Goal: Task Accomplishment & Management: Complete application form

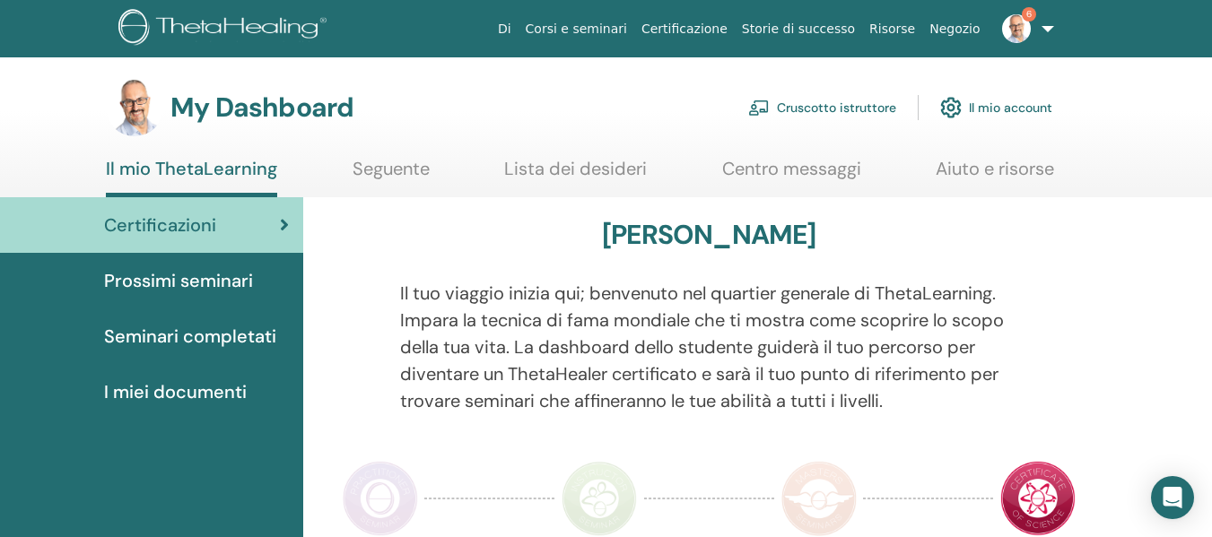
click at [810, 95] on link "Cruscotto istruttore" at bounding box center [822, 107] width 148 height 39
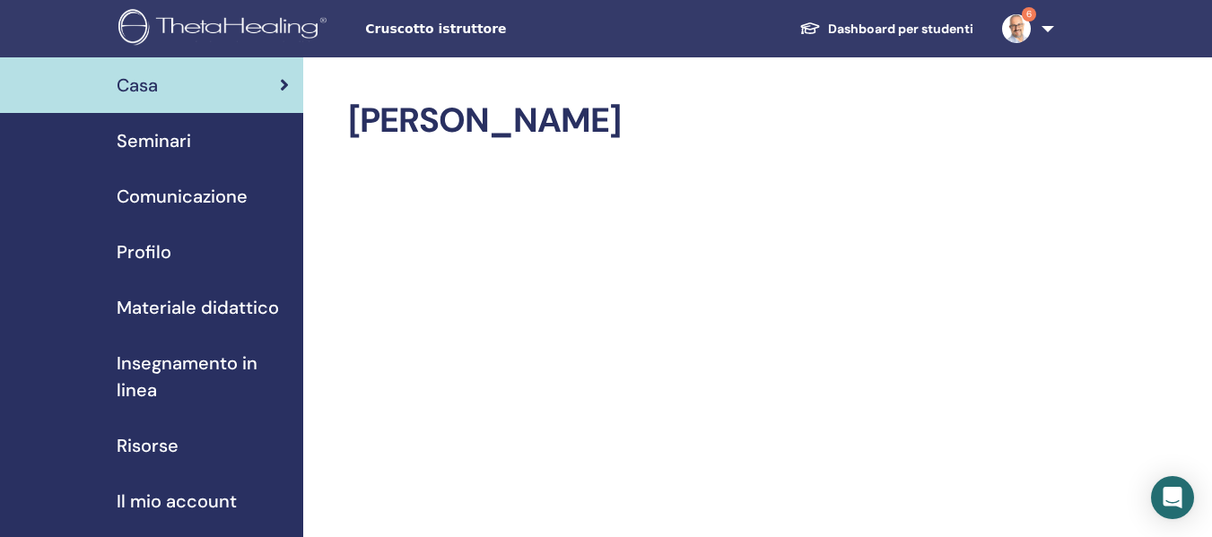
click at [834, 34] on link "Dashboard per studenti" at bounding box center [886, 29] width 203 height 33
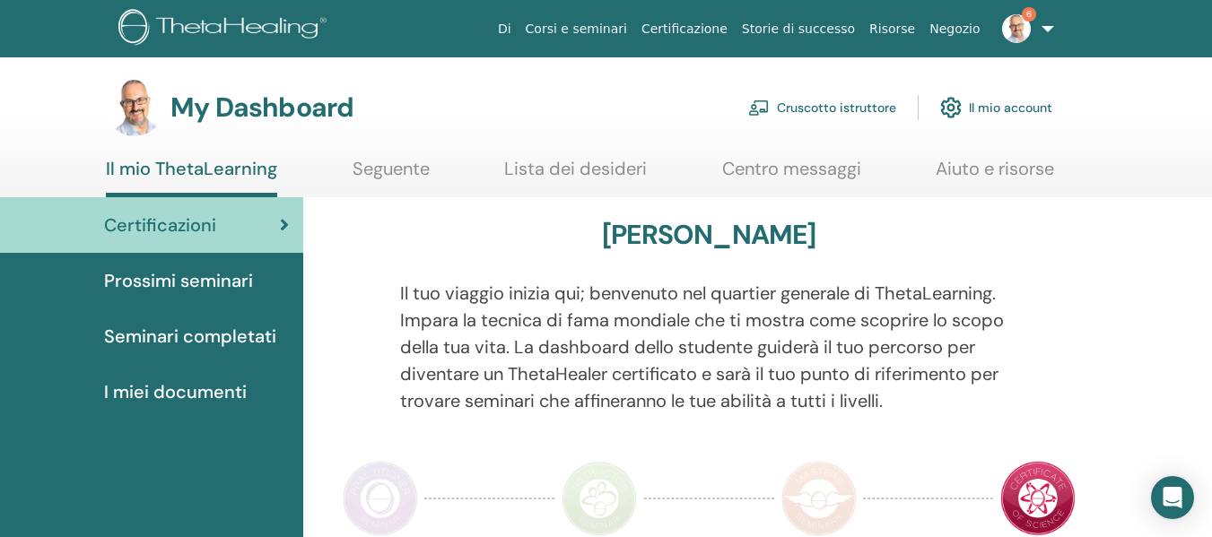
click at [811, 111] on link "Cruscotto istruttore" at bounding box center [822, 107] width 148 height 39
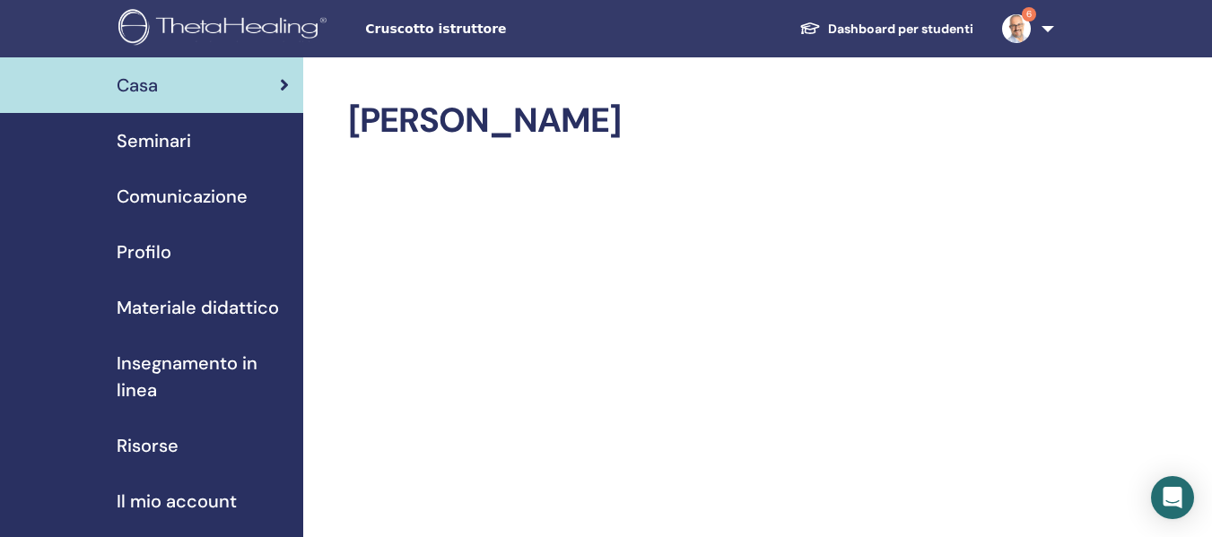
click at [155, 138] on span "Seminari" at bounding box center [154, 140] width 74 height 27
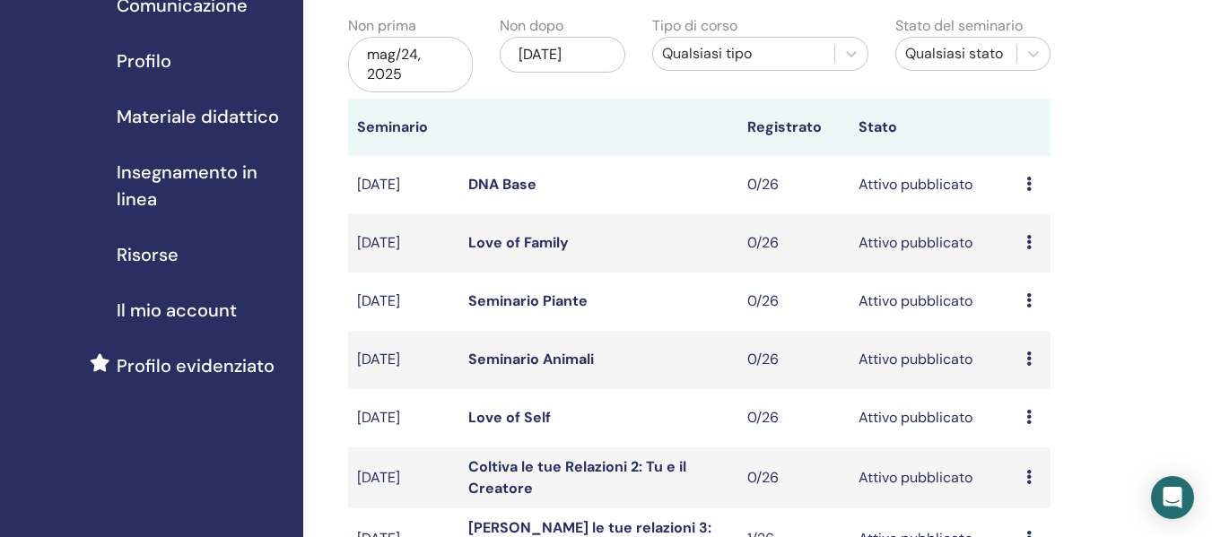
scroll to position [269, 0]
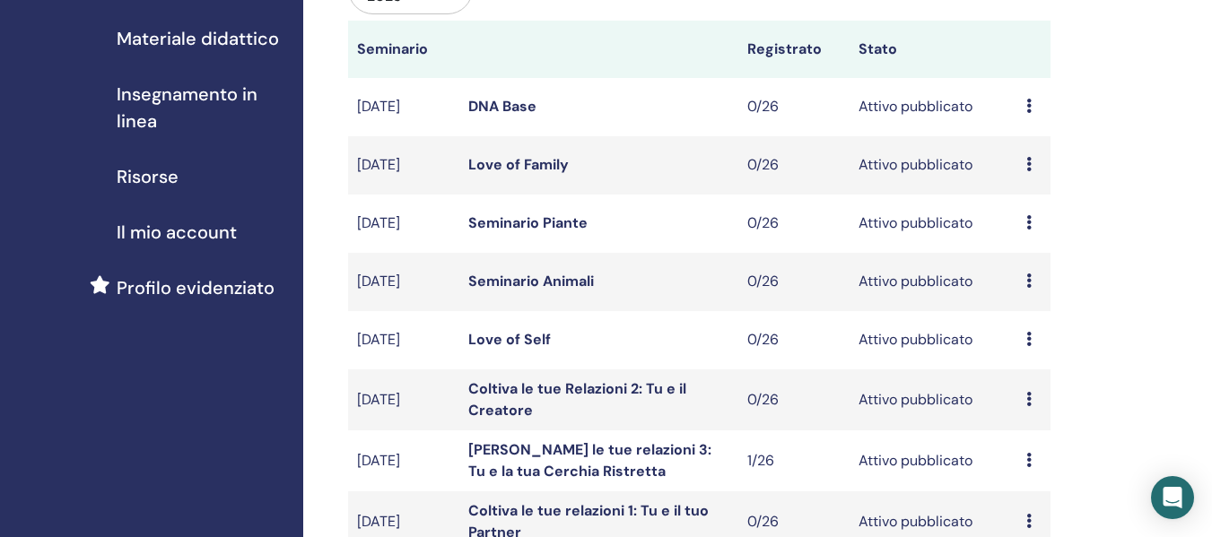
click at [1036, 281] on div "Anteprima Modificare Partecipanti Annulla" at bounding box center [1033, 282] width 15 height 22
click at [1043, 373] on p "Annulla" at bounding box center [1045, 377] width 81 height 22
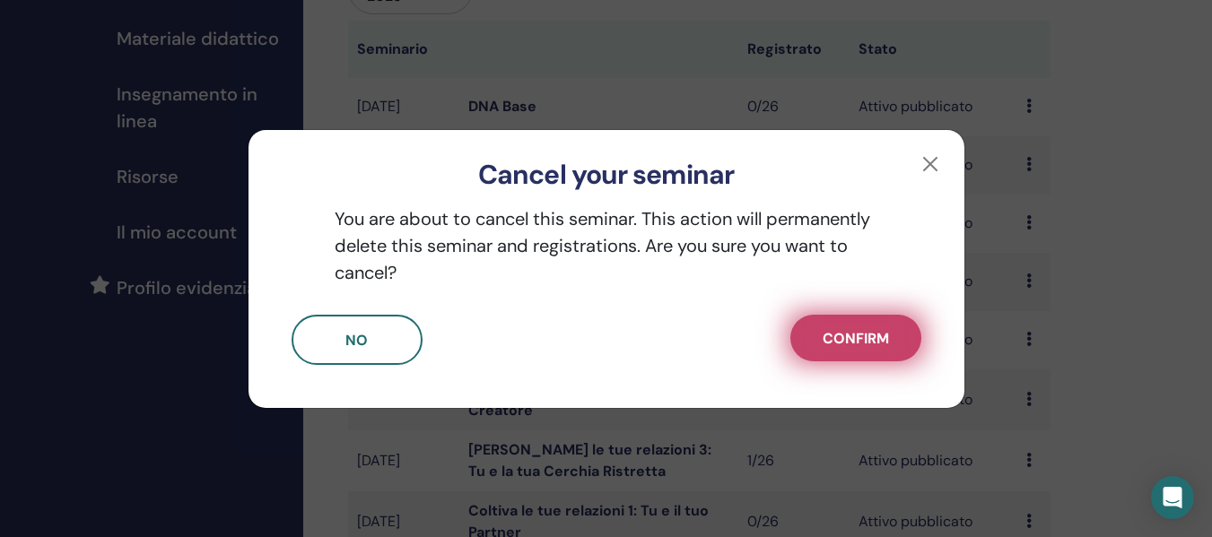
click at [884, 344] on span "Confirm" at bounding box center [855, 338] width 66 height 19
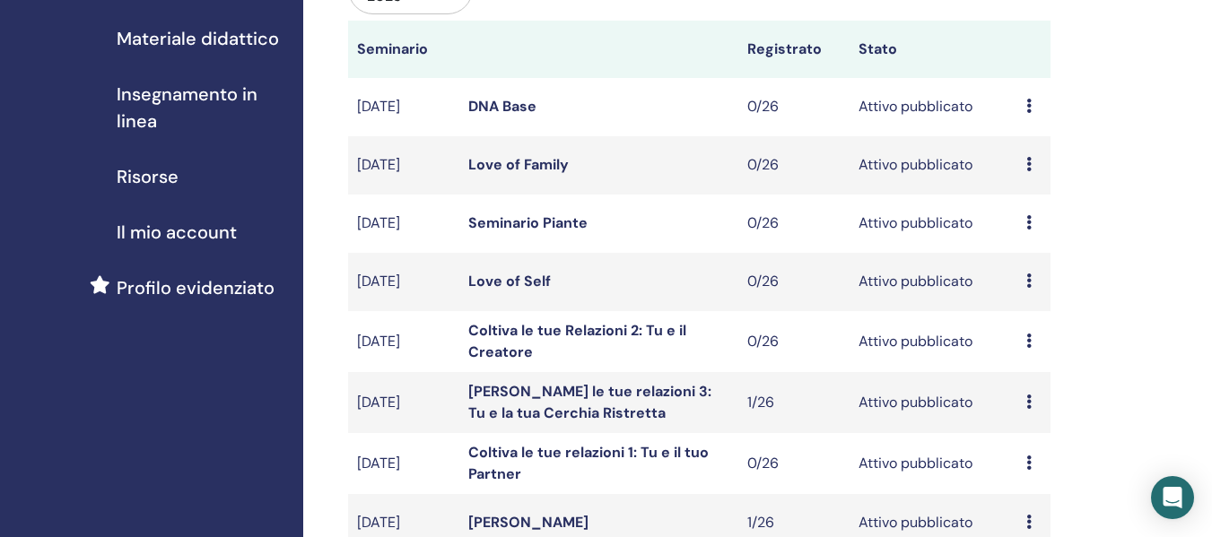
click at [1029, 222] on icon at bounding box center [1028, 222] width 5 height 14
click at [1040, 320] on p "Annulla" at bounding box center [1038, 319] width 81 height 22
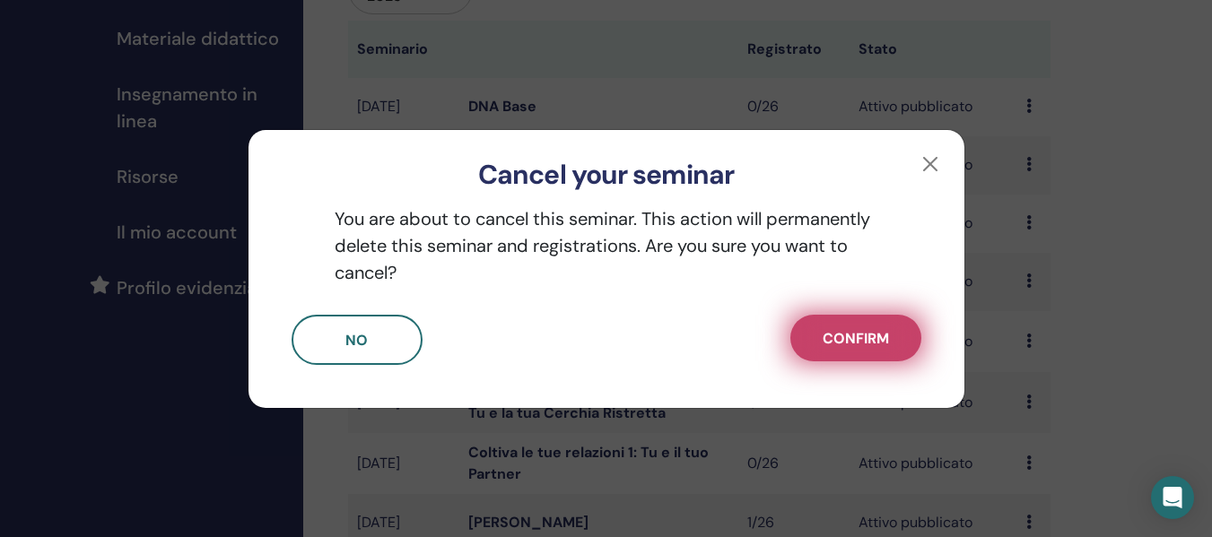
click at [886, 335] on span "Confirm" at bounding box center [855, 338] width 66 height 19
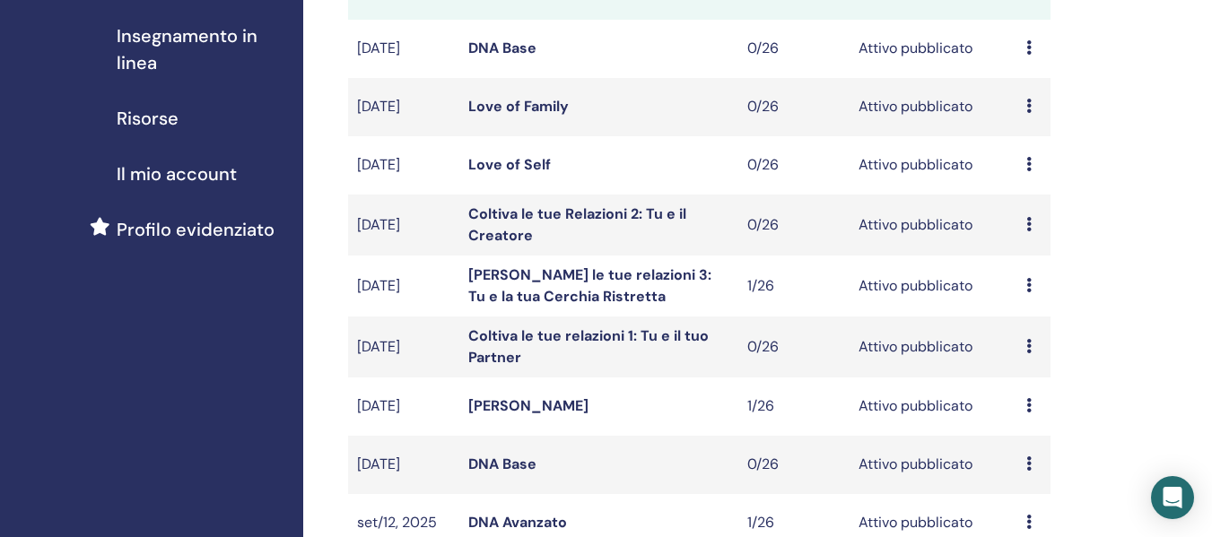
scroll to position [359, 0]
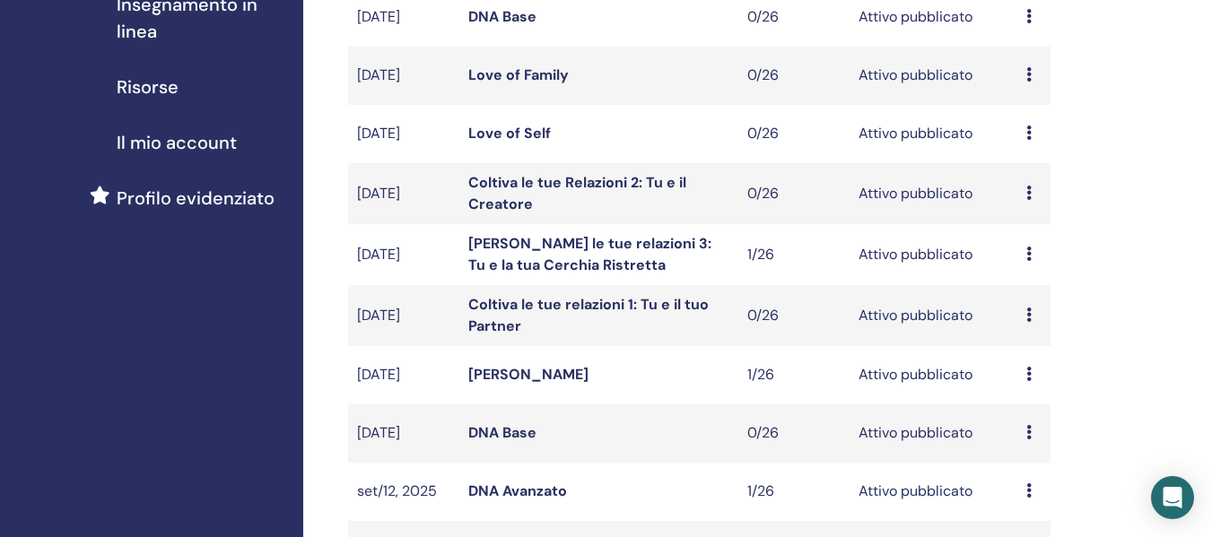
click at [527, 203] on link "Coltiva le tue Relazioni 2: Tu e il Creatore" at bounding box center [577, 193] width 218 height 40
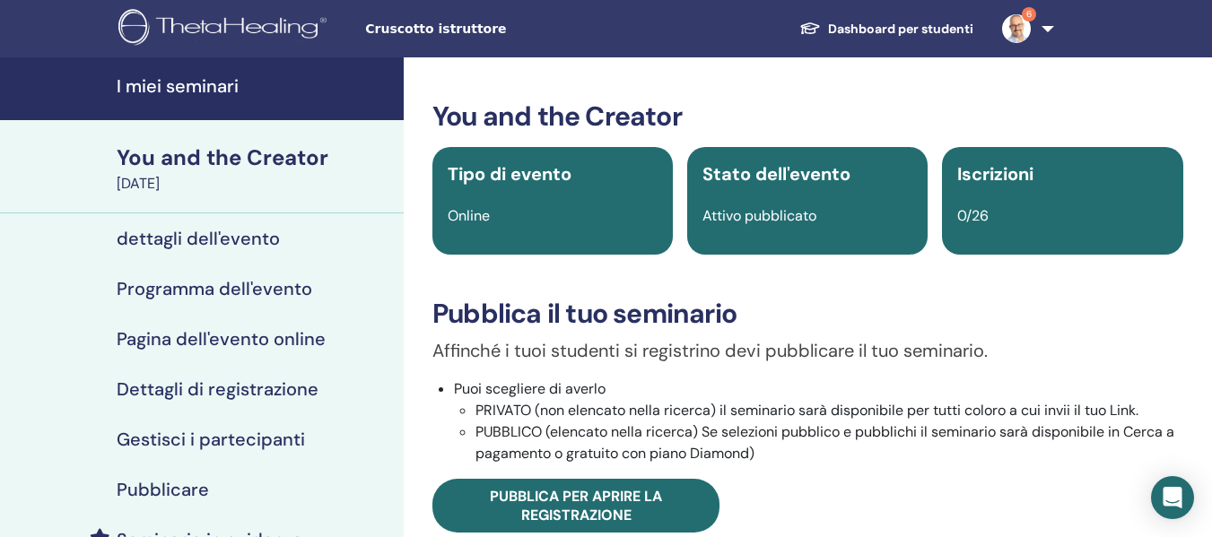
click at [178, 240] on h4 "dettagli dell'evento" at bounding box center [198, 239] width 163 height 22
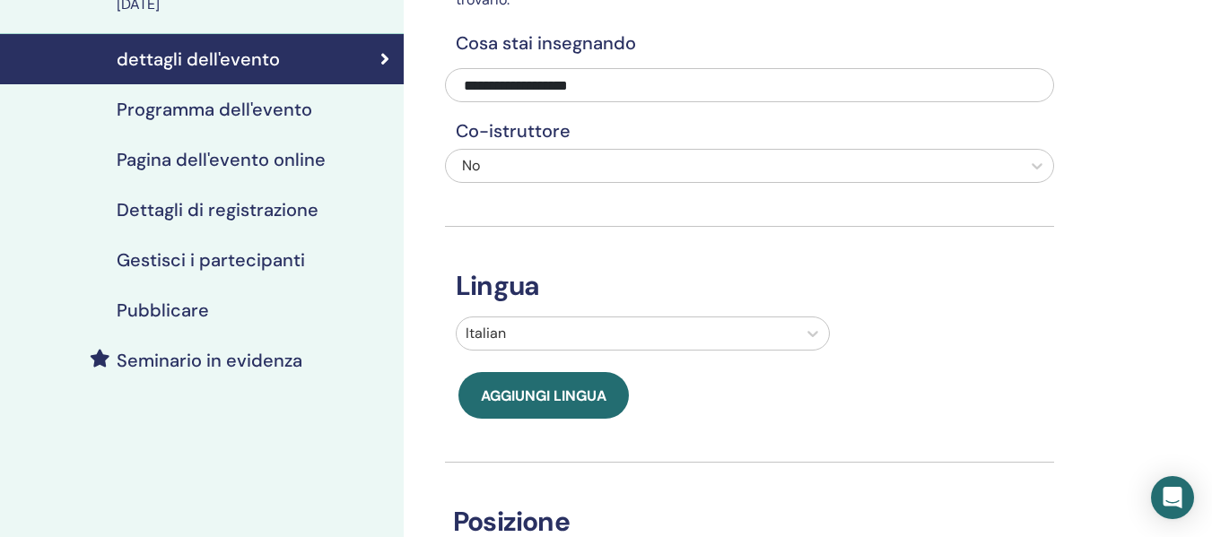
scroll to position [90, 0]
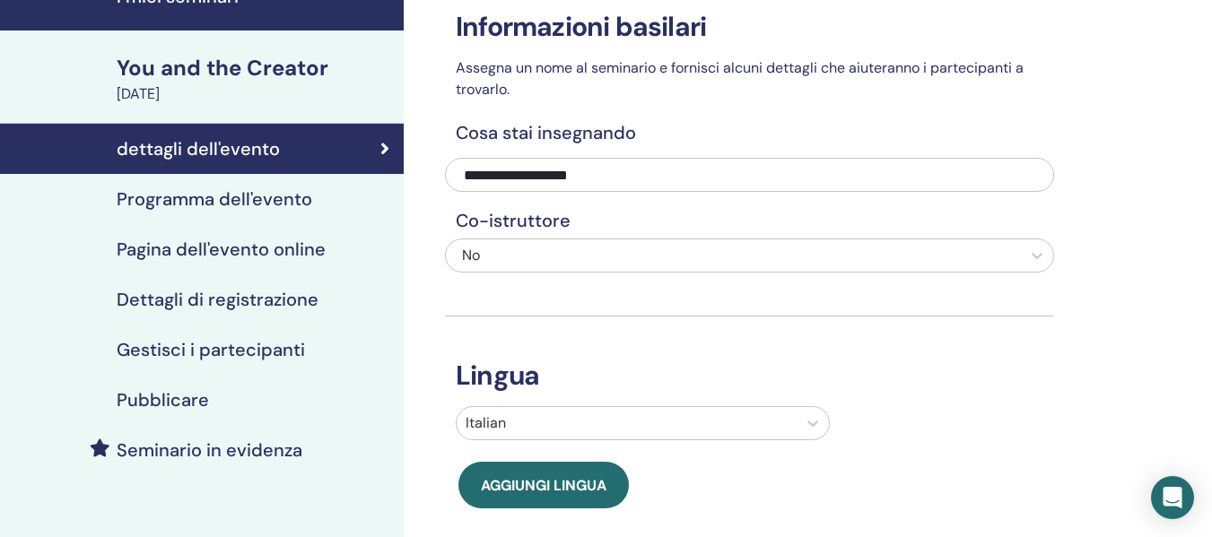
click at [524, 251] on div "No" at bounding box center [690, 256] width 456 height 22
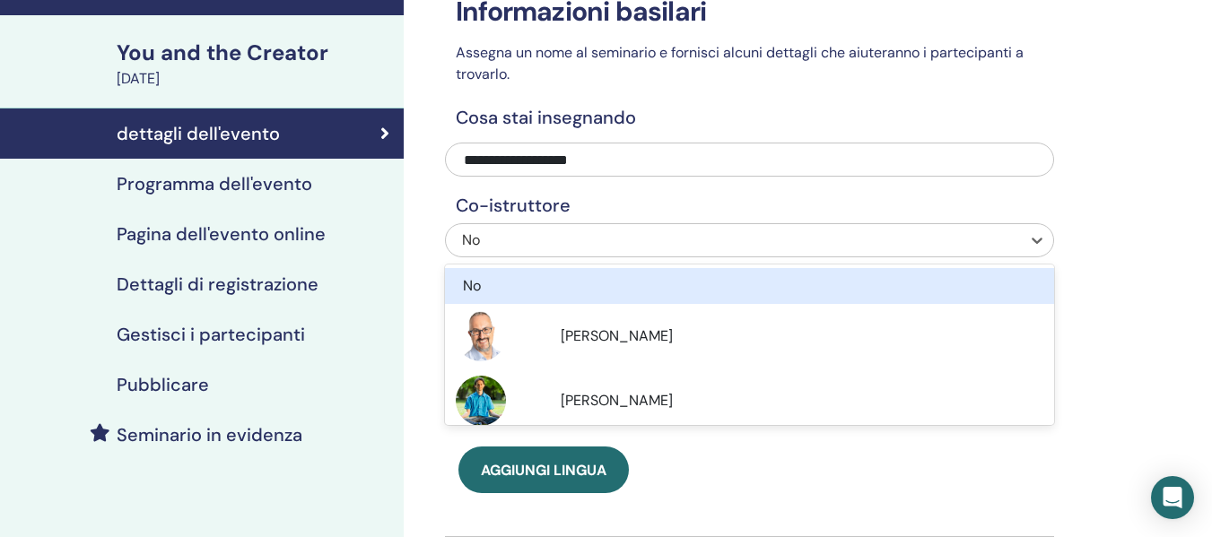
scroll to position [109, 0]
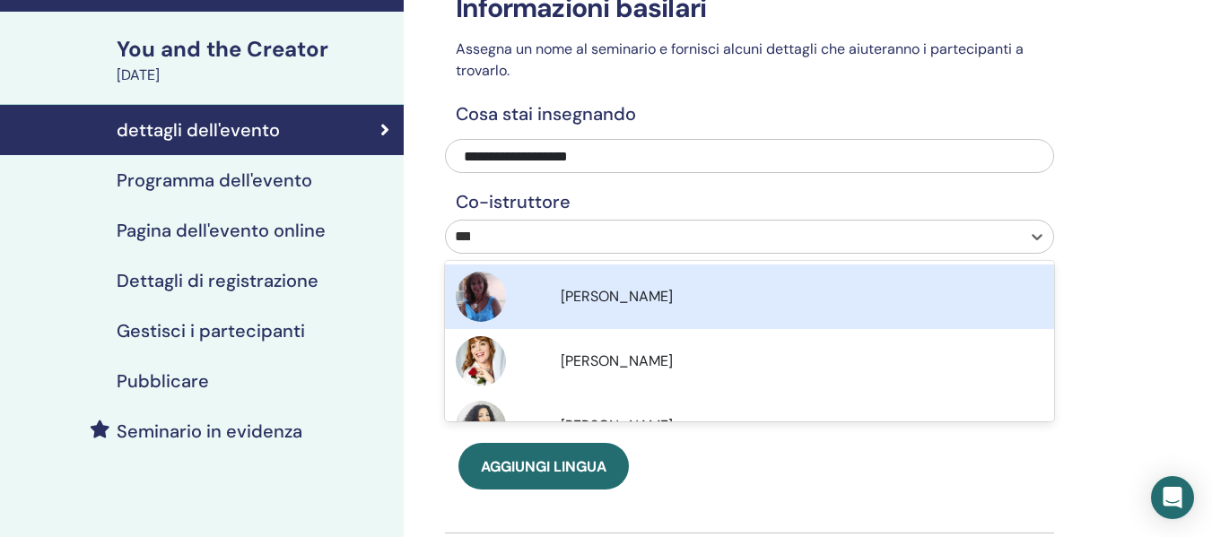
type input "*****"
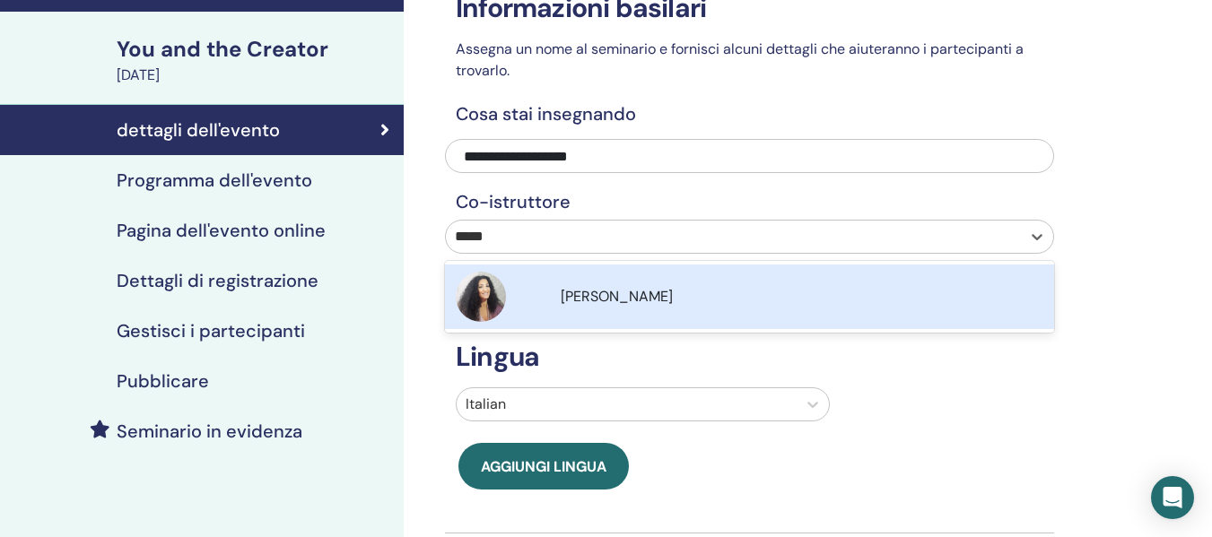
click at [596, 300] on span "Laura Giovannini" at bounding box center [617, 296] width 112 height 19
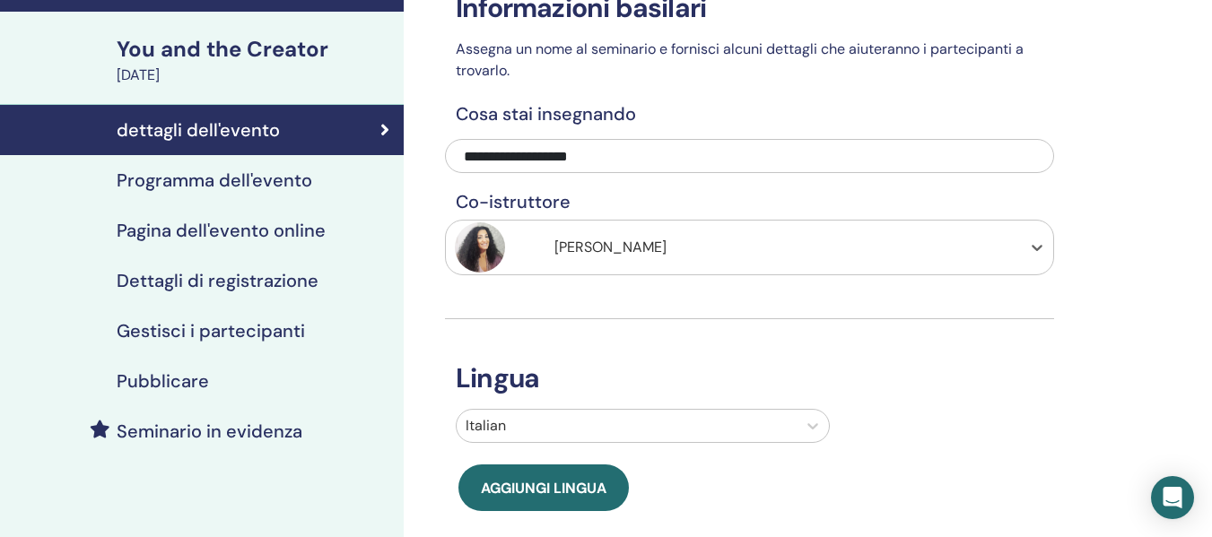
click at [580, 267] on div "**********" at bounding box center [749, 371] width 609 height 845
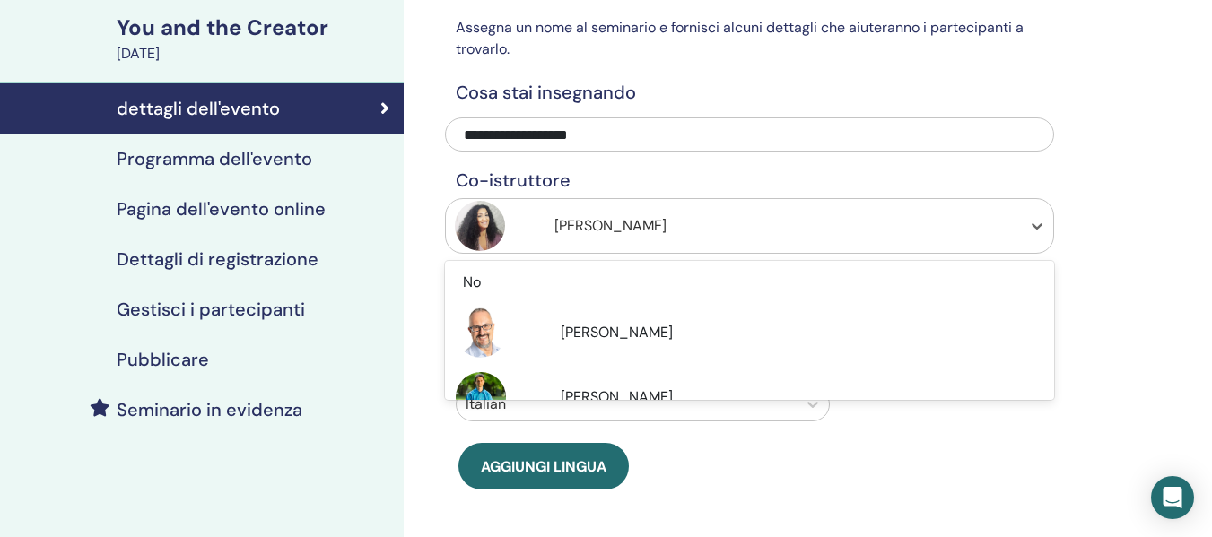
scroll to position [420, 0]
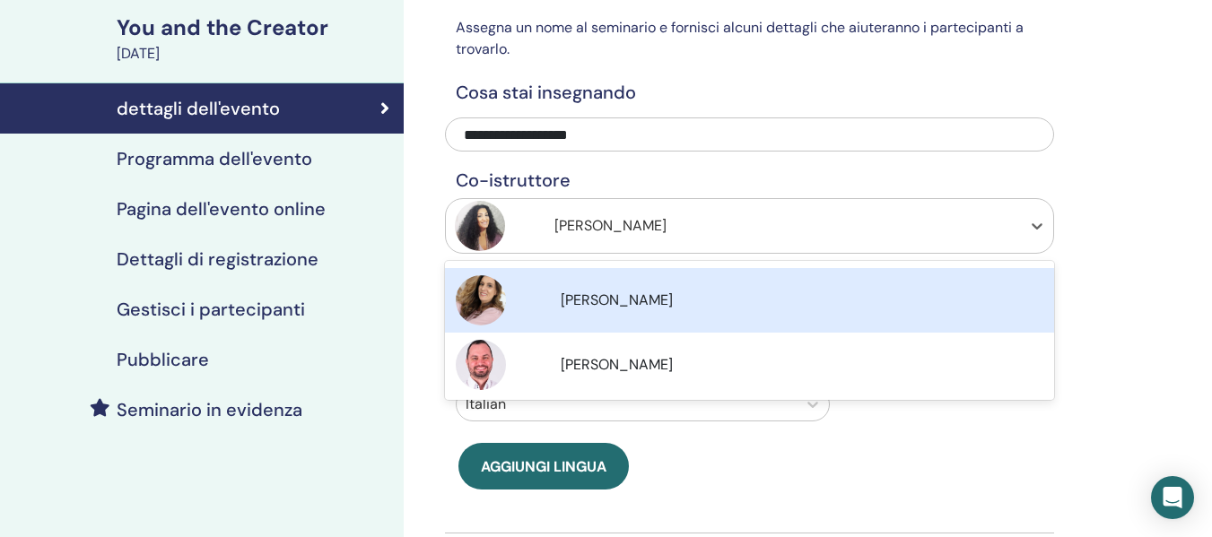
click at [240, 39] on div "You and the Creator" at bounding box center [255, 28] width 276 height 30
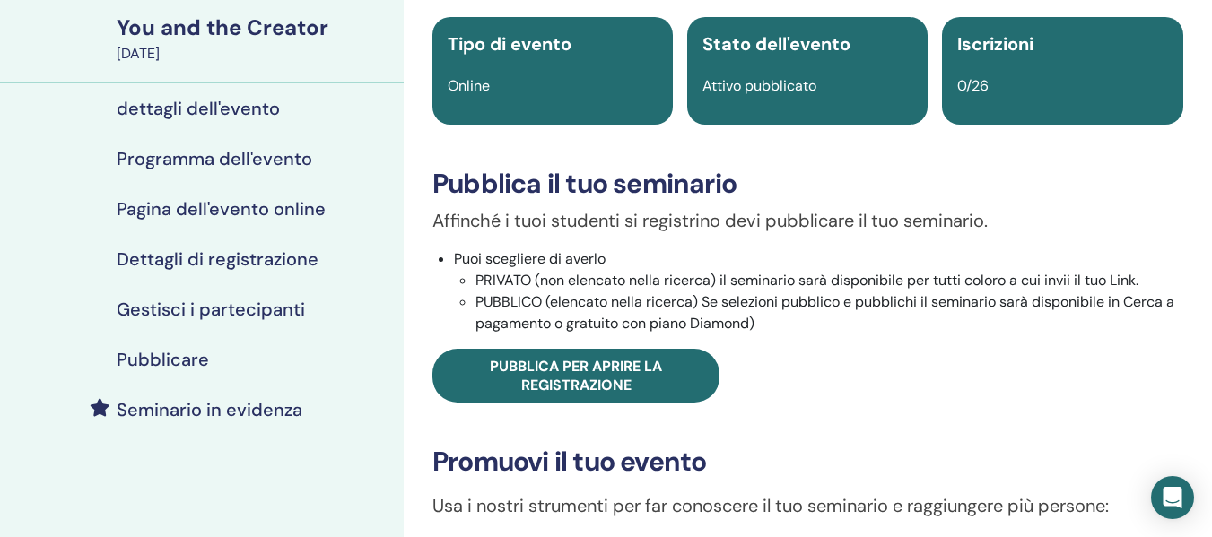
click at [215, 115] on h4 "dettagli dell'evento" at bounding box center [198, 109] width 163 height 22
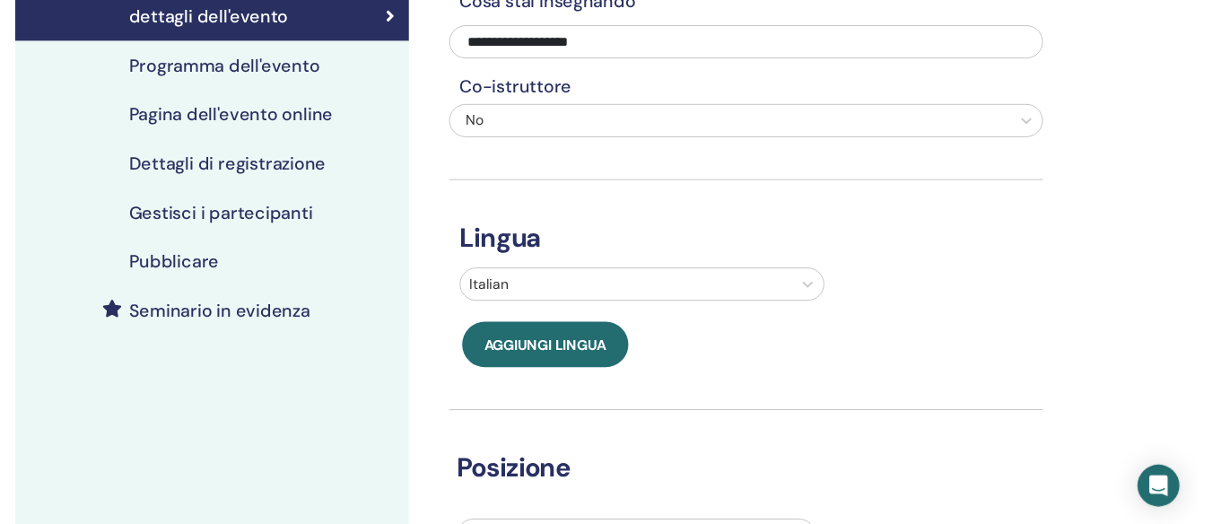
scroll to position [220, 0]
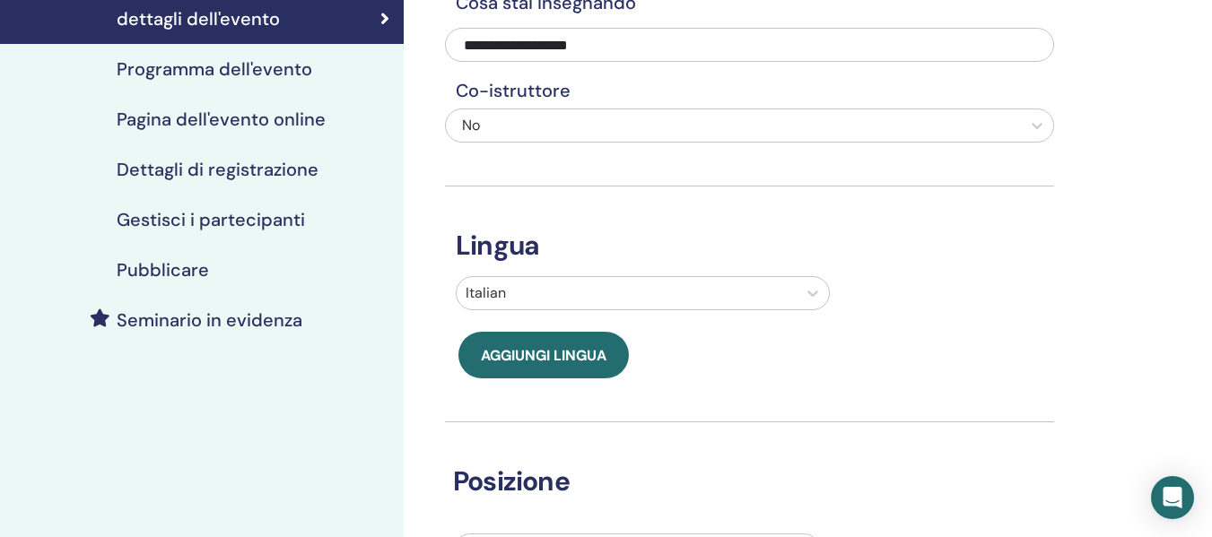
click at [251, 64] on h4 "Programma dell'evento" at bounding box center [215, 69] width 196 height 22
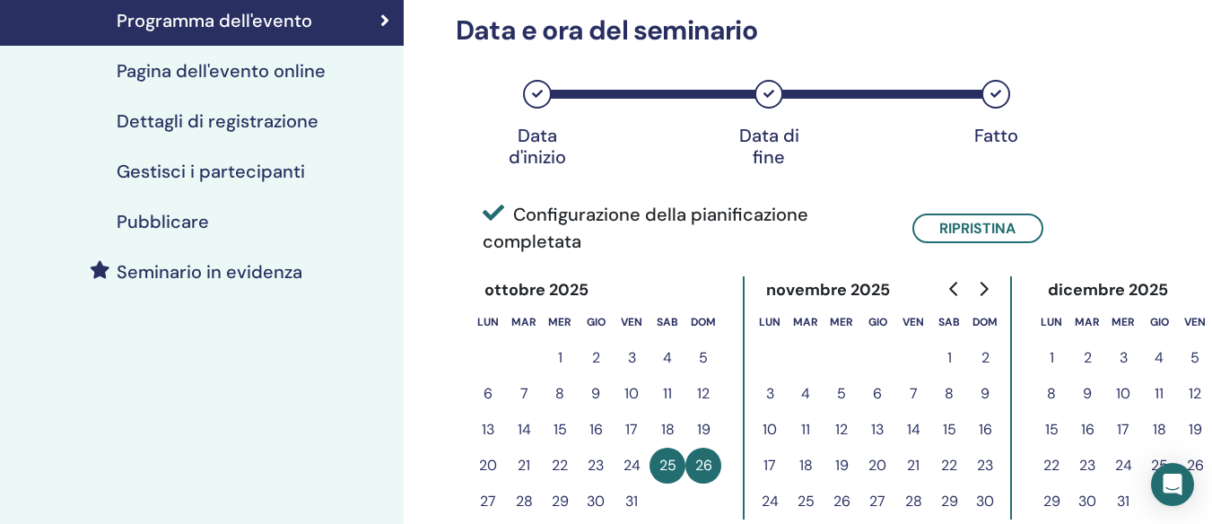
scroll to position [309, 0]
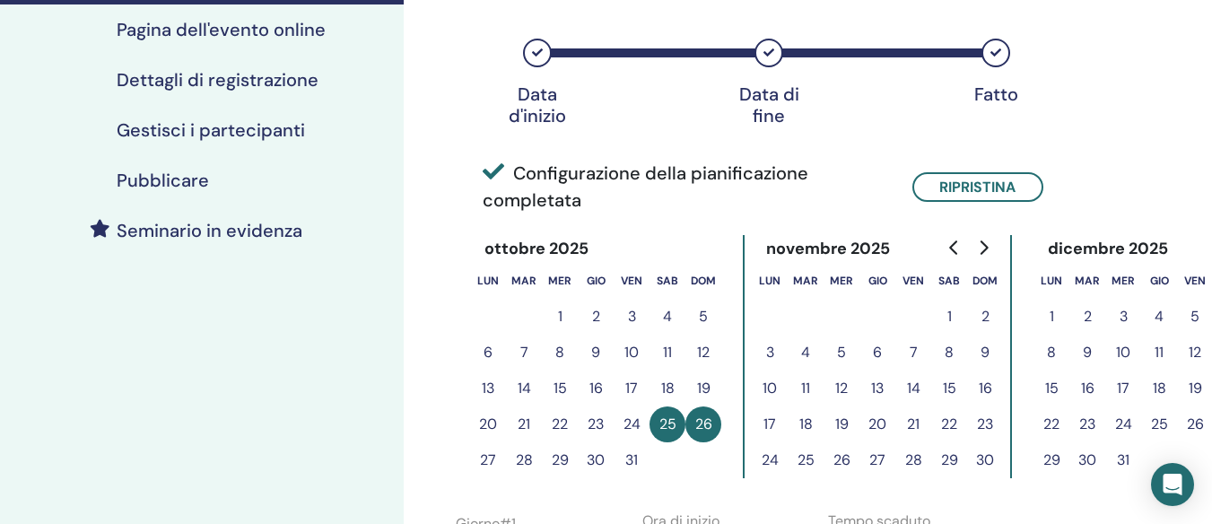
click at [952, 346] on button "8" at bounding box center [949, 353] width 36 height 36
click at [1021, 194] on button "Ripristina" at bounding box center [977, 187] width 131 height 30
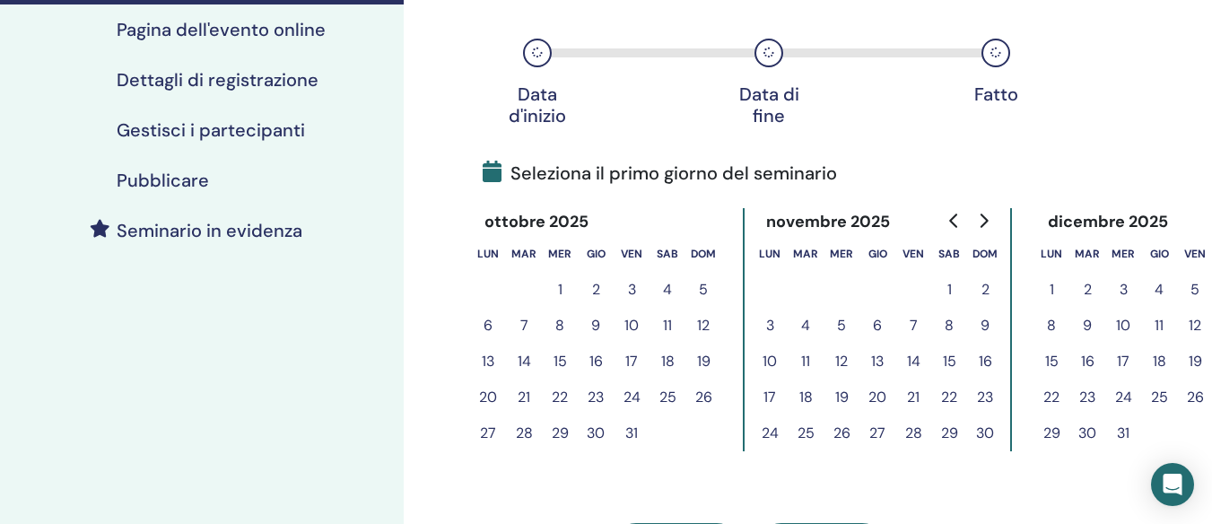
click at [951, 326] on button "8" at bounding box center [949, 326] width 36 height 36
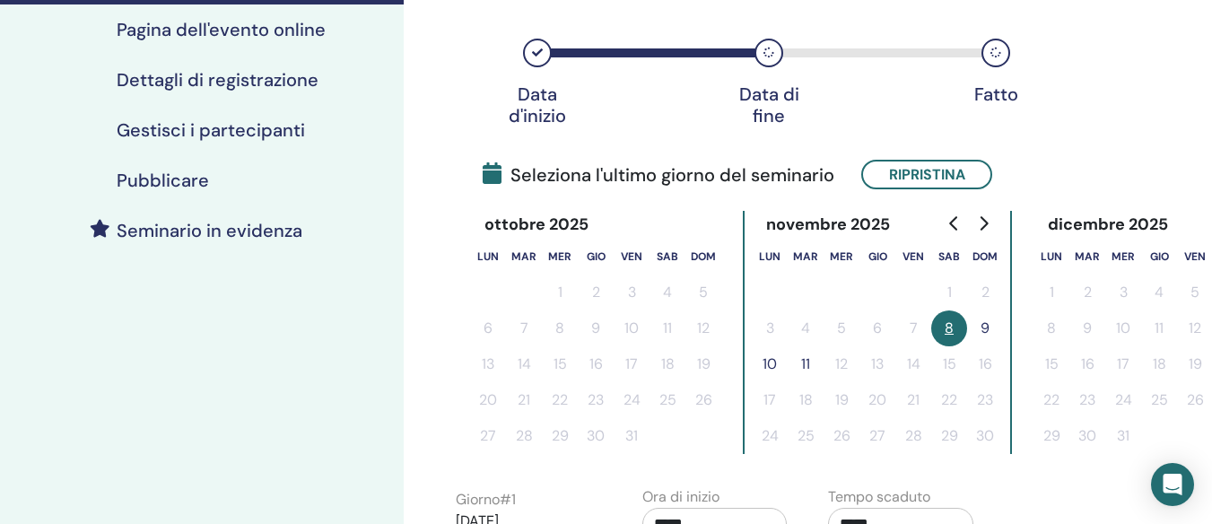
click at [985, 326] on button "9" at bounding box center [985, 328] width 36 height 36
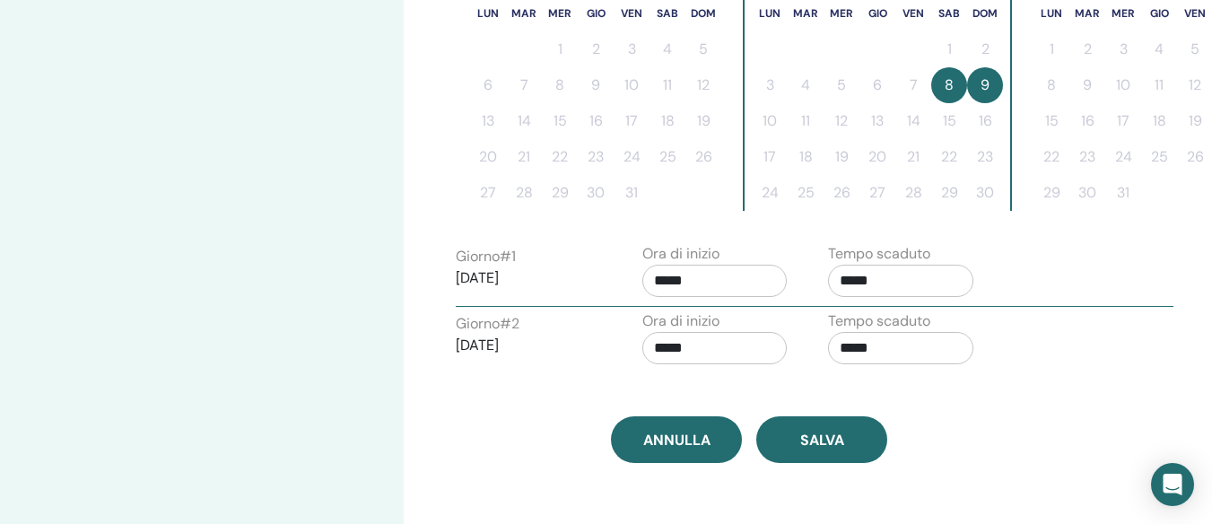
scroll to position [578, 0]
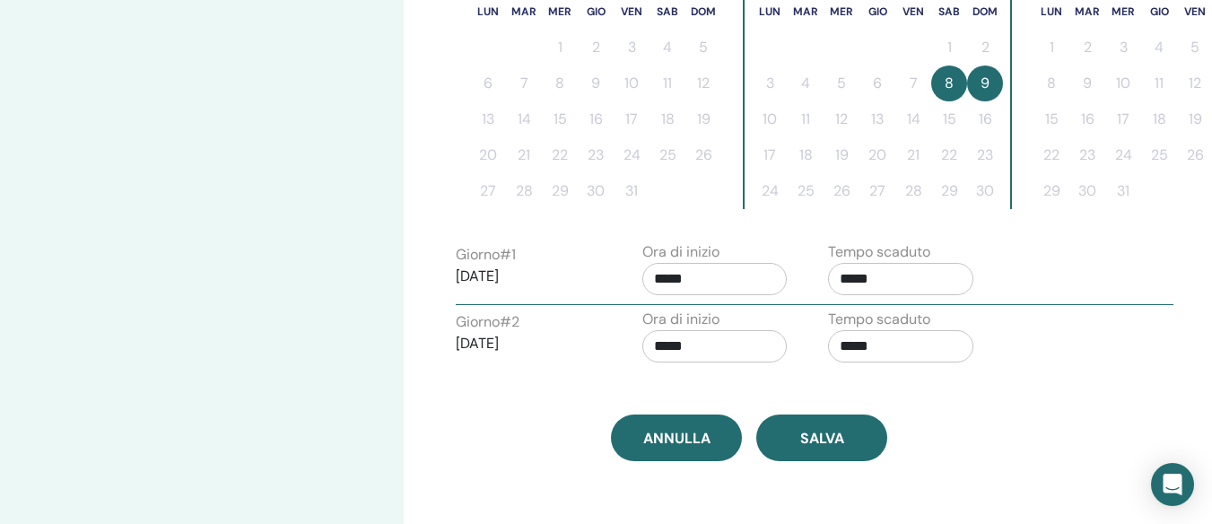
click at [733, 271] on input "*****" at bounding box center [714, 279] width 145 height 32
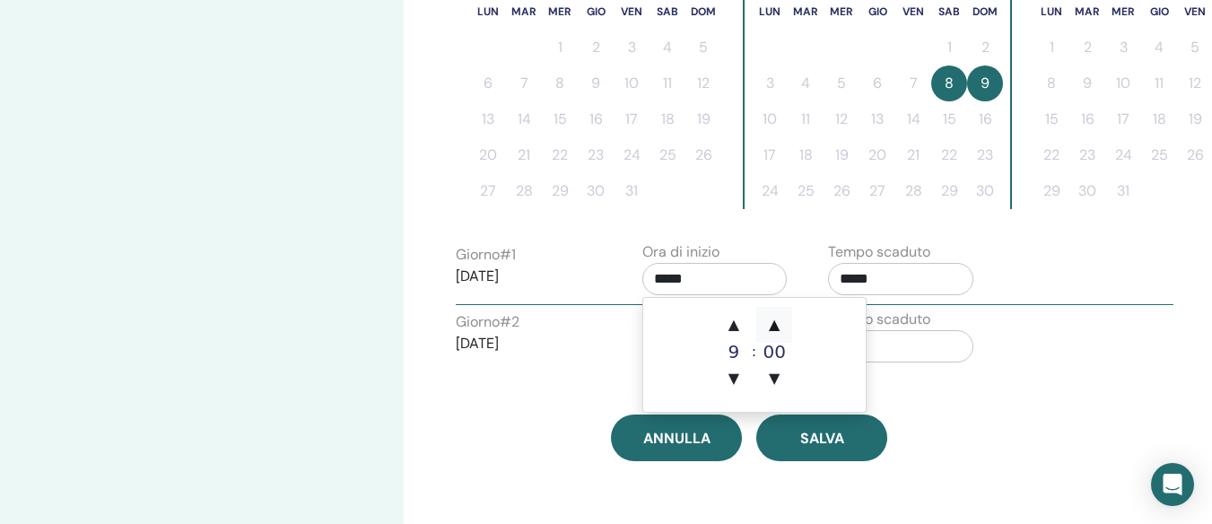
click at [771, 324] on span "▲" at bounding box center [774, 325] width 36 height 36
click at [771, 325] on span "▲" at bounding box center [774, 325] width 36 height 36
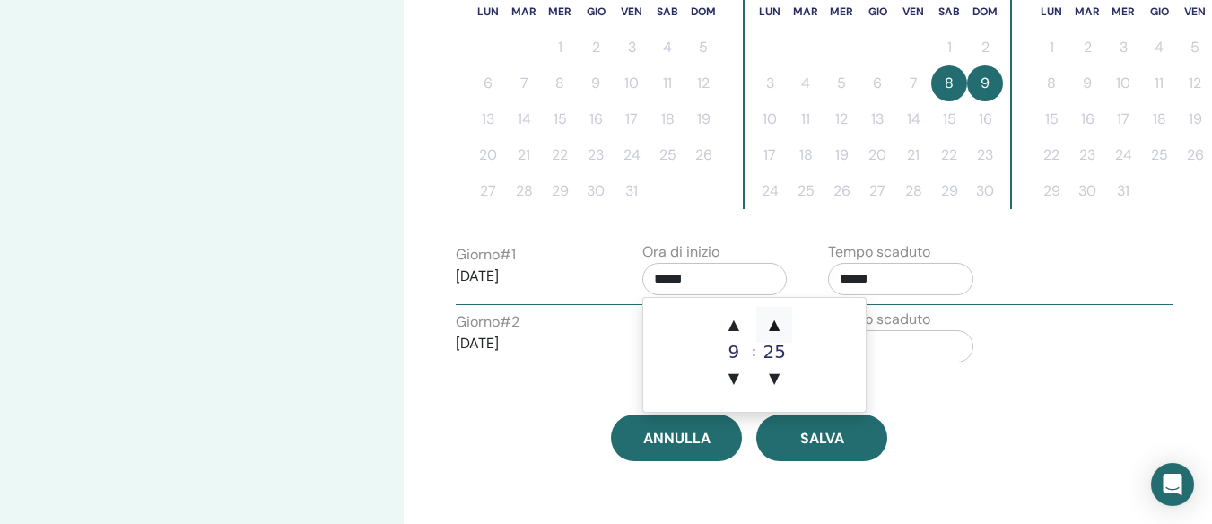
click at [771, 325] on span "▲" at bounding box center [774, 325] width 36 height 36
click at [770, 375] on span "▼" at bounding box center [774, 379] width 36 height 36
type input "*****"
click at [886, 287] on input "*****" at bounding box center [900, 279] width 145 height 32
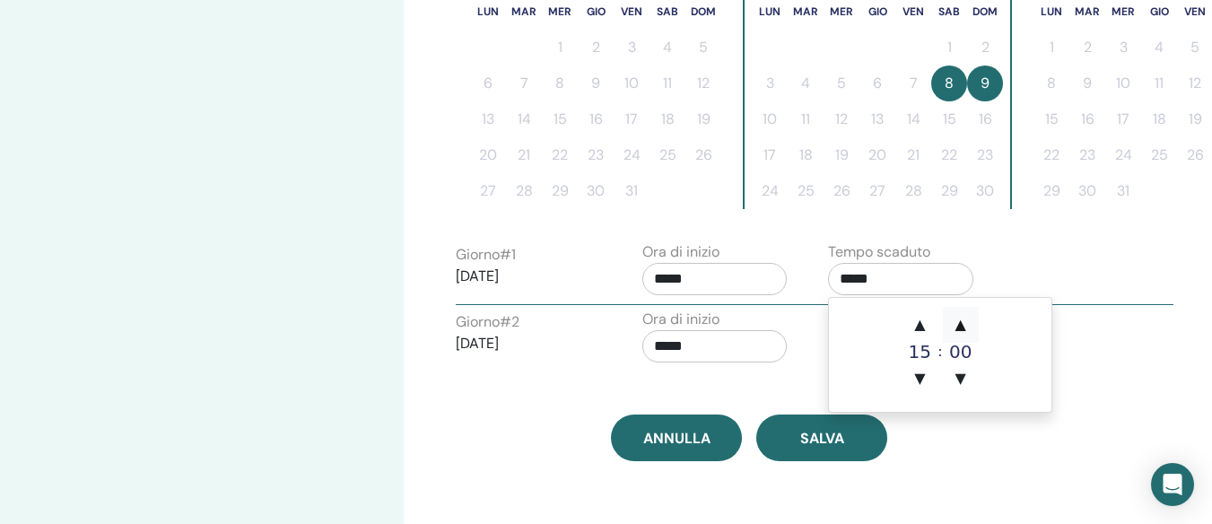
click at [952, 321] on span "▲" at bounding box center [961, 325] width 36 height 36
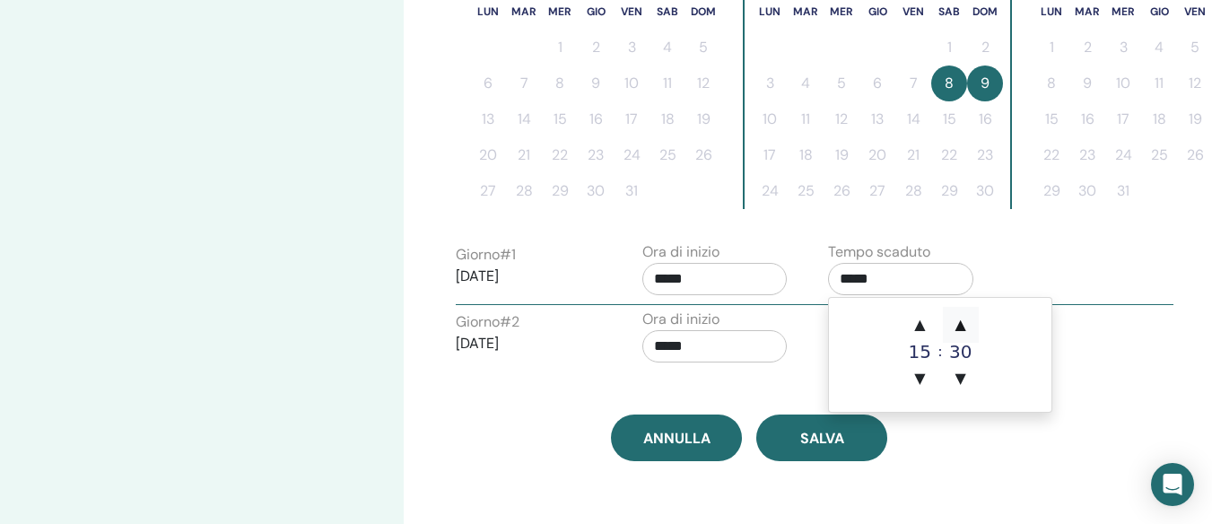
click at [952, 321] on span "▲" at bounding box center [961, 325] width 36 height 36
type input "*****"
click at [719, 341] on input "*****" at bounding box center [714, 346] width 145 height 32
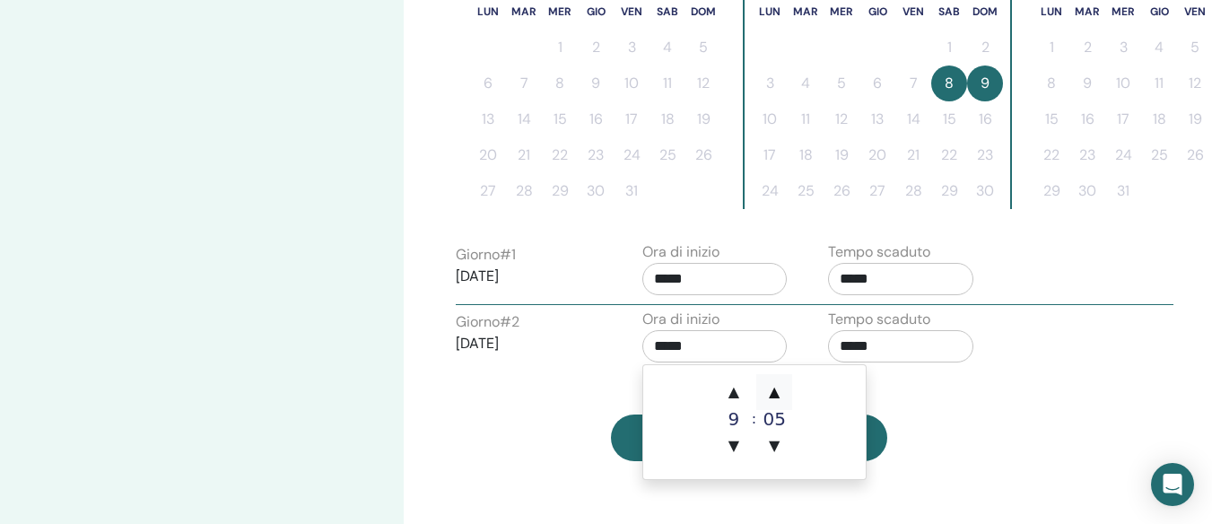
click at [775, 401] on span "▲" at bounding box center [774, 392] width 36 height 36
click at [774, 400] on span "▲" at bounding box center [774, 392] width 36 height 36
click at [774, 398] on span "▲" at bounding box center [774, 392] width 36 height 36
click at [774, 395] on span "▲" at bounding box center [774, 392] width 36 height 36
click at [774, 394] on span "▲" at bounding box center [774, 392] width 36 height 36
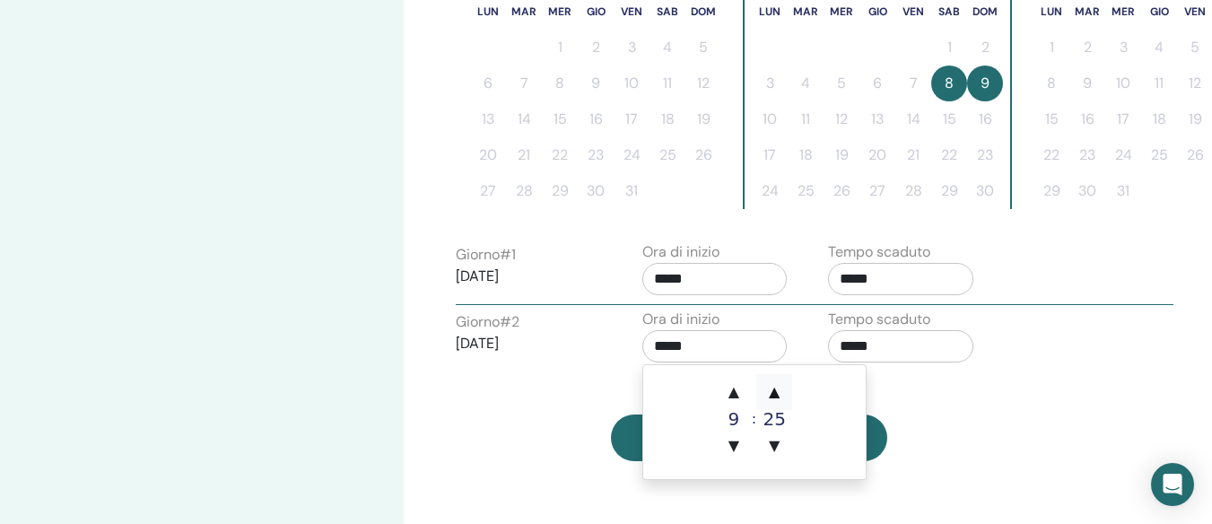
click at [774, 394] on span "▲" at bounding box center [774, 392] width 36 height 36
type input "*****"
click at [900, 341] on input "*****" at bounding box center [900, 346] width 145 height 32
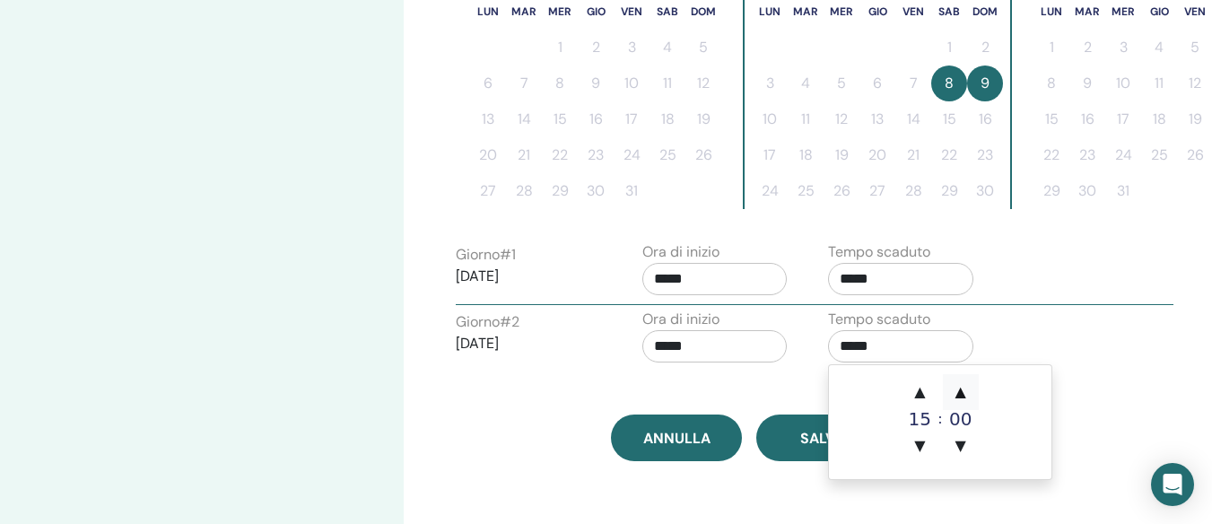
click at [963, 391] on span "▲" at bounding box center [961, 392] width 36 height 36
click at [962, 391] on span "▲" at bounding box center [961, 392] width 36 height 36
click at [961, 391] on span "▲" at bounding box center [961, 392] width 36 height 36
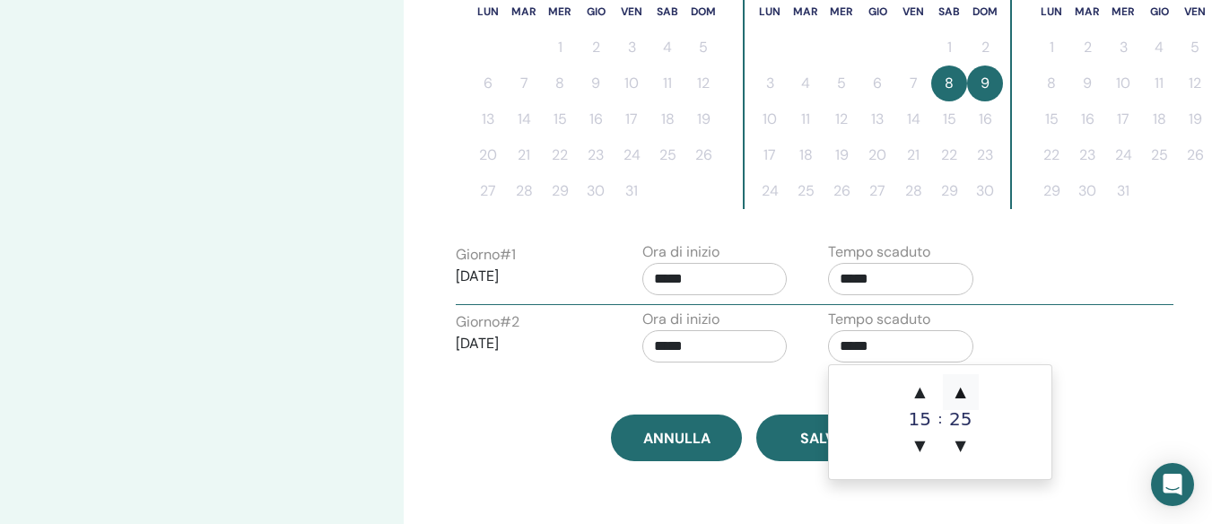
click at [961, 391] on span "▲" at bounding box center [961, 392] width 36 height 36
type input "*****"
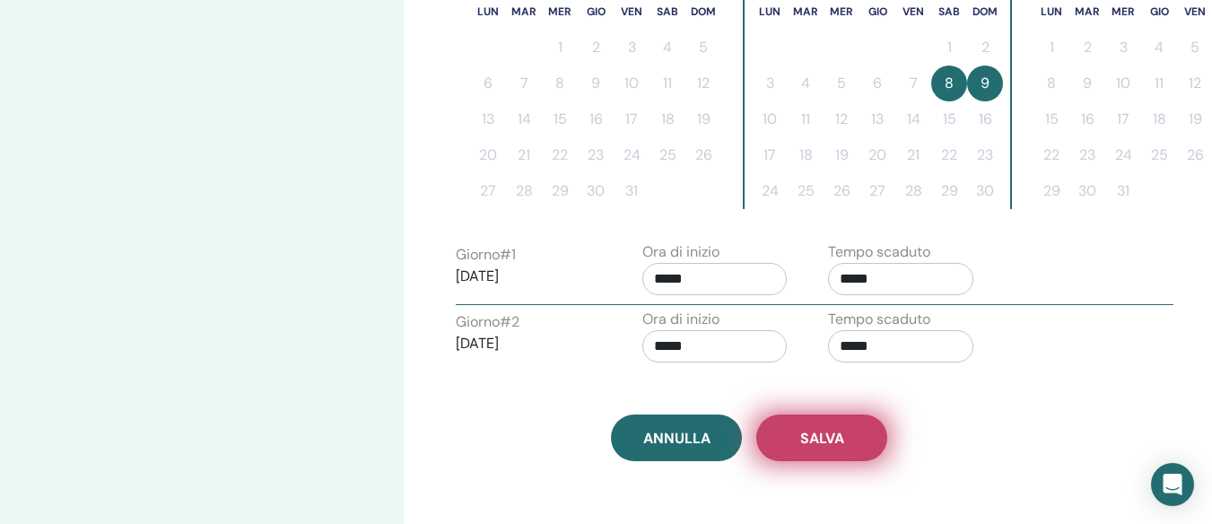
click at [806, 443] on span "Salva" at bounding box center [822, 438] width 44 height 19
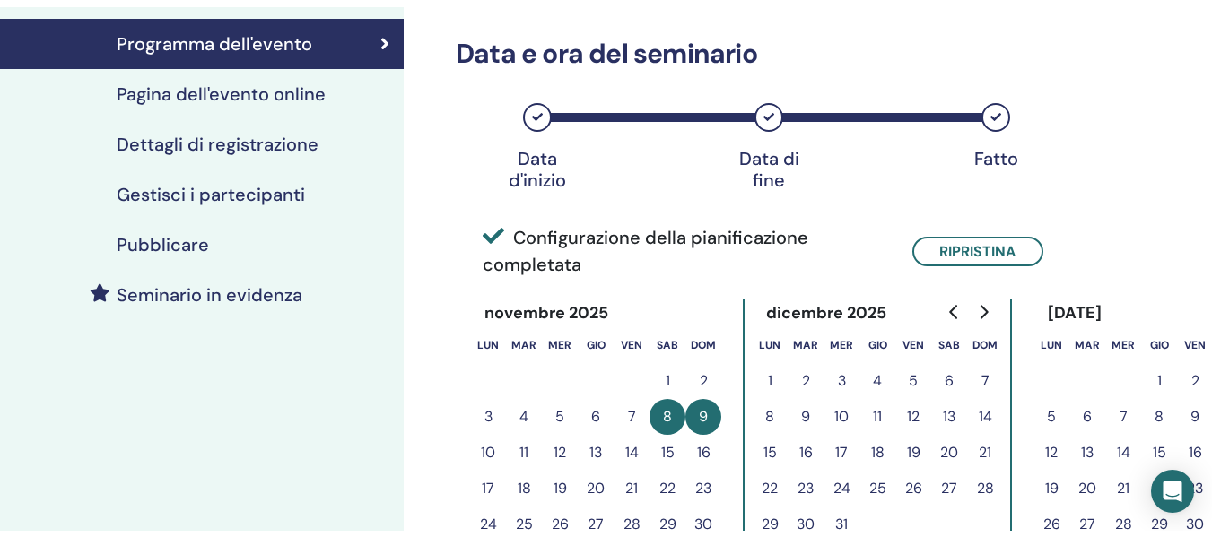
scroll to position [220, 0]
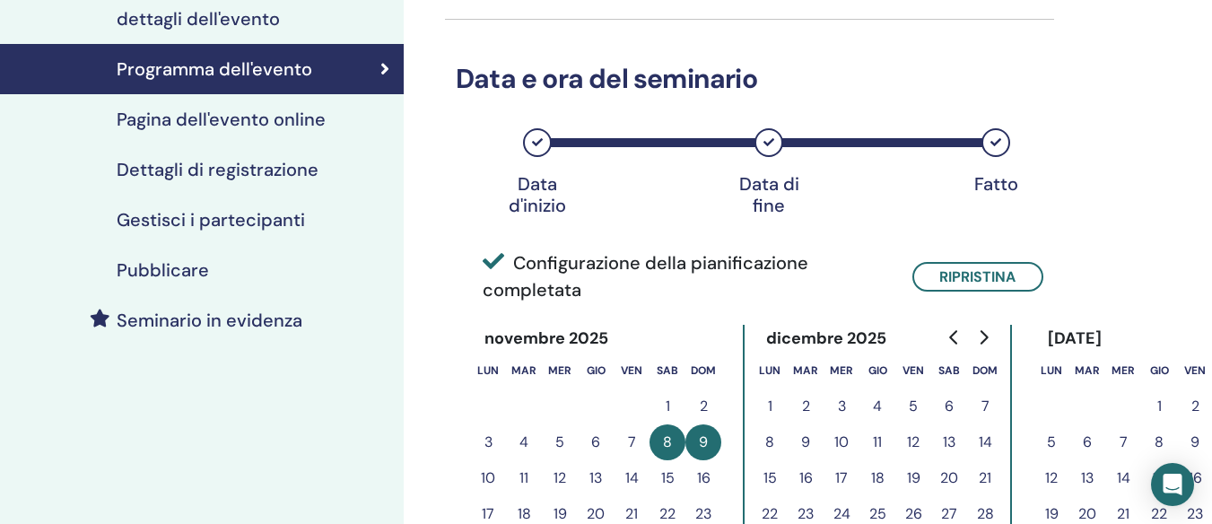
click at [271, 129] on h4 "Pagina dell'evento online" at bounding box center [221, 120] width 209 height 22
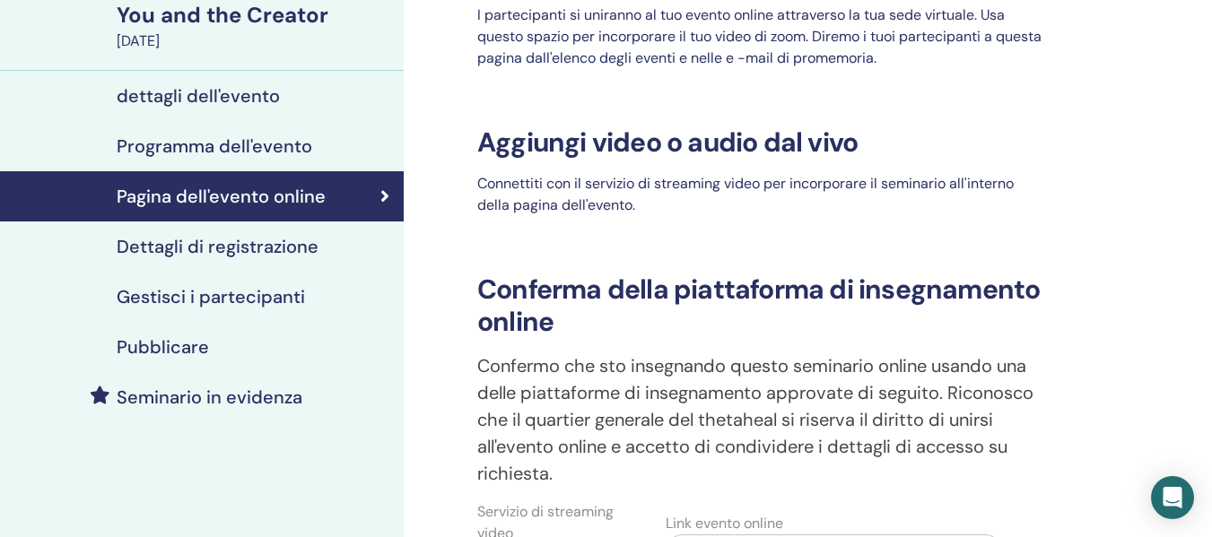
scroll to position [130, 0]
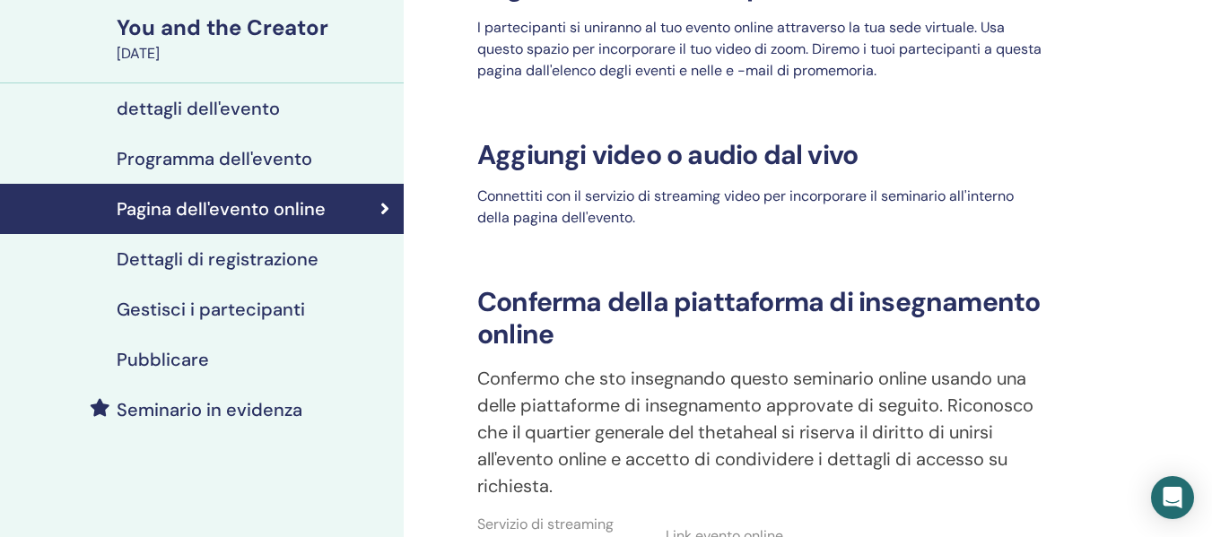
click at [274, 265] on h4 "Dettagli di registrazione" at bounding box center [218, 259] width 202 height 22
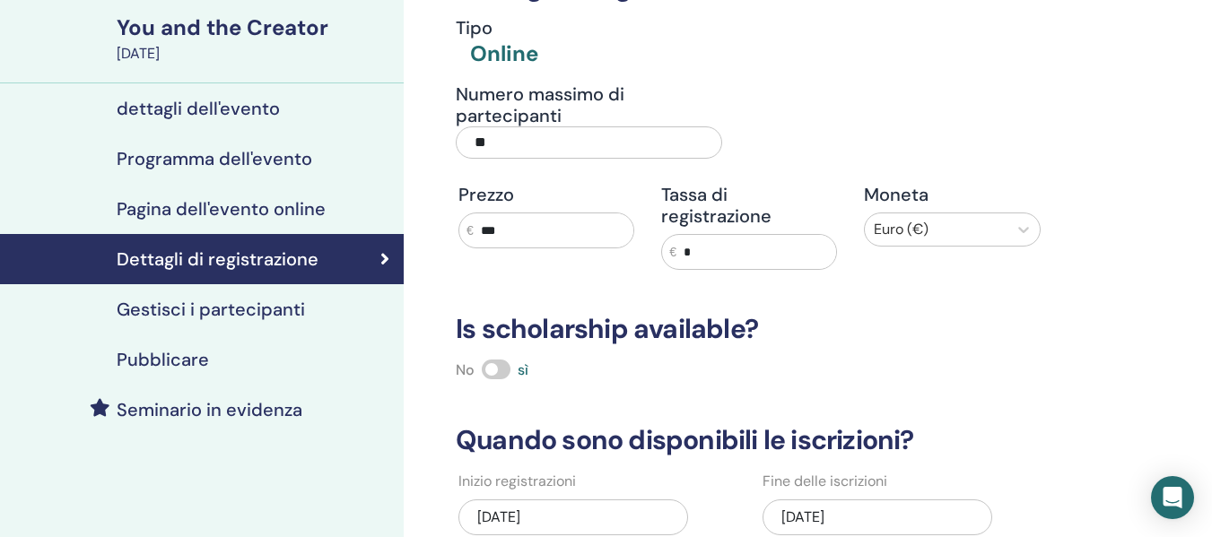
drag, startPoint x: 517, startPoint y: 143, endPoint x: 401, endPoint y: 139, distance: 115.7
click at [401, 139] on div "I miei seminari You and the Creator [DATE] dettagli dell'evento Programma dell'…" at bounding box center [606, 409] width 1212 height 965
click at [846, 361] on div "No sì" at bounding box center [749, 371] width 609 height 22
drag, startPoint x: 512, startPoint y: 141, endPoint x: 416, endPoint y: 137, distance: 96.0
click at [448, 134] on div "Numero massimo di partecipanti **" at bounding box center [588, 126] width 293 height 86
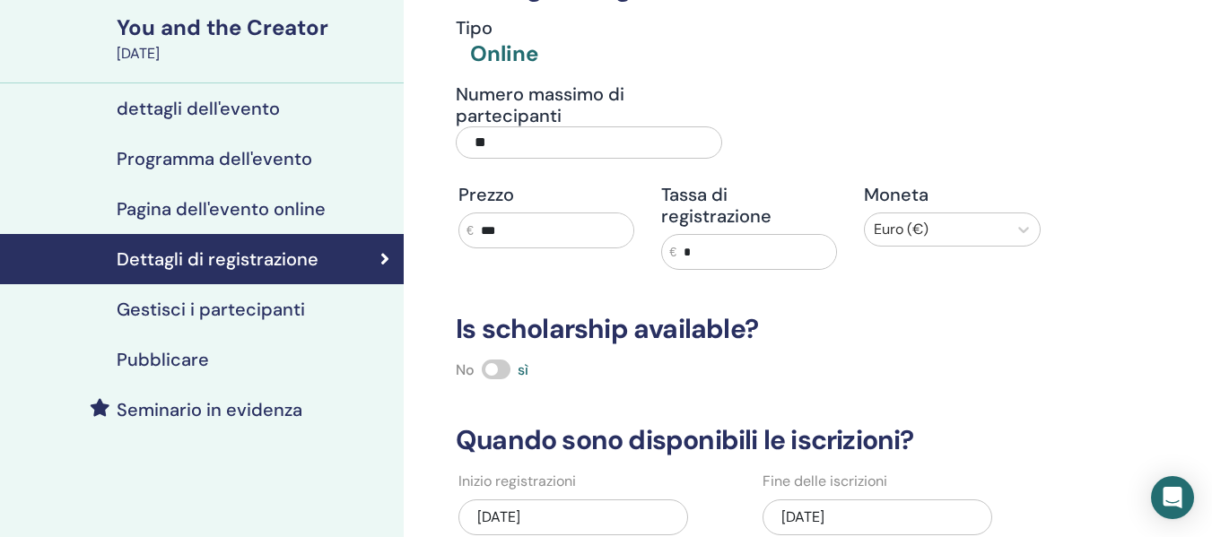
type input "**"
click at [839, 330] on h3 "Is scholarship available?" at bounding box center [749, 329] width 609 height 32
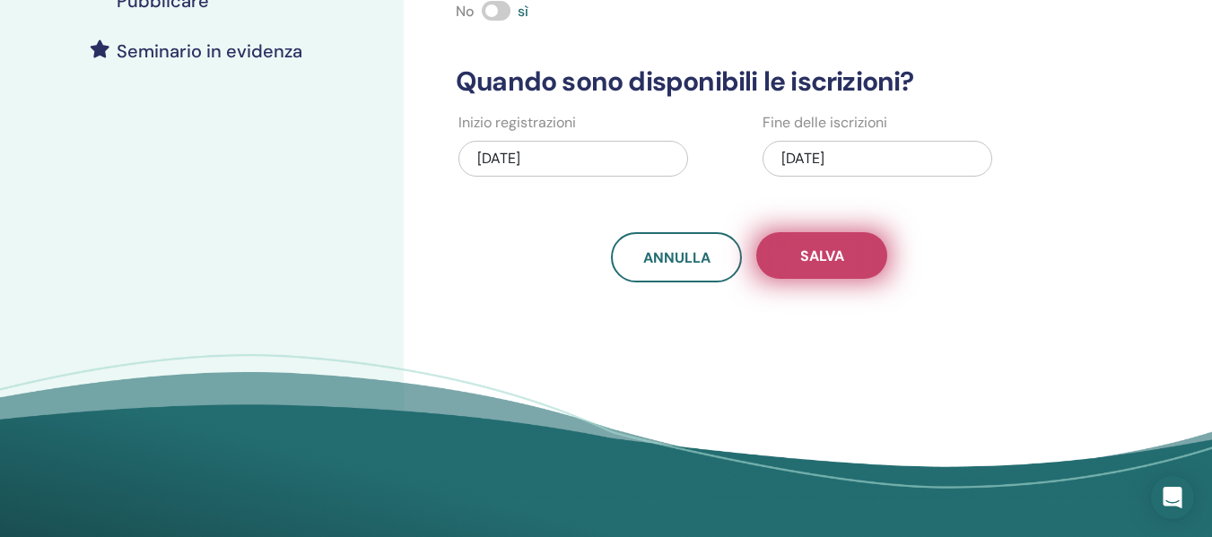
click at [804, 267] on button "Salva" at bounding box center [821, 255] width 131 height 47
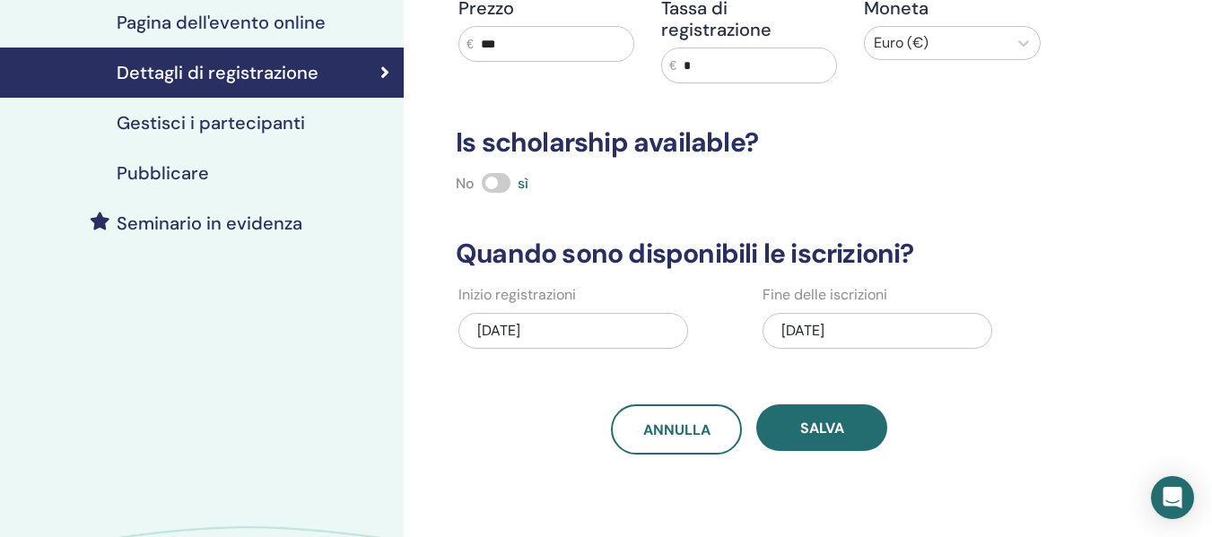
scroll to position [309, 0]
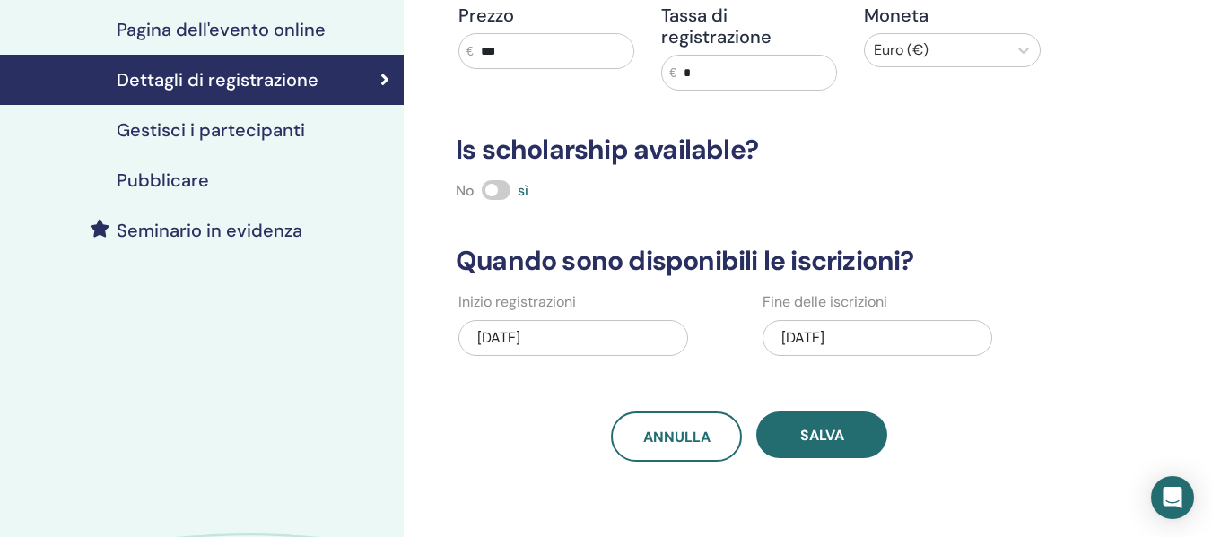
click at [825, 336] on div "10/26/2025" at bounding box center [877, 338] width 230 height 36
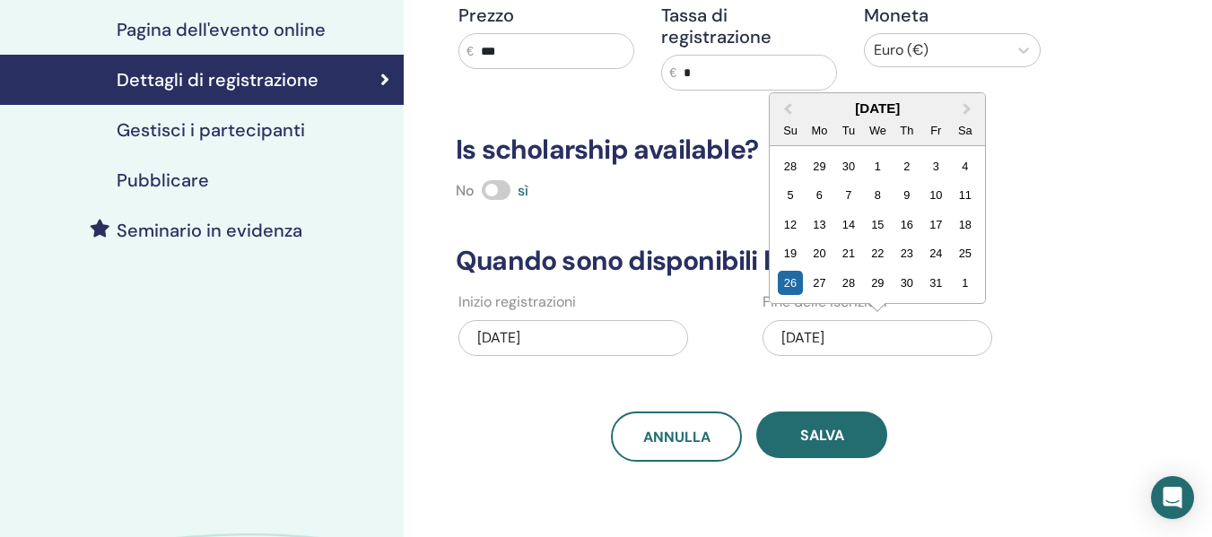
click at [969, 108] on button "Next Month" at bounding box center [968, 109] width 29 height 29
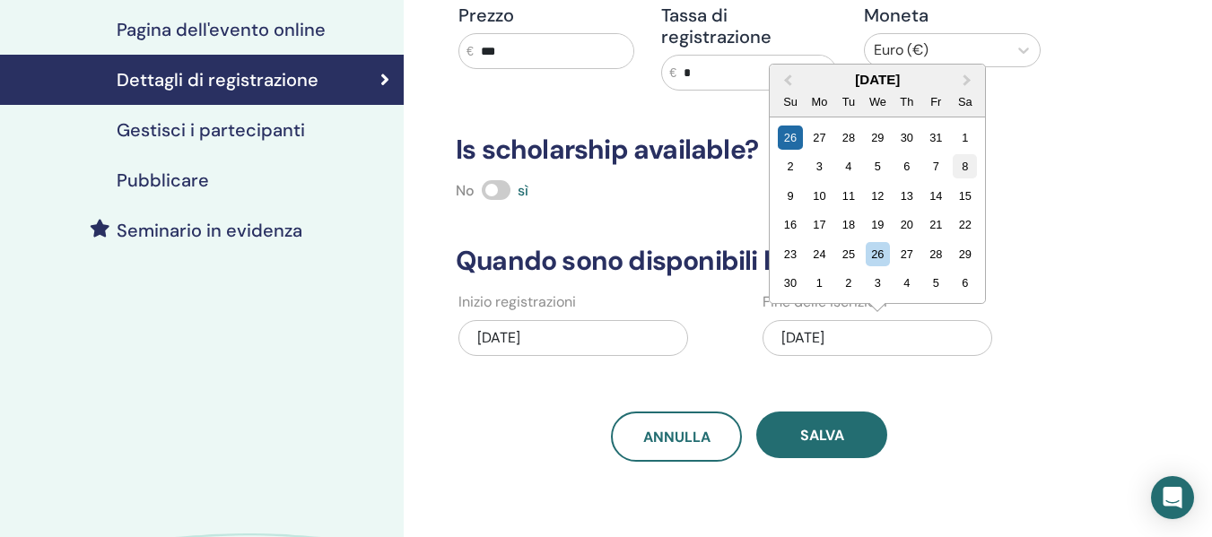
click at [967, 161] on div "8" at bounding box center [964, 166] width 24 height 24
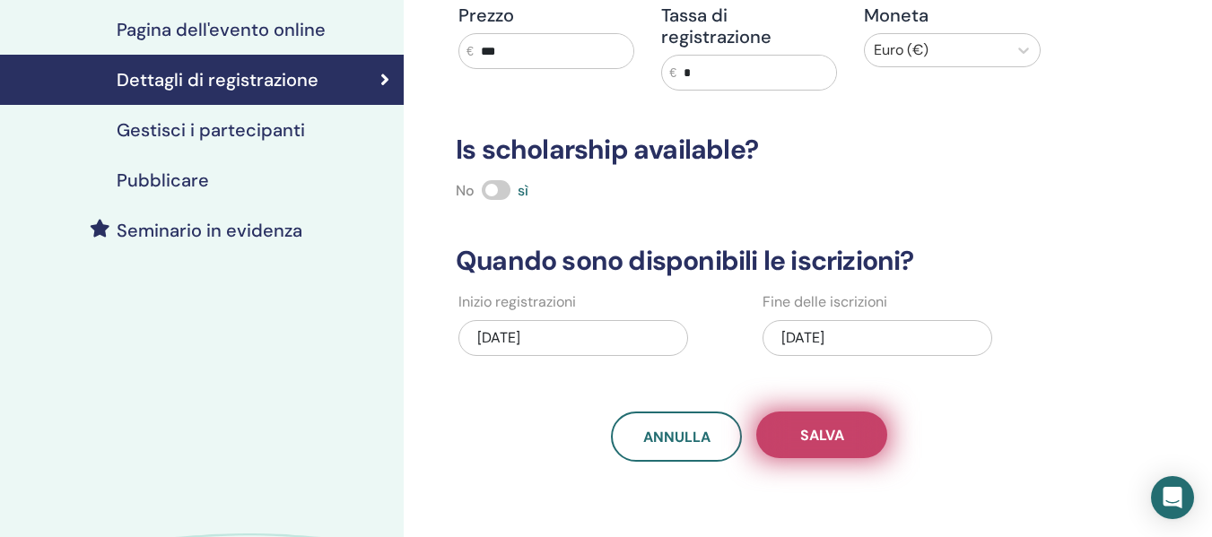
click at [838, 427] on span "Salva" at bounding box center [822, 435] width 44 height 19
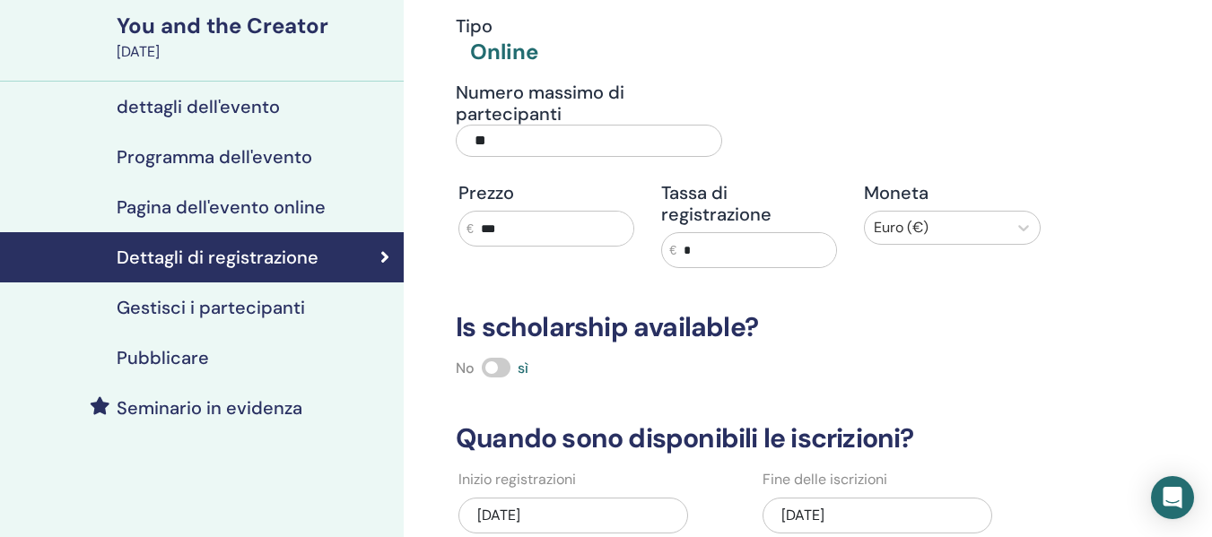
scroll to position [130, 0]
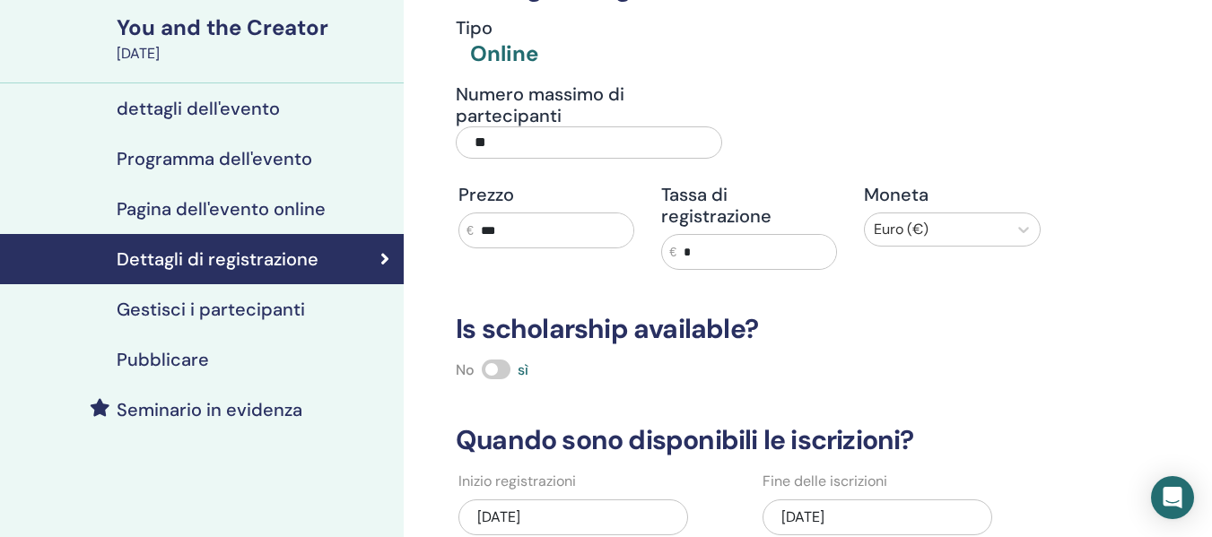
click at [276, 313] on h4 "Gestisci i partecipanti" at bounding box center [211, 310] width 188 height 22
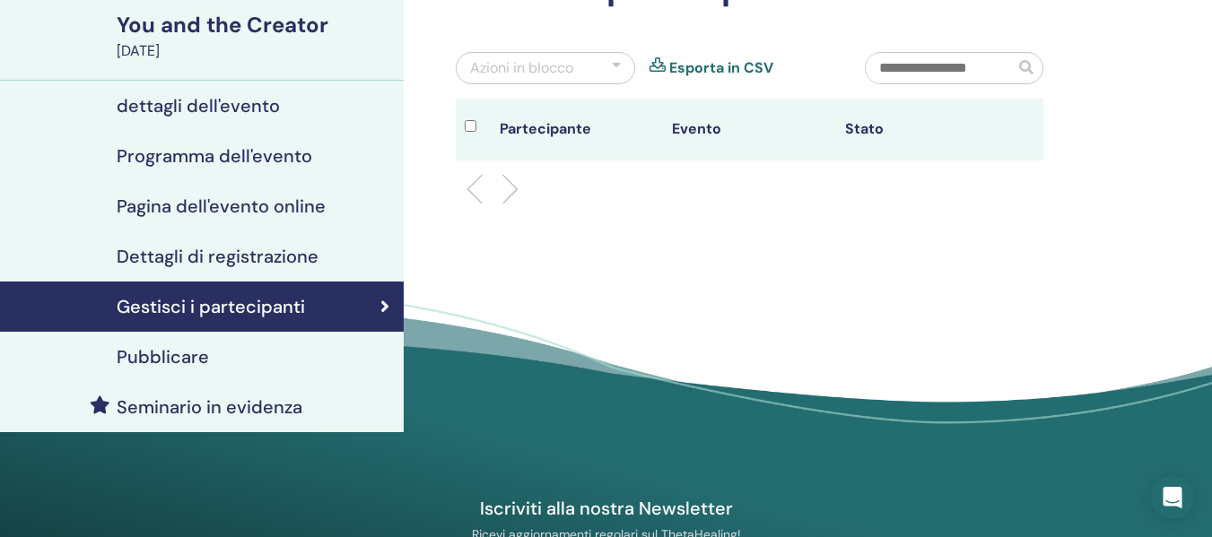
scroll to position [220, 0]
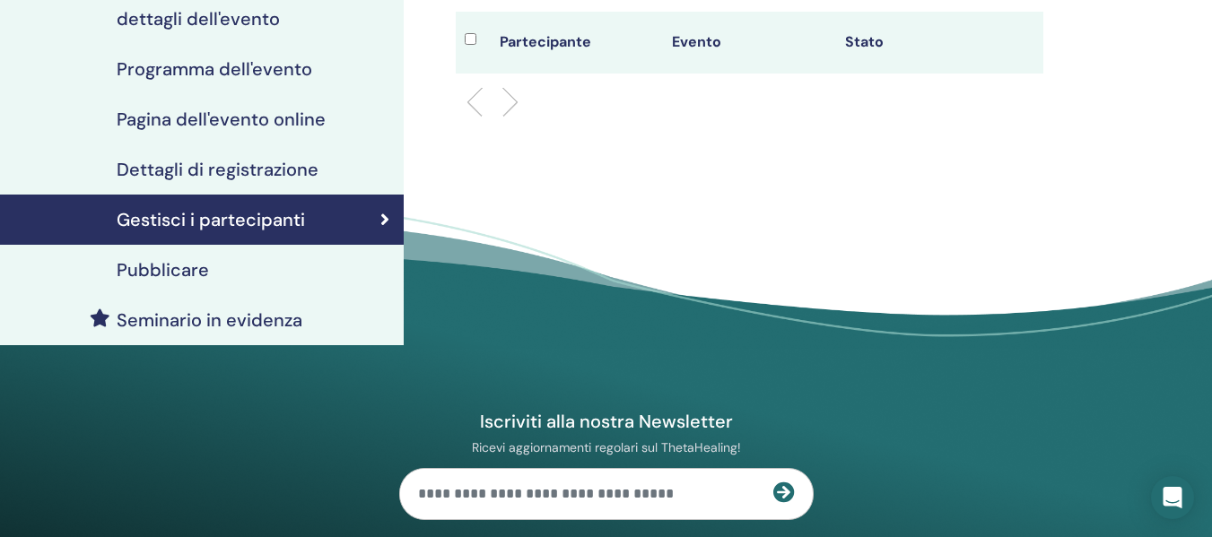
click at [188, 274] on h4 "Pubblicare" at bounding box center [163, 270] width 92 height 22
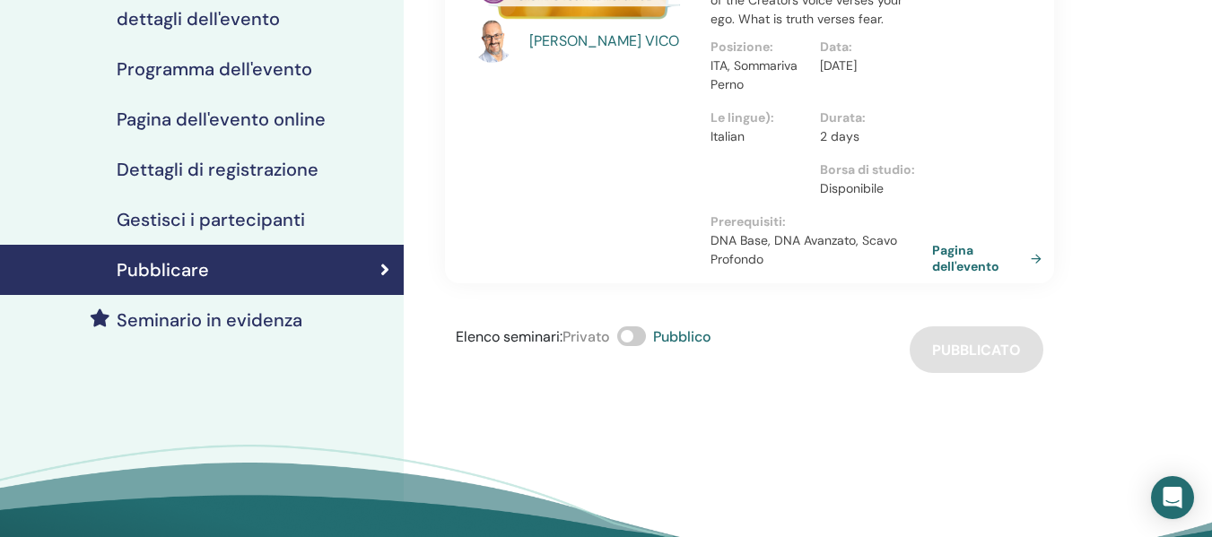
click at [965, 242] on link "Pagina dell'evento" at bounding box center [990, 258] width 117 height 32
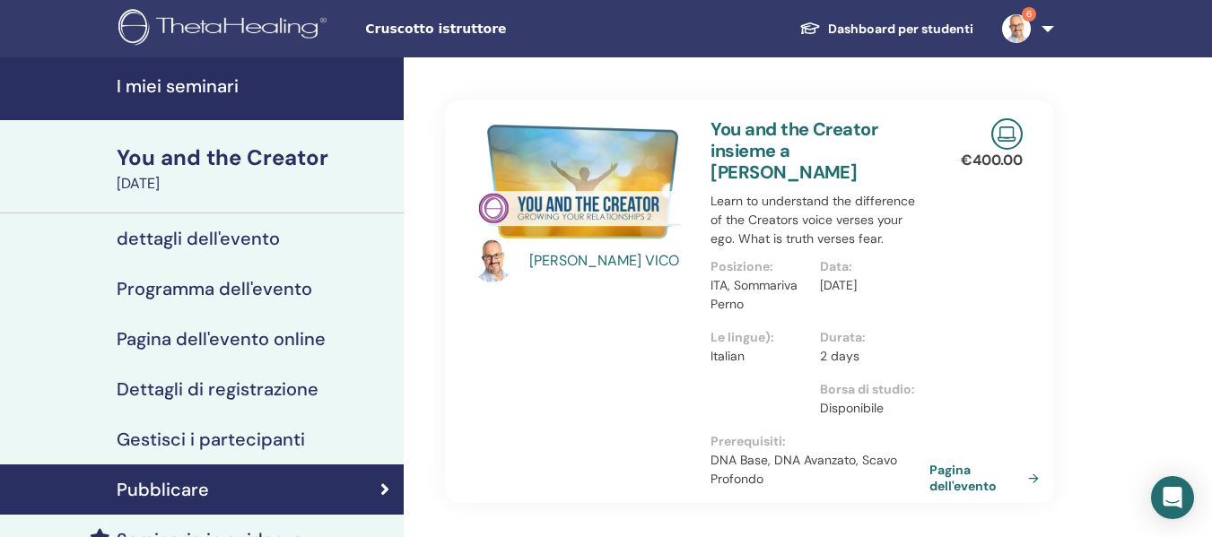
click at [204, 81] on h4 "I miei seminari" at bounding box center [255, 86] width 276 height 22
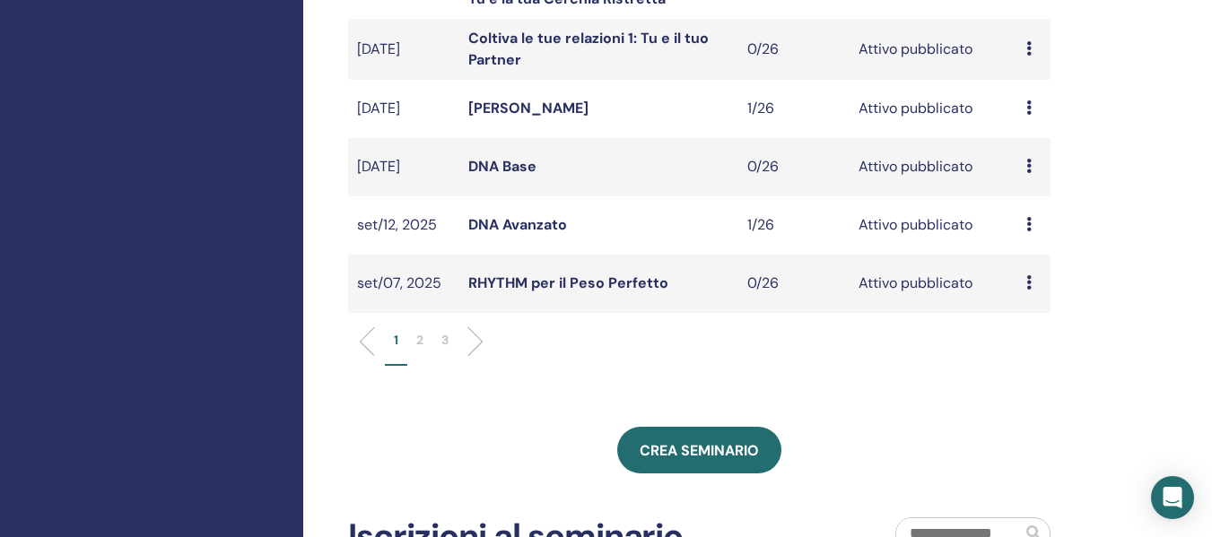
scroll to position [628, 0]
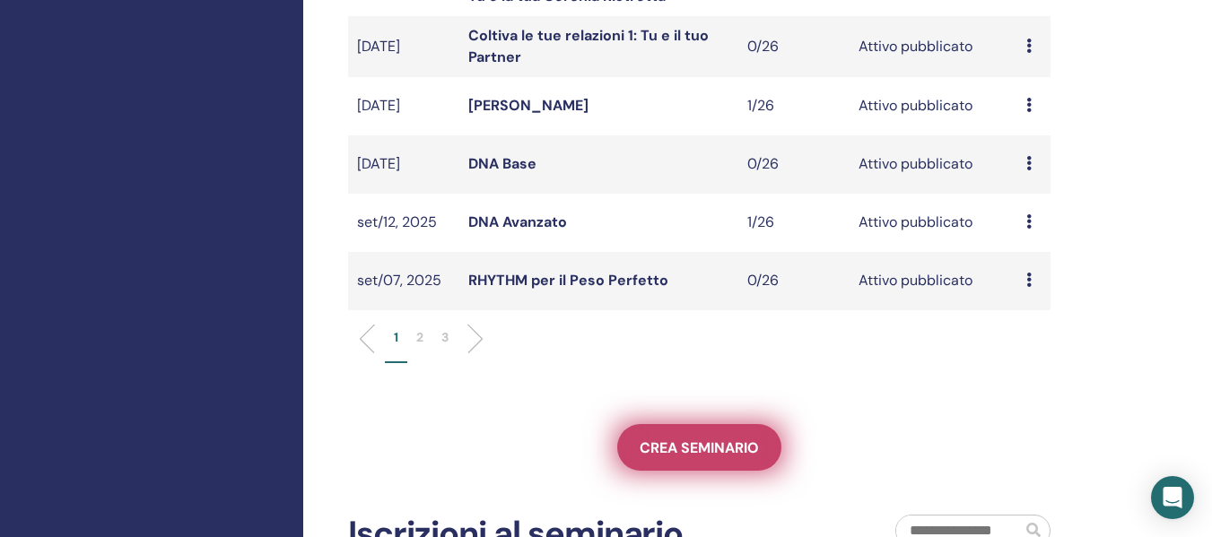
click at [695, 461] on link "Crea seminario" at bounding box center [699, 447] width 164 height 47
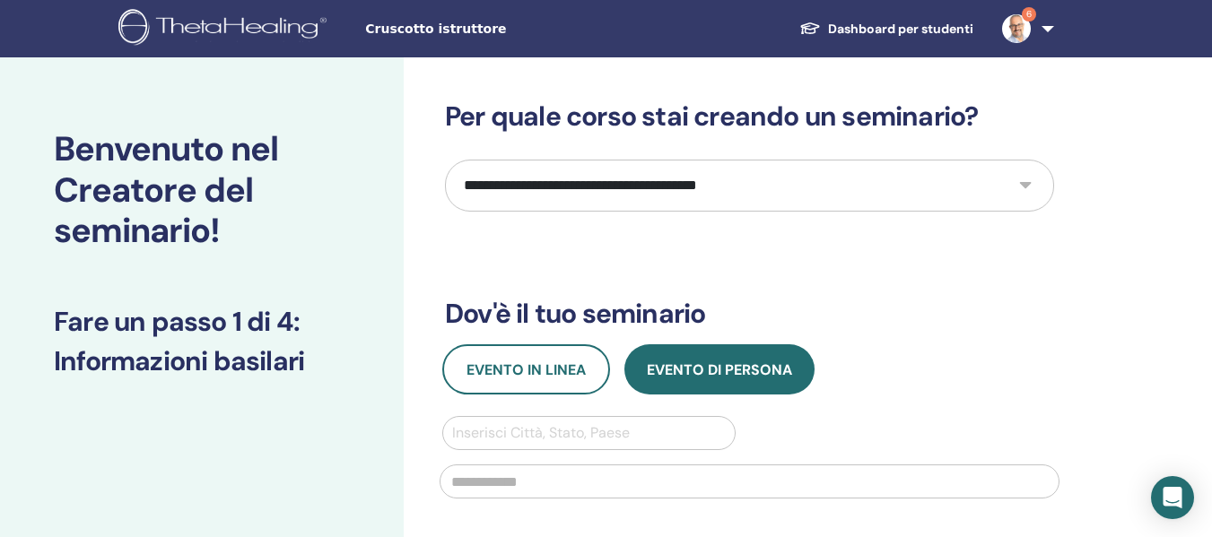
click at [570, 183] on select "**********" at bounding box center [749, 186] width 609 height 52
select select "**"
click at [445, 160] on select "**********" at bounding box center [749, 186] width 609 height 52
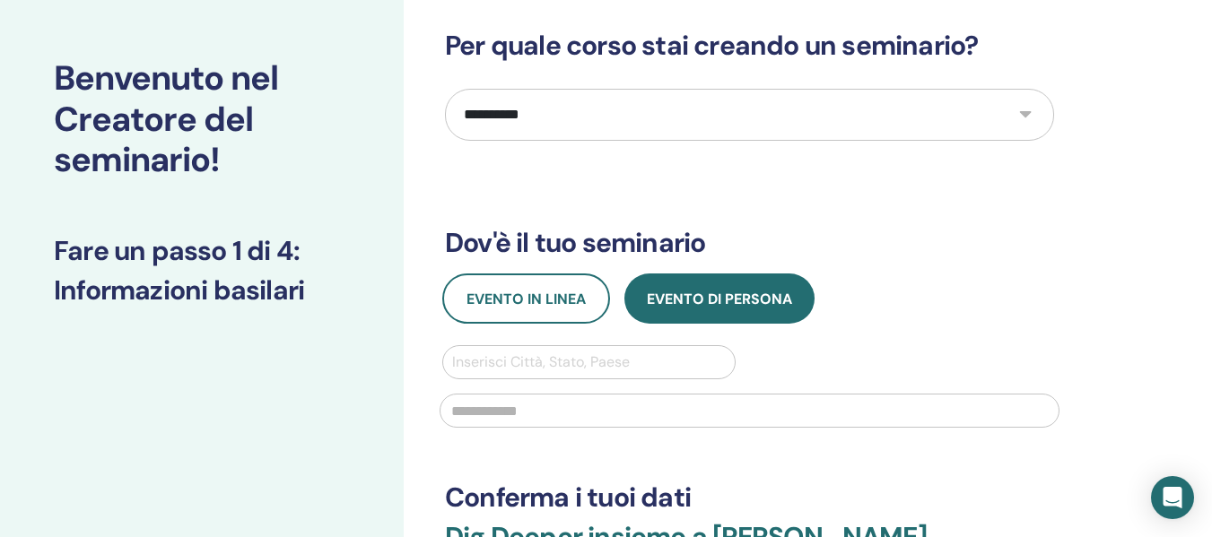
scroll to position [179, 0]
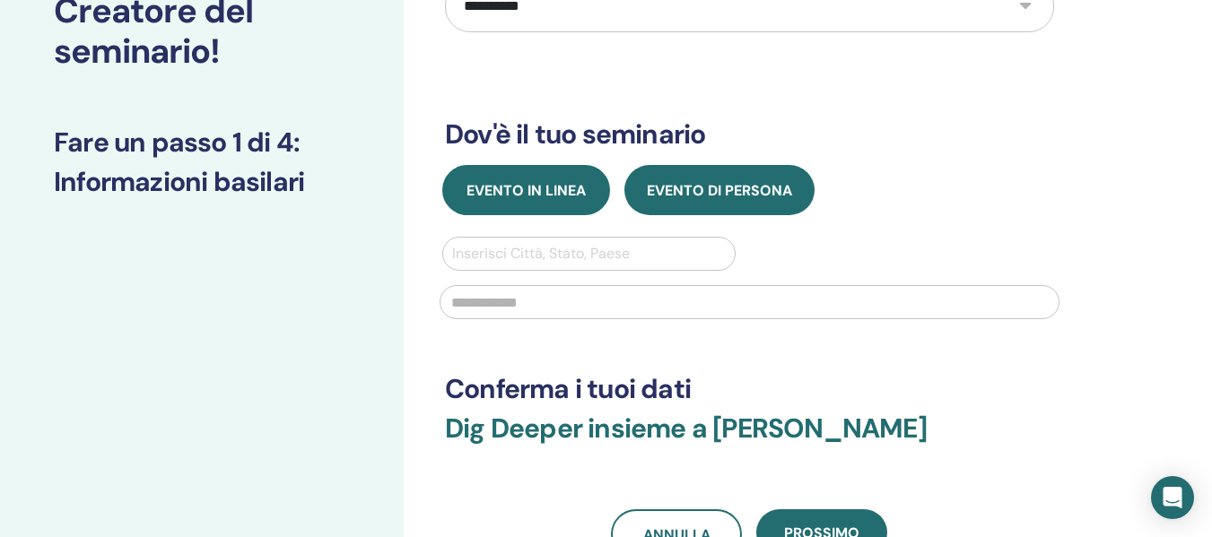
click at [555, 183] on span "Evento in linea" at bounding box center [525, 190] width 119 height 19
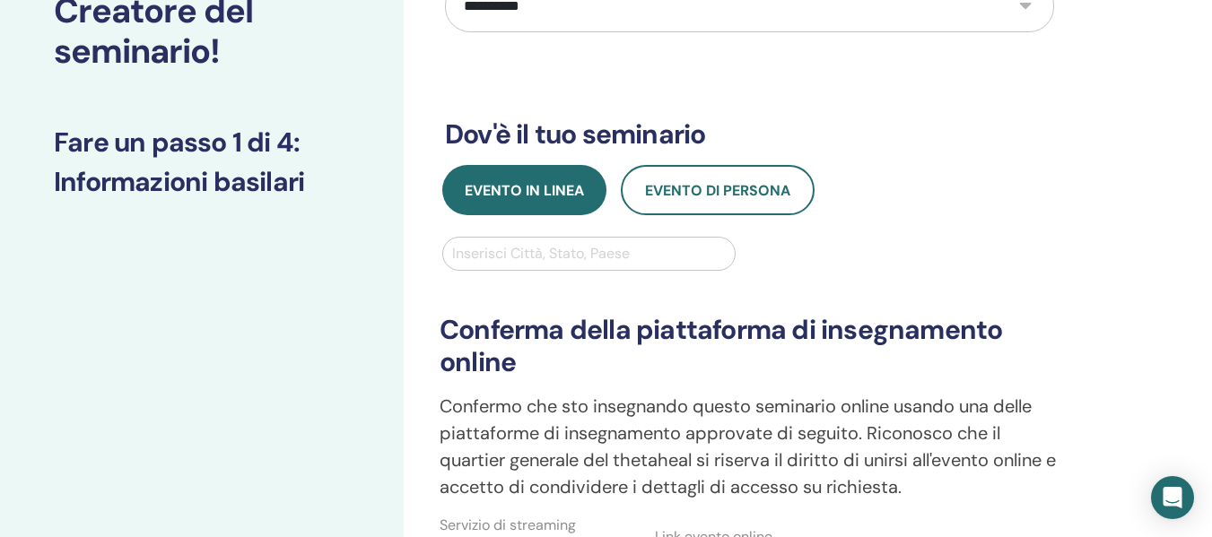
click at [572, 258] on div at bounding box center [589, 253] width 274 height 25
type input "**********"
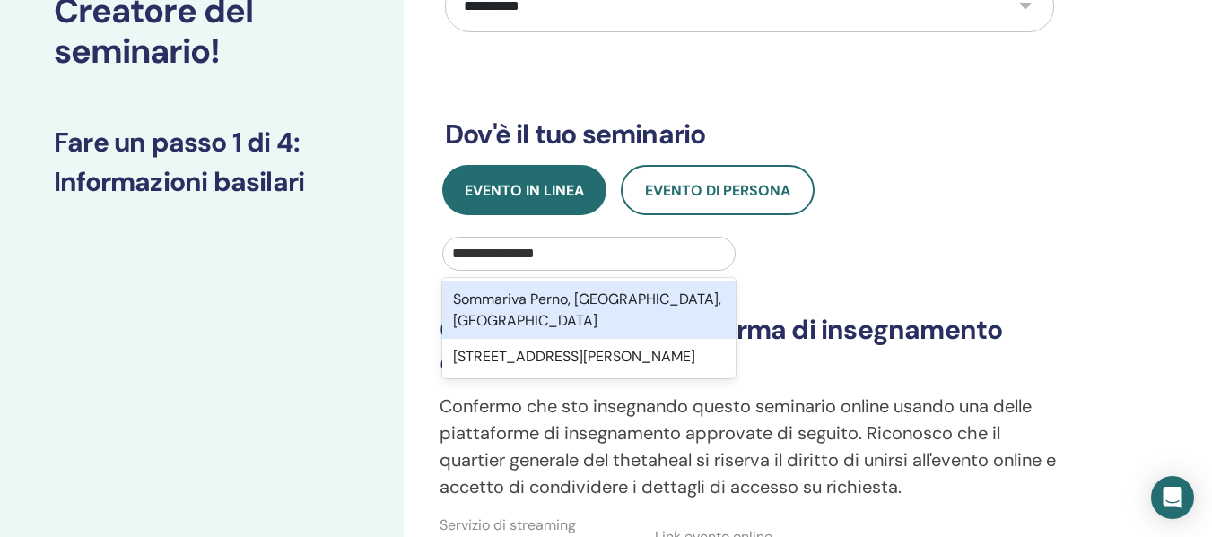
click at [602, 296] on div "Sommariva Perno, Cuneo, ITA" at bounding box center [588, 310] width 293 height 57
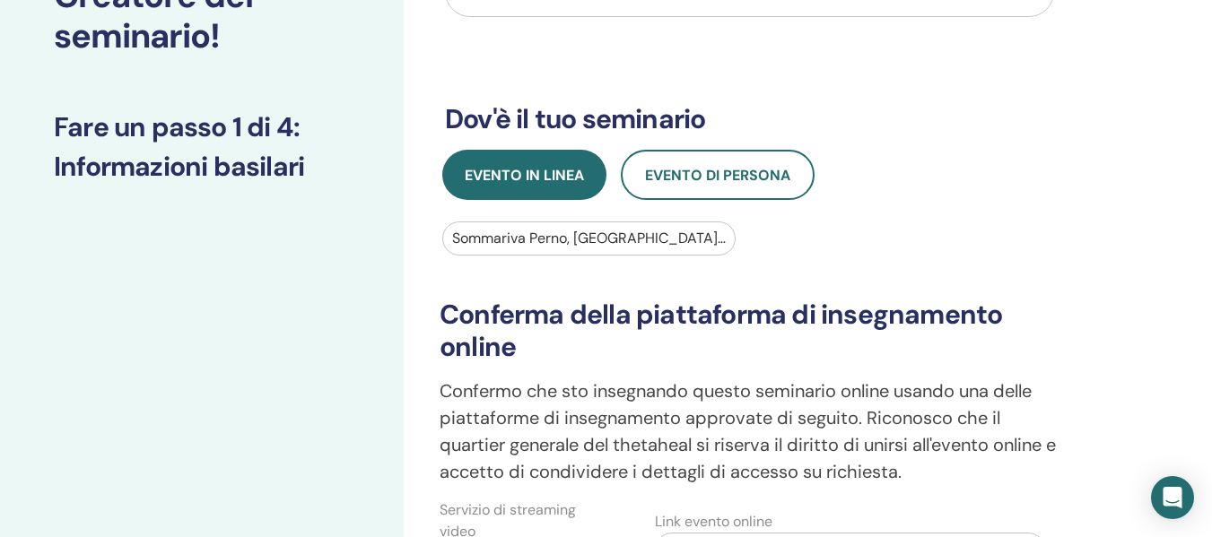
scroll to position [628, 0]
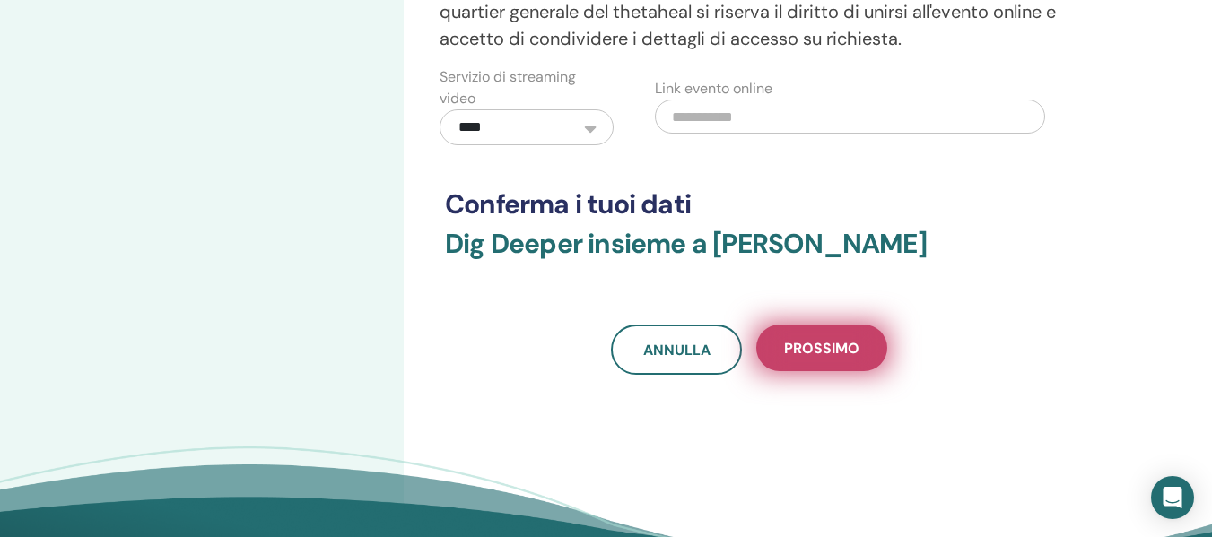
click at [881, 350] on button "Prossimo" at bounding box center [821, 348] width 131 height 47
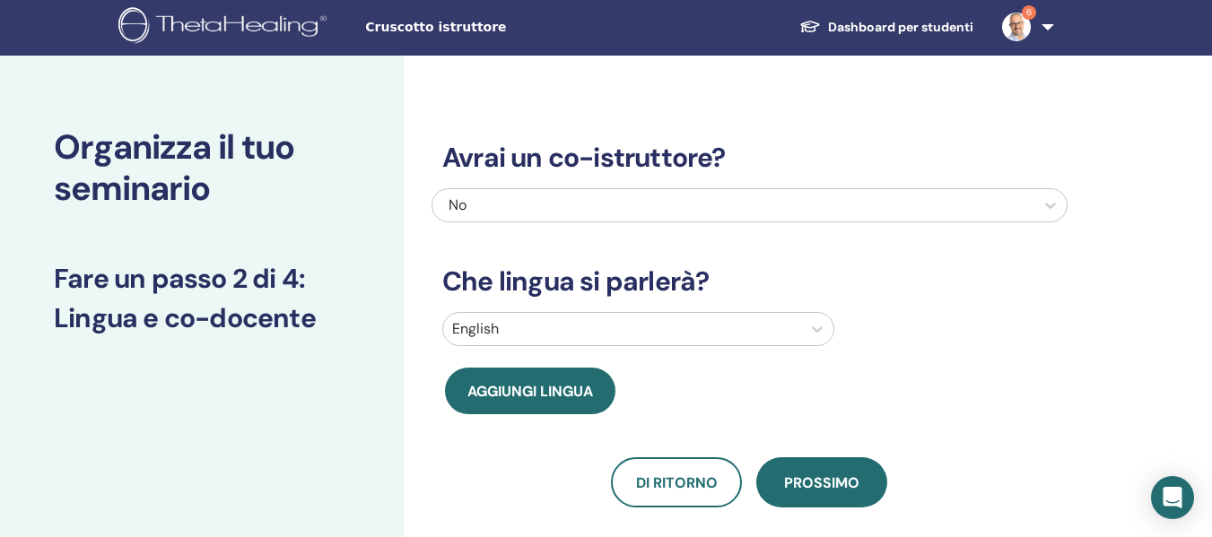
scroll to position [0, 0]
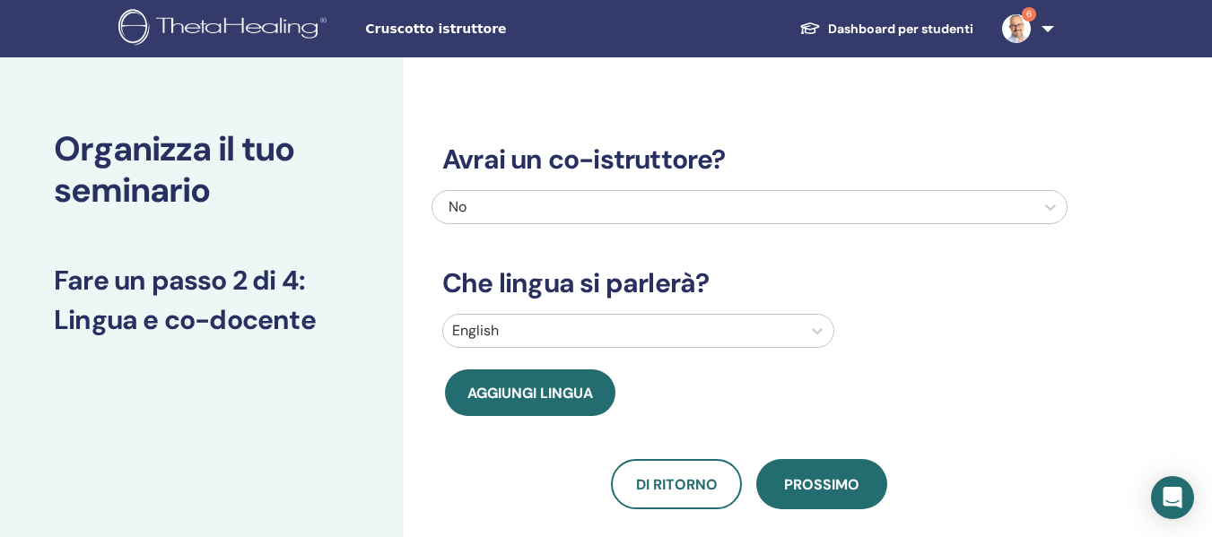
click at [566, 206] on div "No" at bounding box center [687, 207] width 479 height 22
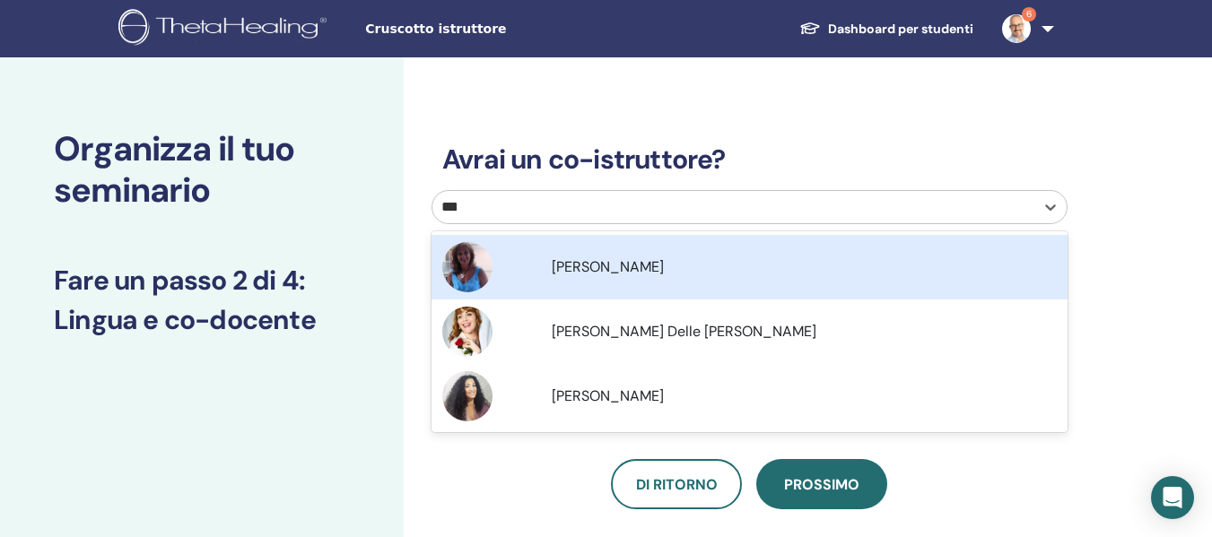
type input "*****"
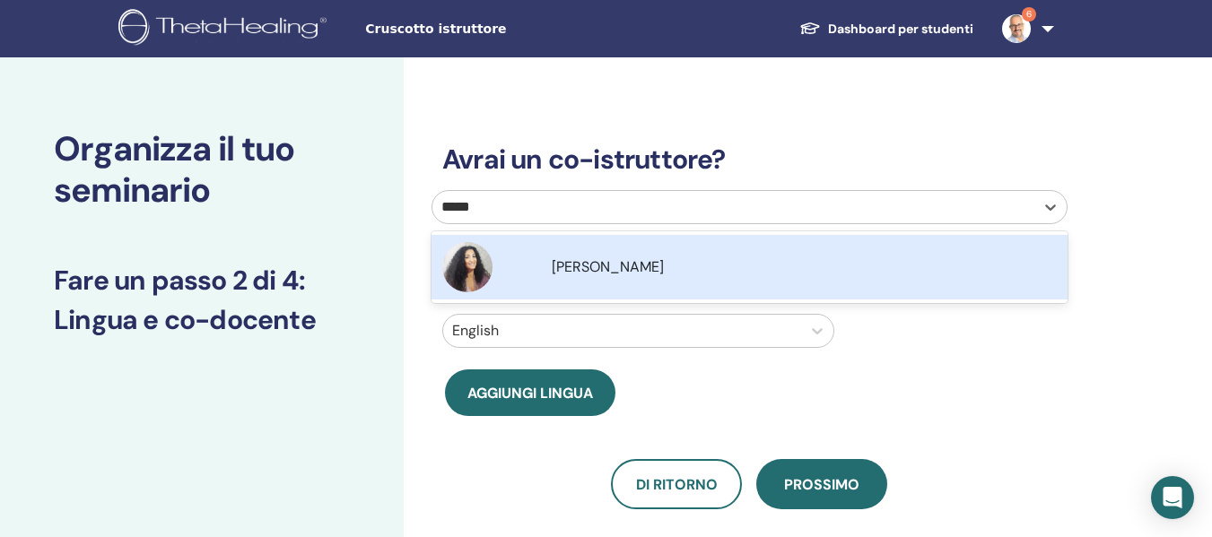
click at [604, 256] on div "Laura Giovannini" at bounding box center [804, 267] width 505 height 22
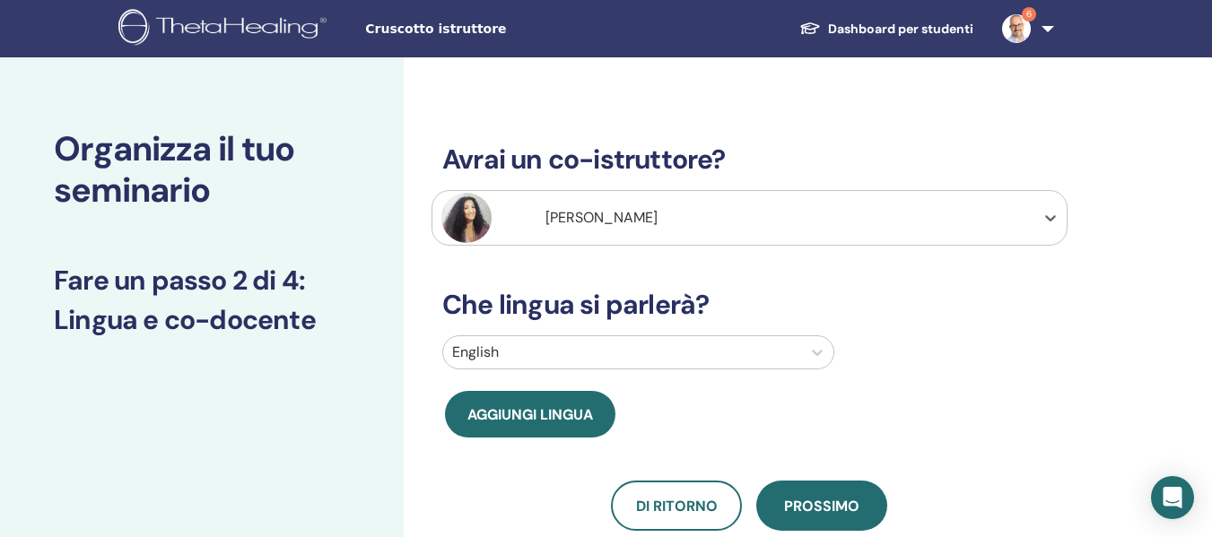
click at [577, 332] on div "Avrai un co-istruttore? option Laura Giovannini, selected. Select is focused ,t…" at bounding box center [749, 315] width 636 height 430
click at [581, 348] on div at bounding box center [622, 352] width 340 height 25
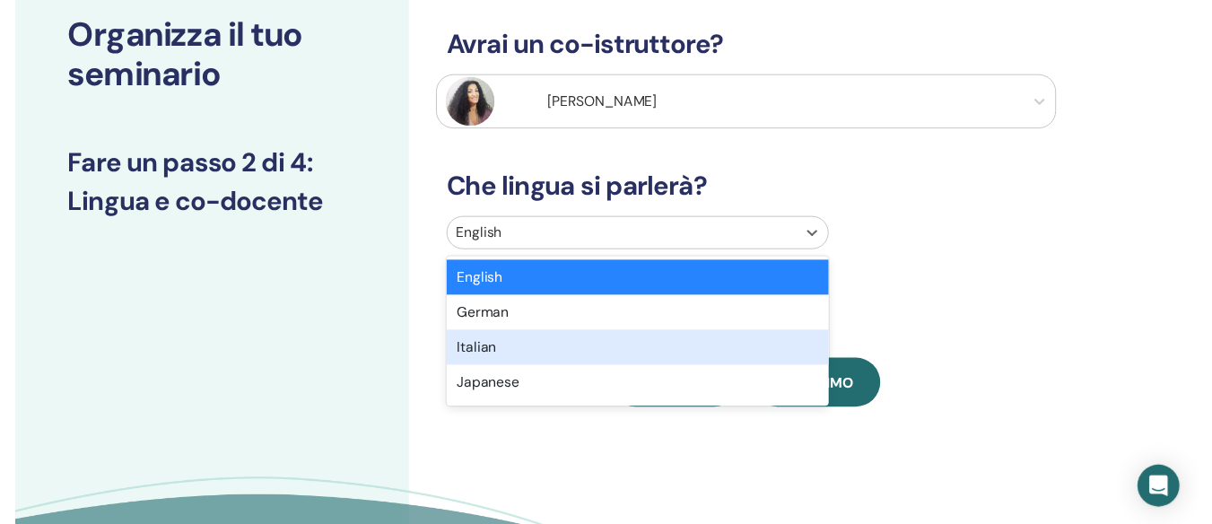
scroll to position [116, 0]
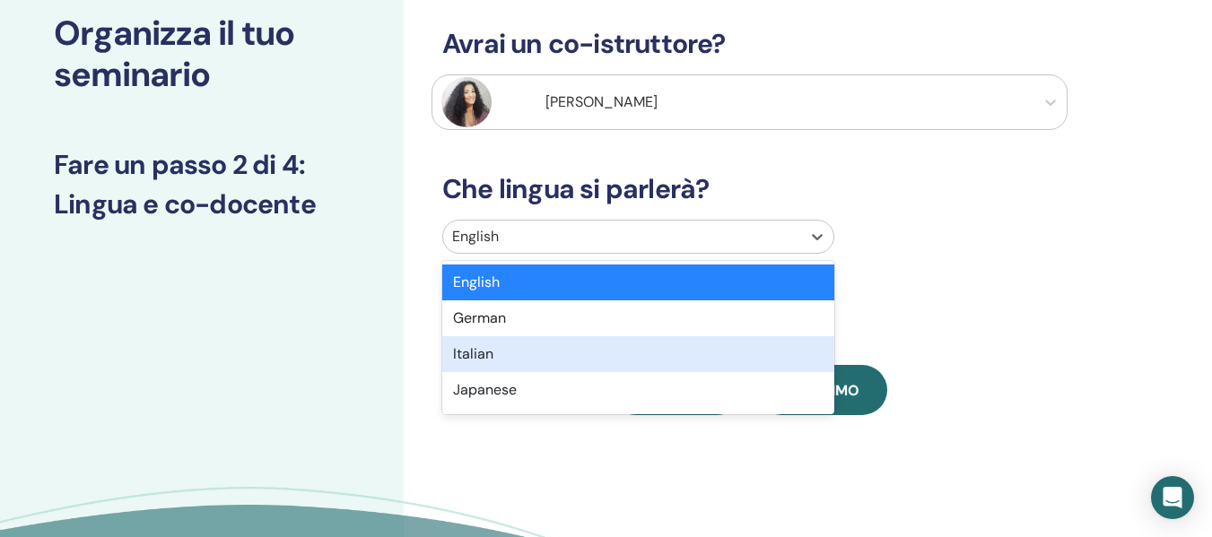
click at [569, 347] on div "Italian" at bounding box center [638, 354] width 392 height 36
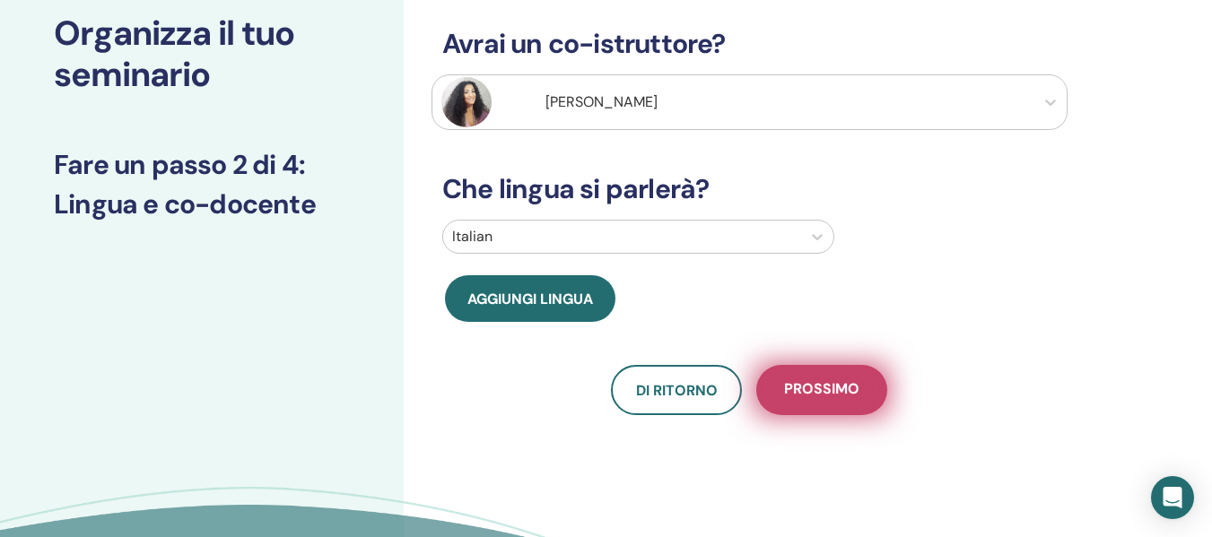
click at [840, 402] on button "Prossimo" at bounding box center [821, 390] width 131 height 50
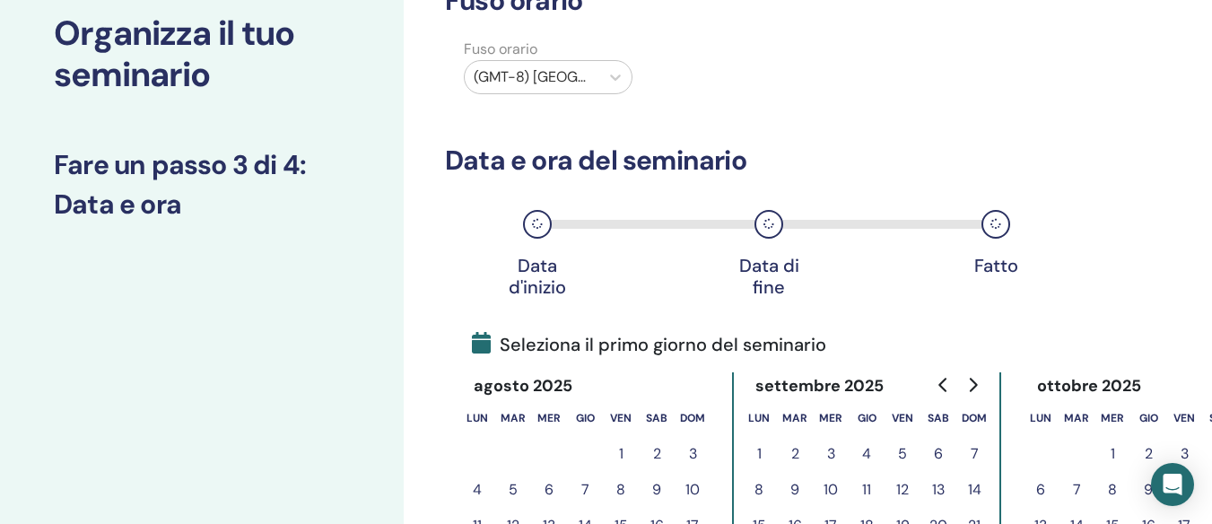
scroll to position [0, 0]
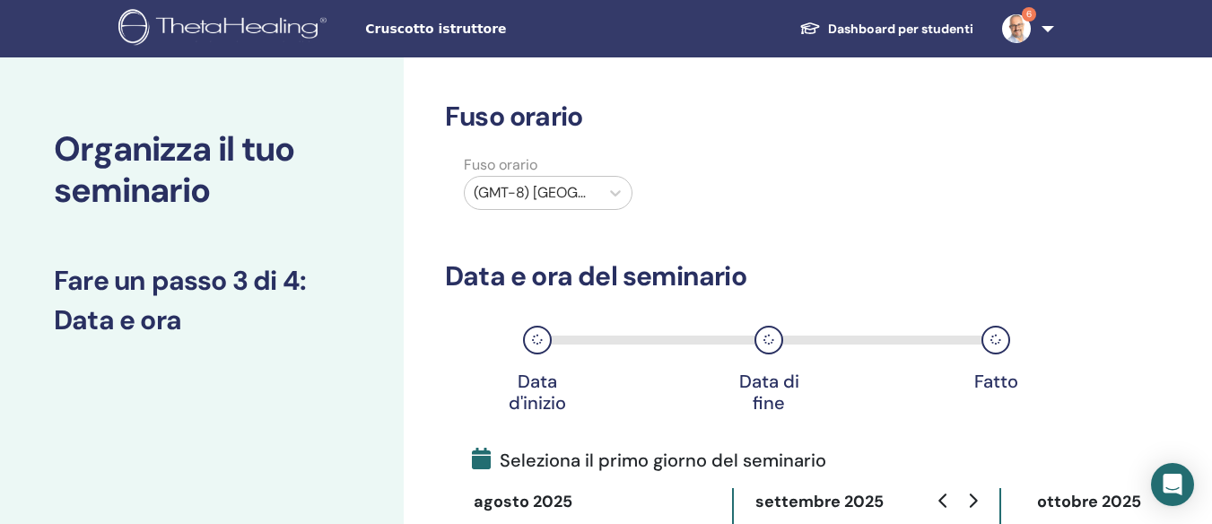
click at [565, 186] on div at bounding box center [532, 192] width 117 height 25
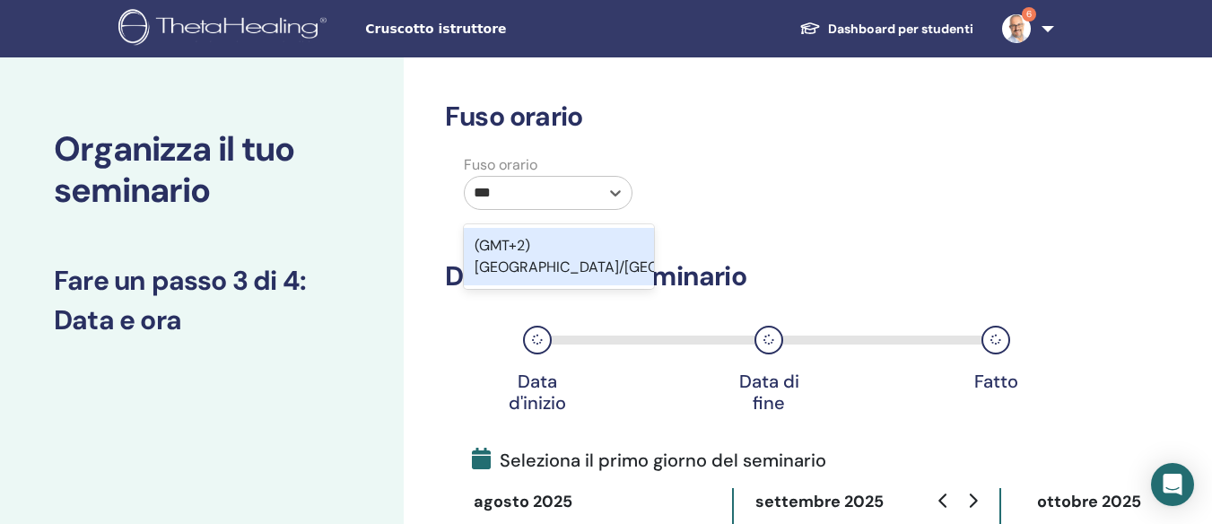
type input "****"
click at [613, 250] on div "(GMT+2) [GEOGRAPHIC_DATA]/[GEOGRAPHIC_DATA]" at bounding box center [559, 256] width 190 height 57
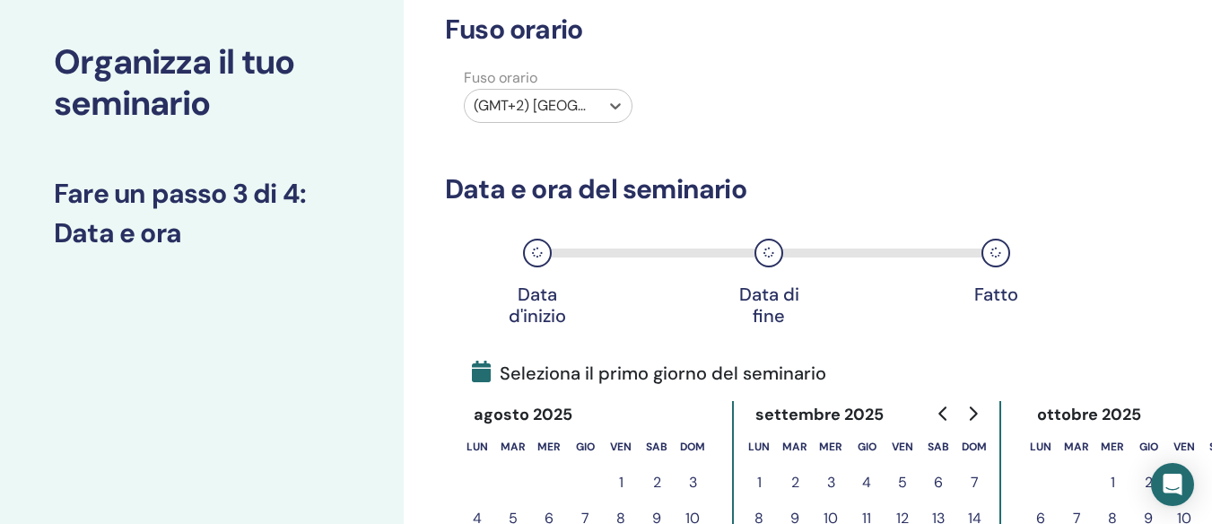
scroll to position [359, 0]
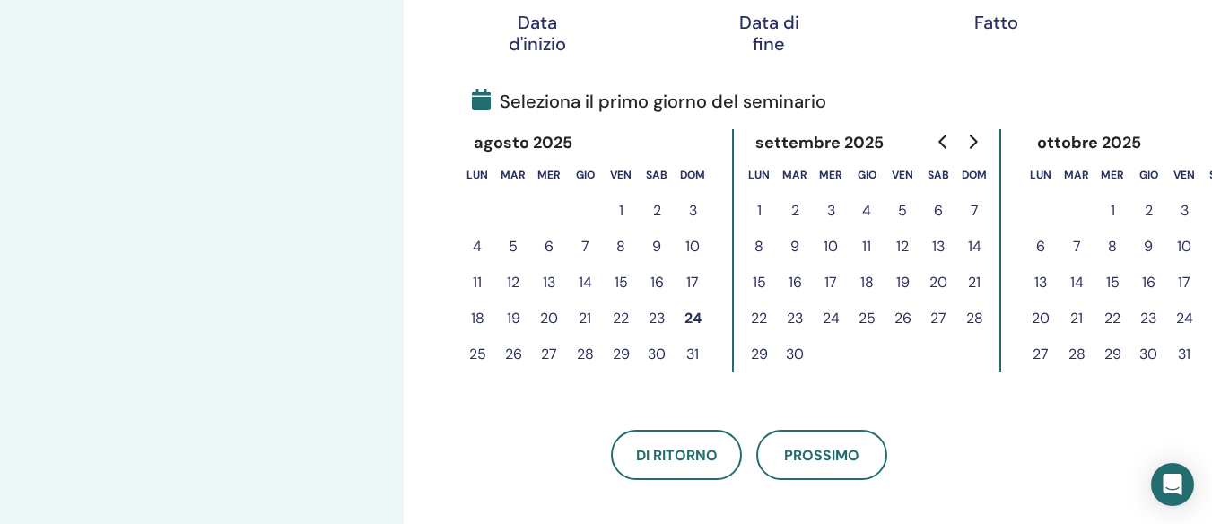
click at [935, 314] on button "27" at bounding box center [938, 318] width 36 height 36
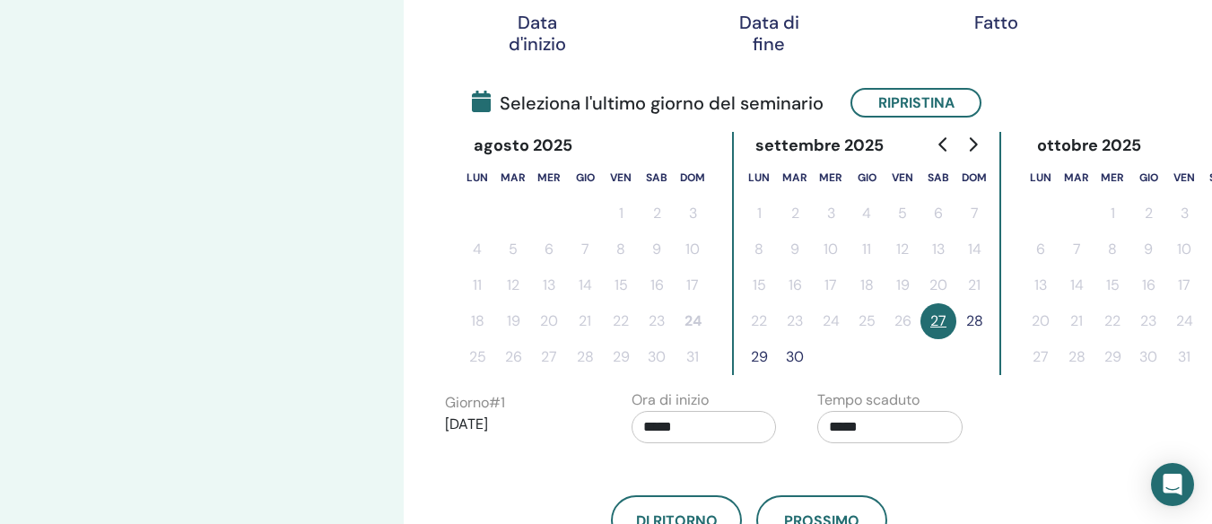
click at [975, 316] on button "28" at bounding box center [974, 321] width 36 height 36
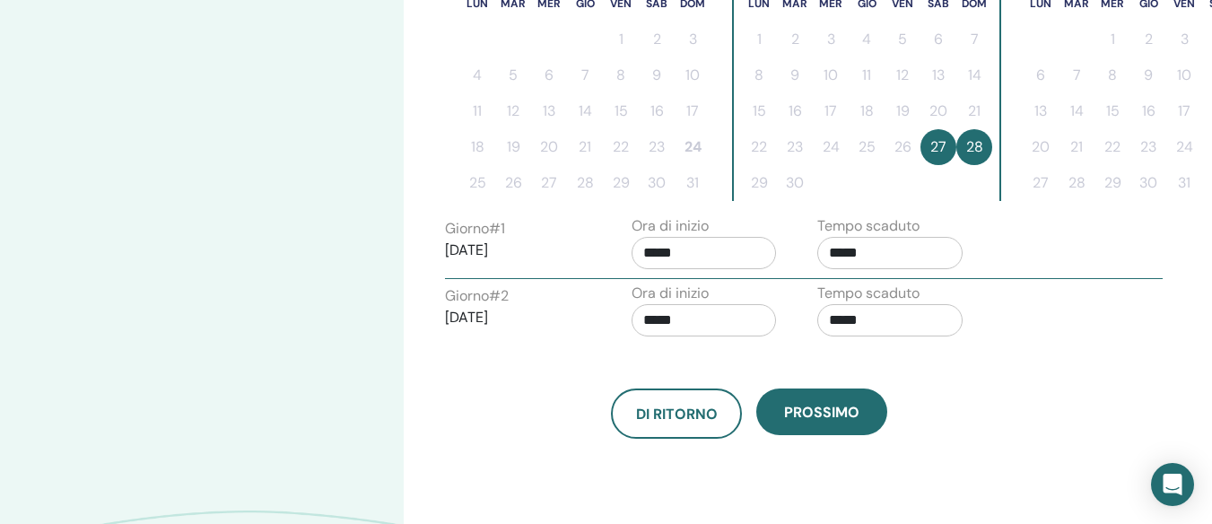
scroll to position [628, 0]
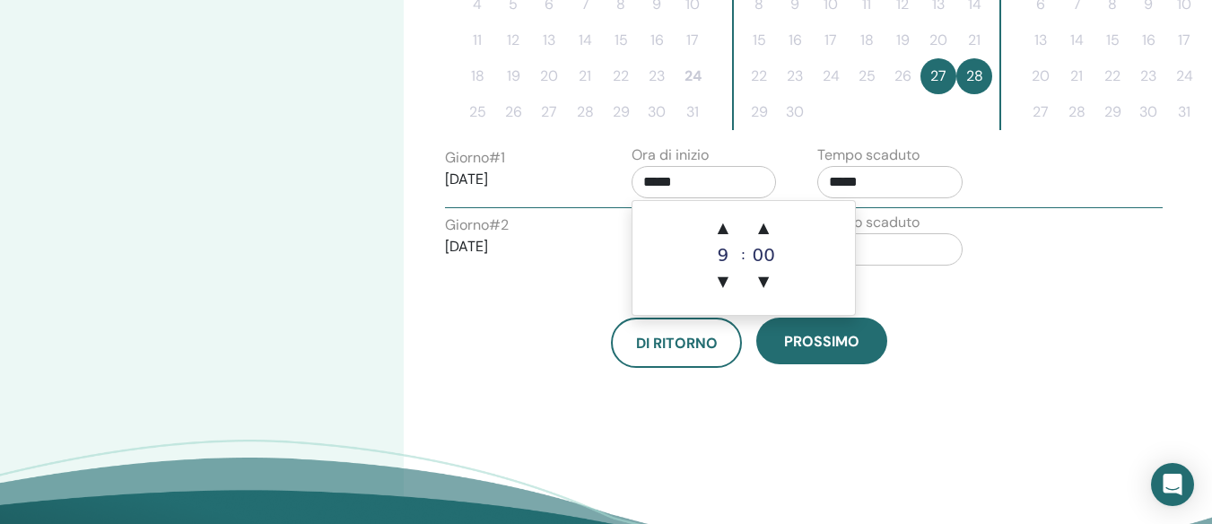
click at [709, 183] on input "*****" at bounding box center [703, 182] width 145 height 32
click at [764, 224] on span "▲" at bounding box center [763, 228] width 36 height 36
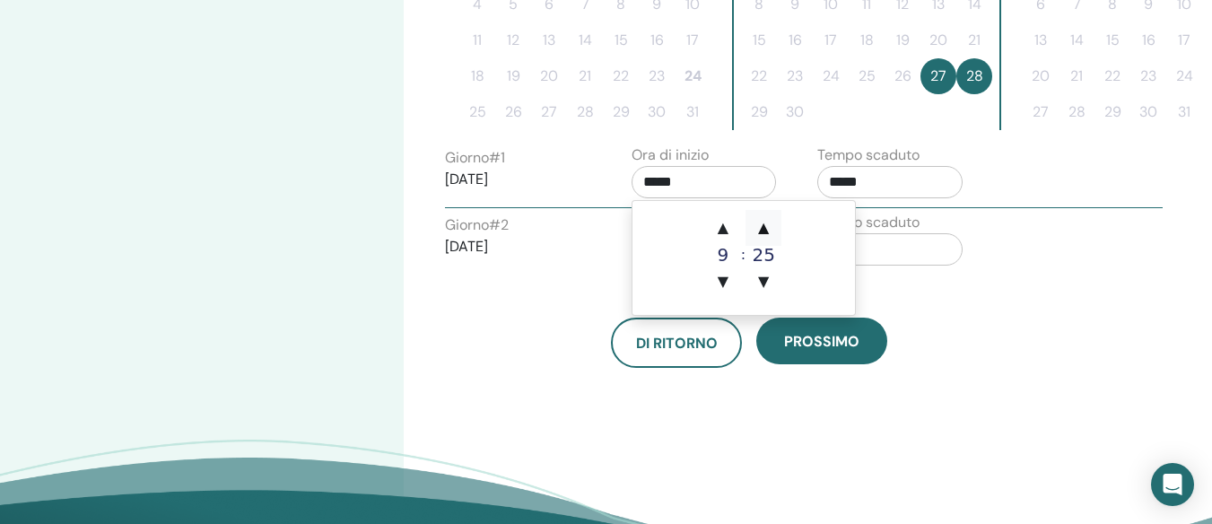
click at [764, 224] on span "▲" at bounding box center [763, 228] width 36 height 36
type input "*****"
click at [862, 186] on input "*****" at bounding box center [889, 182] width 145 height 32
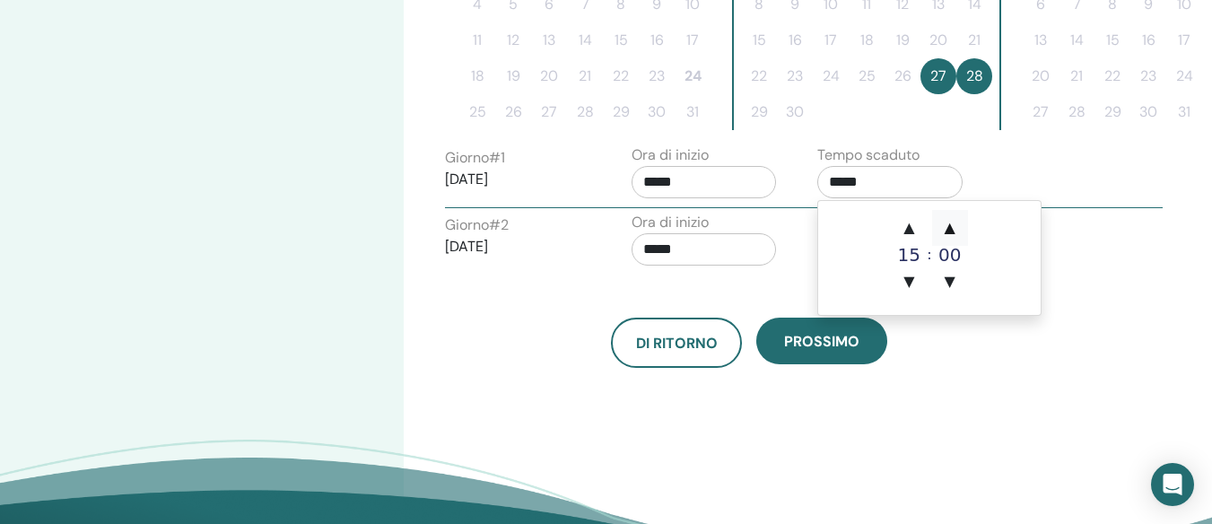
click at [952, 220] on span "▲" at bounding box center [950, 228] width 36 height 36
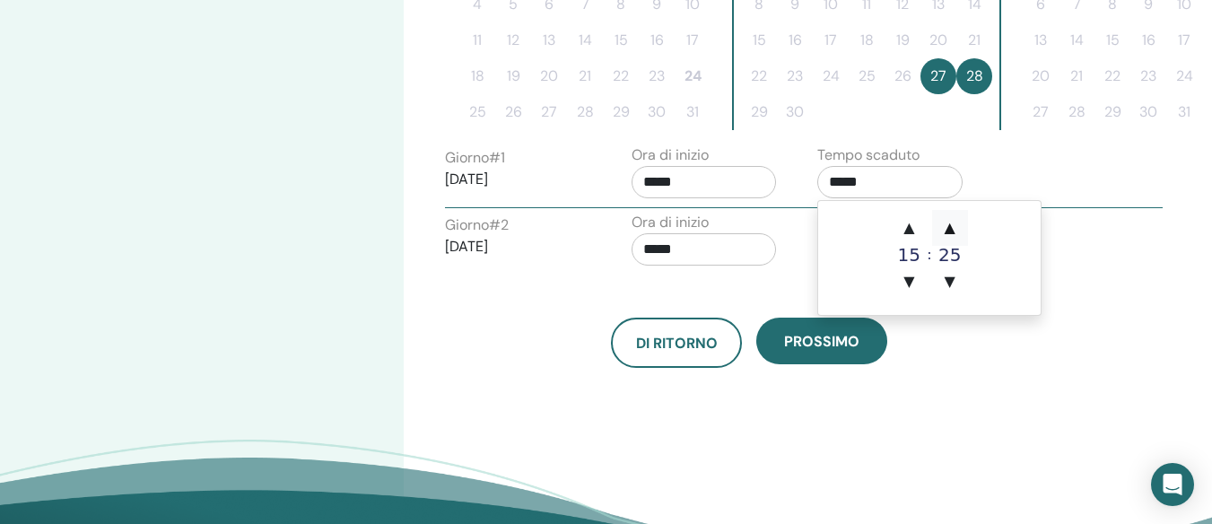
click at [952, 220] on span "▲" at bounding box center [950, 228] width 36 height 36
type input "*****"
click at [711, 247] on input "*****" at bounding box center [703, 249] width 145 height 32
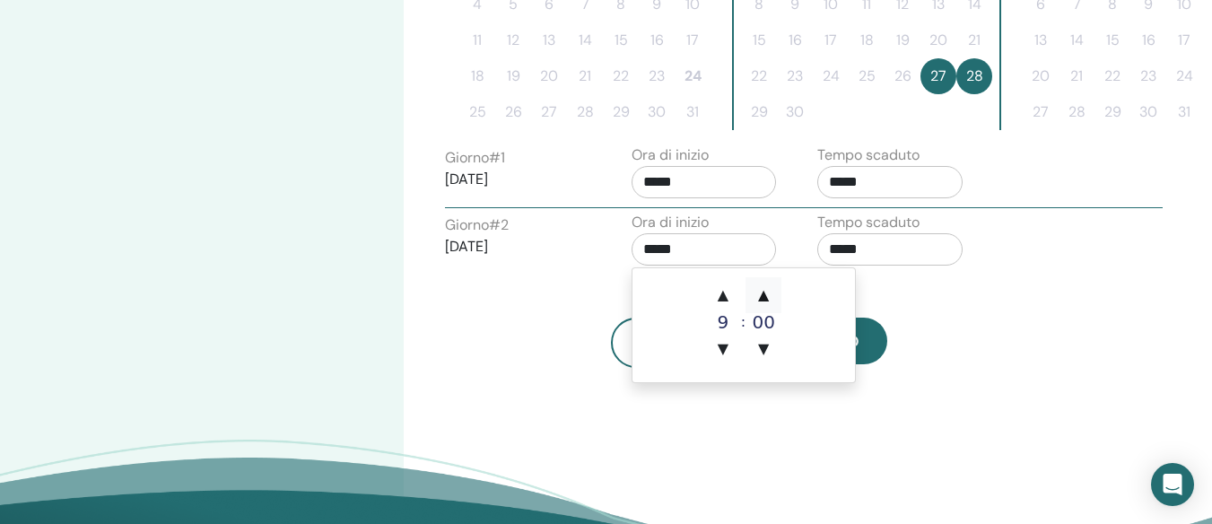
click at [760, 293] on span "▲" at bounding box center [763, 295] width 36 height 36
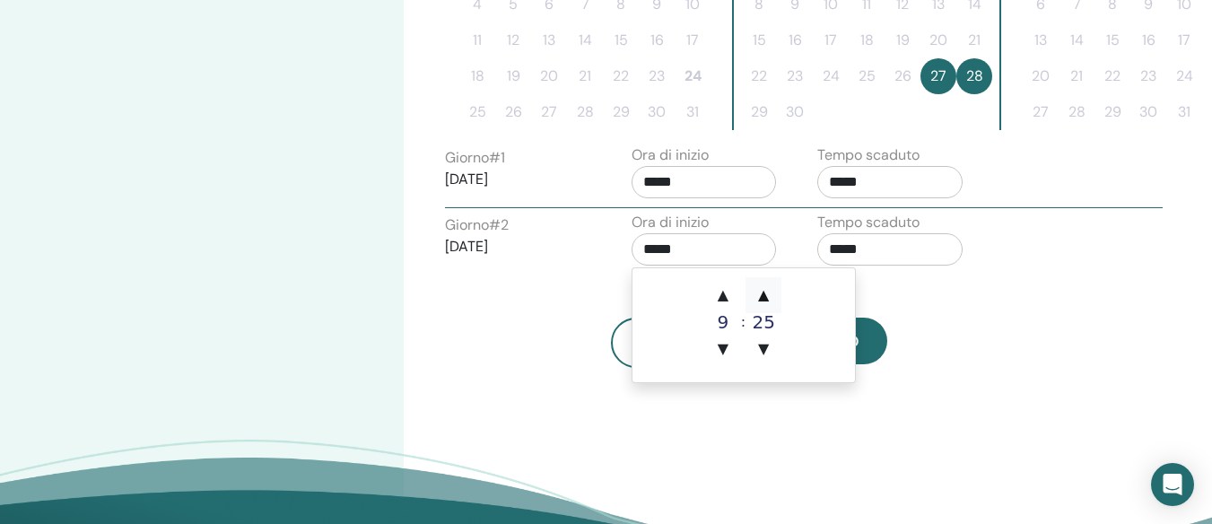
click at [760, 293] on span "▲" at bounding box center [763, 295] width 36 height 36
type input "*****"
click at [869, 256] on input "*****" at bounding box center [889, 249] width 145 height 32
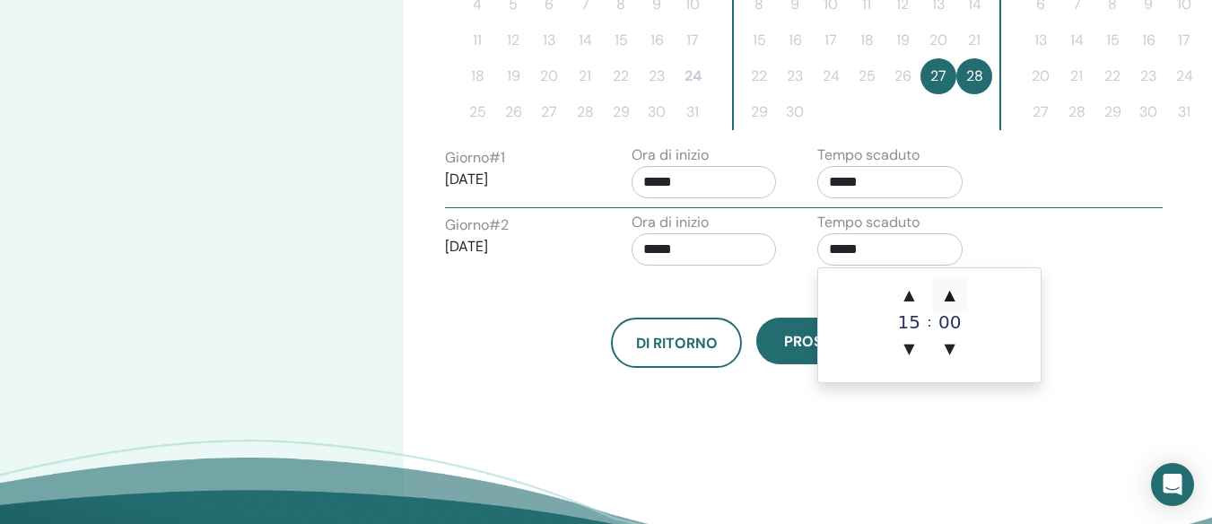
click at [952, 291] on span "▲" at bounding box center [950, 295] width 36 height 36
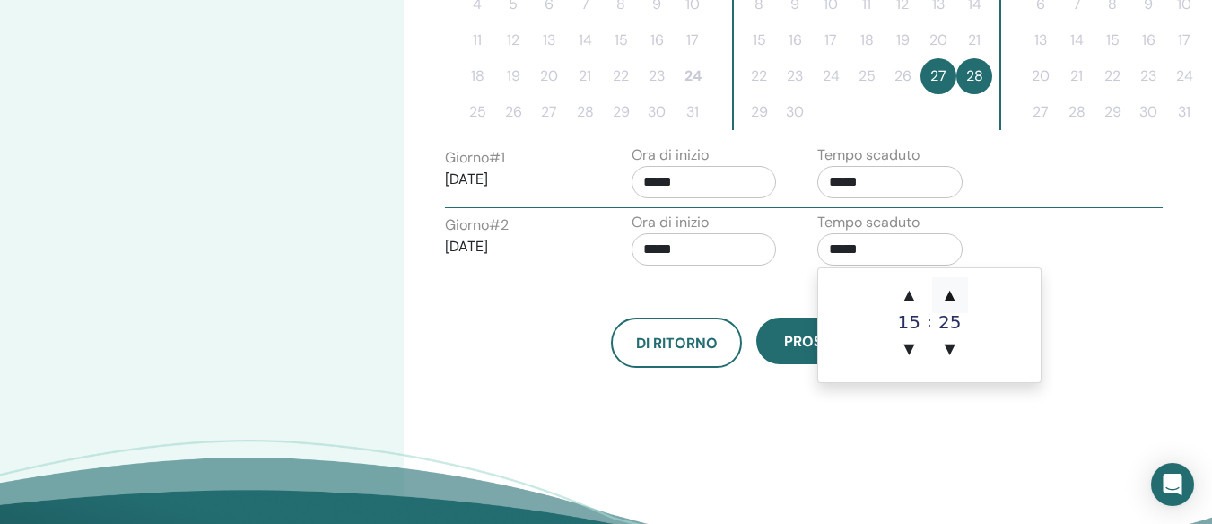
click at [952, 291] on span "▲" at bounding box center [950, 295] width 36 height 36
type input "*****"
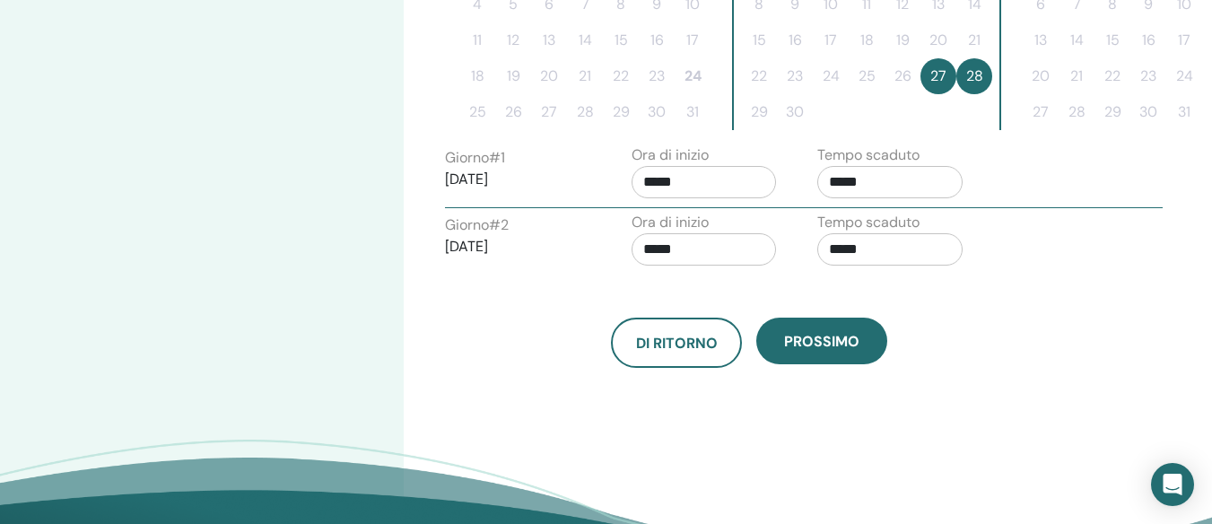
drag, startPoint x: 976, startPoint y: 458, endPoint x: 938, endPoint y: 441, distance: 41.3
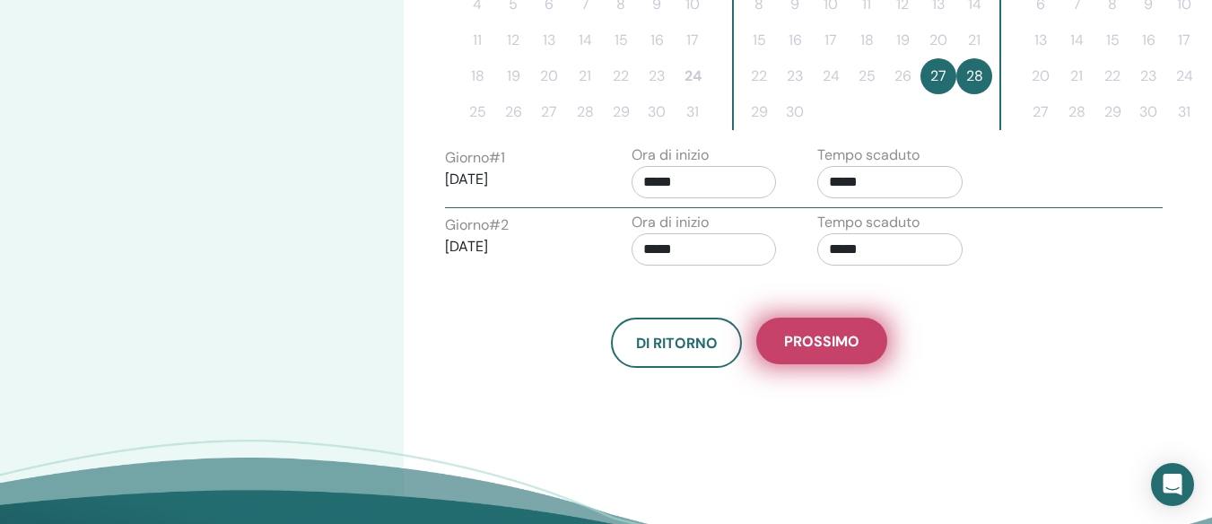
click at [809, 353] on button "Prossimo" at bounding box center [821, 340] width 131 height 47
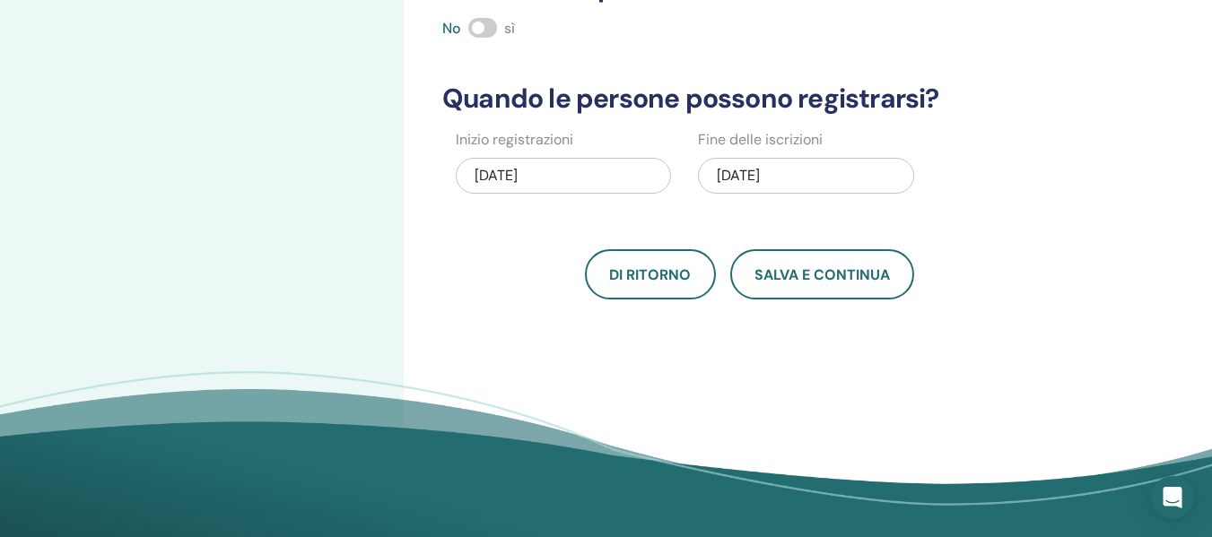
scroll to position [90, 0]
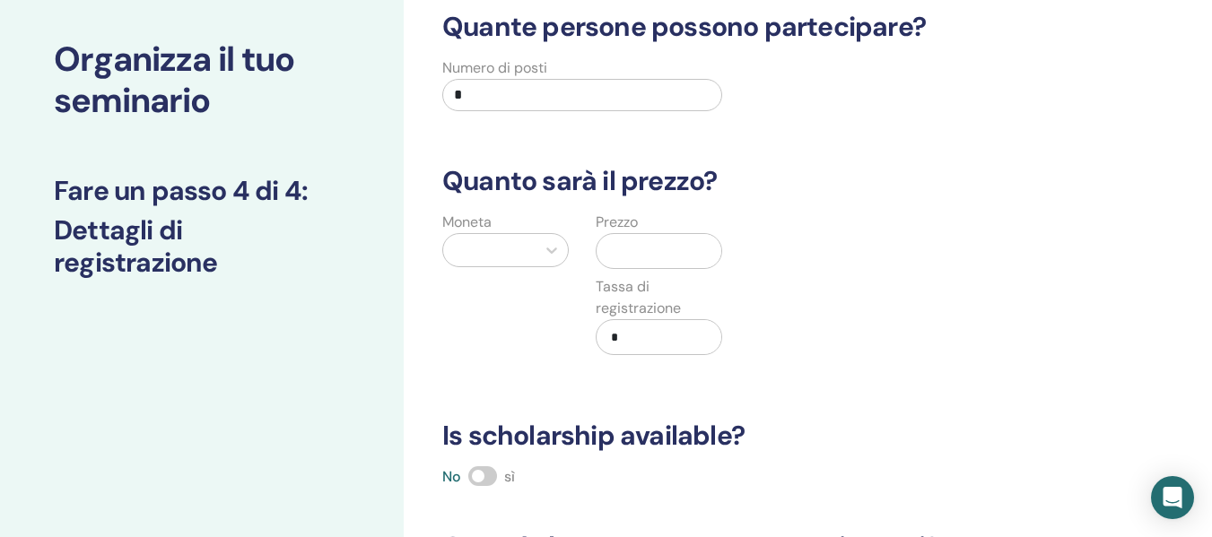
drag, startPoint x: 508, startPoint y: 90, endPoint x: 387, endPoint y: 87, distance: 121.1
click at [390, 86] on div "Organizza il tuo seminario Fare un passo 4 di 4 : Dettagli di registrazione Qua…" at bounding box center [606, 483] width 1212 height 1031
type input "**"
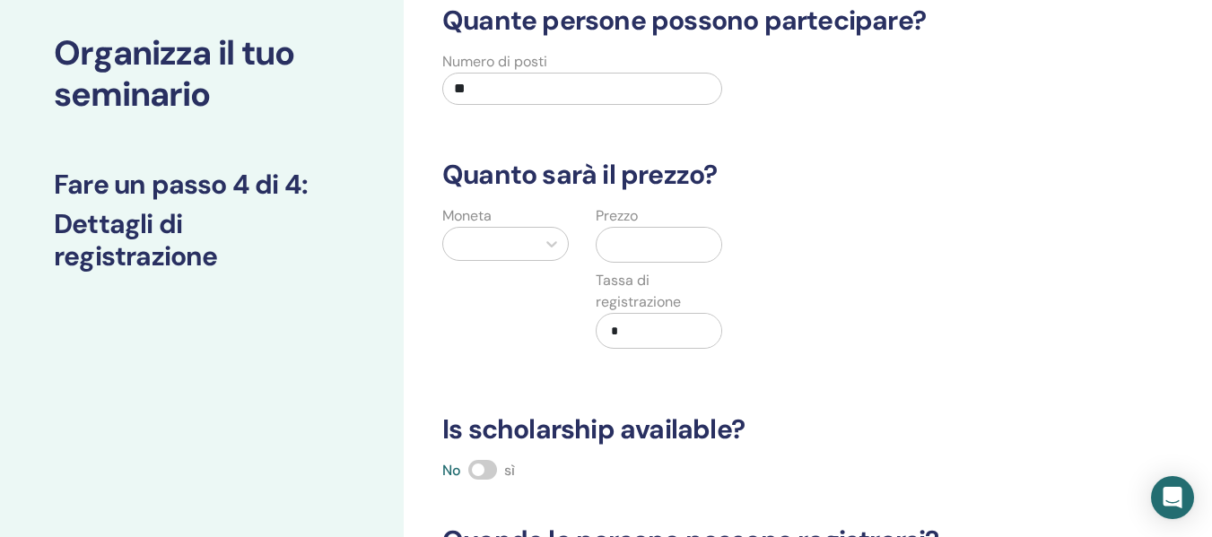
click at [501, 244] on div at bounding box center [489, 243] width 74 height 25
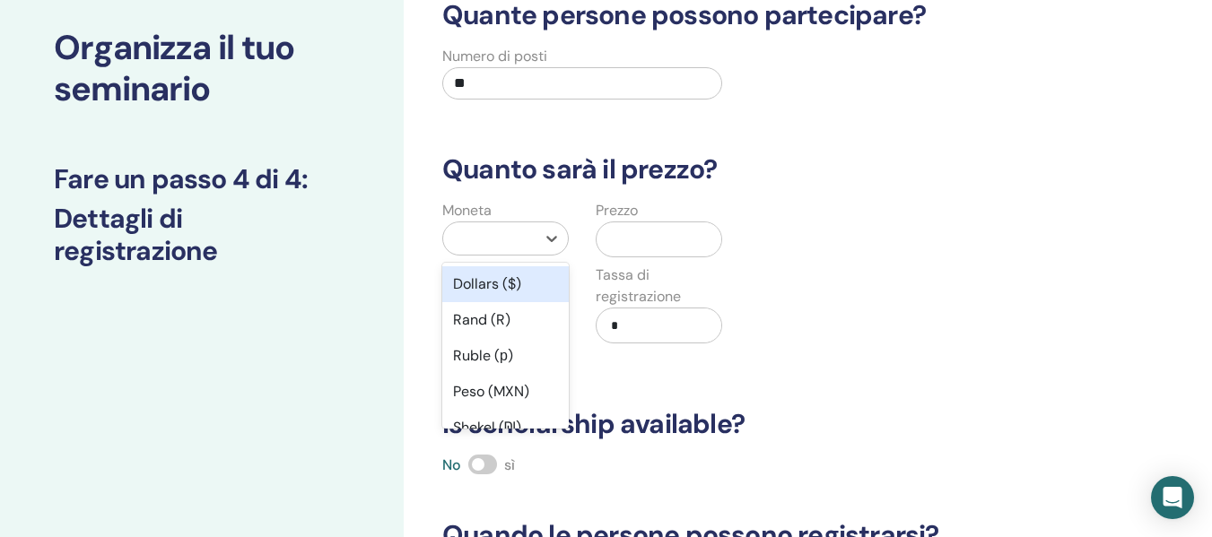
scroll to position [103, 0]
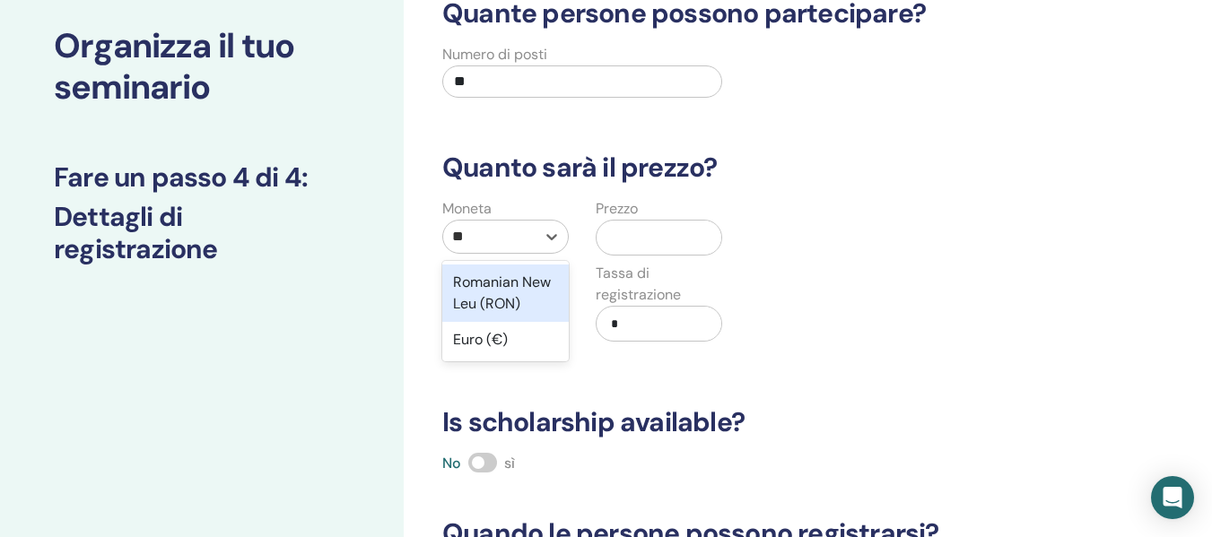
type input "***"
click at [537, 285] on div "Euro (€)" at bounding box center [505, 283] width 126 height 36
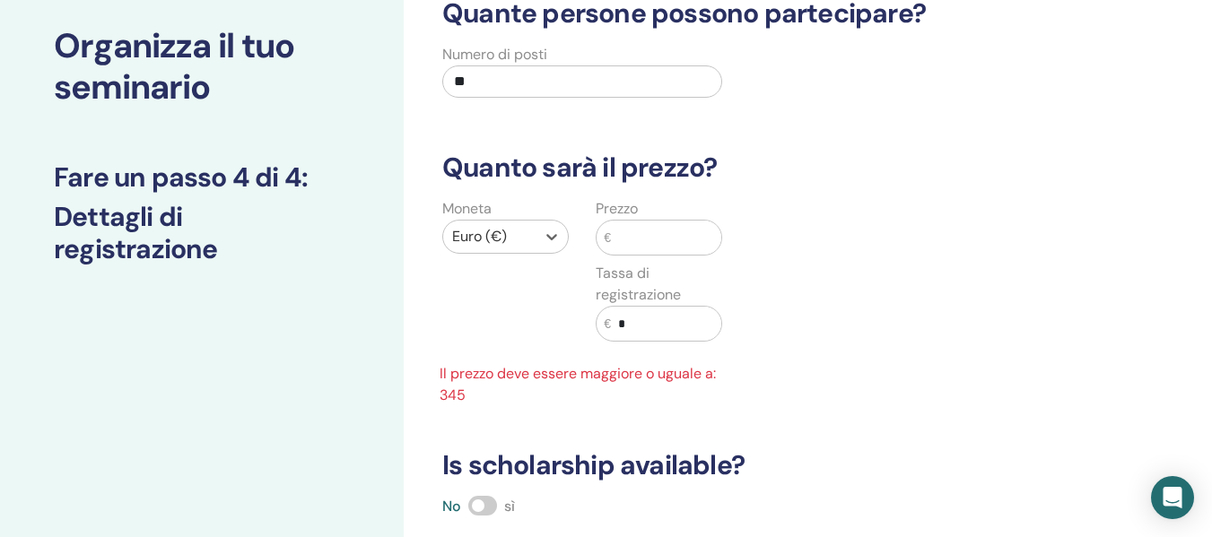
click at [666, 236] on input "text" at bounding box center [666, 238] width 110 height 34
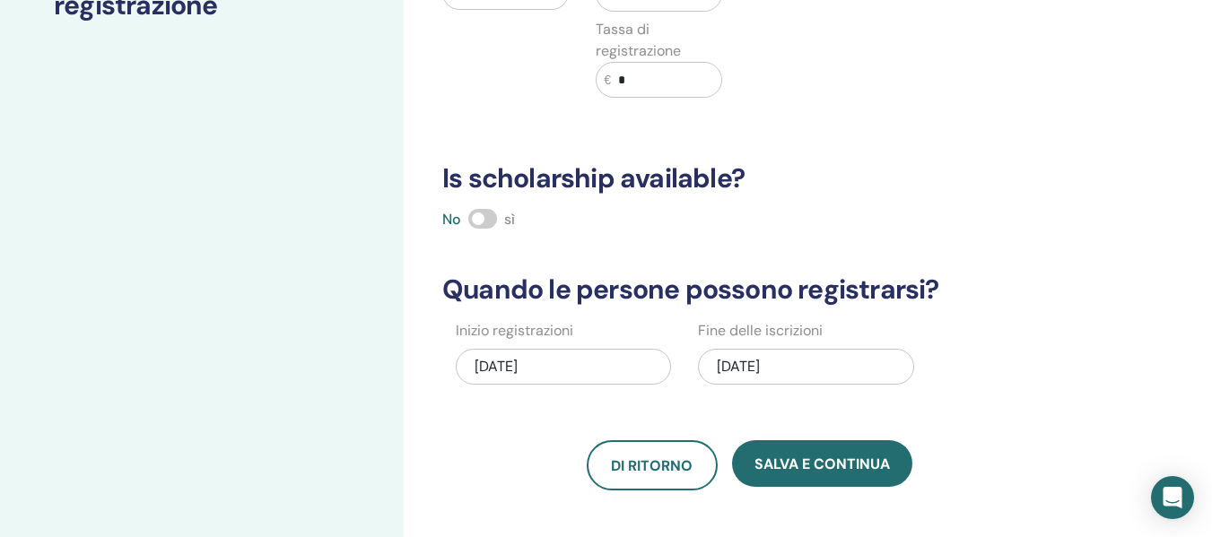
scroll to position [372, 0]
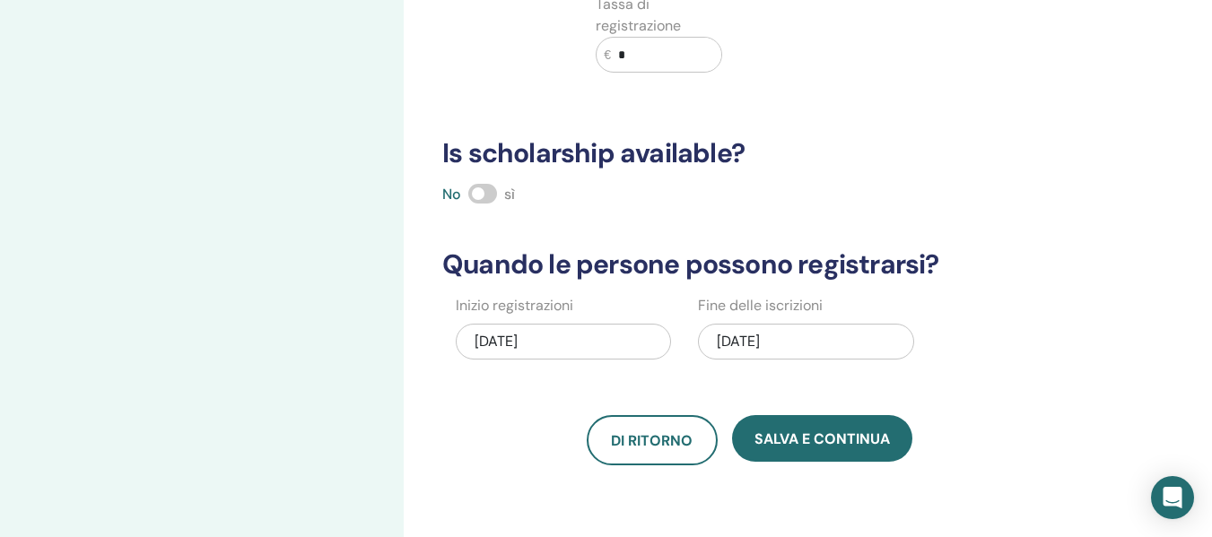
type input "***"
click at [474, 187] on span at bounding box center [482, 194] width 29 height 20
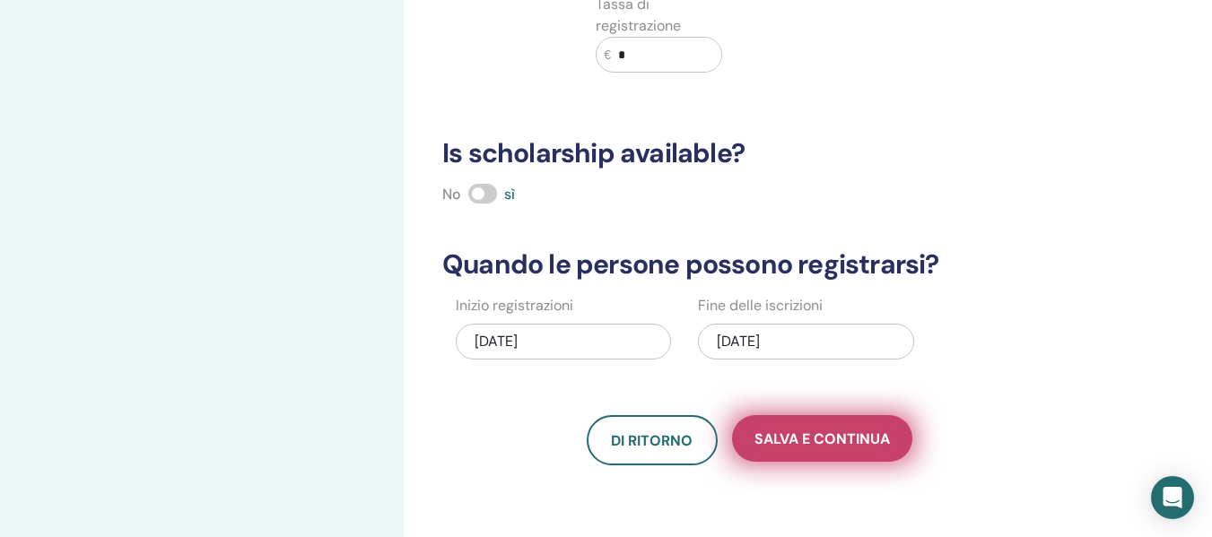
click at [820, 442] on span "Salva e continua" at bounding box center [821, 439] width 135 height 19
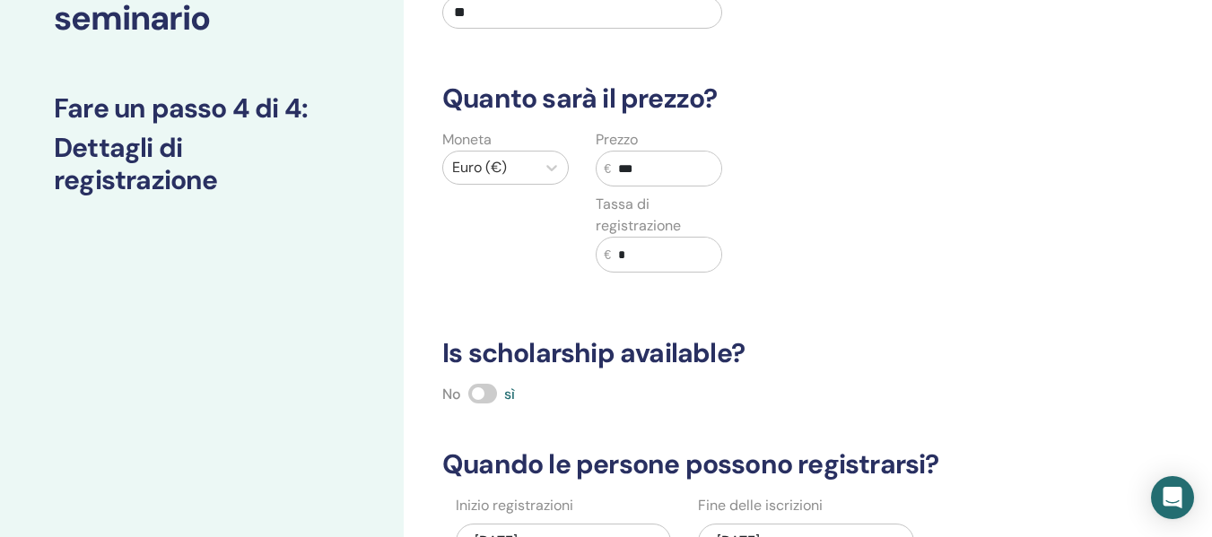
scroll to position [0, 0]
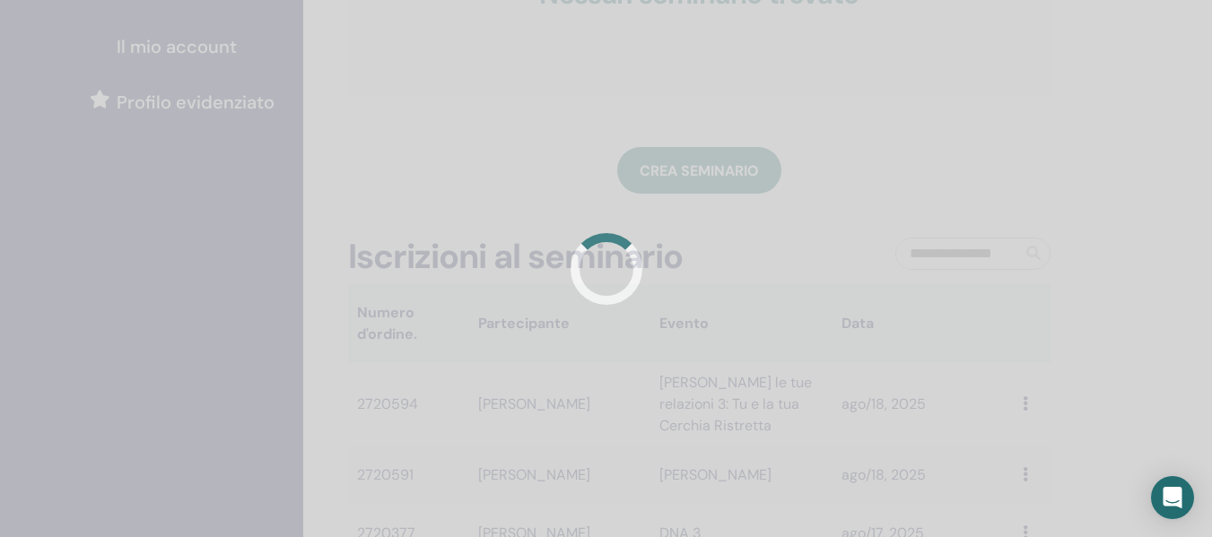
scroll to position [462, 0]
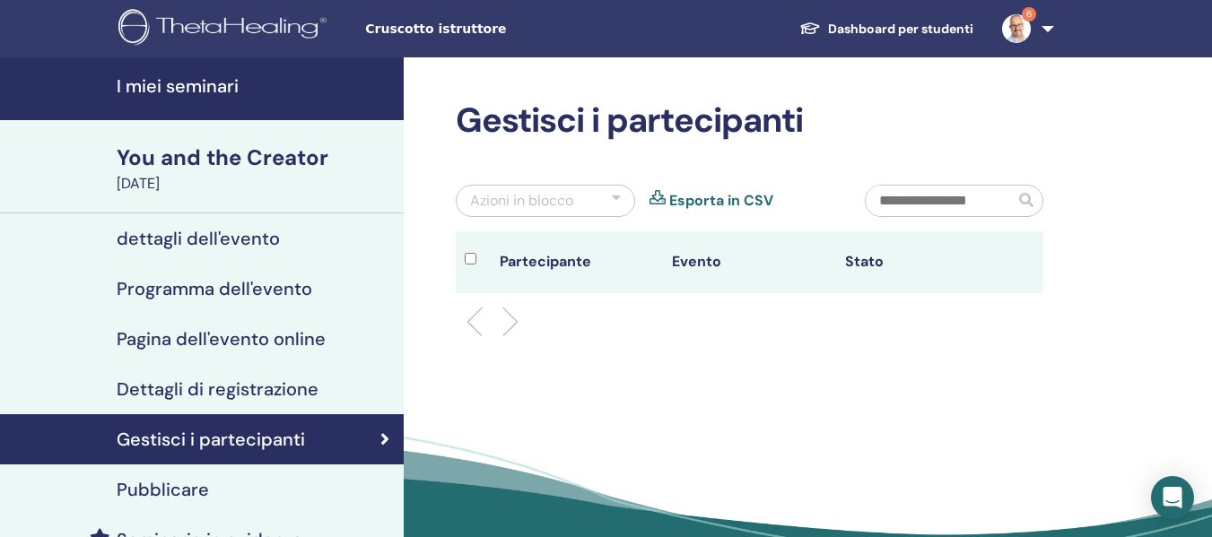
click at [240, 73] on link "I miei seminari" at bounding box center [202, 88] width 404 height 63
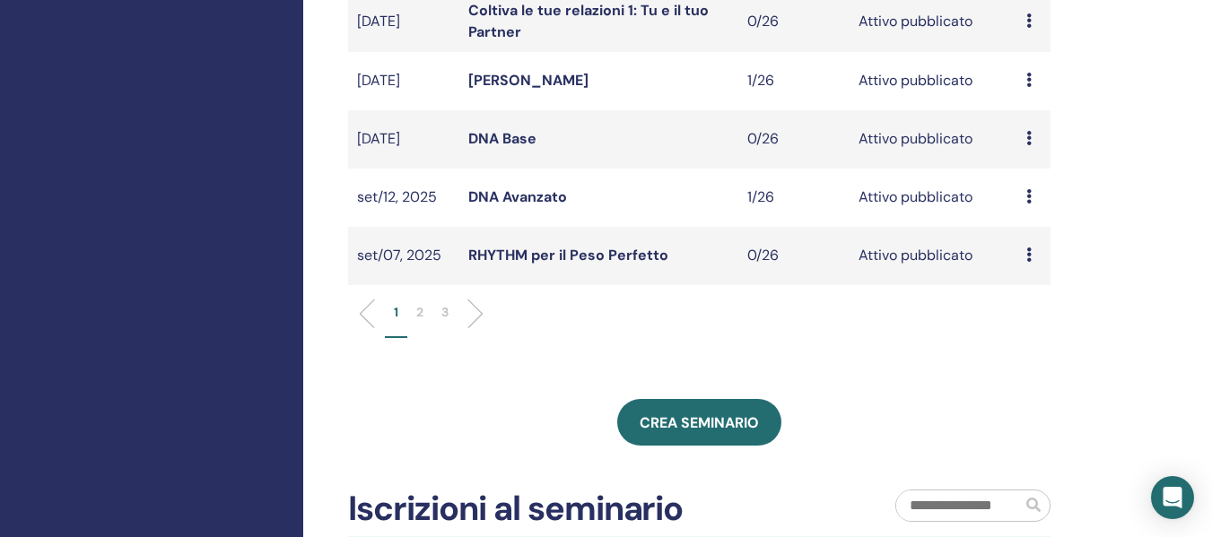
scroll to position [807, 0]
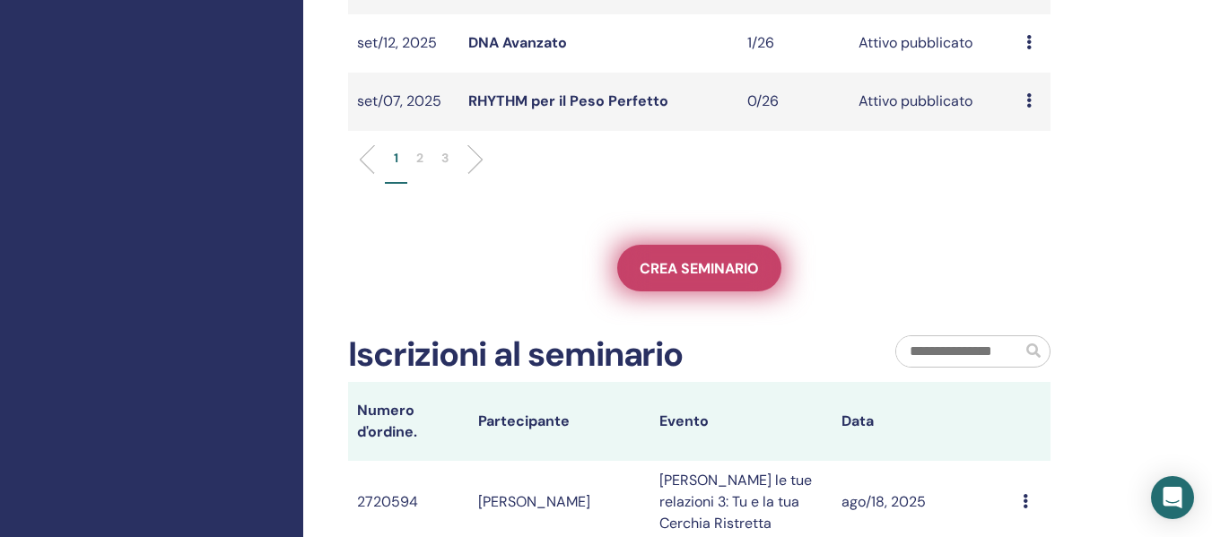
click at [710, 272] on span "Crea seminario" at bounding box center [698, 268] width 119 height 19
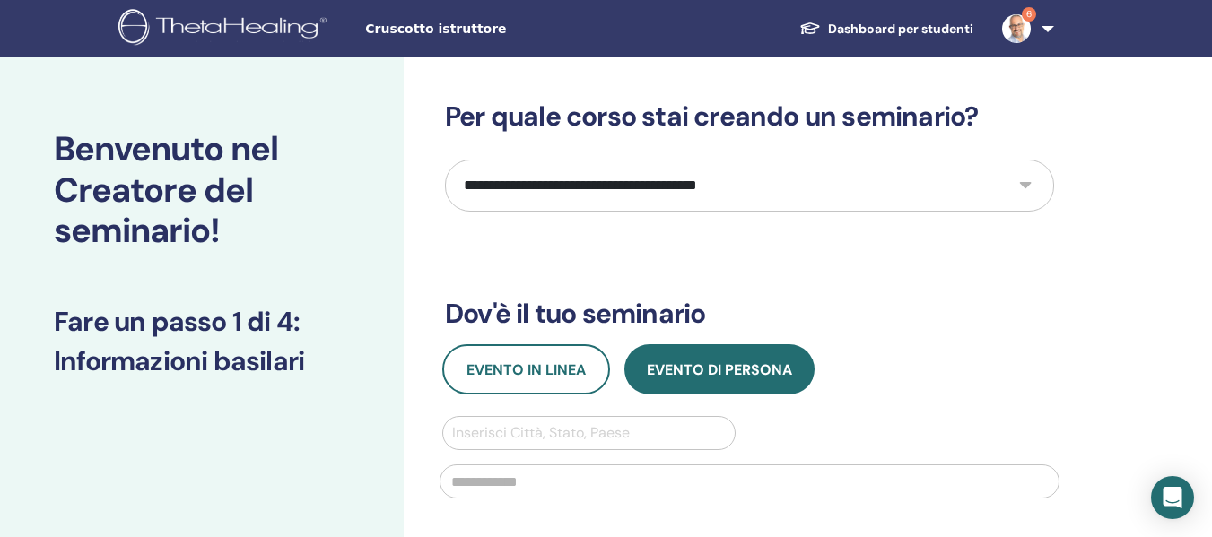
click at [598, 194] on select "**********" at bounding box center [749, 186] width 609 height 52
select select "**"
click at [445, 160] on select "**********" at bounding box center [749, 186] width 609 height 52
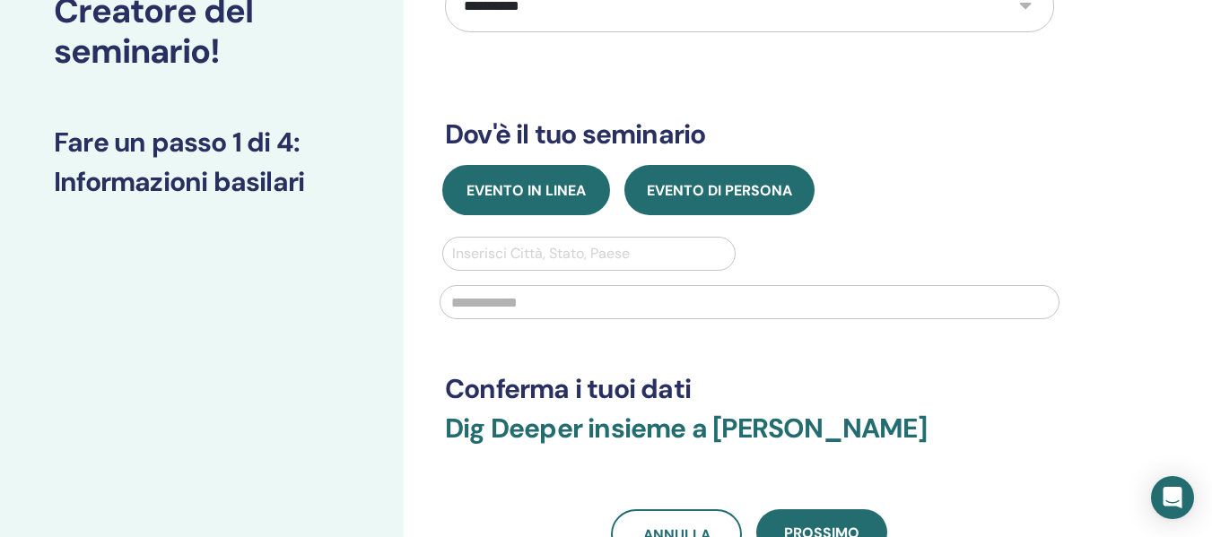
click at [522, 188] on span "Evento in linea" at bounding box center [525, 190] width 119 height 19
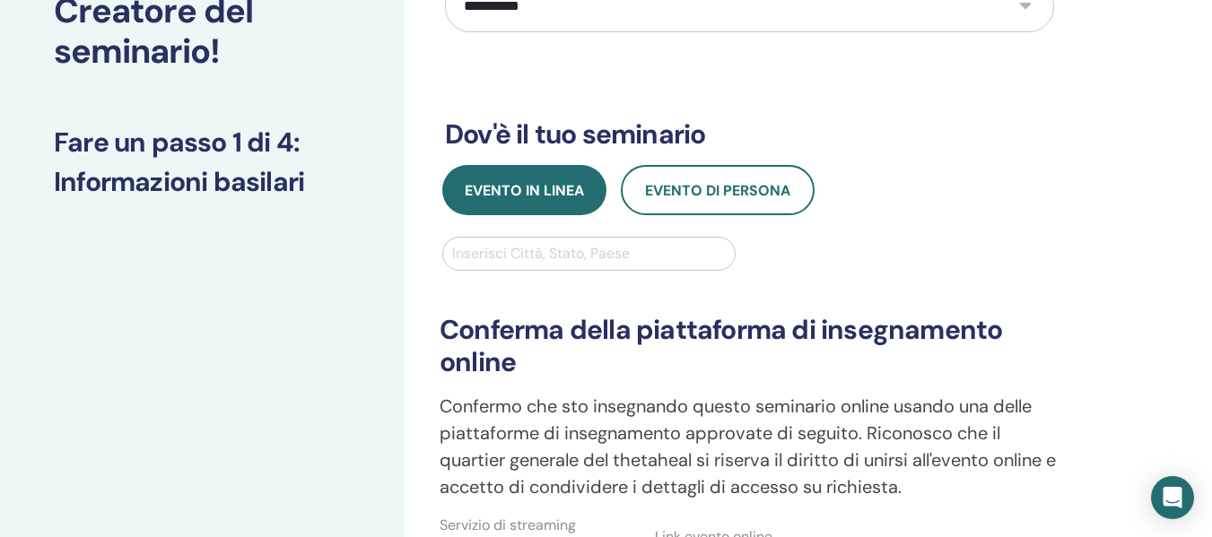
click at [556, 259] on div at bounding box center [589, 253] width 274 height 25
type input "**********"
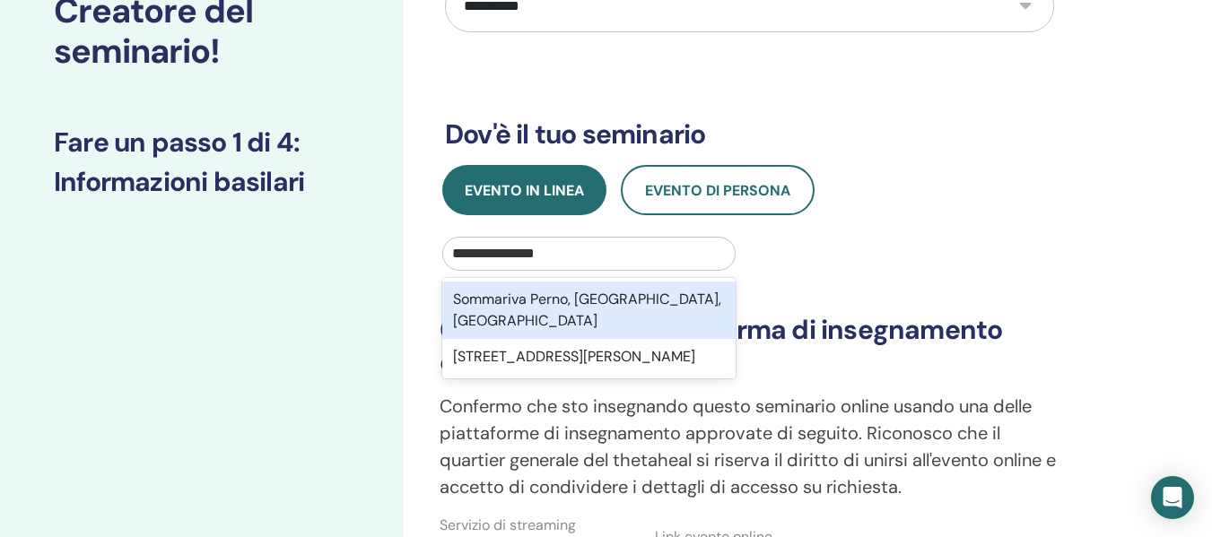
click at [570, 310] on div "Sommariva Perno, [GEOGRAPHIC_DATA], [GEOGRAPHIC_DATA]" at bounding box center [588, 310] width 293 height 57
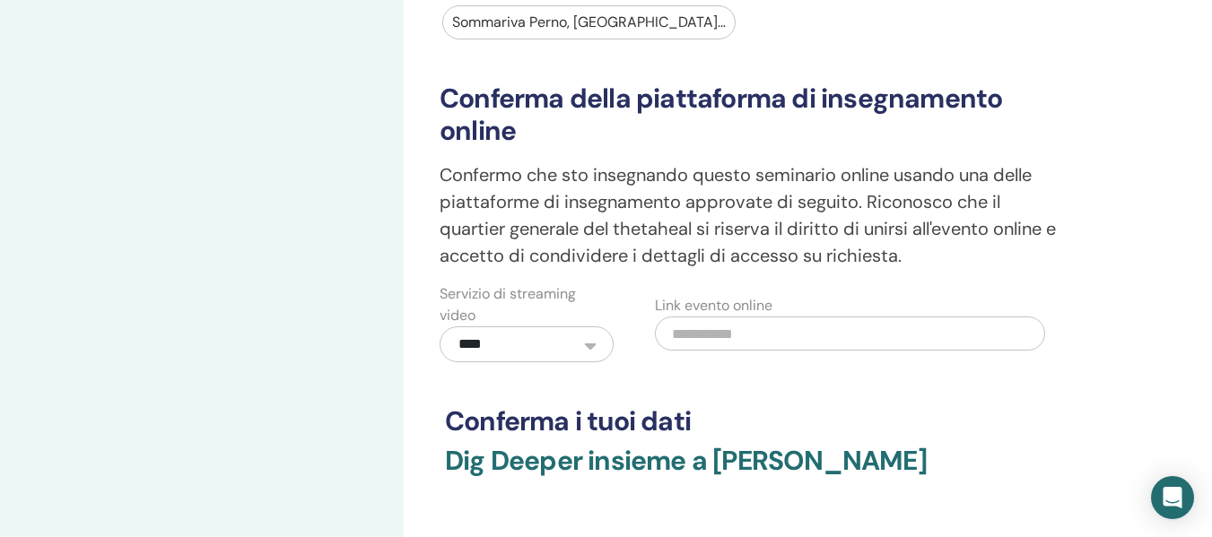
scroll to position [628, 0]
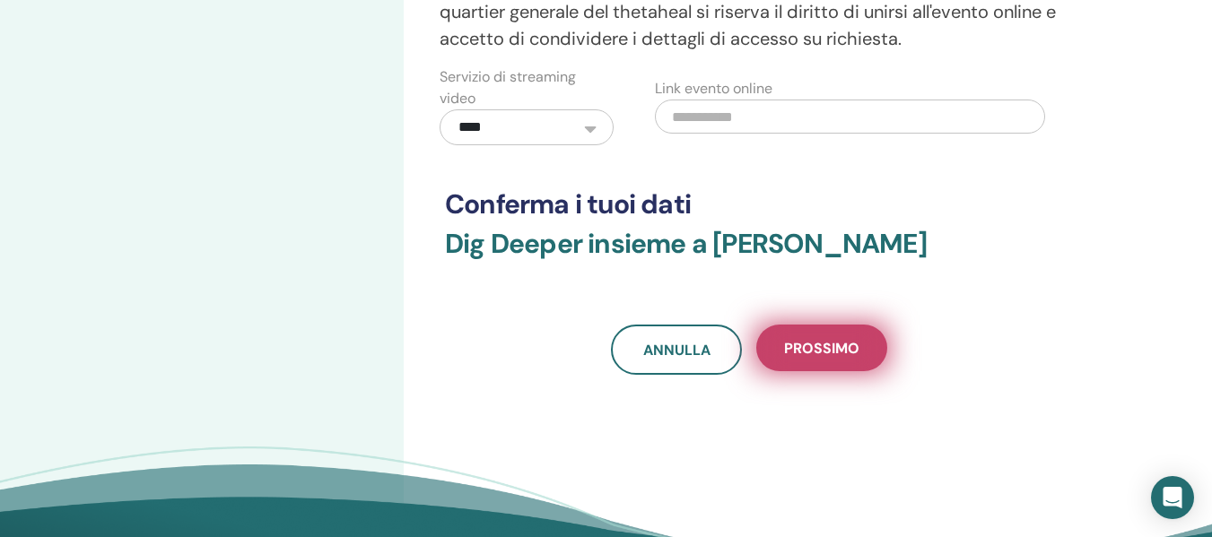
click at [807, 356] on span "Prossimo" at bounding box center [821, 348] width 75 height 19
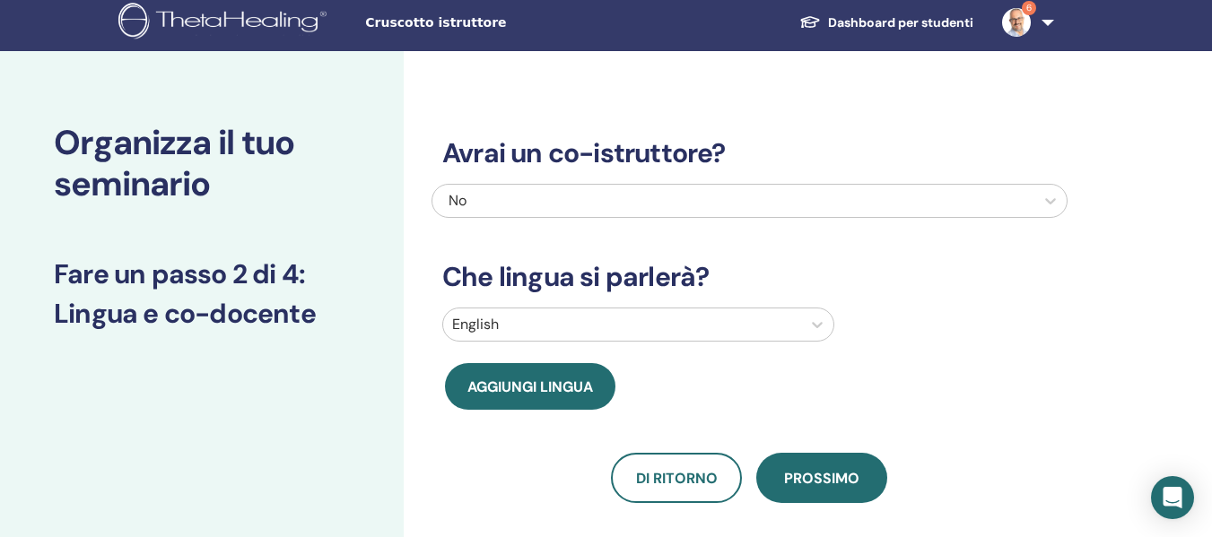
scroll to position [0, 0]
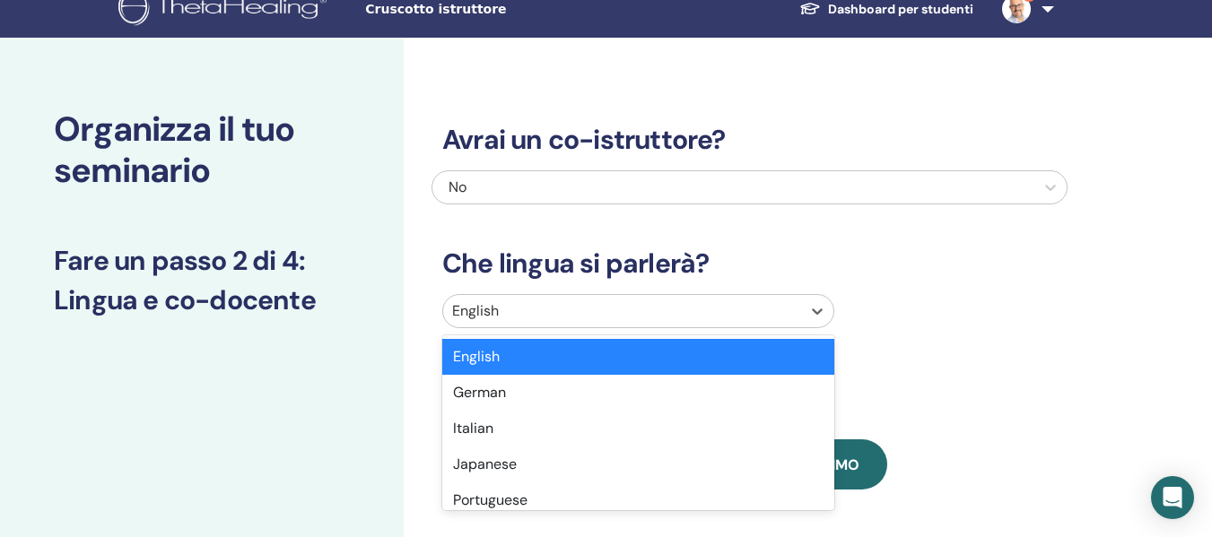
click at [616, 325] on div "English" at bounding box center [622, 311] width 358 height 32
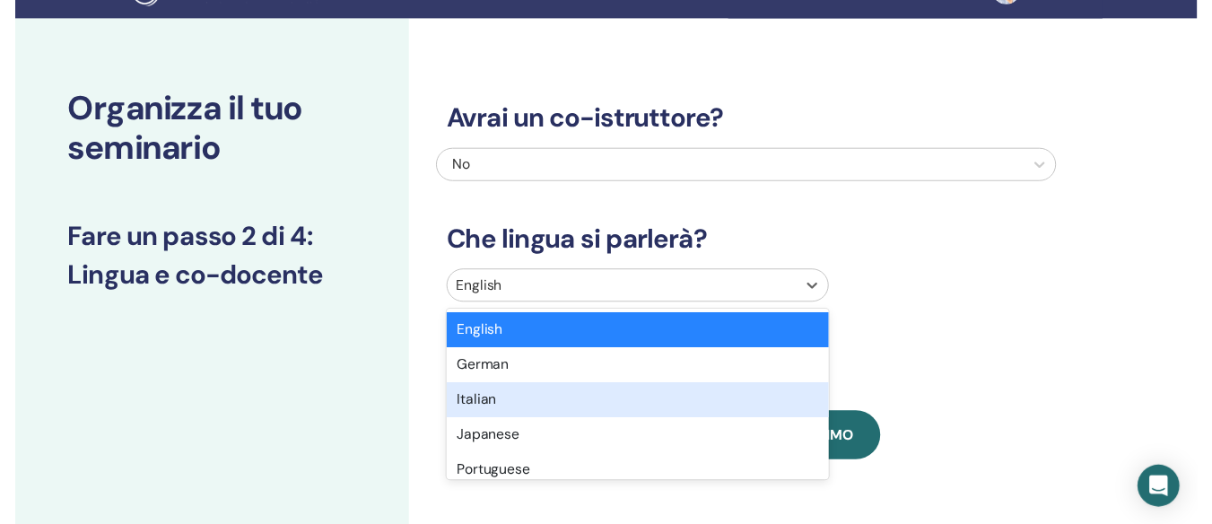
scroll to position [94, 0]
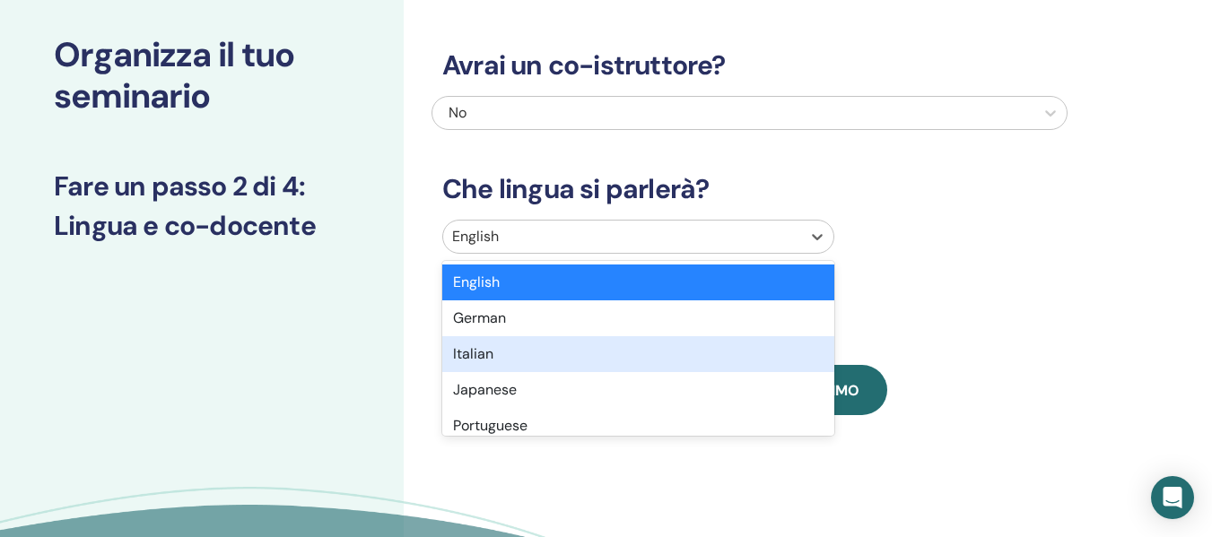
click at [547, 354] on div "Italian" at bounding box center [638, 354] width 392 height 36
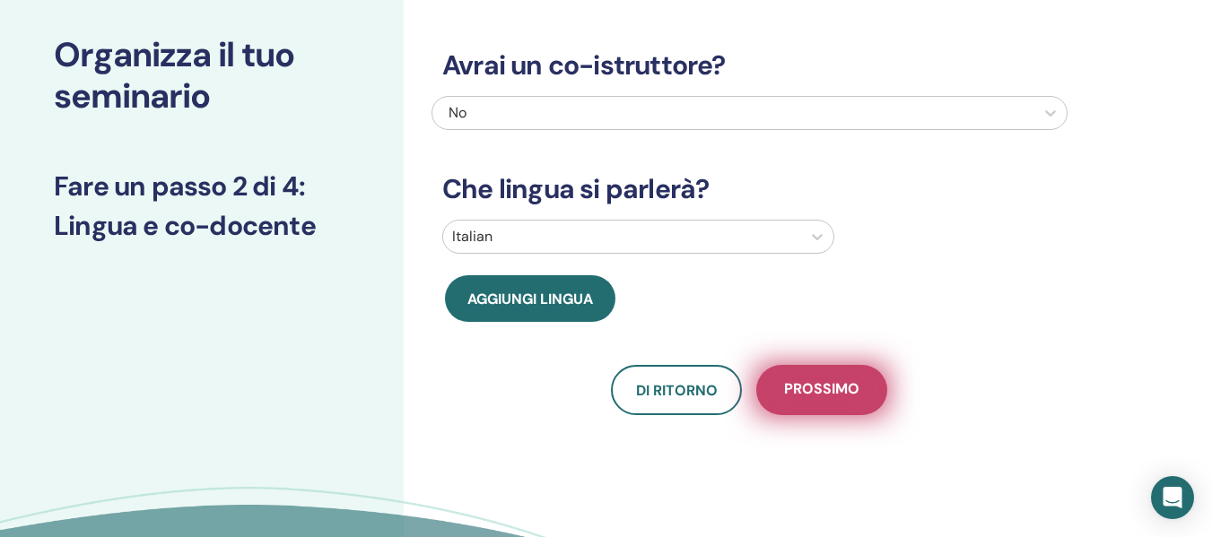
click at [863, 404] on button "Prossimo" at bounding box center [821, 390] width 131 height 50
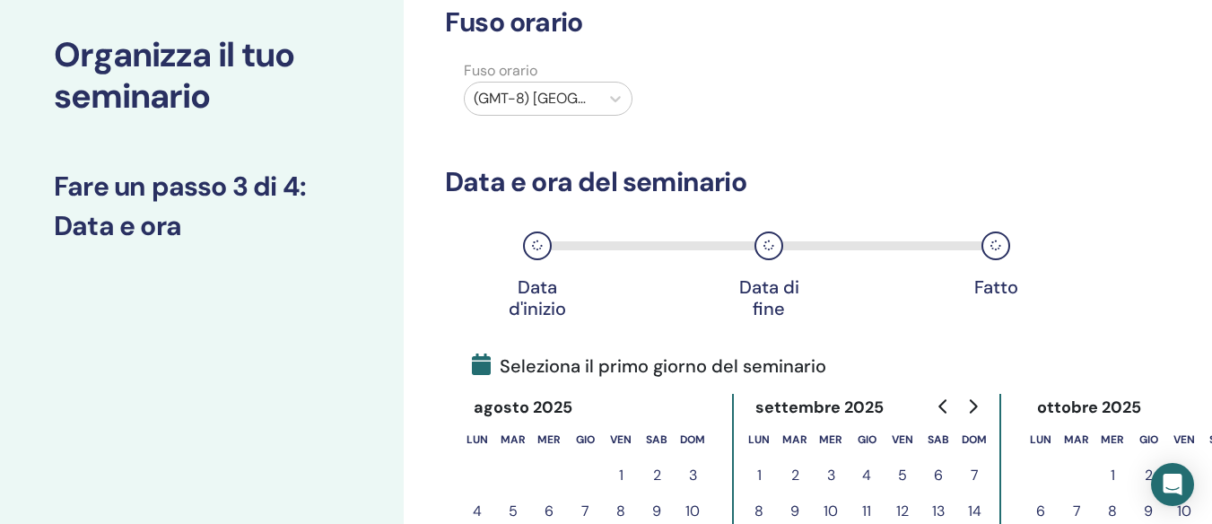
click at [540, 94] on div at bounding box center [532, 98] width 117 height 25
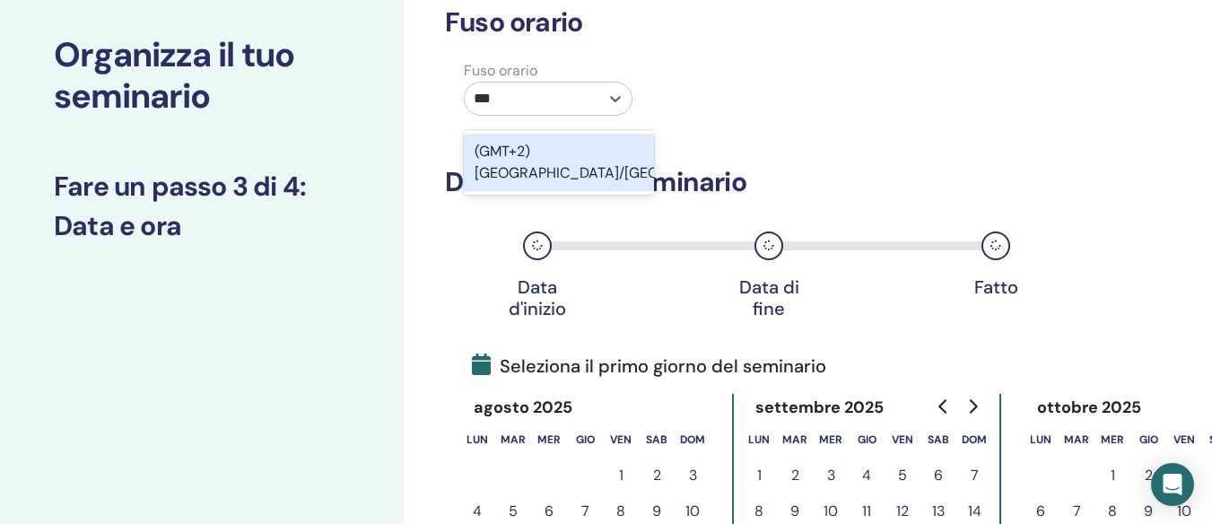
type input "****"
click at [577, 150] on div "(GMT+2) Europe/Rome" at bounding box center [559, 162] width 190 height 57
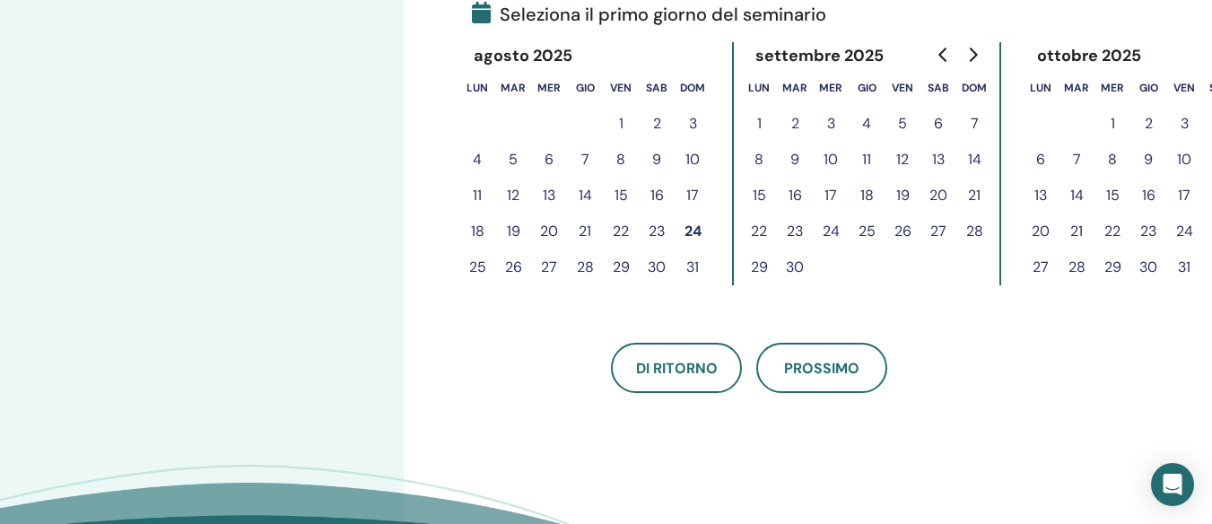
scroll to position [453, 0]
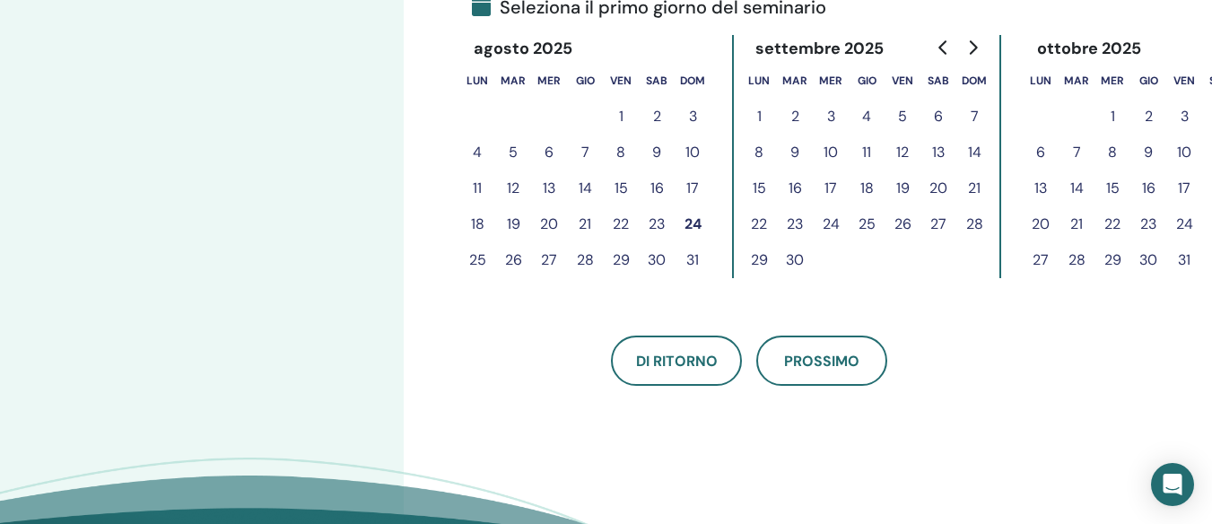
click at [935, 221] on button "27" at bounding box center [938, 224] width 36 height 36
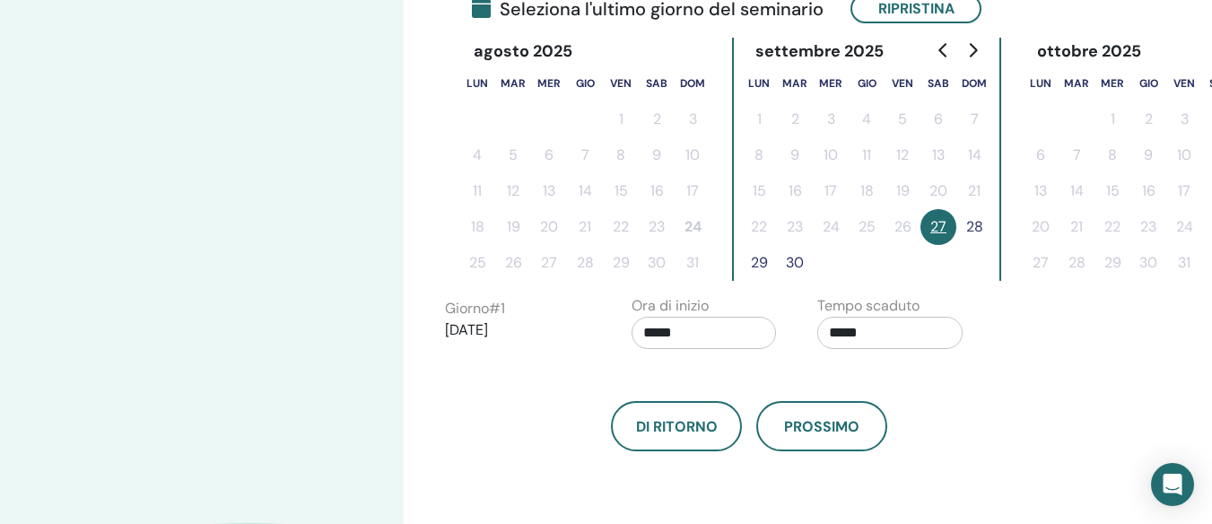
click at [986, 222] on button "28" at bounding box center [974, 227] width 36 height 36
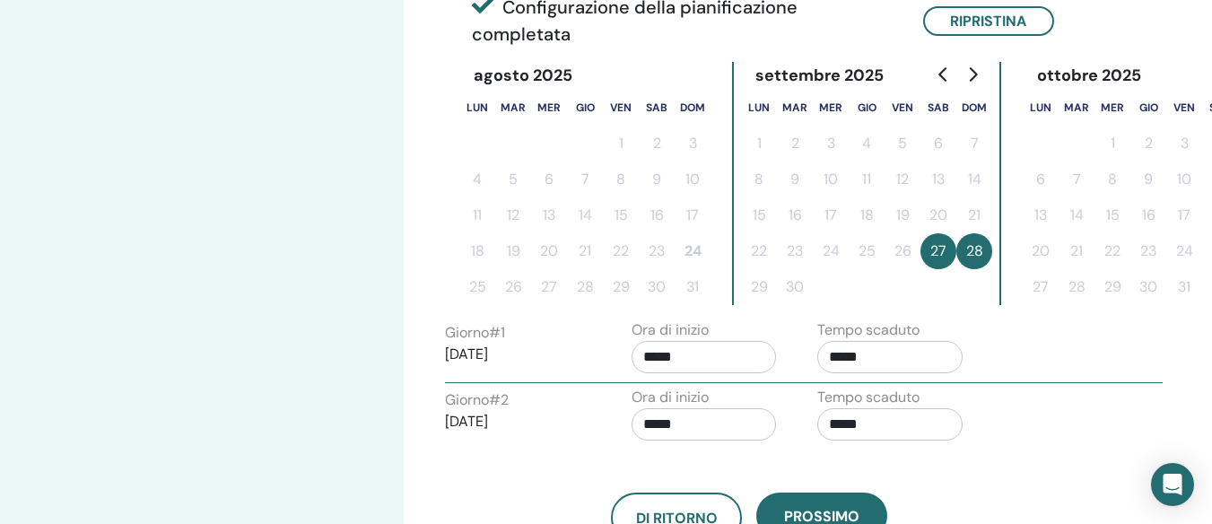
click at [696, 356] on input "*****" at bounding box center [703, 357] width 145 height 32
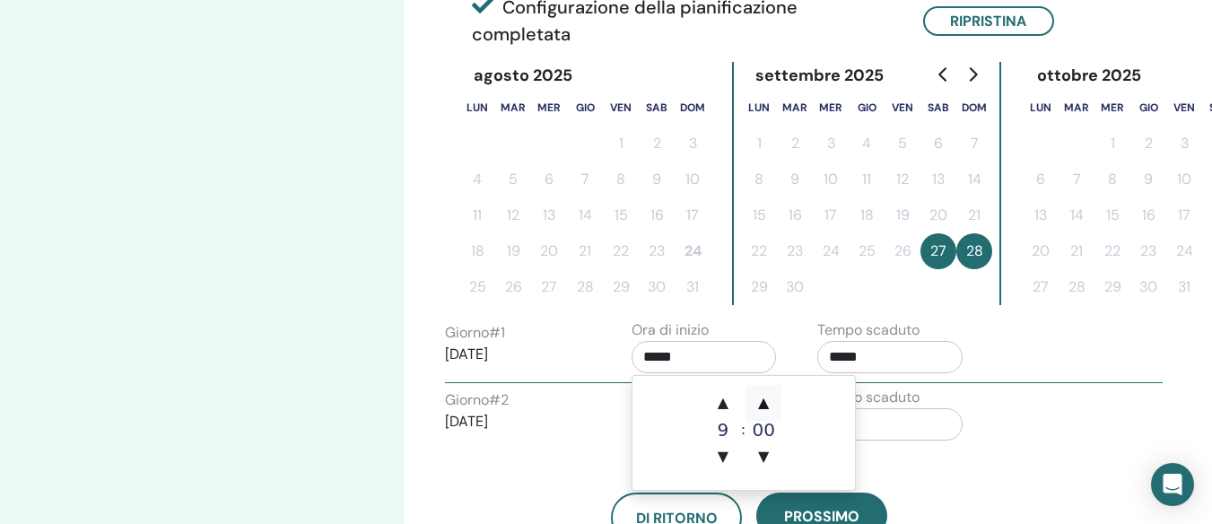
click at [767, 404] on span "▲" at bounding box center [763, 403] width 36 height 36
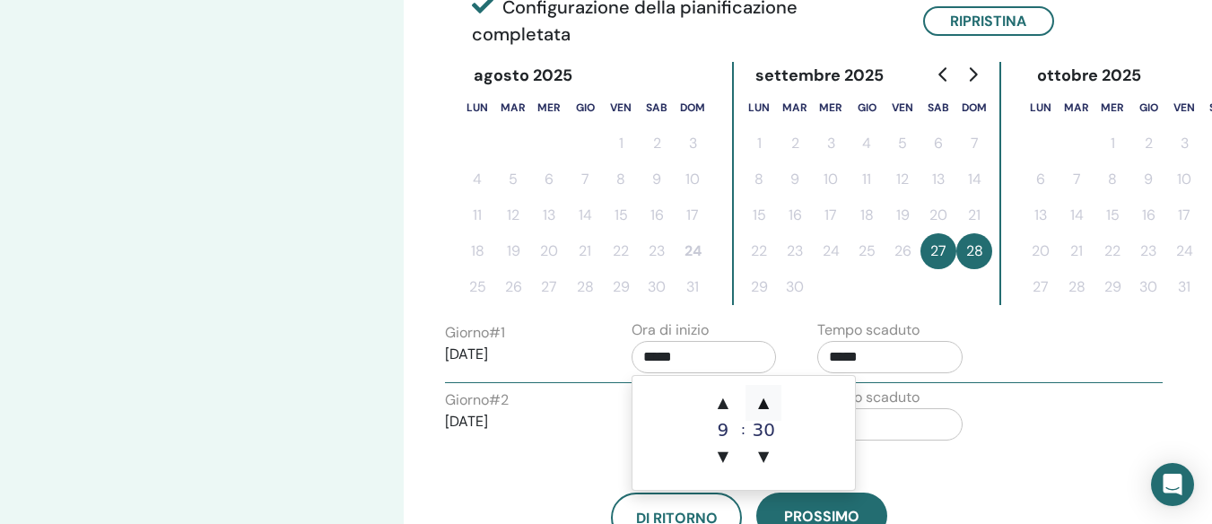
click at [767, 404] on span "▲" at bounding box center [763, 403] width 36 height 36
type input "*****"
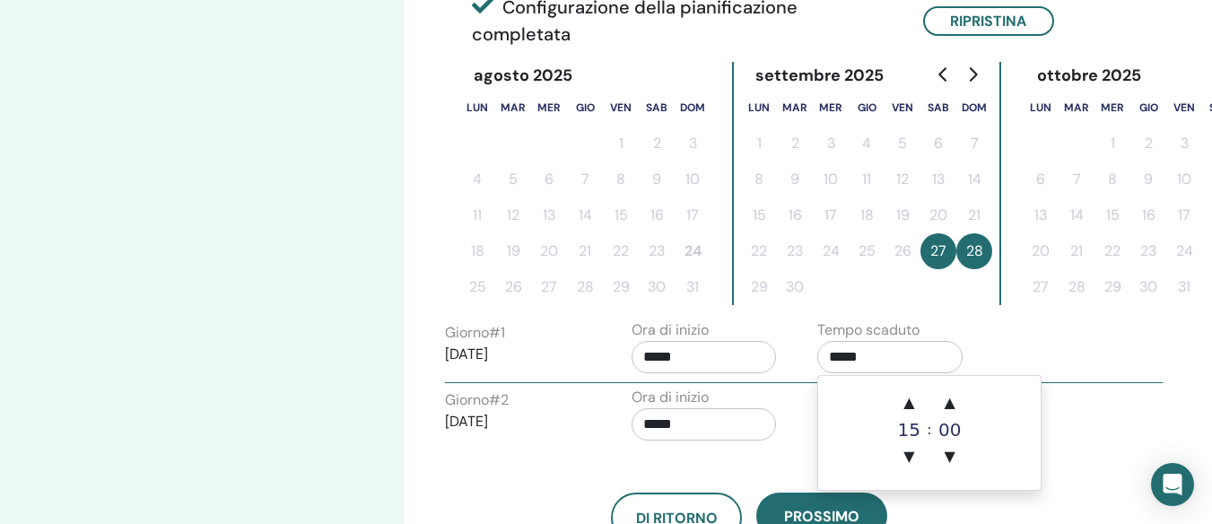
drag, startPoint x: 865, startPoint y: 372, endPoint x: 883, endPoint y: 349, distance: 30.0
click at [873, 357] on input "*****" at bounding box center [889, 357] width 145 height 32
click at [956, 393] on span "▲" at bounding box center [950, 403] width 36 height 36
click at [951, 396] on span "▲" at bounding box center [950, 403] width 36 height 36
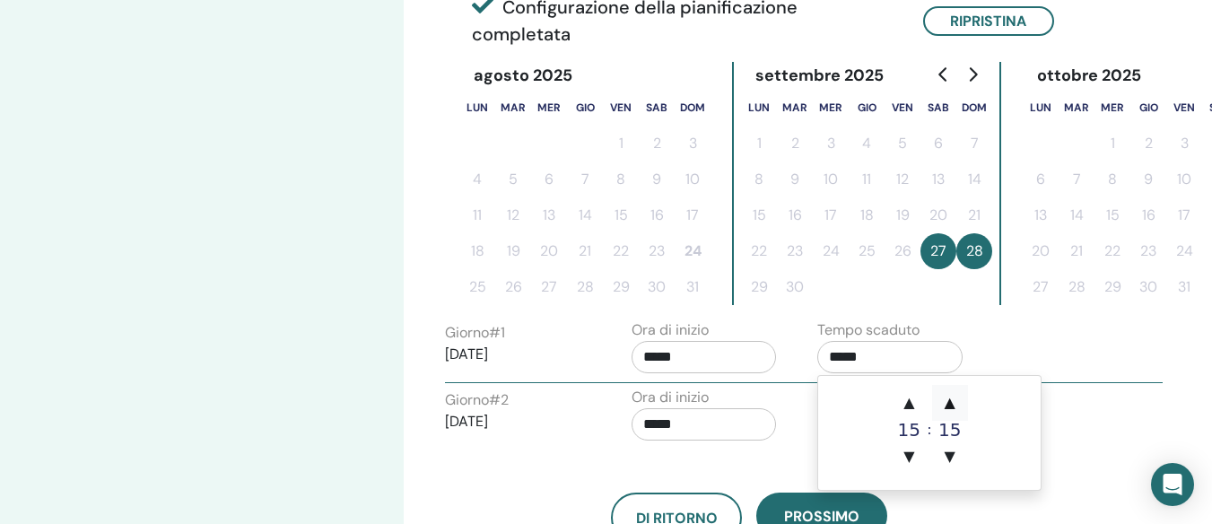
click at [951, 396] on span "▲" at bounding box center [950, 403] width 36 height 36
drag, startPoint x: 951, startPoint y: 396, endPoint x: 935, endPoint y: 402, distance: 17.0
click at [950, 396] on span "▲" at bounding box center [950, 403] width 36 height 36
type input "*****"
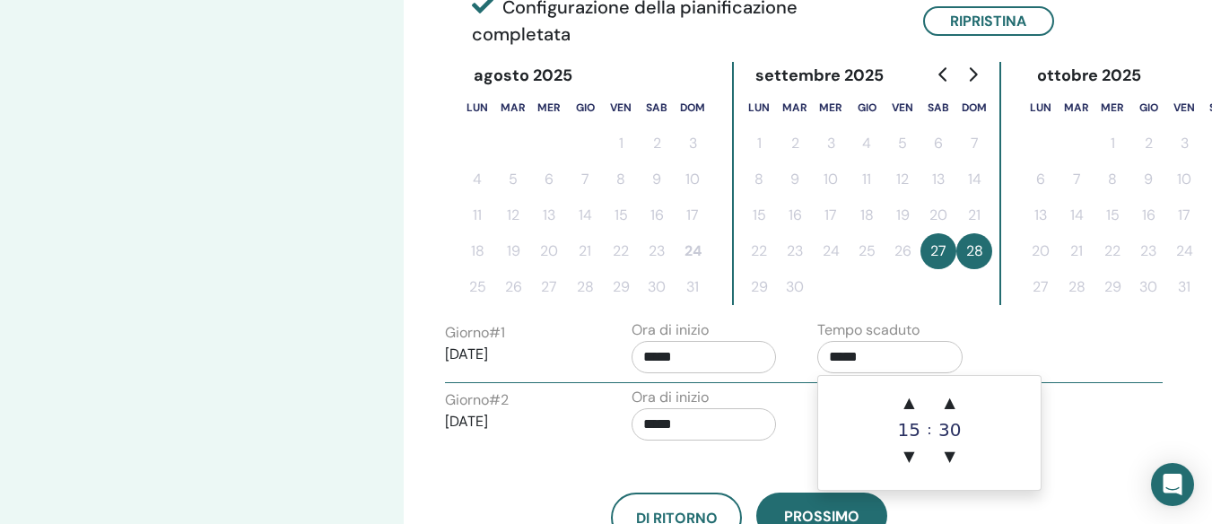
click at [709, 431] on input "*****" at bounding box center [703, 424] width 145 height 32
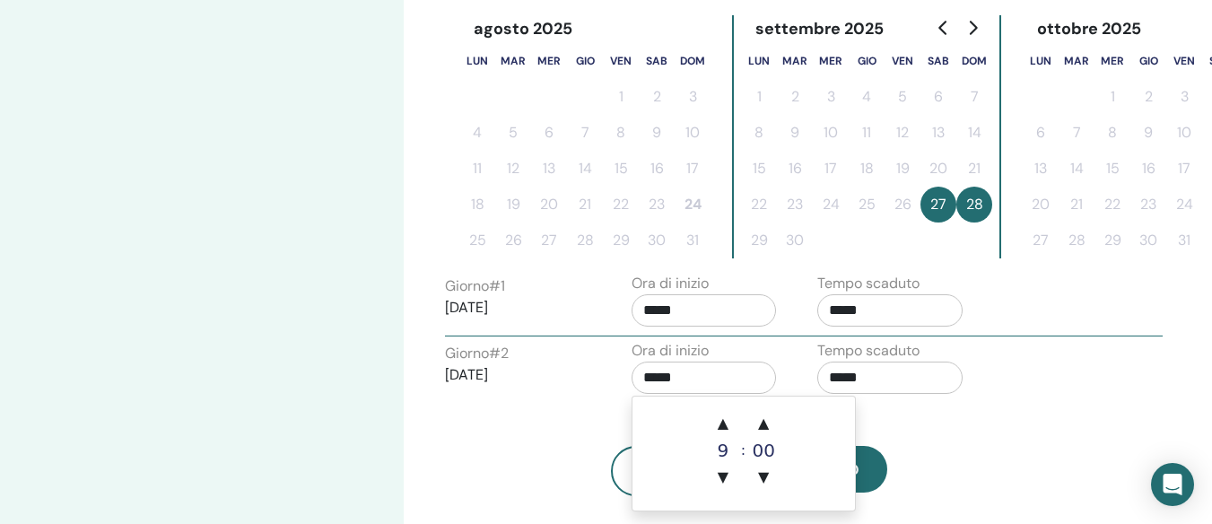
scroll to position [543, 0]
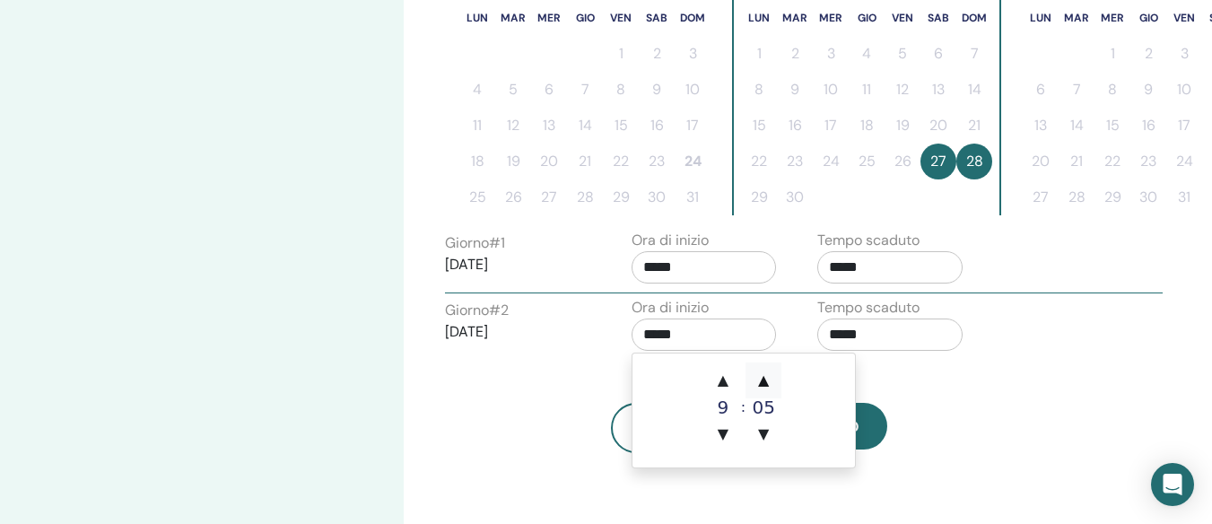
click at [760, 382] on span "▲" at bounding box center [763, 380] width 36 height 36
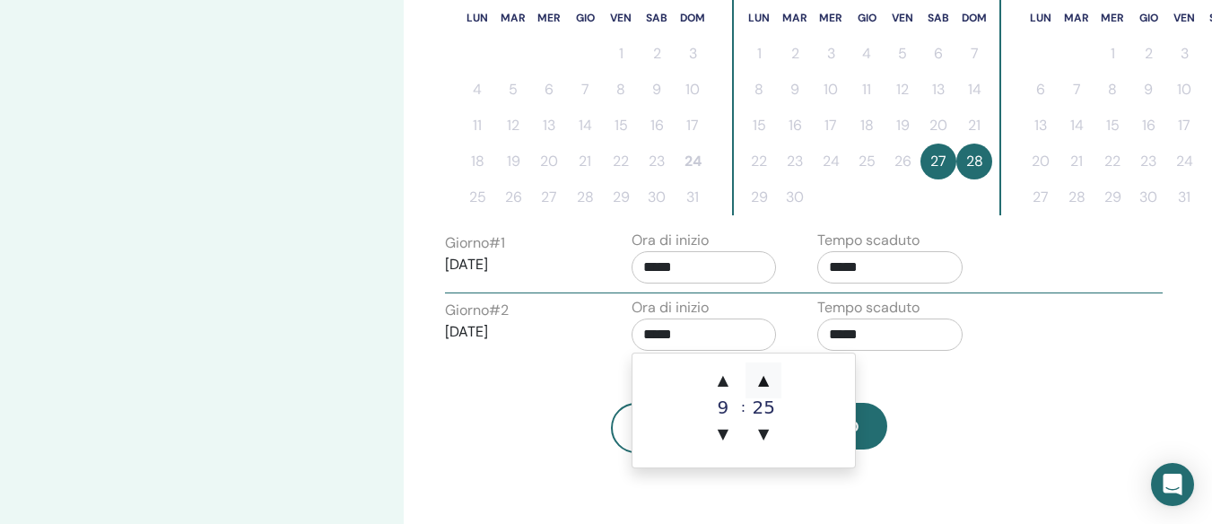
click at [760, 382] on span "▲" at bounding box center [763, 380] width 36 height 36
type input "*****"
click at [915, 322] on input "*****" at bounding box center [889, 334] width 145 height 32
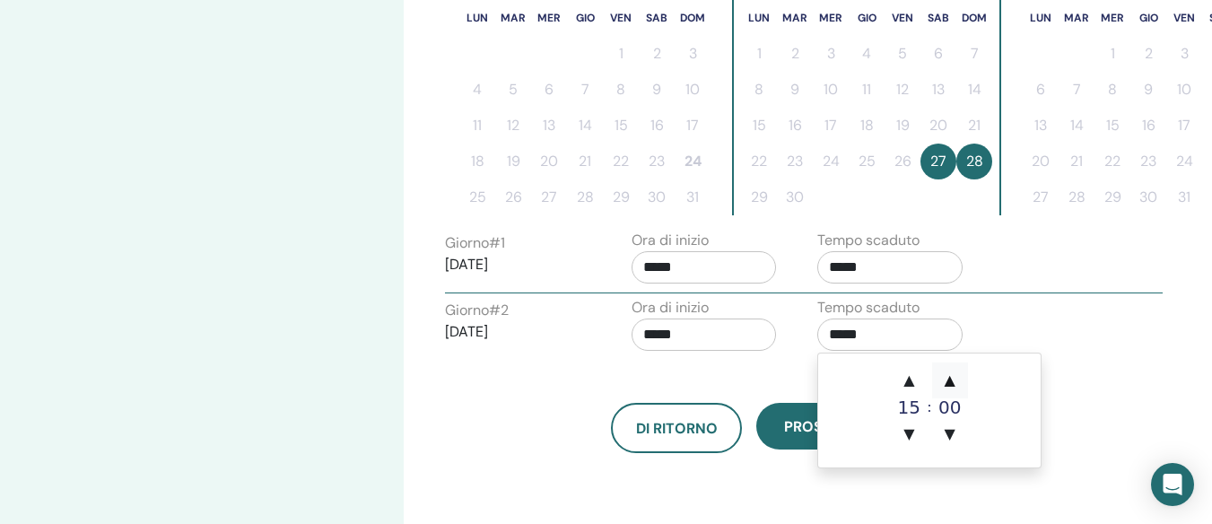
drag, startPoint x: 946, startPoint y: 386, endPoint x: 952, endPoint y: 378, distance: 9.7
click at [951, 380] on span "▲" at bounding box center [950, 380] width 36 height 36
click at [951, 378] on span "▲" at bounding box center [950, 380] width 36 height 36
click at [950, 378] on span "▲" at bounding box center [950, 380] width 36 height 36
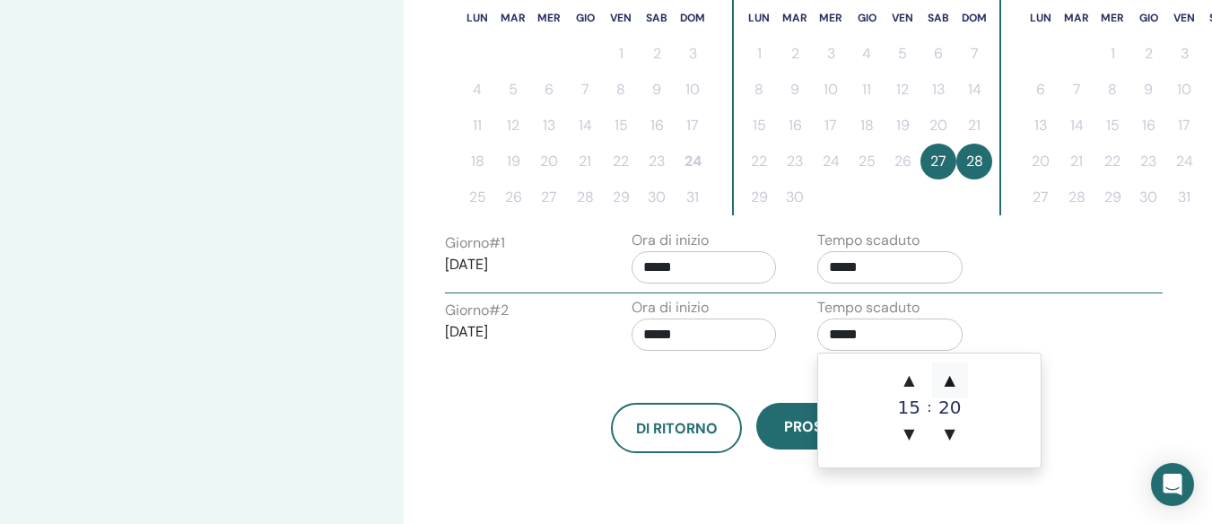
click at [950, 378] on span "▲" at bounding box center [950, 380] width 36 height 36
type input "*****"
click at [762, 387] on div "Di ritorno Prossimo" at bounding box center [749, 406] width 636 height 93
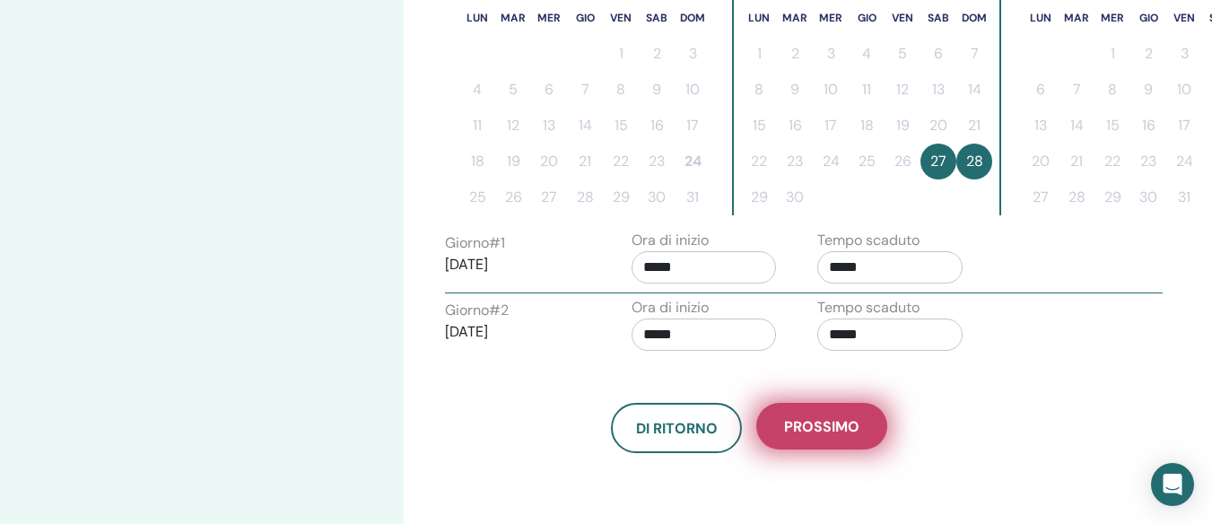
click at [830, 426] on span "Prossimo" at bounding box center [821, 426] width 75 height 19
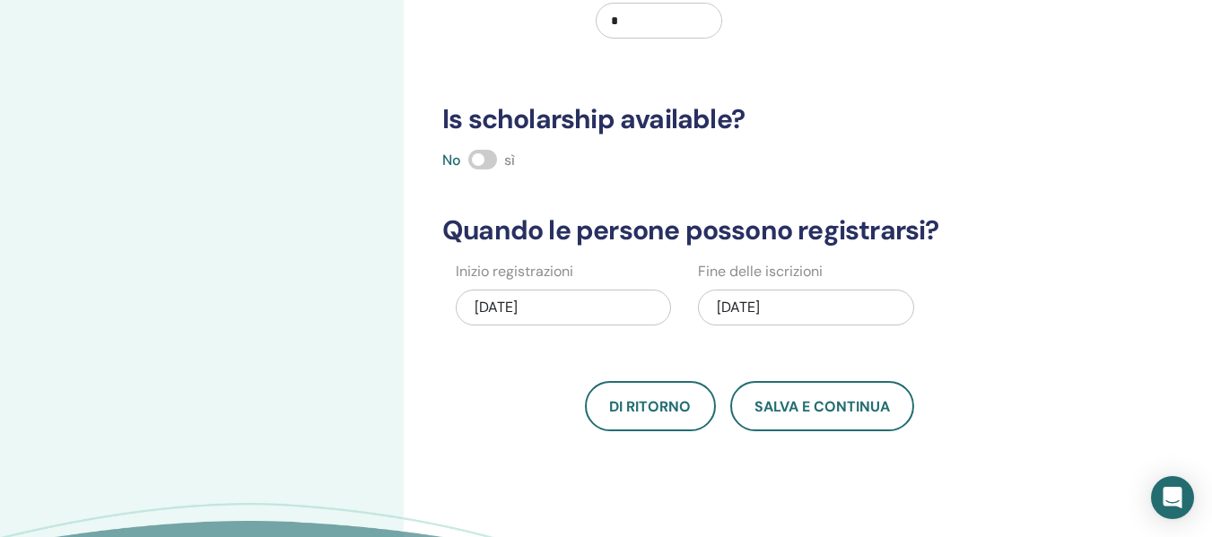
scroll to position [94, 0]
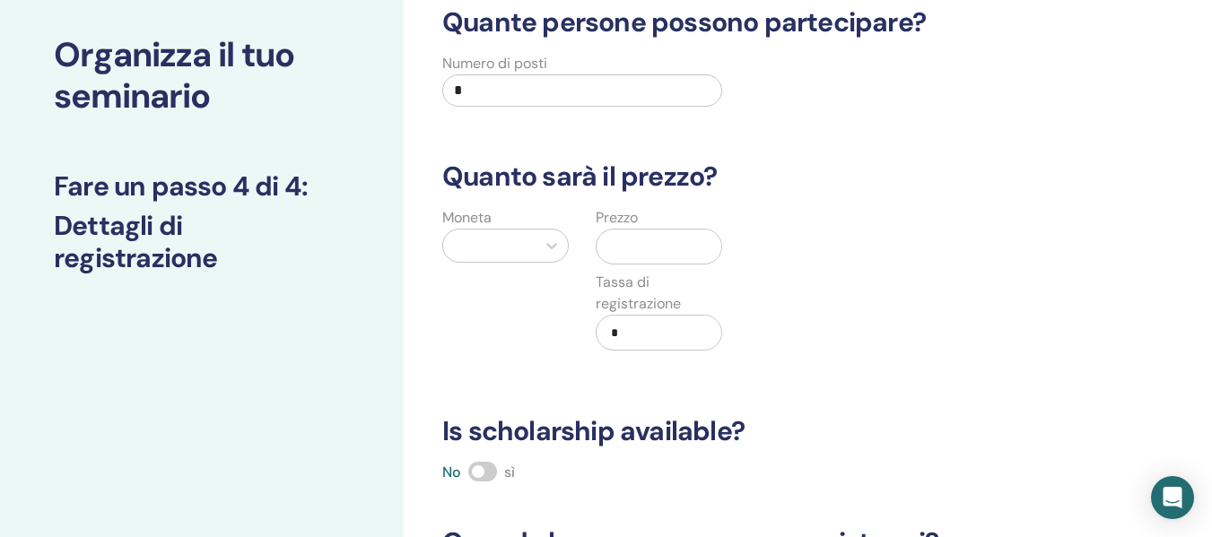
drag, startPoint x: 514, startPoint y: 83, endPoint x: 364, endPoint y: 83, distance: 149.8
click at [364, 83] on div "Organizza il tuo seminario Fare un passo 4 di 4 : Dettagli di registrazione Qua…" at bounding box center [606, 478] width 1212 height 1031
type input "**"
click at [500, 244] on div at bounding box center [489, 245] width 74 height 25
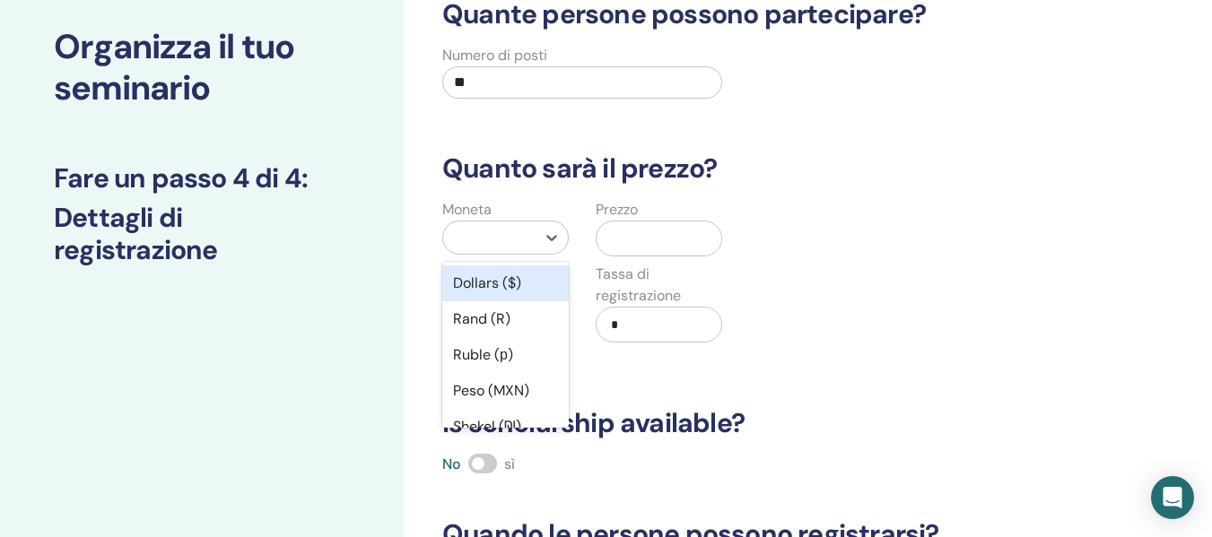
scroll to position [103, 0]
type input "***"
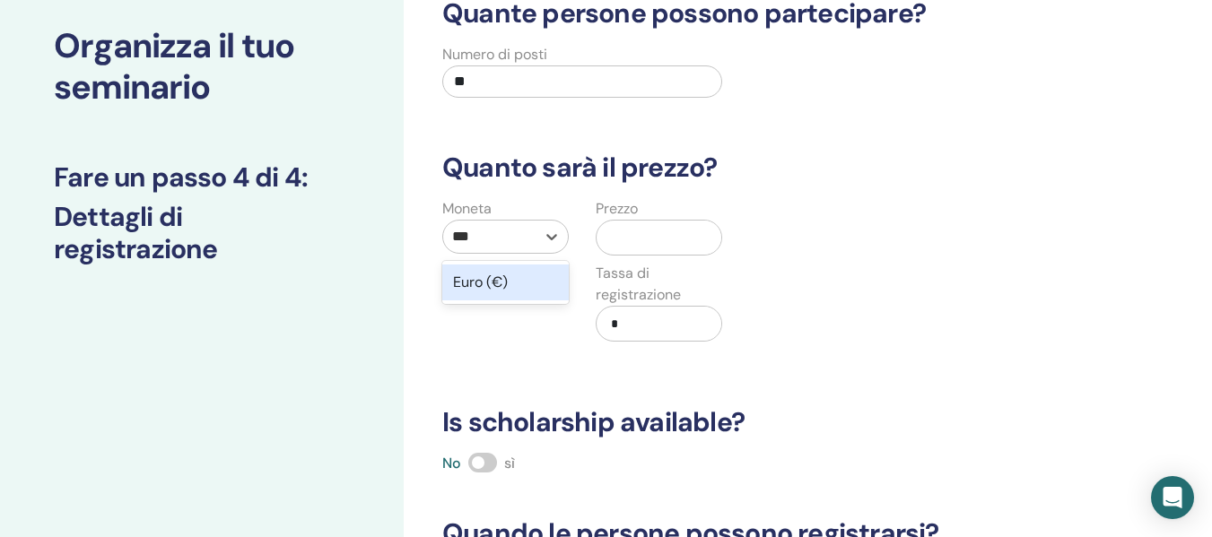
click at [505, 279] on div "Euro (€)" at bounding box center [505, 283] width 126 height 36
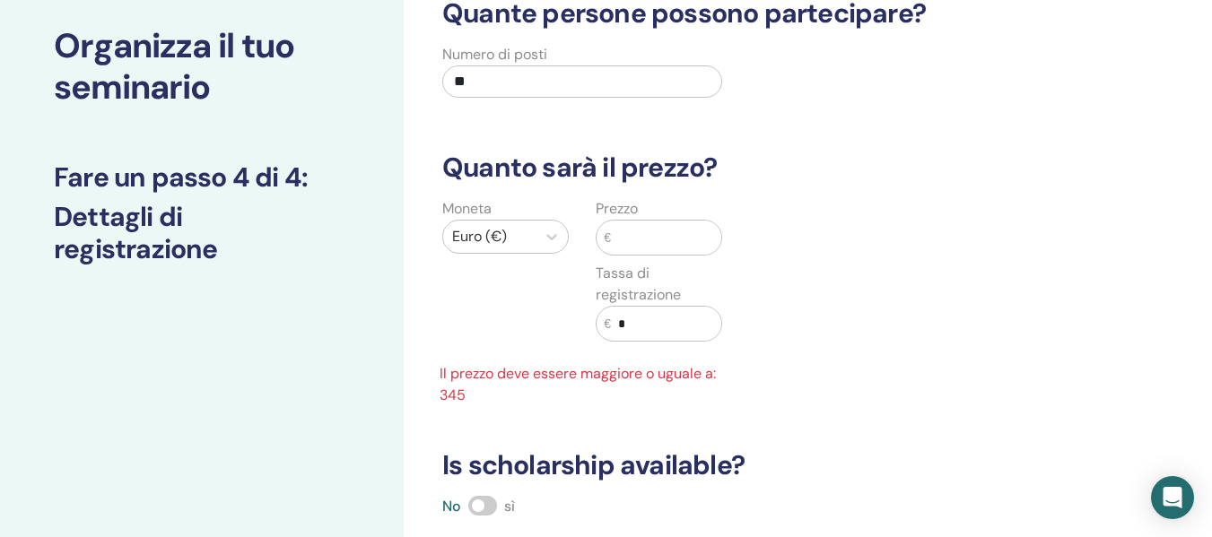
click at [624, 236] on input "text" at bounding box center [666, 238] width 110 height 34
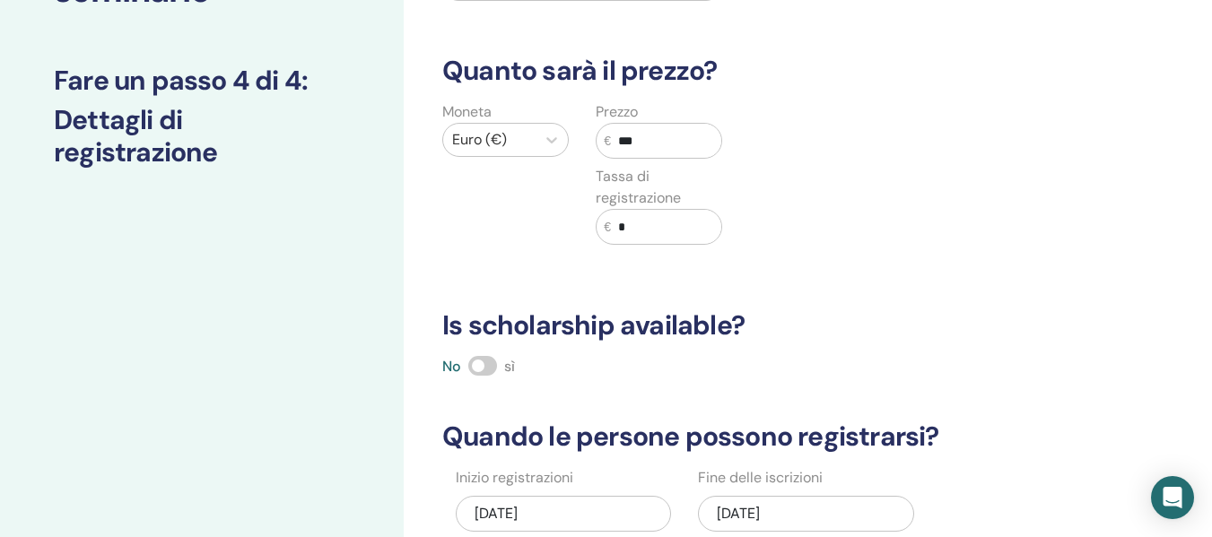
scroll to position [283, 0]
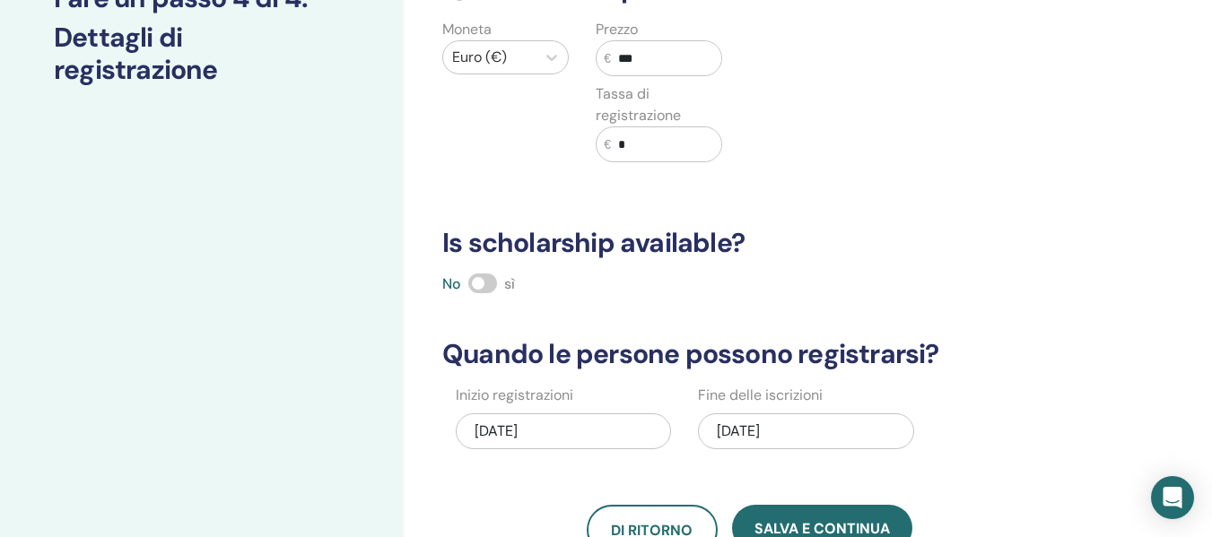
type input "***"
click at [485, 287] on span at bounding box center [482, 284] width 29 height 20
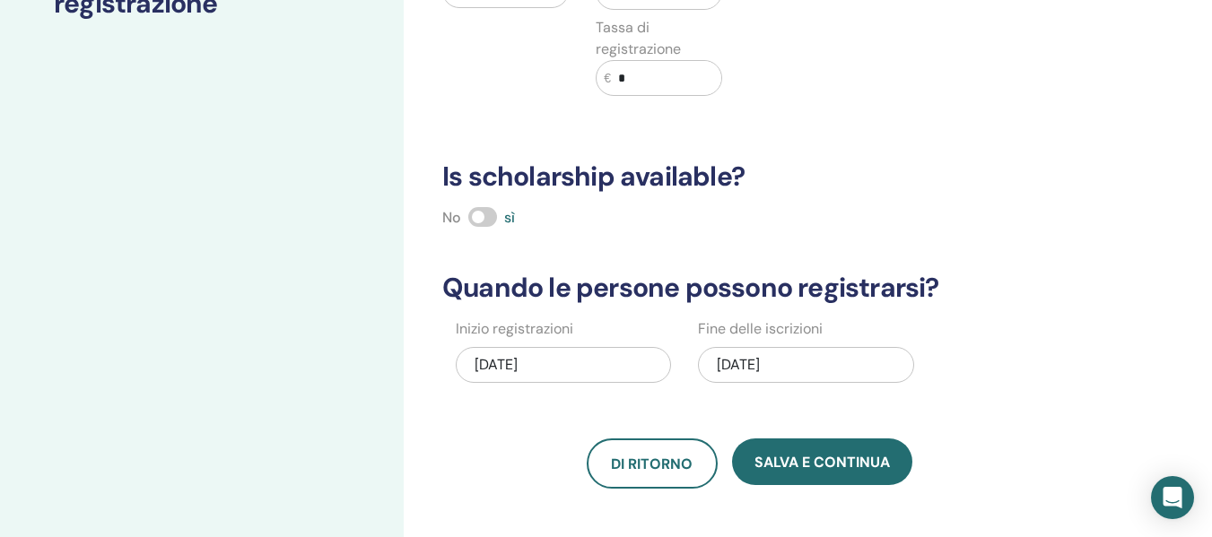
scroll to position [462, 0]
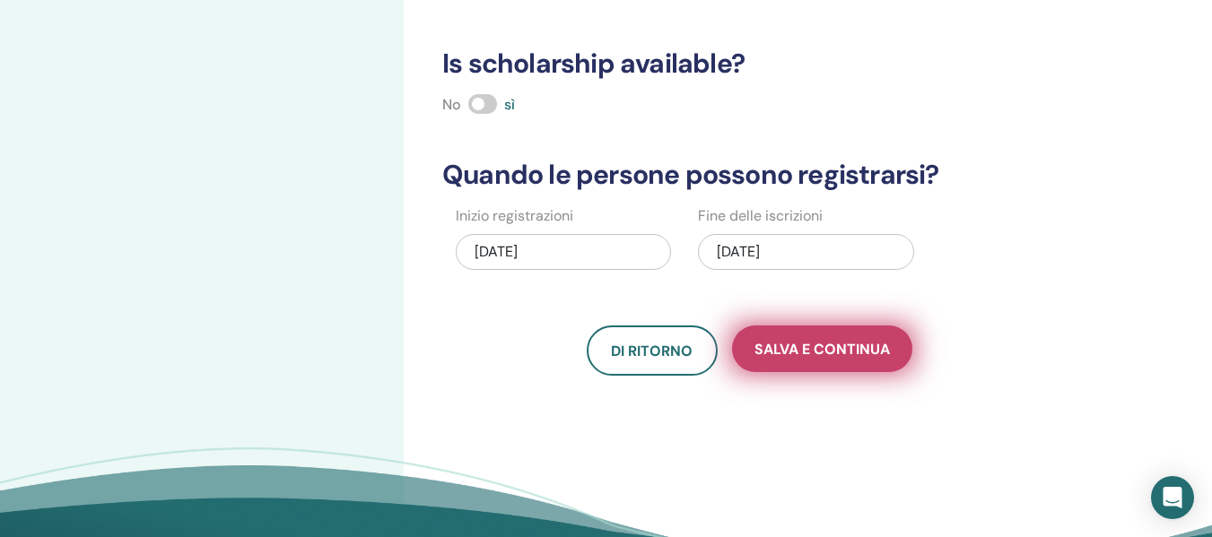
click at [787, 346] on span "Salva e continua" at bounding box center [821, 349] width 135 height 19
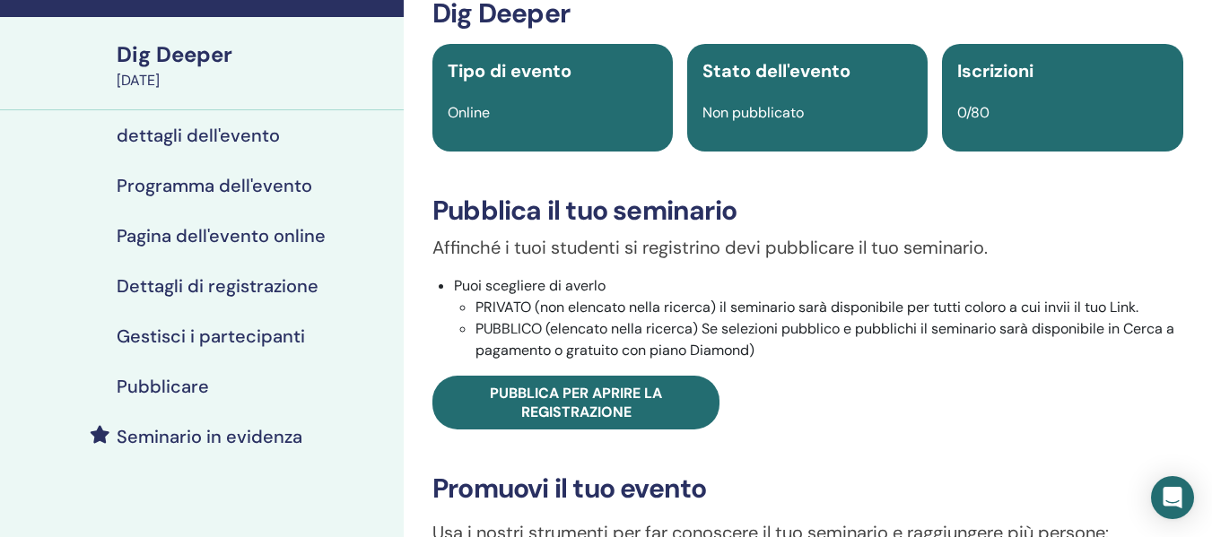
scroll to position [179, 0]
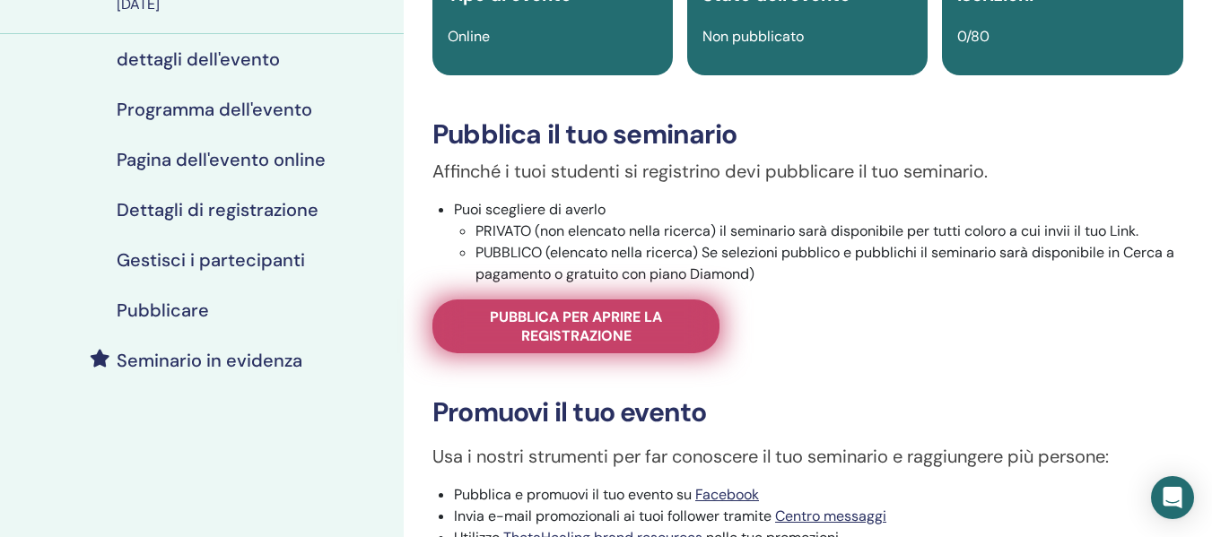
click at [604, 342] on span "Pubblica per aprire la registrazione" at bounding box center [576, 327] width 242 height 38
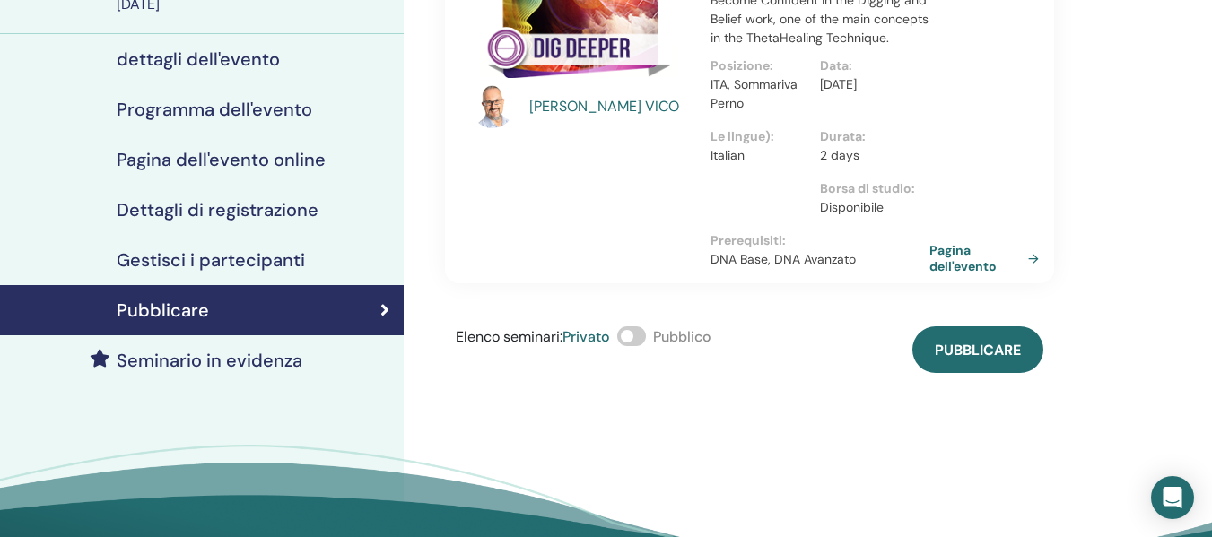
click at [667, 334] on span "Pubblico" at bounding box center [682, 336] width 58 height 19
click at [630, 339] on span at bounding box center [631, 336] width 29 height 20
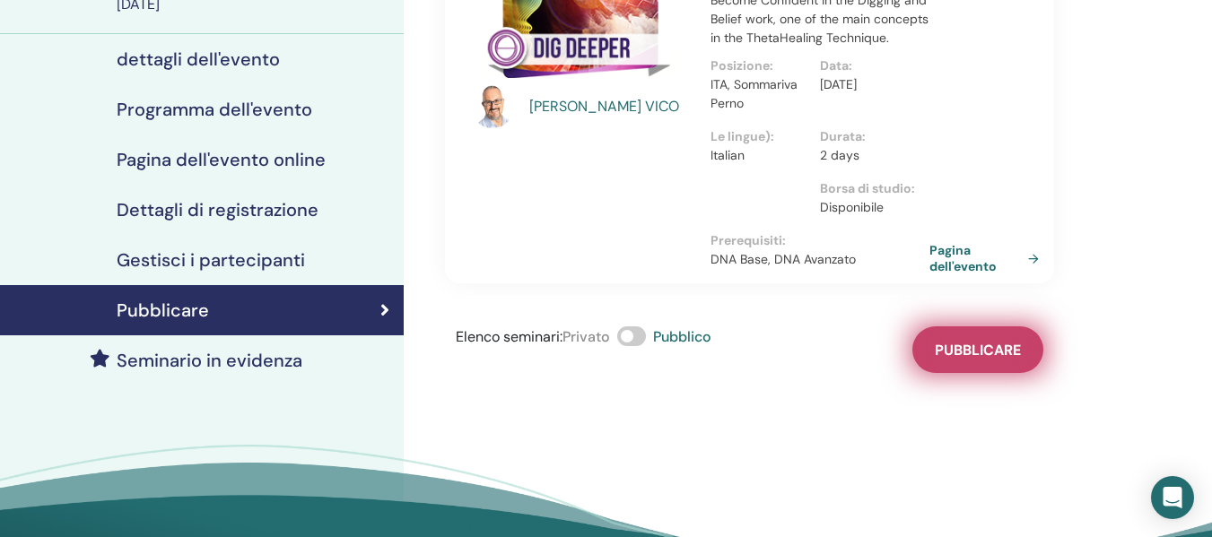
click at [957, 358] on span "Pubblicare" at bounding box center [978, 350] width 86 height 19
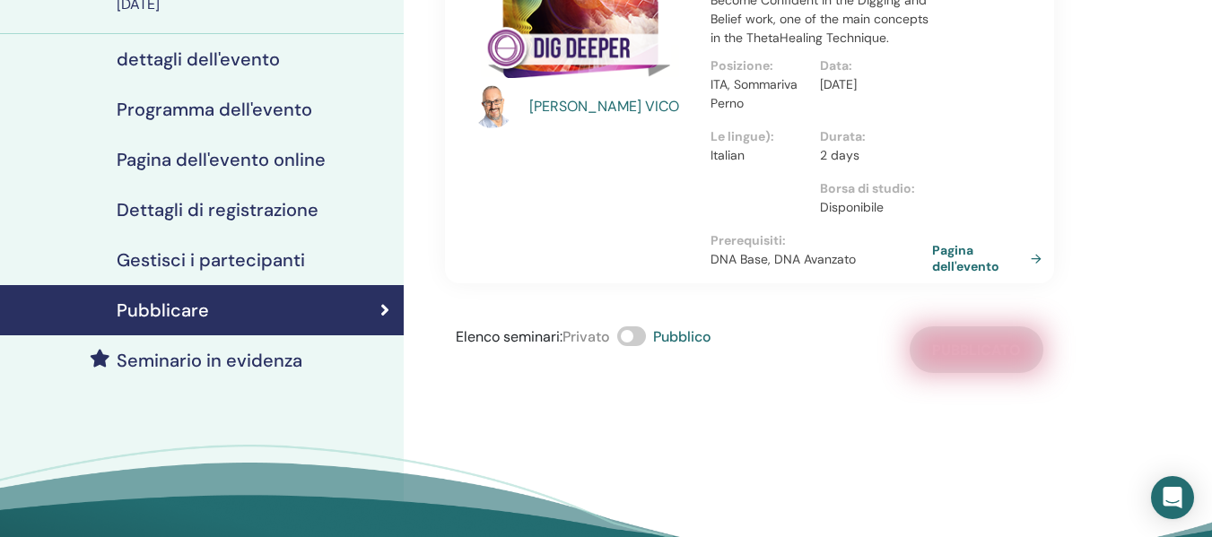
click at [963, 262] on link "Pagina dell'evento" at bounding box center [990, 258] width 117 height 32
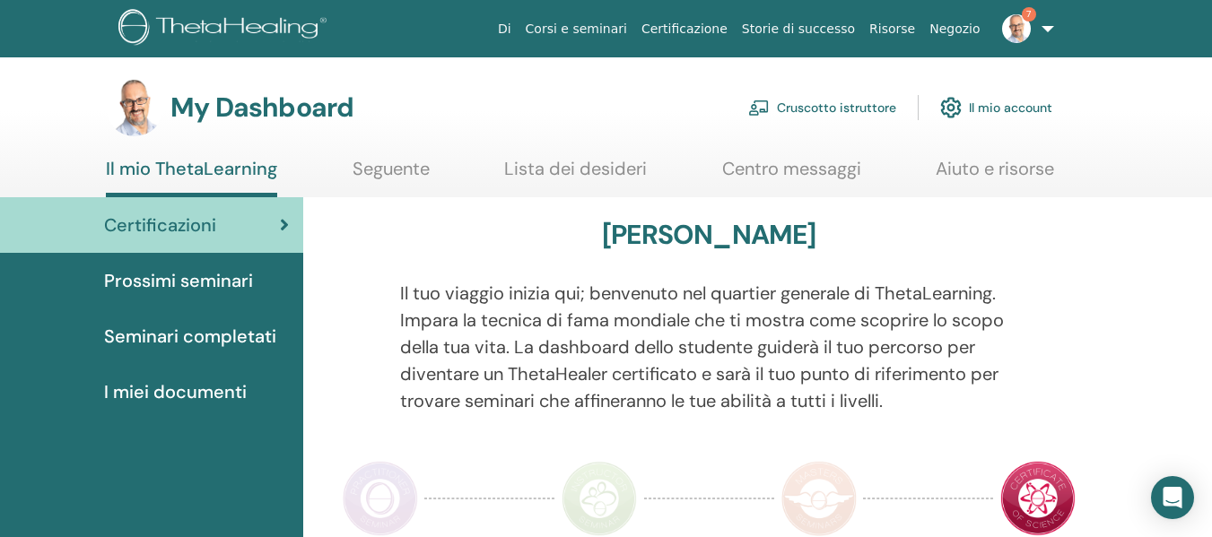
click at [796, 100] on link "Cruscotto istruttore" at bounding box center [822, 107] width 148 height 39
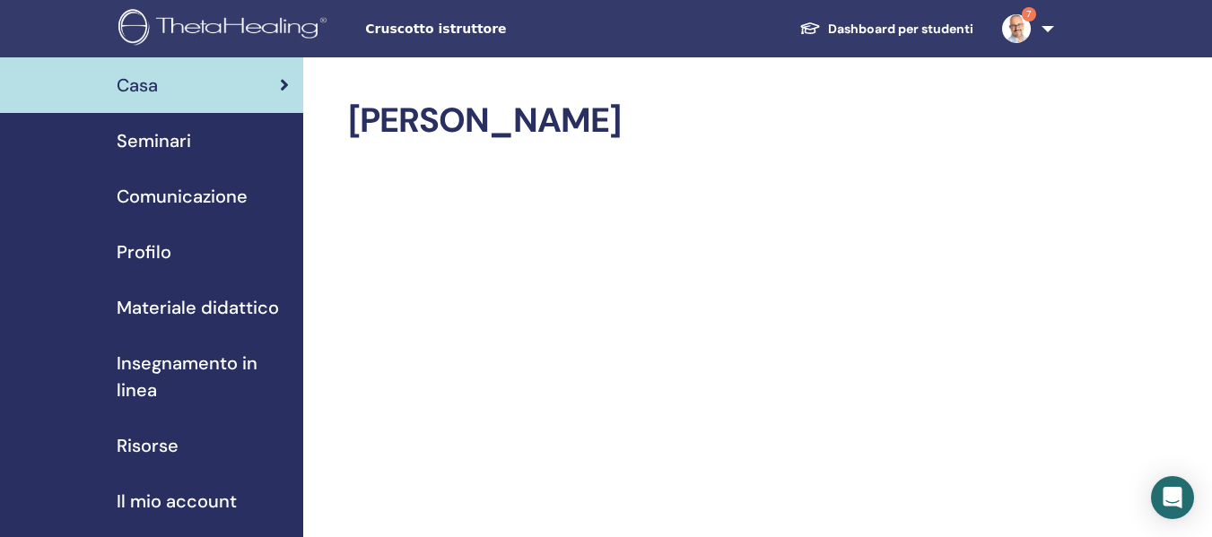
click at [135, 135] on span "Seminari" at bounding box center [154, 140] width 74 height 27
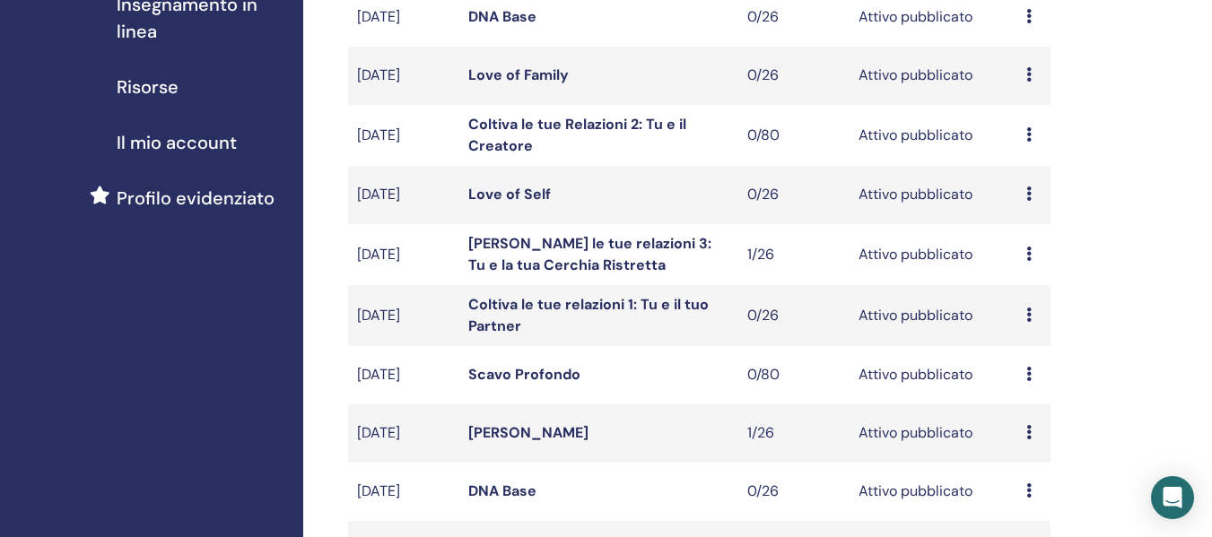
scroll to position [538, 0]
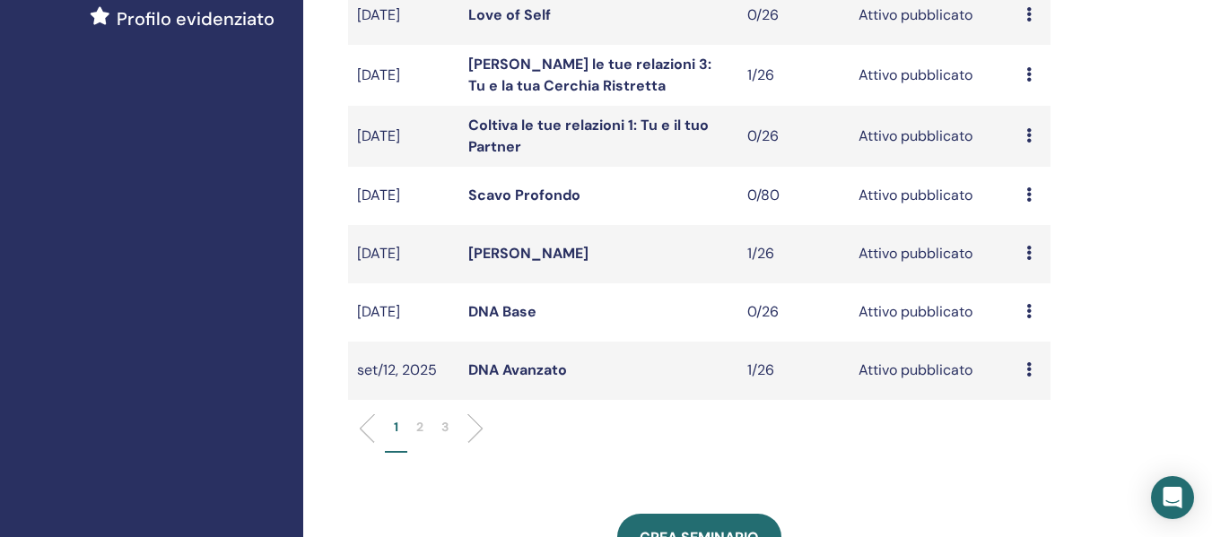
click at [522, 188] on link "Scavo Profondo" at bounding box center [524, 195] width 112 height 19
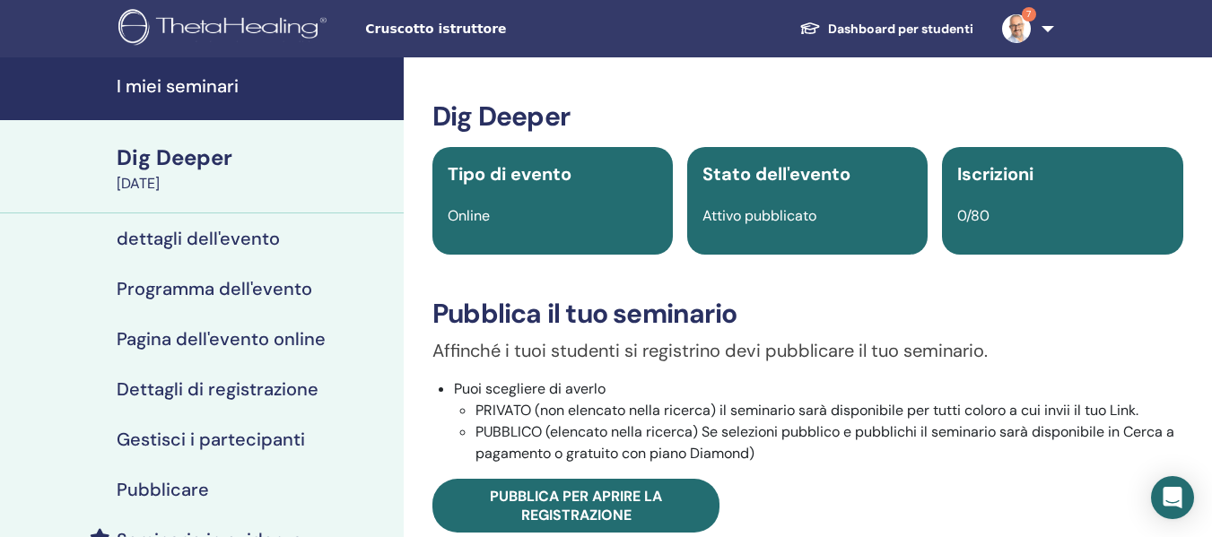
click at [252, 235] on h4 "dettagli dell'evento" at bounding box center [198, 239] width 163 height 22
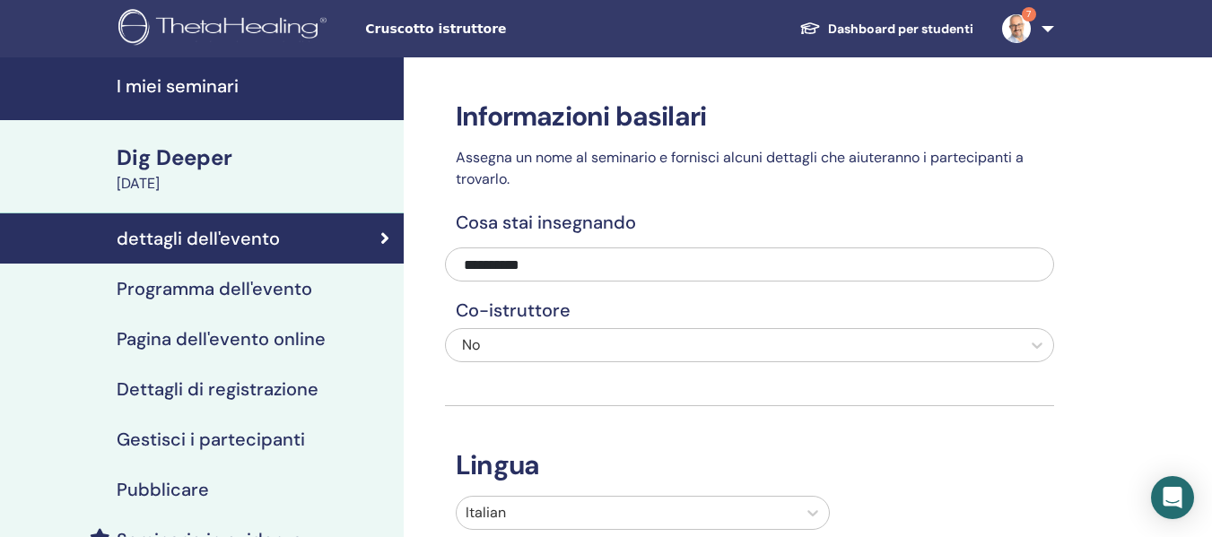
click at [246, 286] on h4 "Programma dell'evento" at bounding box center [215, 289] width 196 height 22
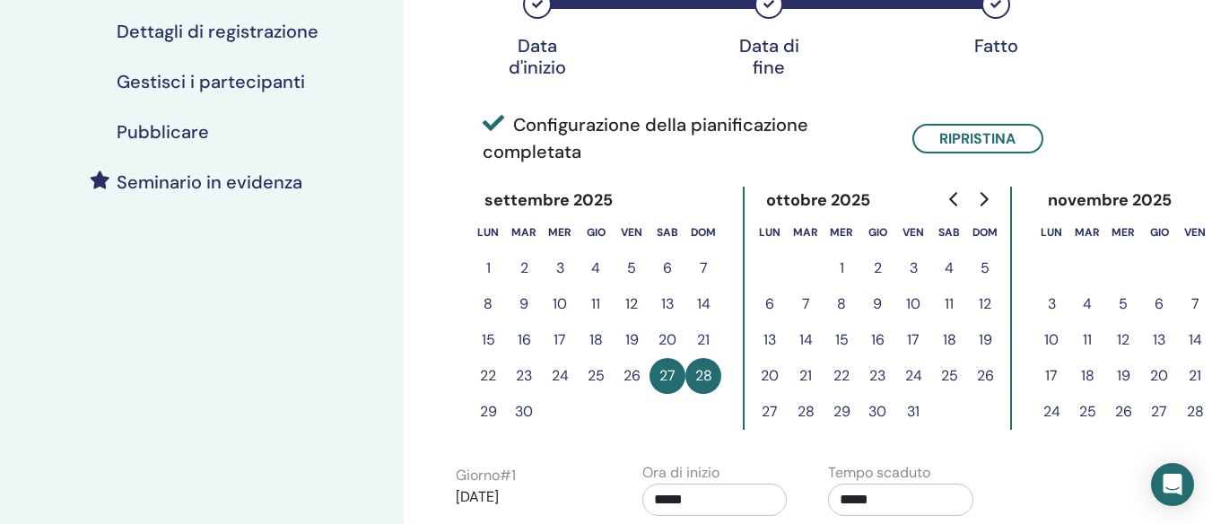
scroll to position [359, 0]
click at [950, 335] on button "18" at bounding box center [949, 339] width 36 height 36
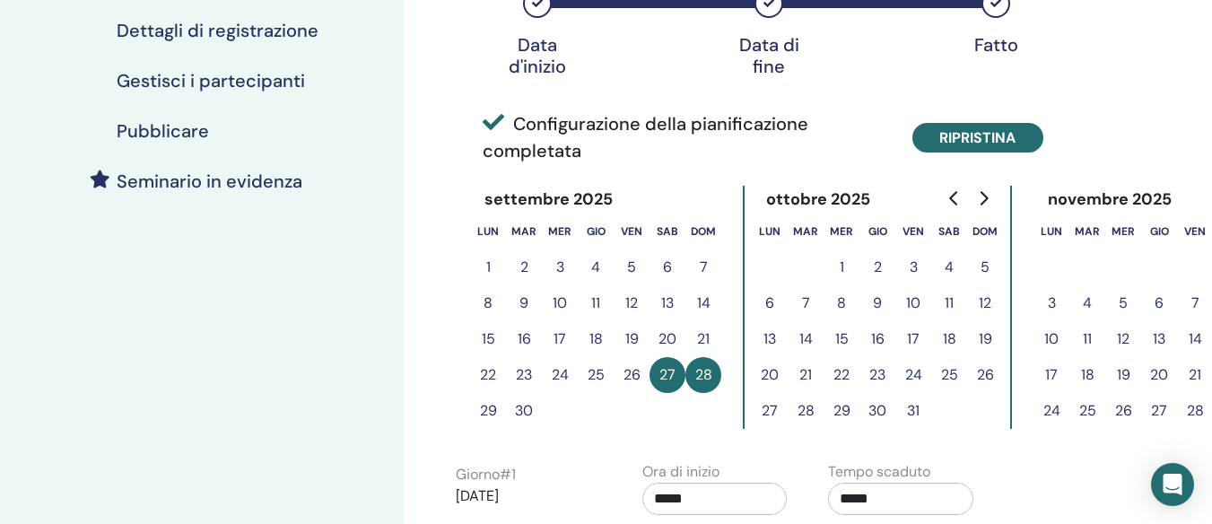
click at [985, 126] on button "Ripristina" at bounding box center [977, 138] width 131 height 30
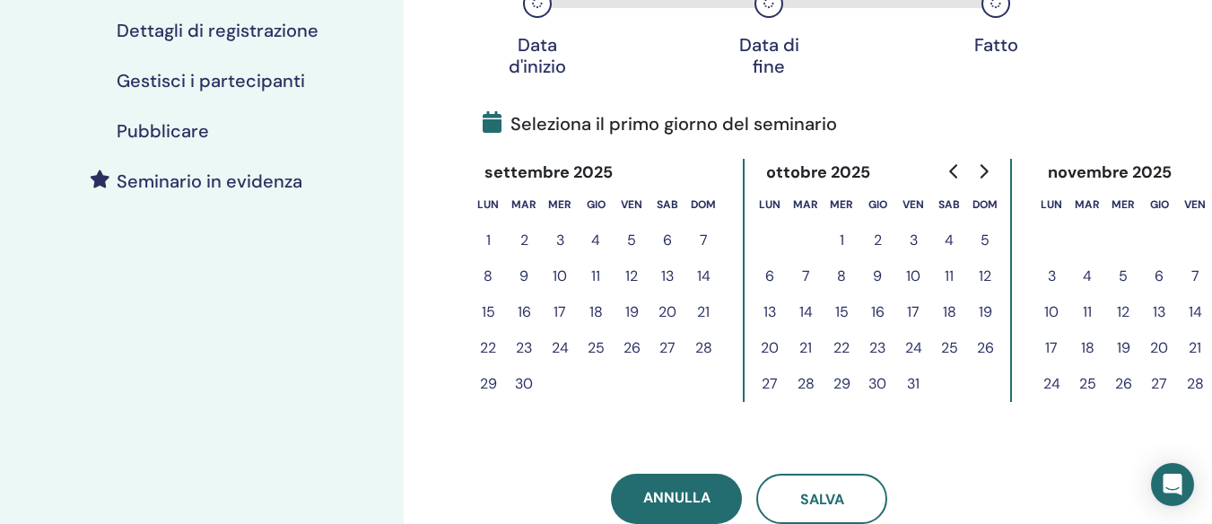
click at [943, 310] on button "18" at bounding box center [949, 312] width 36 height 36
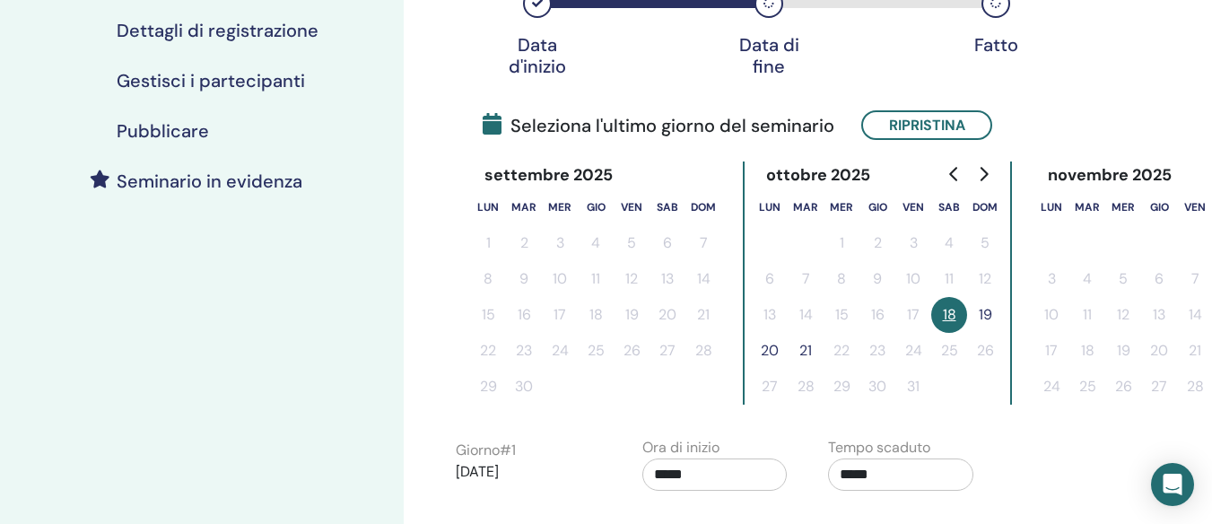
click at [983, 307] on button "19" at bounding box center [985, 315] width 36 height 36
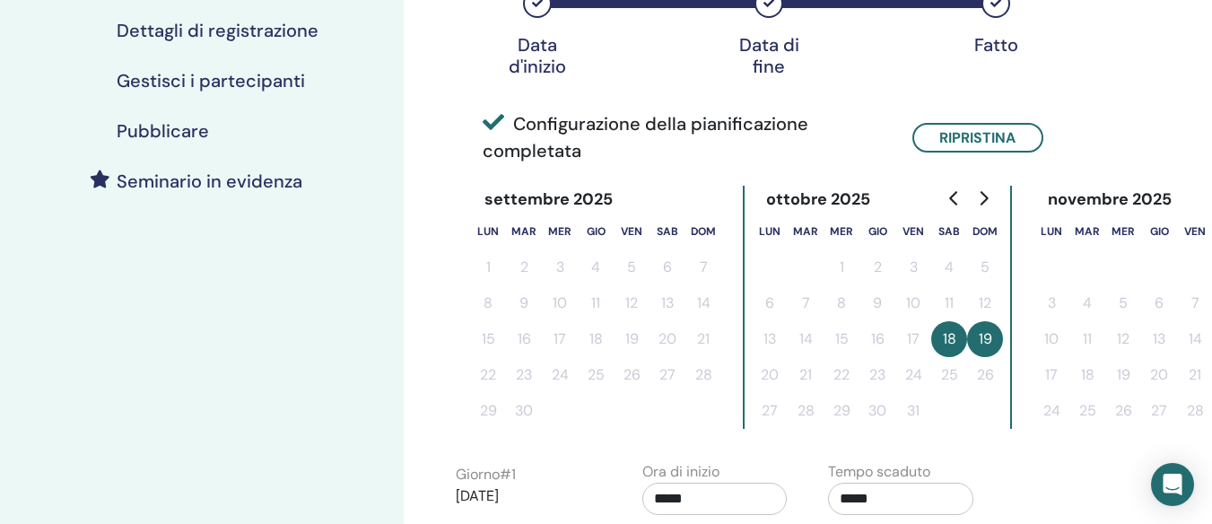
click at [969, 120] on div "Configurazione della pianificazione completata Ripristina" at bounding box center [763, 137] width 561 height 54
click at [979, 149] on button "Ripristina" at bounding box center [977, 138] width 131 height 30
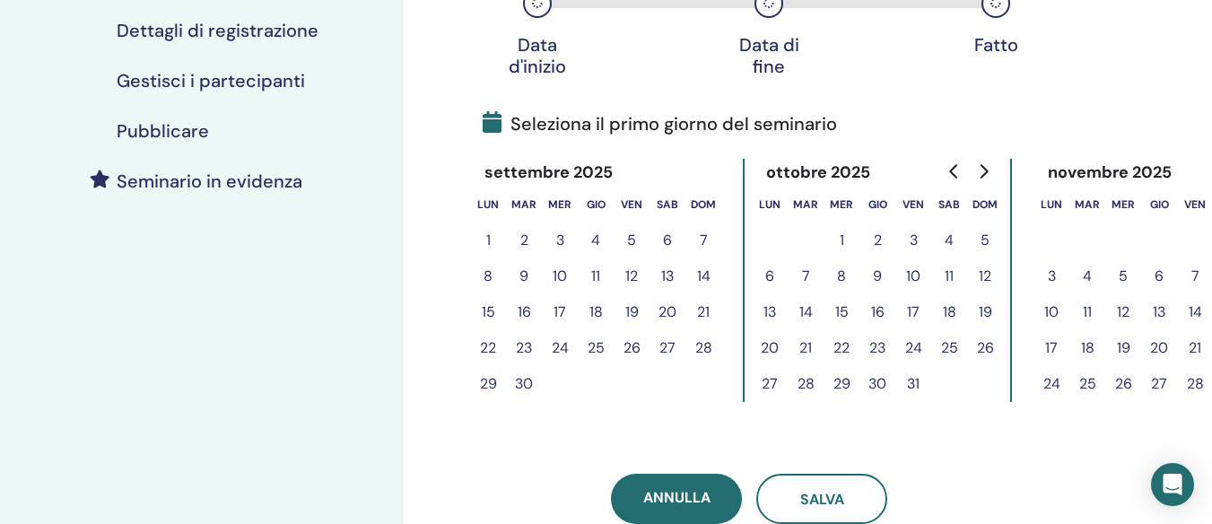
click at [948, 343] on button "25" at bounding box center [949, 348] width 36 height 36
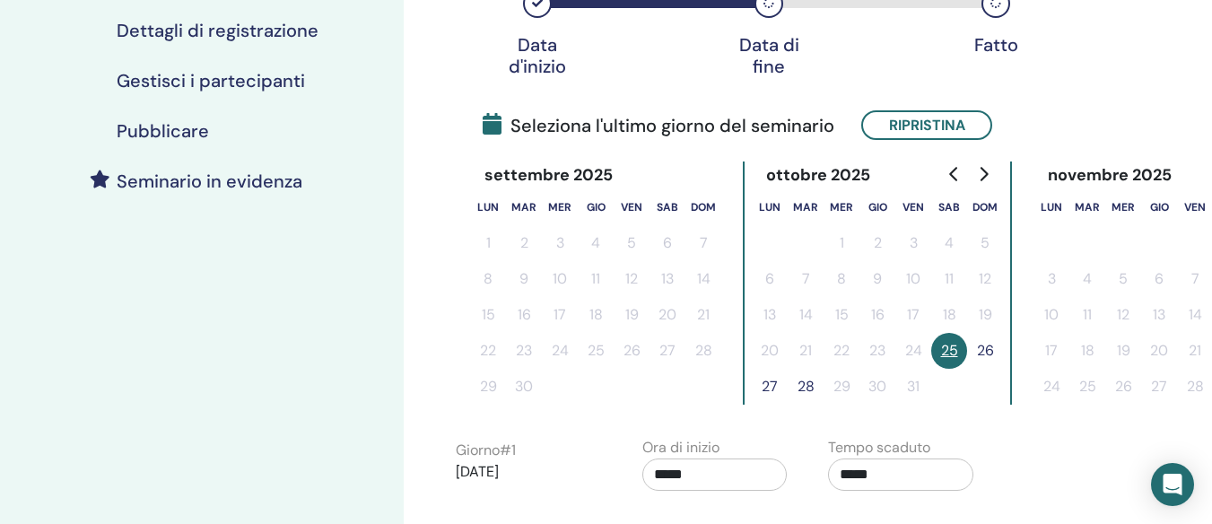
click at [979, 345] on button "26" at bounding box center [985, 351] width 36 height 36
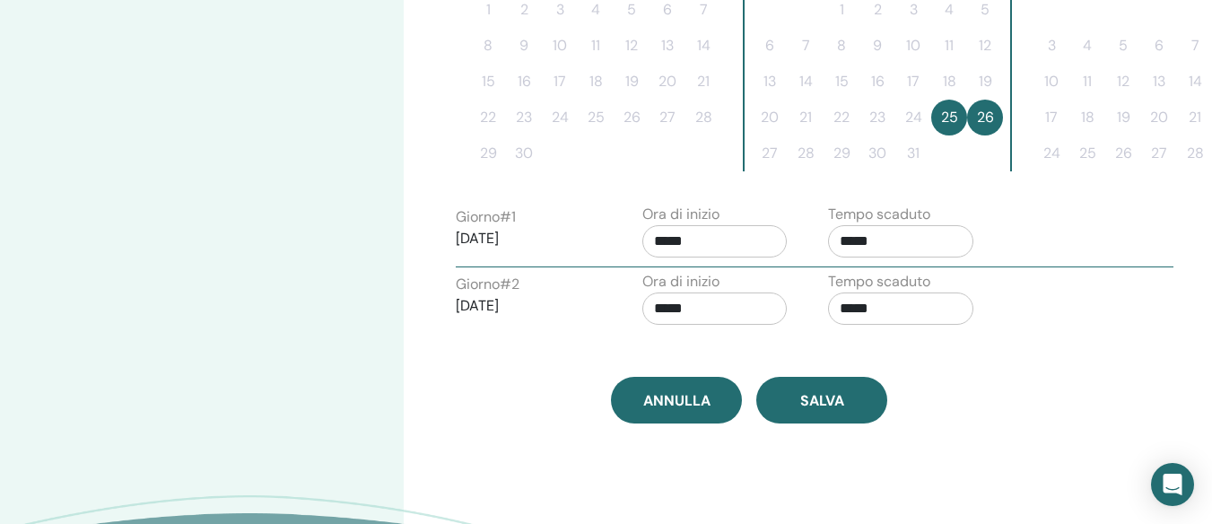
scroll to position [628, 0]
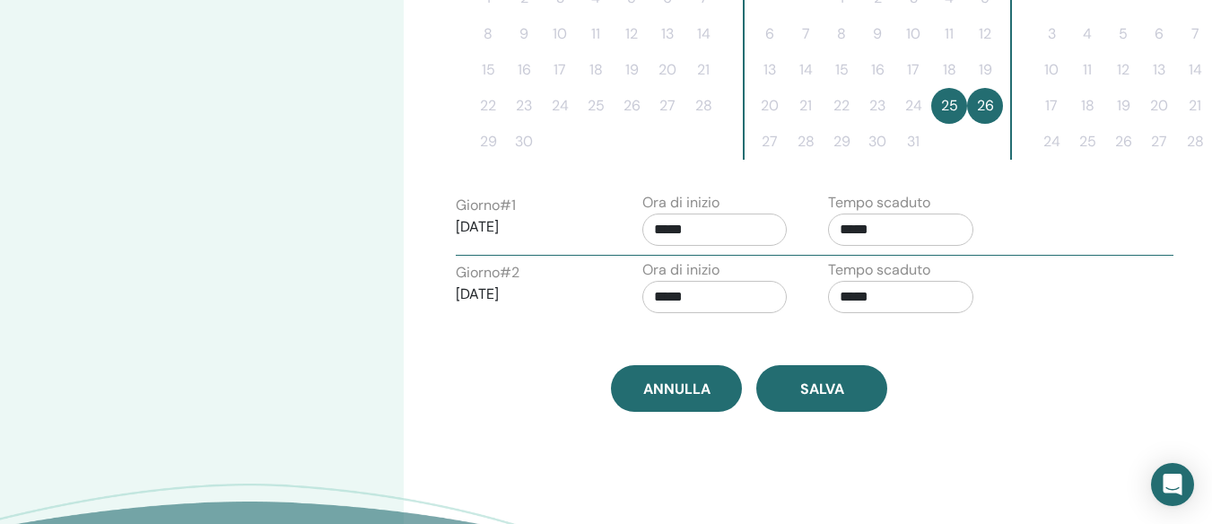
drag, startPoint x: 718, startPoint y: 235, endPoint x: 732, endPoint y: 230, distance: 14.2
click at [719, 234] on input "*****" at bounding box center [714, 229] width 145 height 32
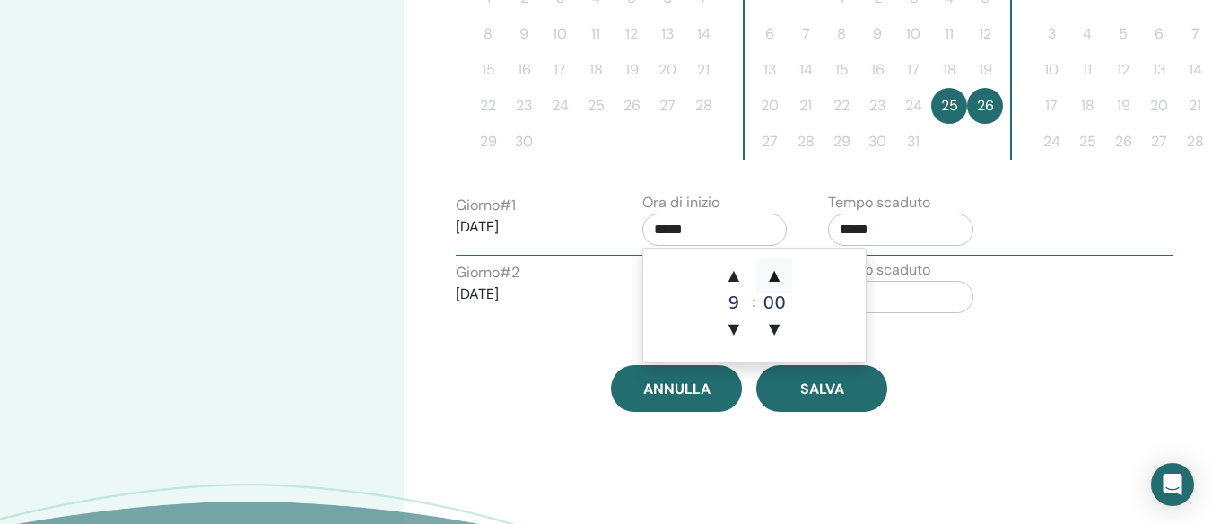
click at [765, 258] on span "▲" at bounding box center [774, 275] width 36 height 36
click at [774, 272] on span "▲" at bounding box center [774, 275] width 36 height 36
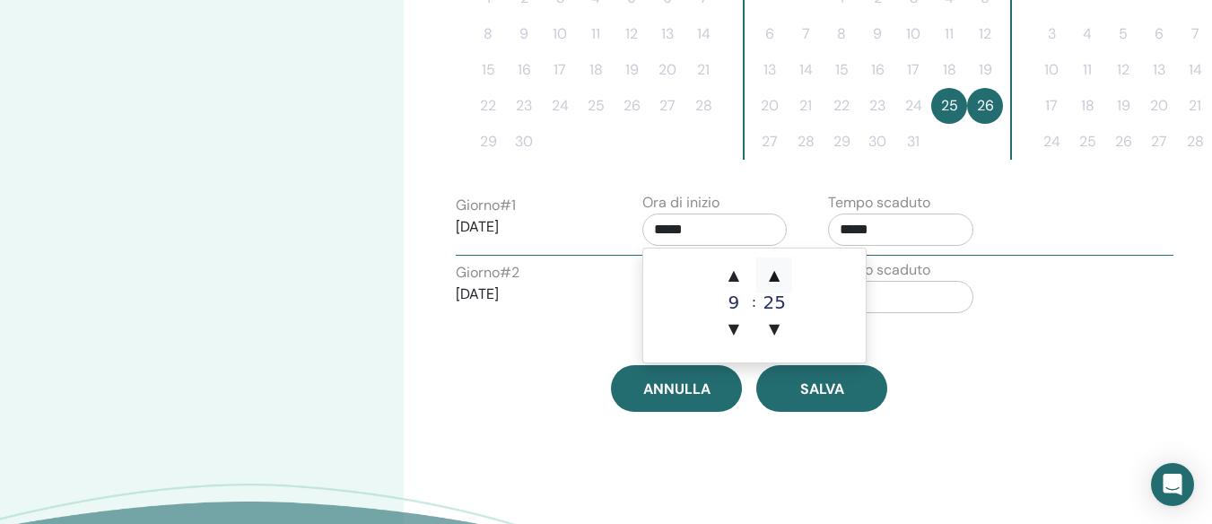
click at [774, 272] on span "▲" at bounding box center [774, 275] width 36 height 36
type input "*****"
click at [901, 232] on input "*****" at bounding box center [900, 229] width 145 height 32
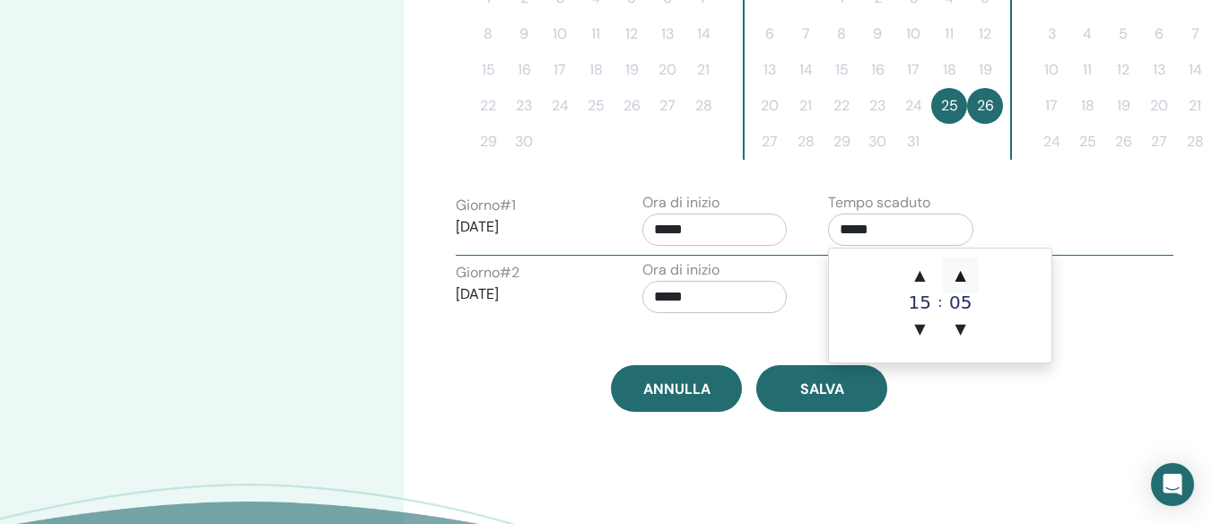
click at [967, 279] on span "▲" at bounding box center [961, 275] width 36 height 36
click at [964, 279] on span "▲" at bounding box center [961, 275] width 36 height 36
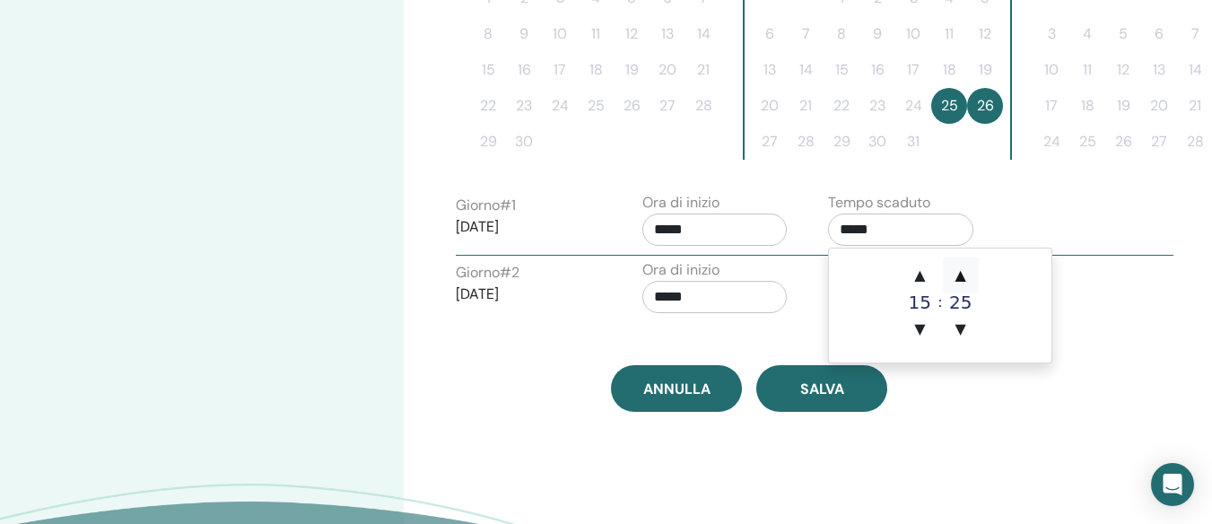
click at [963, 279] on span "▲" at bounding box center [961, 275] width 36 height 36
type input "*****"
click at [926, 403] on div "Annulla Salva" at bounding box center [749, 388] width 609 height 47
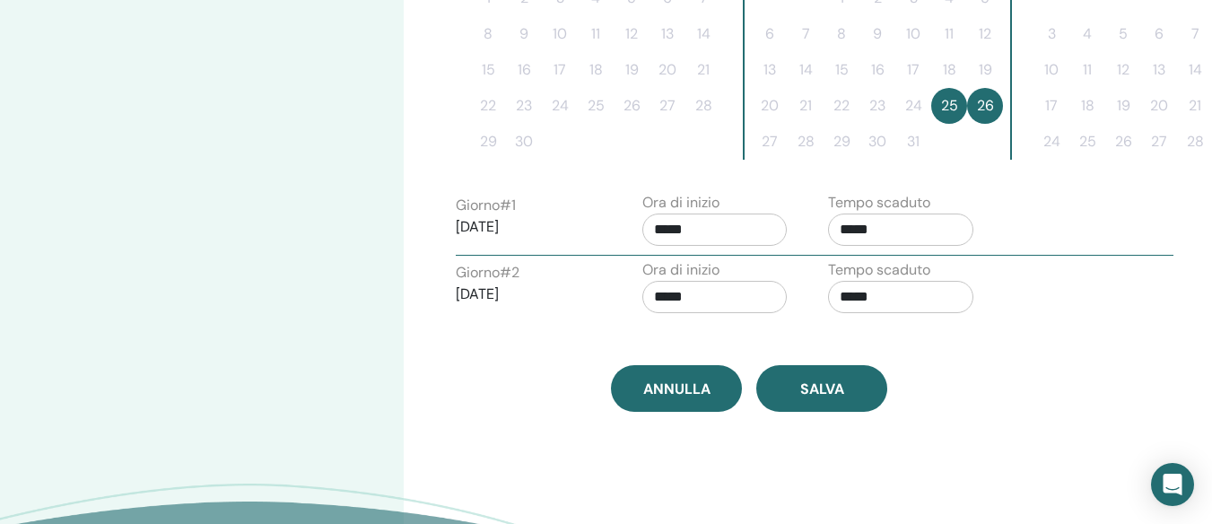
click at [709, 288] on input "*****" at bounding box center [714, 297] width 145 height 32
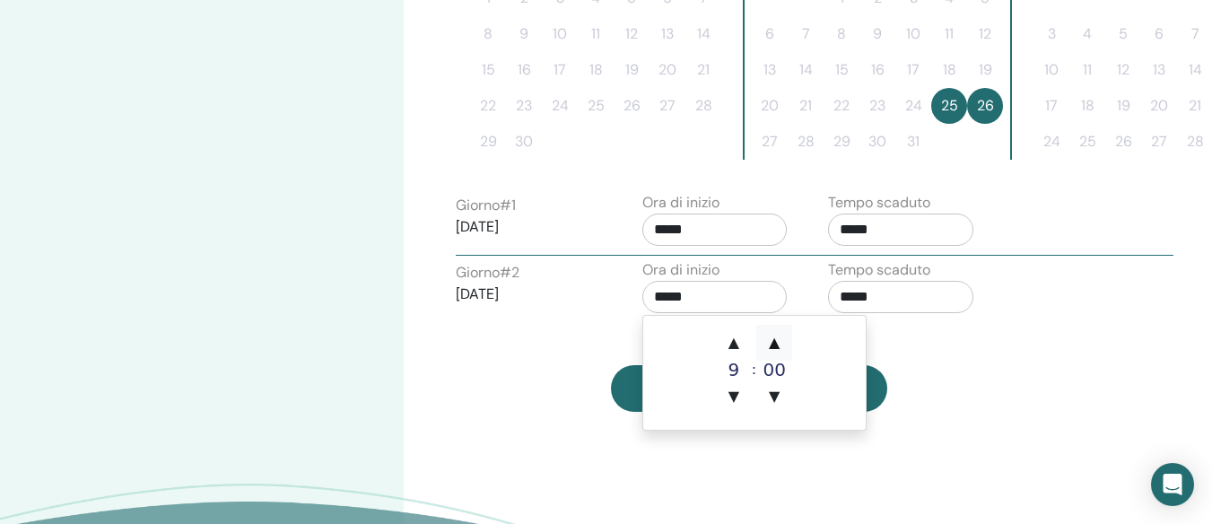
click at [769, 334] on span "▲" at bounding box center [774, 343] width 36 height 36
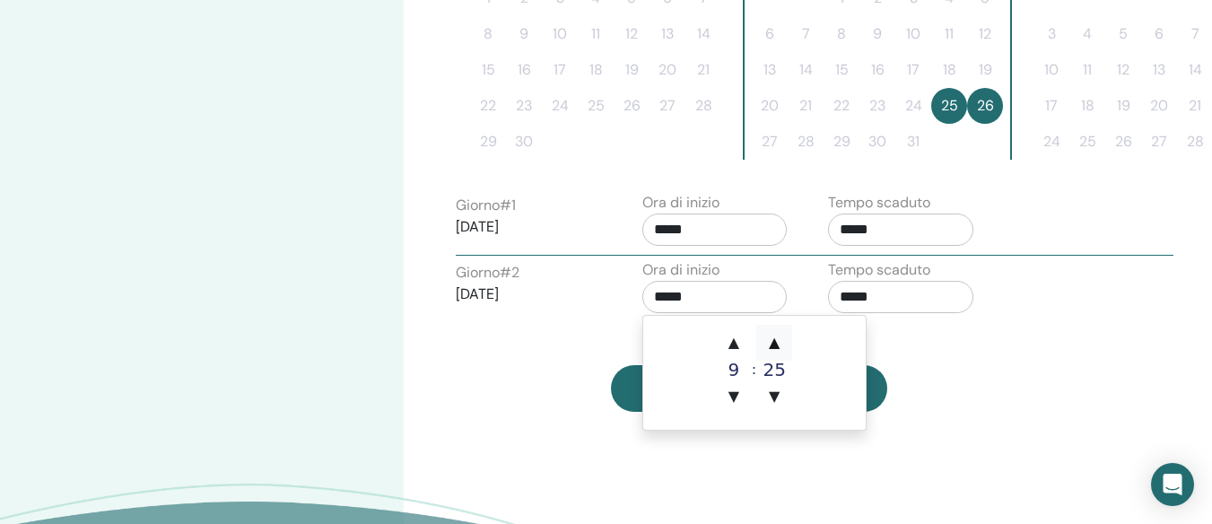
click at [769, 334] on span "▲" at bounding box center [774, 343] width 36 height 36
type input "*****"
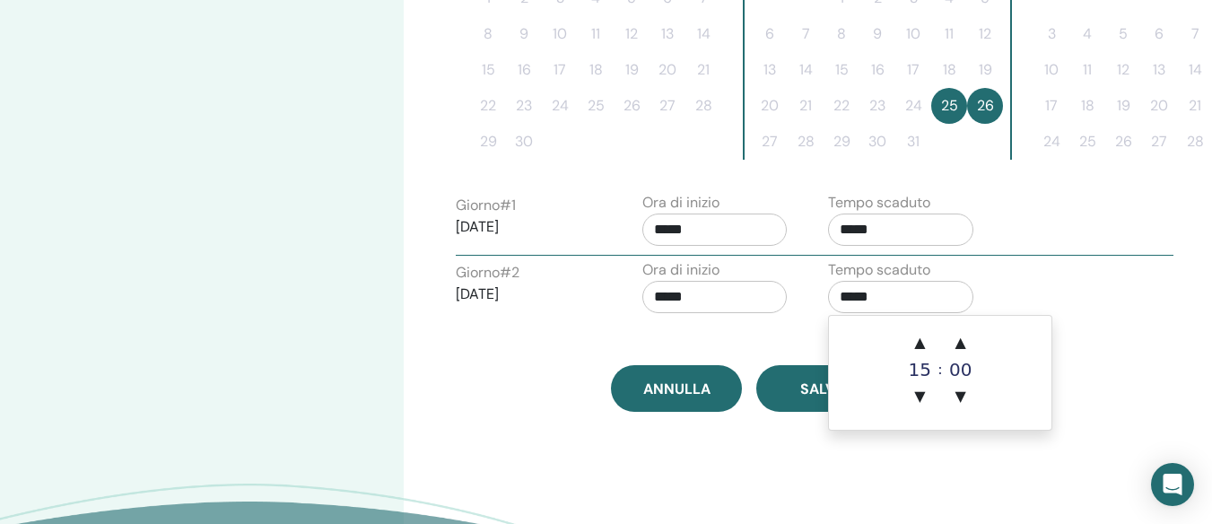
click at [905, 289] on input "*****" at bounding box center [900, 297] width 145 height 32
click at [959, 343] on span "▲" at bounding box center [961, 343] width 36 height 36
click at [960, 343] on span "▲" at bounding box center [961, 343] width 36 height 36
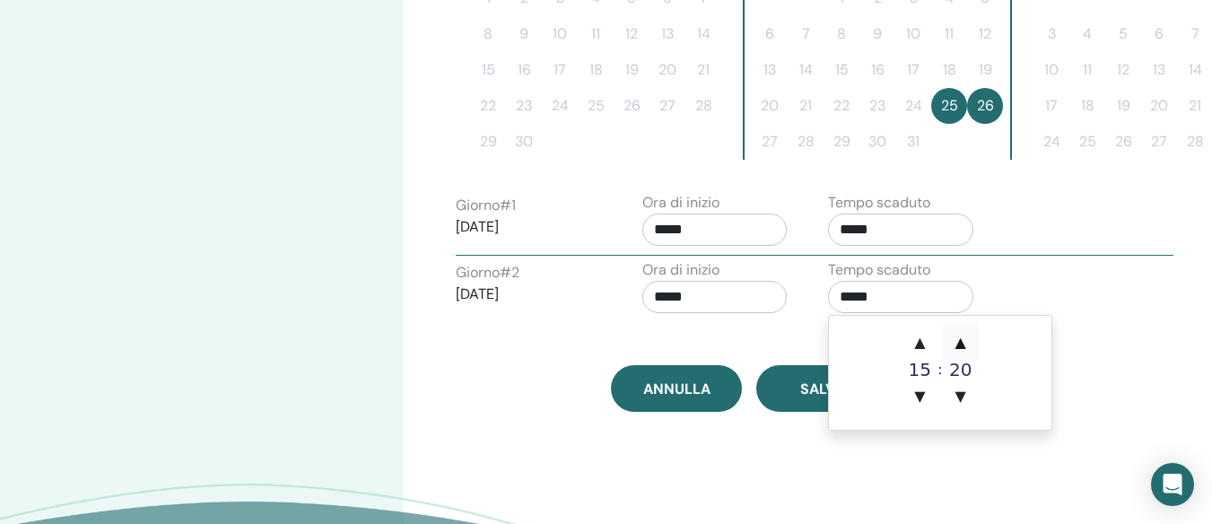
click at [959, 343] on span "▲" at bounding box center [961, 343] width 36 height 36
type input "*****"
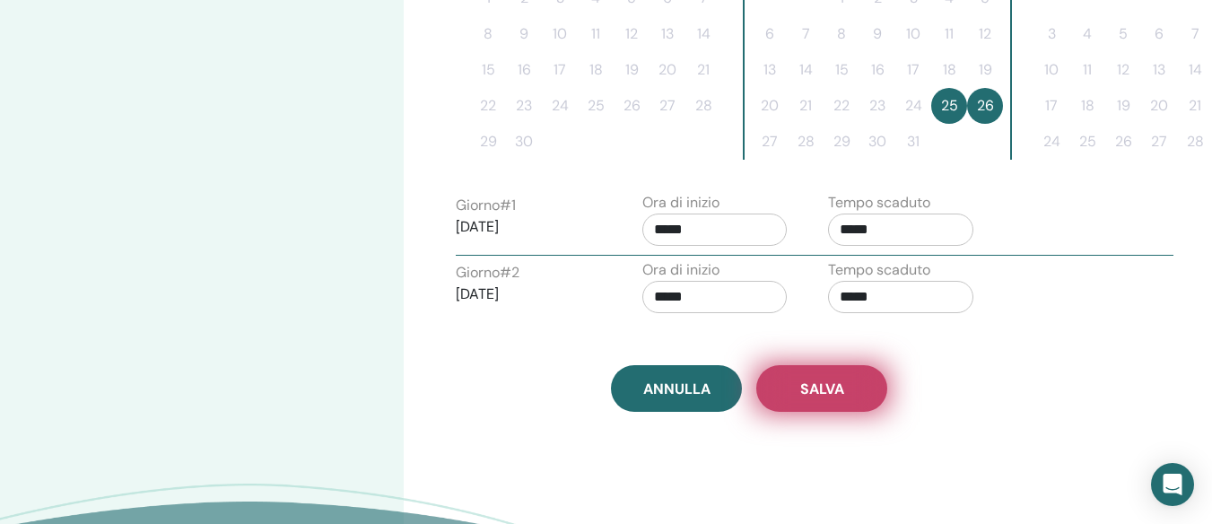
click at [836, 379] on span "Salva" at bounding box center [822, 388] width 44 height 19
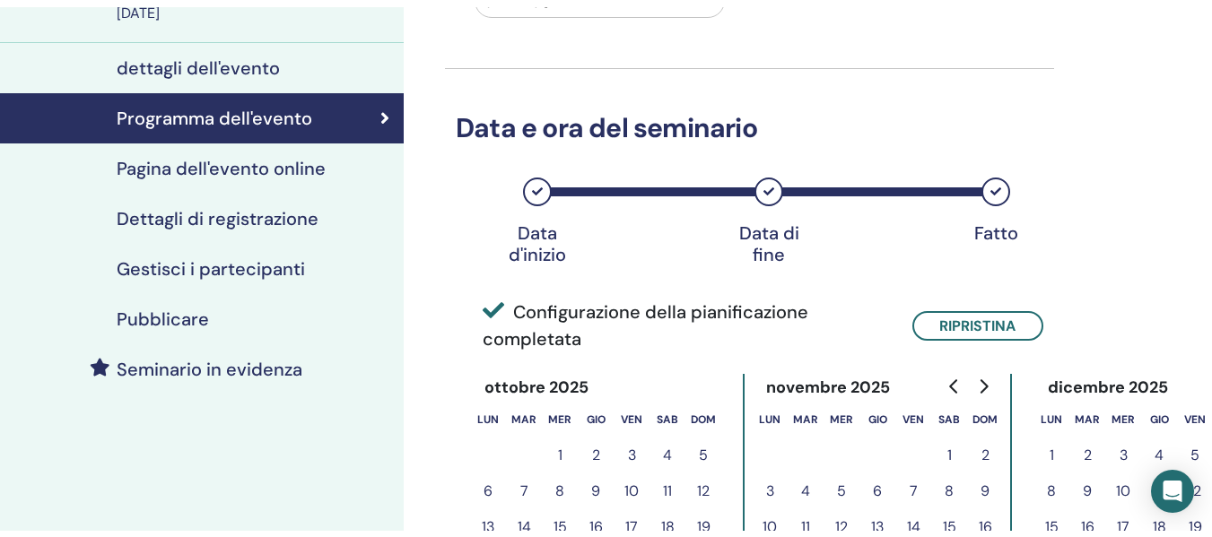
scroll to position [158, 0]
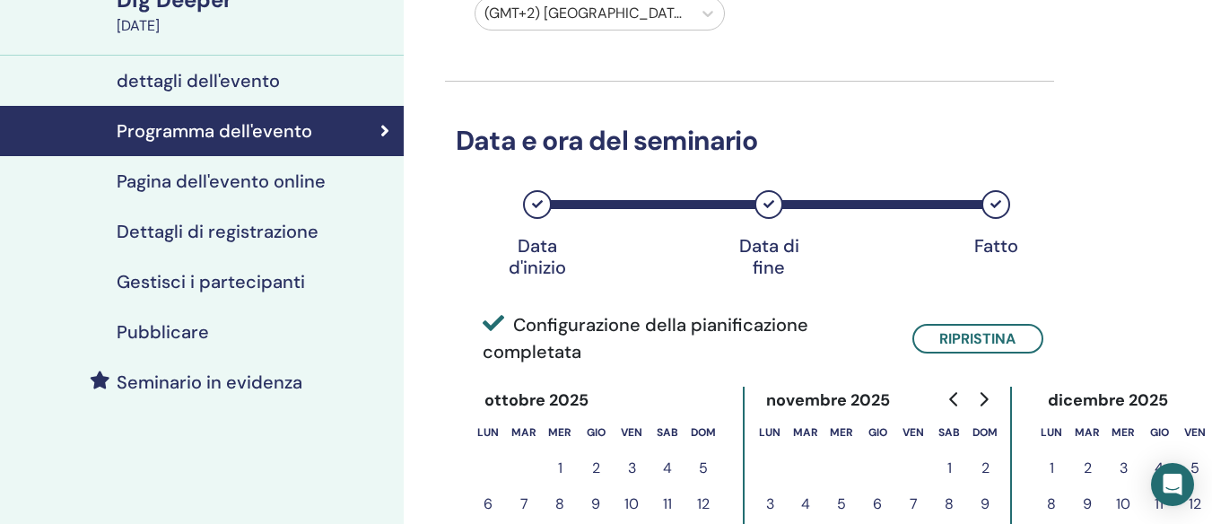
click at [240, 171] on h4 "Pagina dell'evento online" at bounding box center [221, 181] width 209 height 22
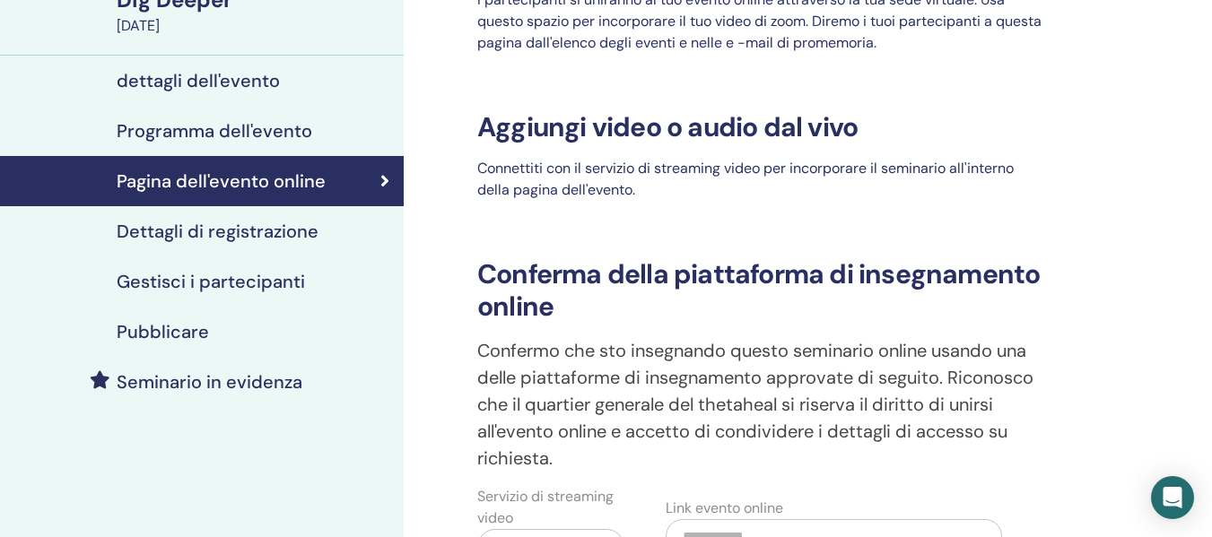
scroll to position [68, 0]
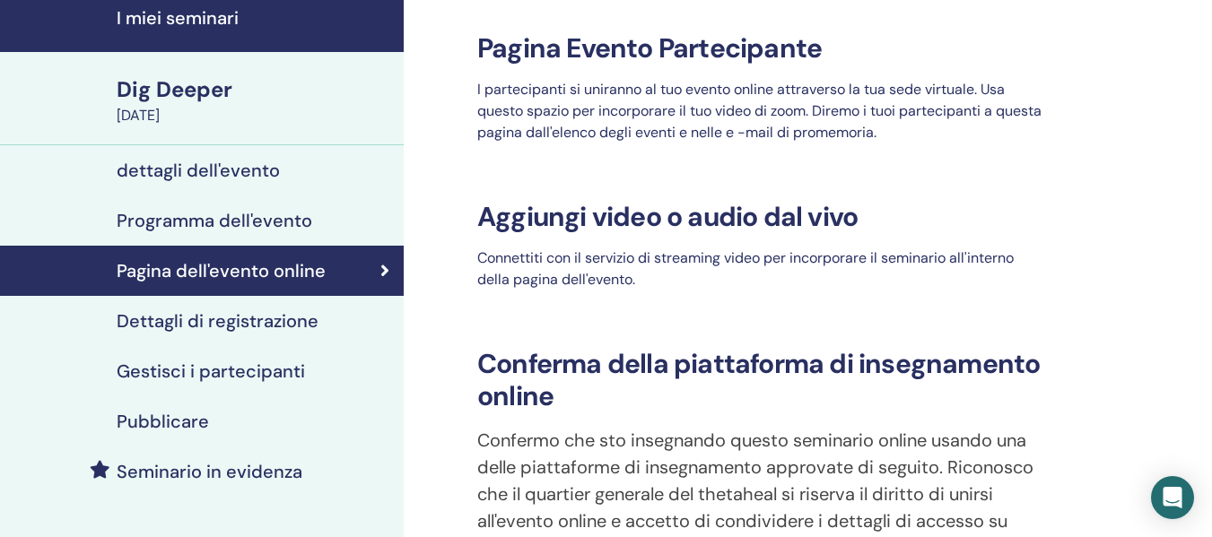
click at [272, 320] on h4 "Dettagli di registrazione" at bounding box center [218, 321] width 202 height 22
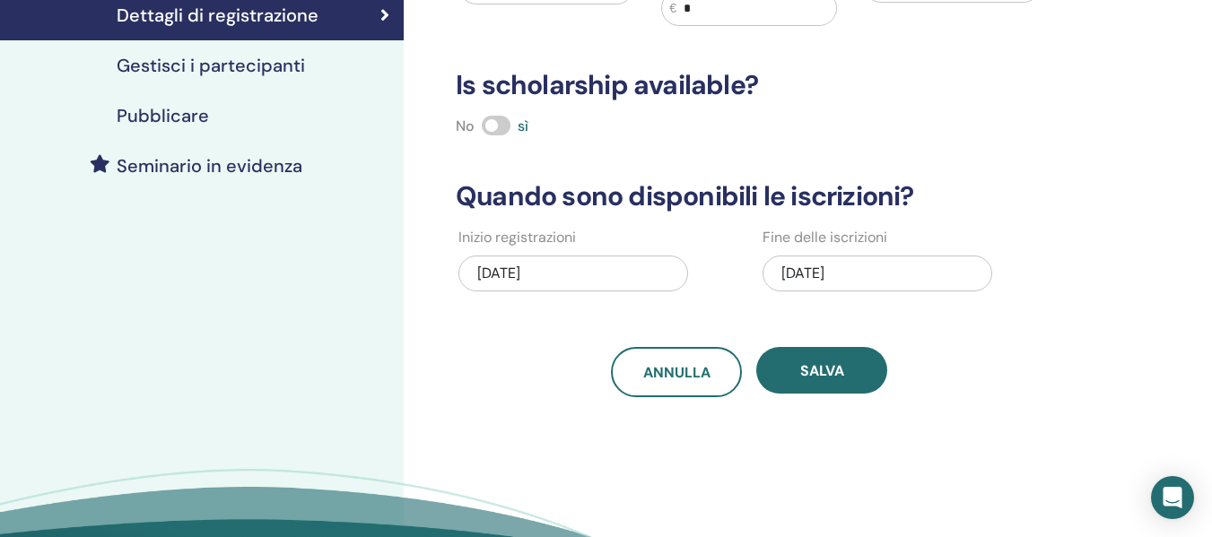
scroll to position [427, 0]
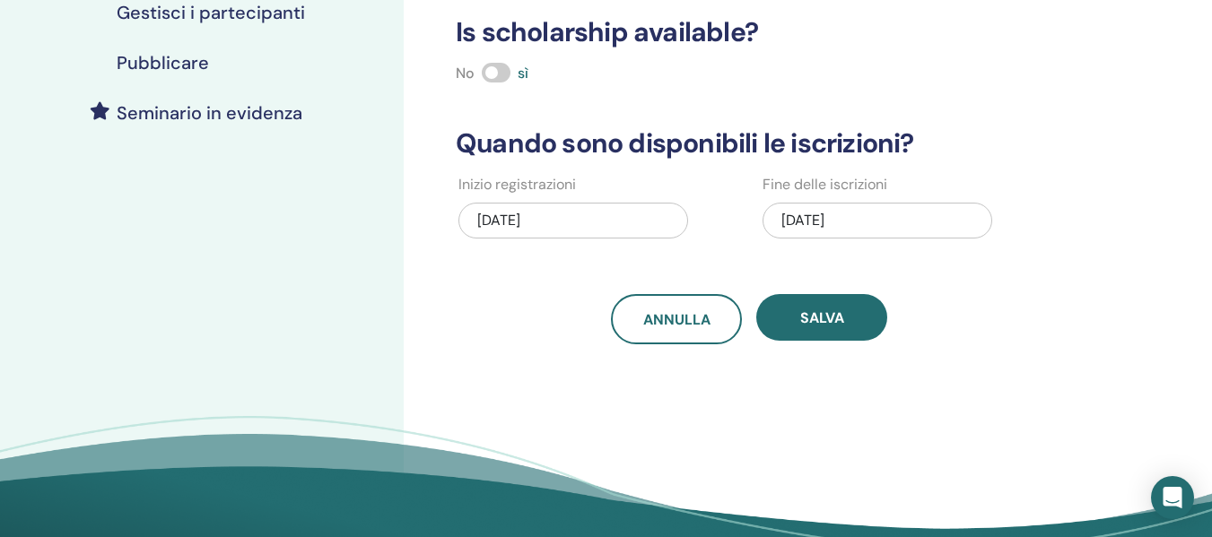
click at [840, 216] on div "09/28/2025" at bounding box center [877, 221] width 230 height 36
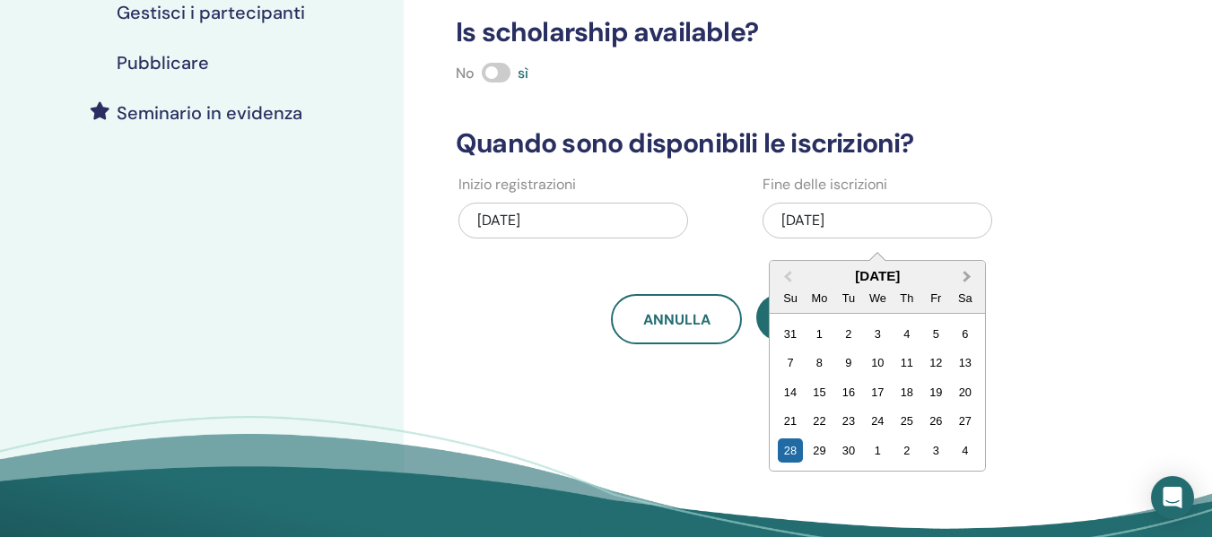
click at [967, 272] on button "Next Month" at bounding box center [968, 277] width 29 height 29
click at [960, 421] on div "25" at bounding box center [964, 421] width 24 height 24
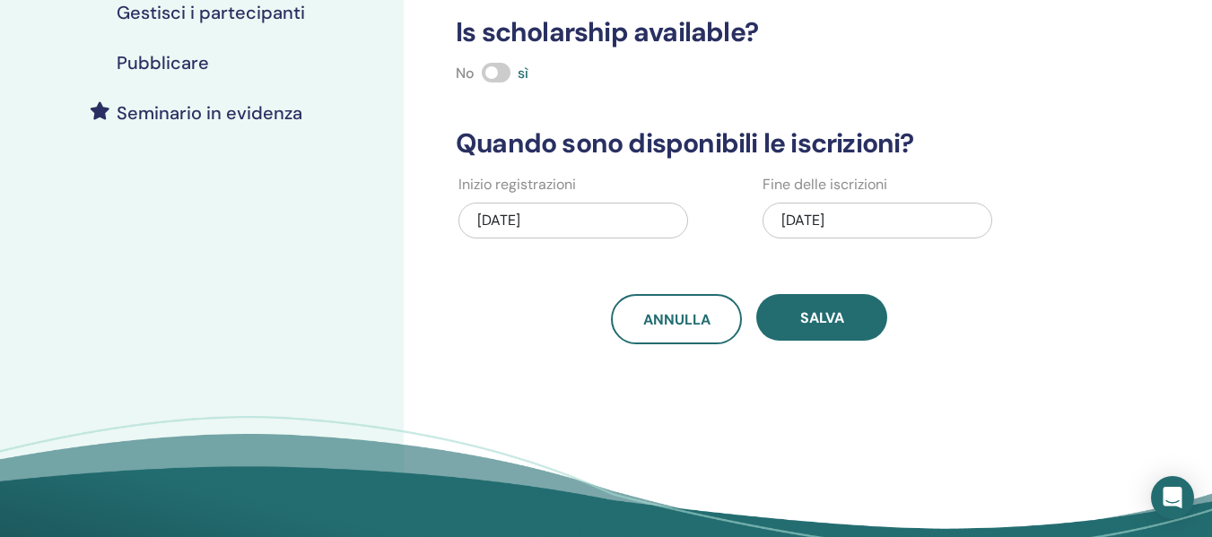
click at [849, 221] on div "10/25/2025" at bounding box center [877, 221] width 230 height 36
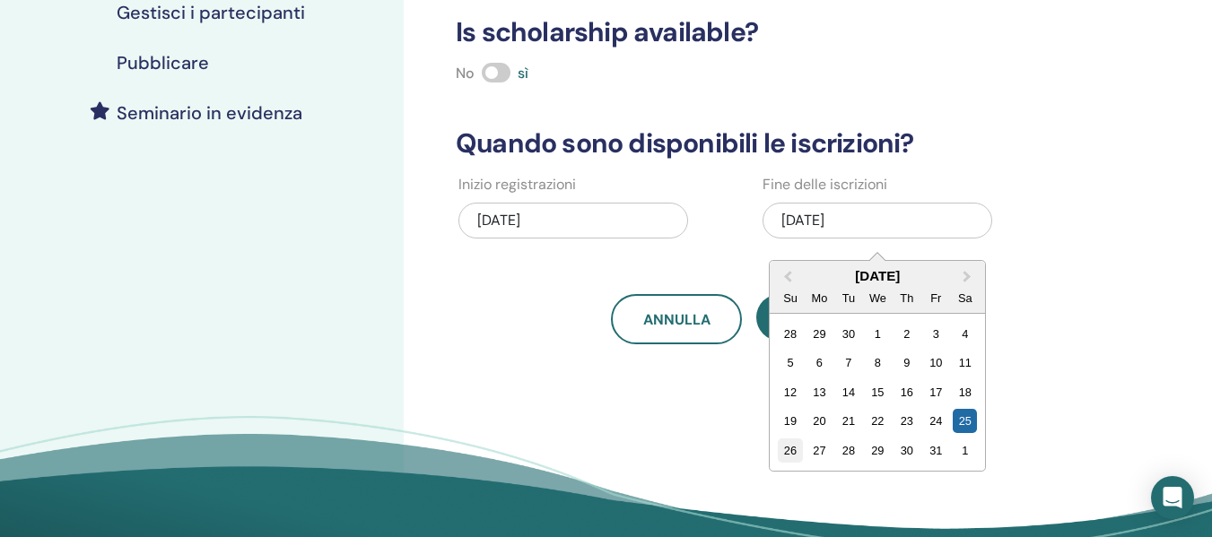
click at [794, 439] on div "26" at bounding box center [790, 451] width 24 height 24
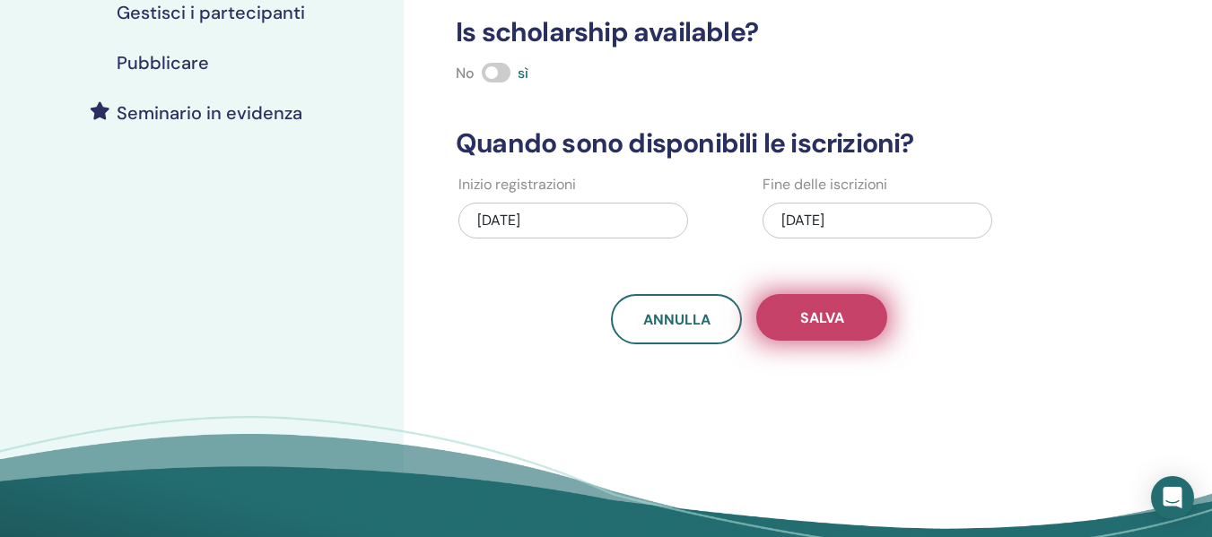
click at [804, 323] on span "Salva" at bounding box center [822, 318] width 44 height 19
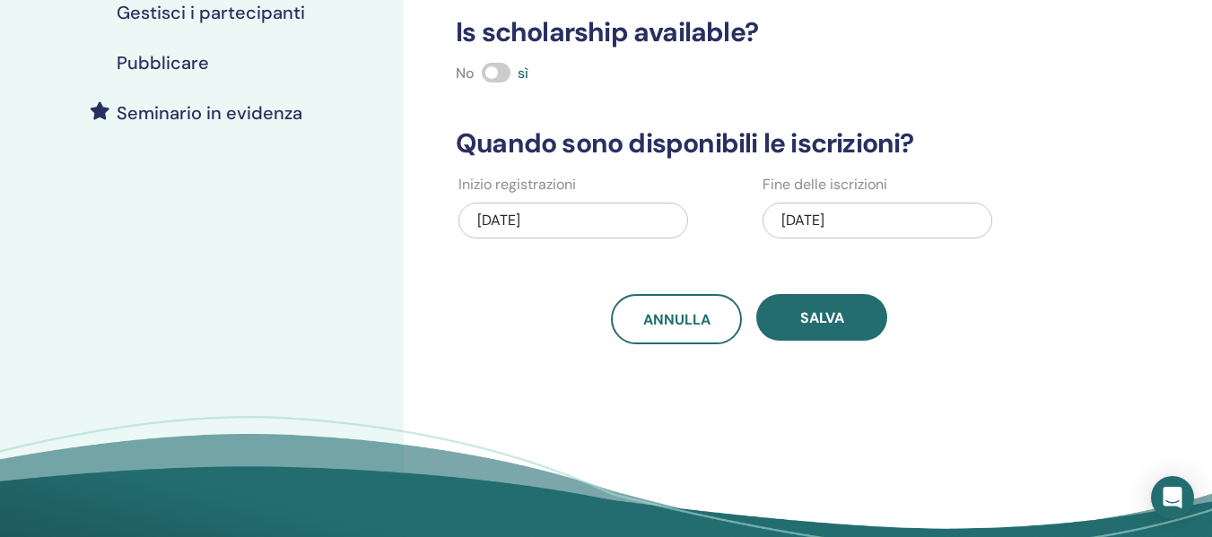
click at [181, 59] on h4 "Pubblicare" at bounding box center [163, 63] width 92 height 22
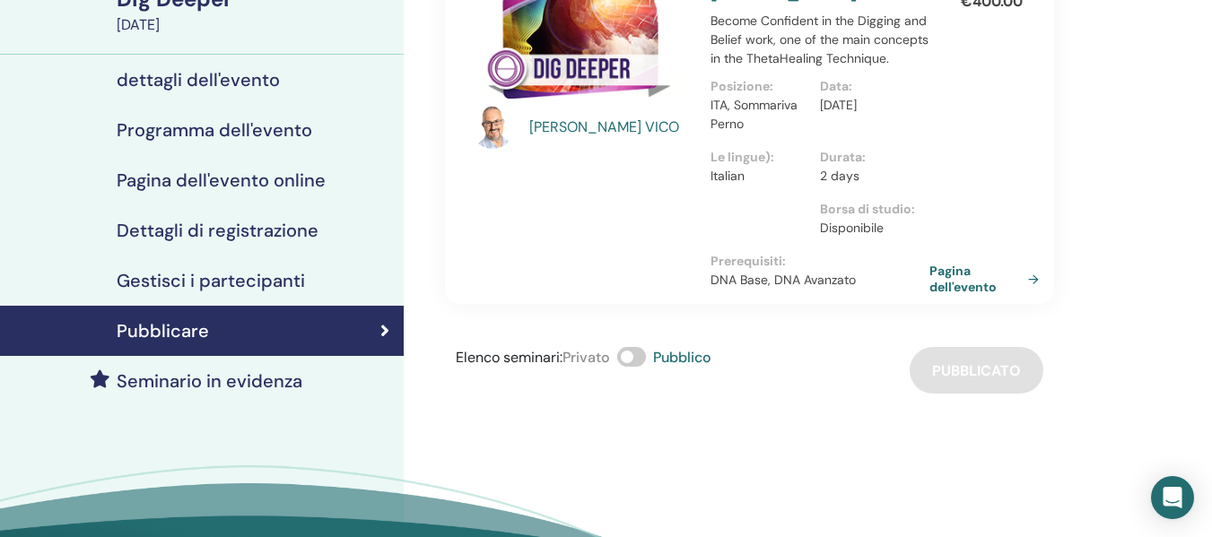
scroll to position [158, 0]
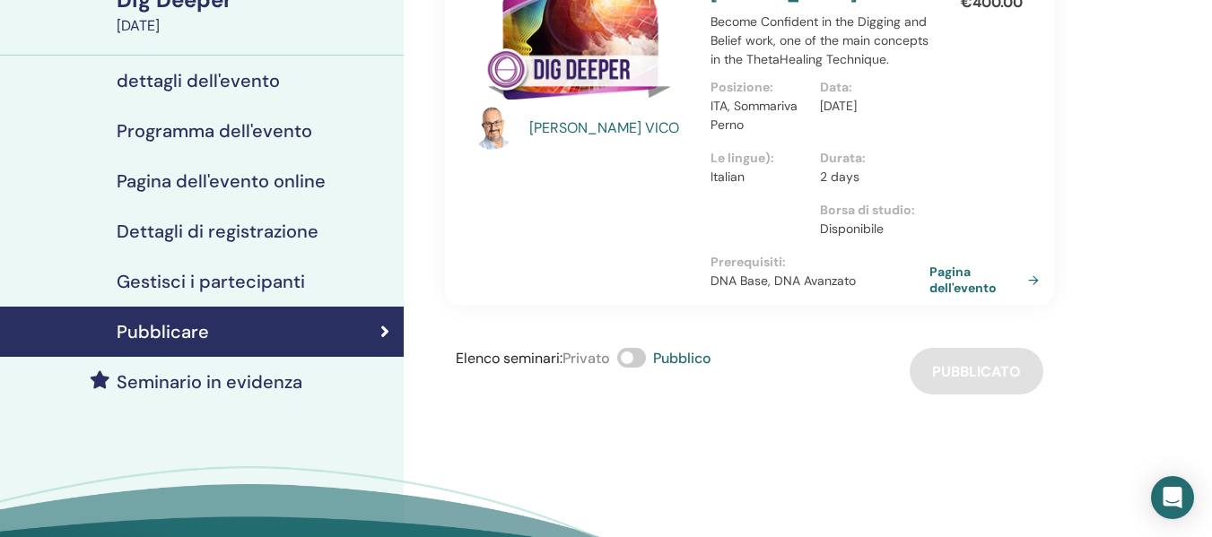
click at [961, 258] on div "GABRIELE VICO Dig Deeper insieme a GABRIELE VICO Become Confident in the Diggin…" at bounding box center [749, 124] width 614 height 362
click at [961, 278] on link "Pagina dell'evento" at bounding box center [990, 280] width 117 height 32
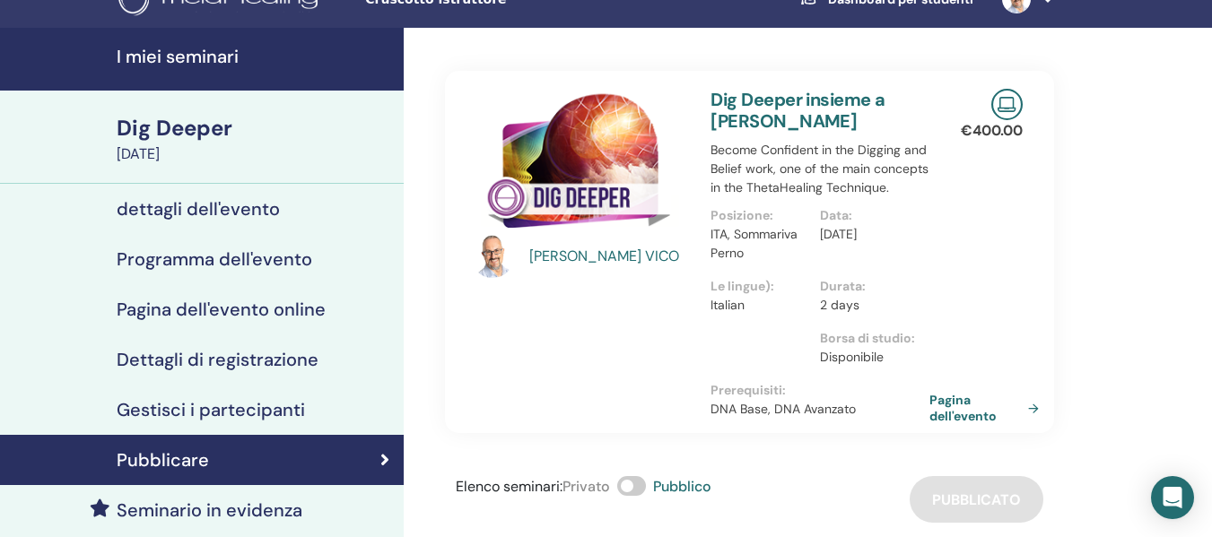
scroll to position [0, 0]
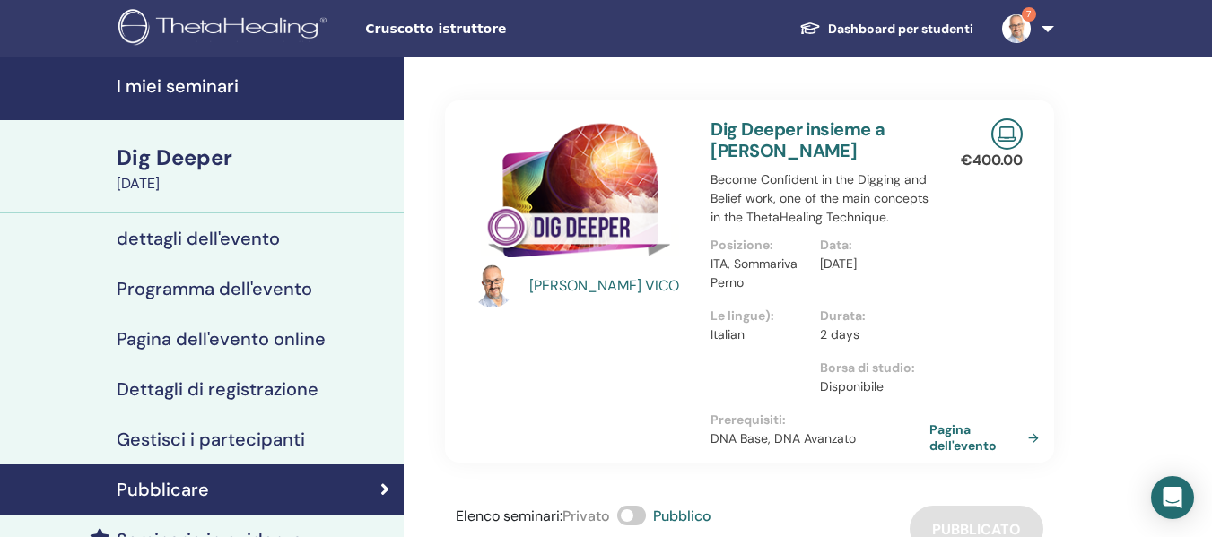
click at [238, 247] on h4 "dettagli dell'evento" at bounding box center [198, 239] width 163 height 22
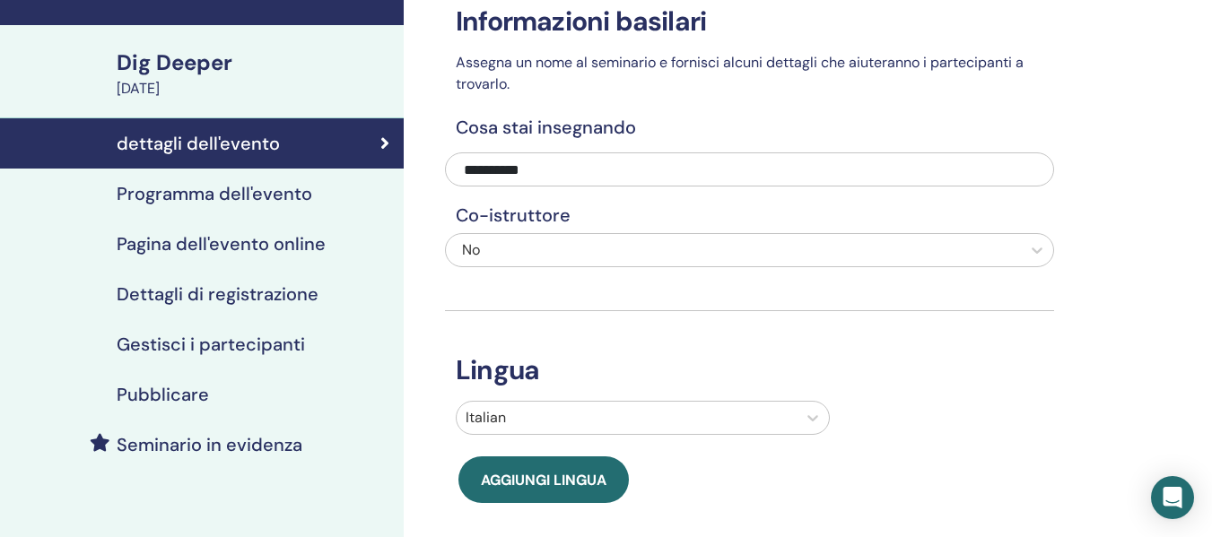
scroll to position [90, 0]
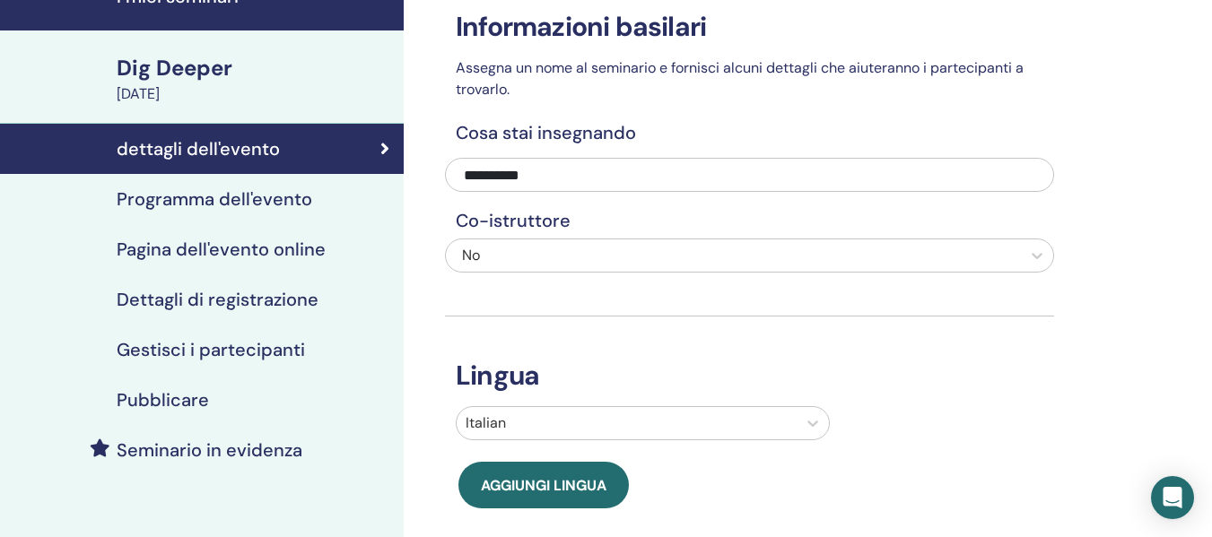
click at [261, 197] on h4 "Programma dell'evento" at bounding box center [215, 199] width 196 height 22
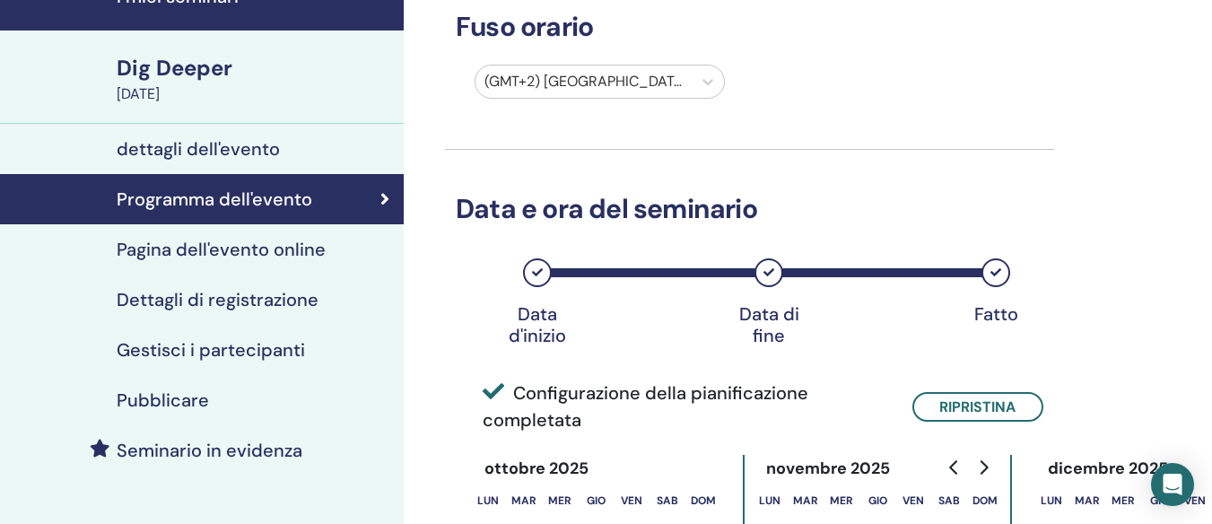
click at [252, 244] on h4 "Pagina dell'evento online" at bounding box center [221, 250] width 209 height 22
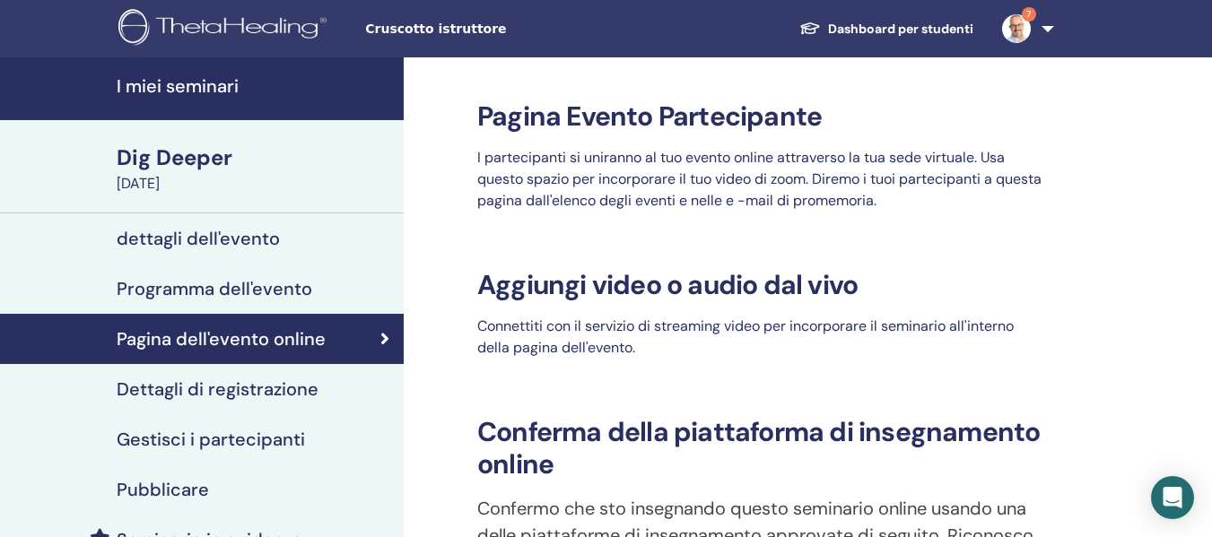
click at [260, 382] on h4 "Dettagli di registrazione" at bounding box center [218, 389] width 202 height 22
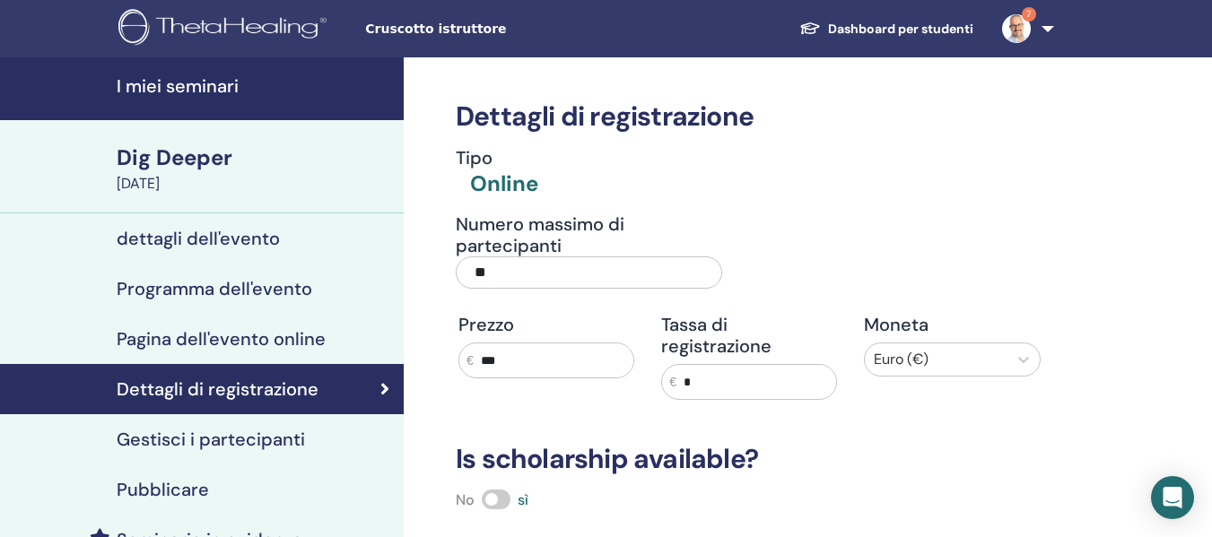
click at [262, 291] on h4 "Programma dell'evento" at bounding box center [215, 289] width 196 height 22
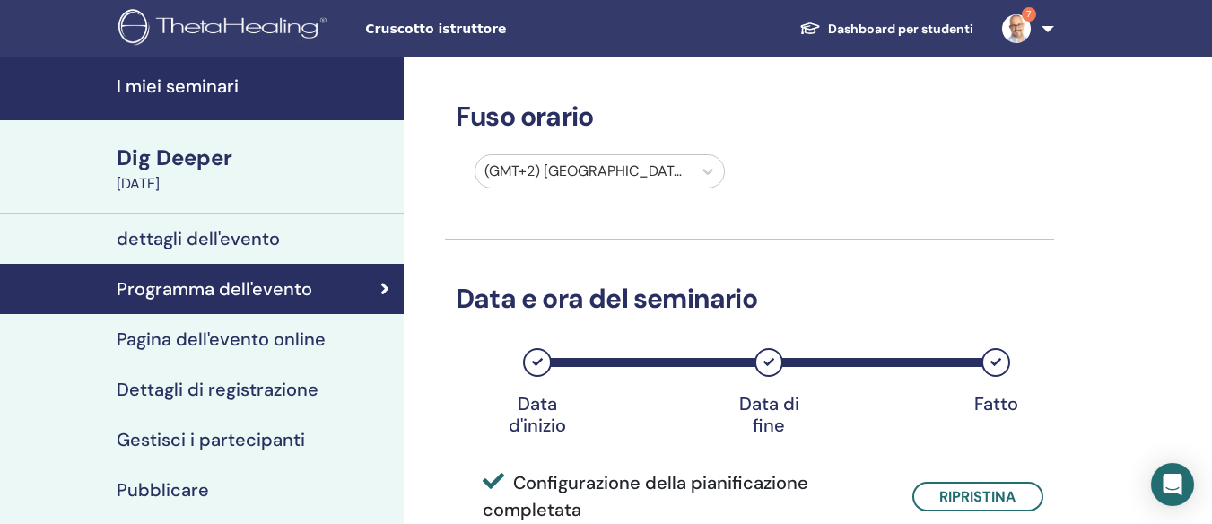
click at [180, 76] on h4 "I miei seminari" at bounding box center [255, 86] width 276 height 22
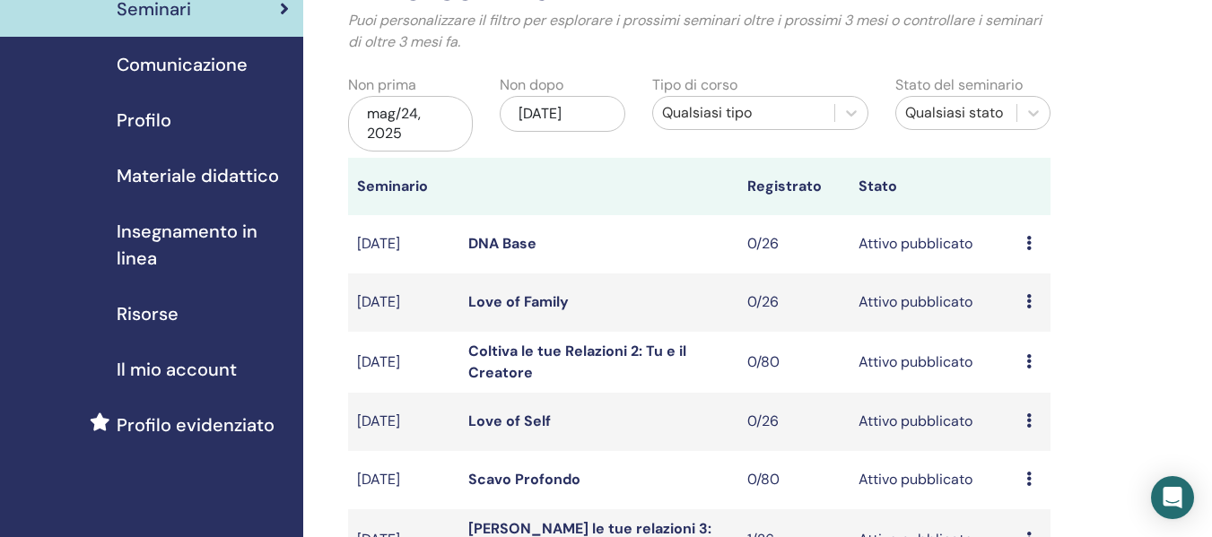
scroll to position [269, 0]
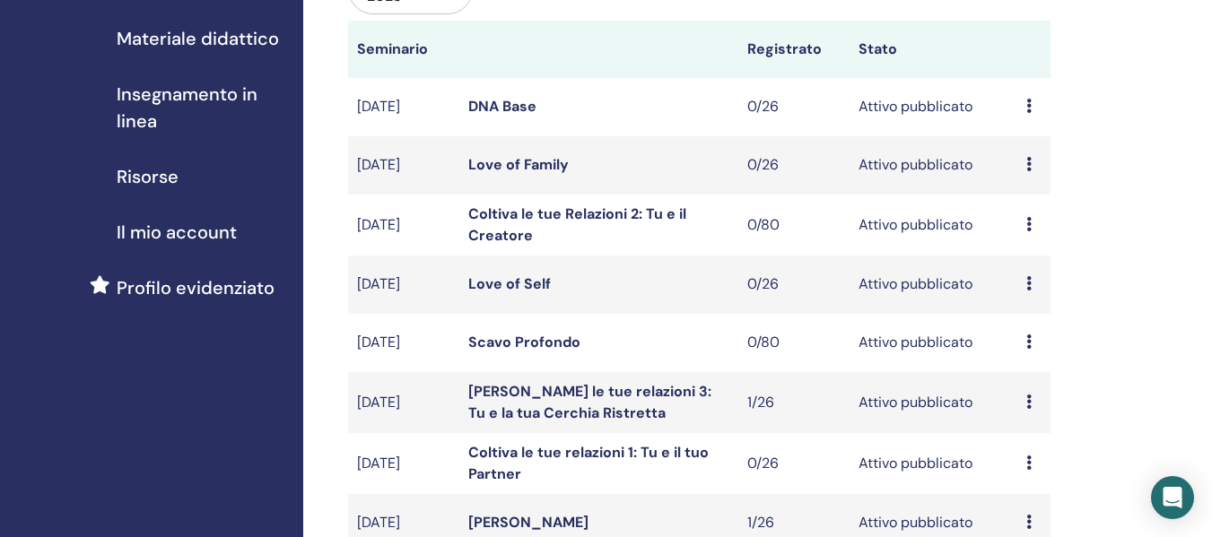
click at [547, 343] on link "Scavo Profondo" at bounding box center [524, 342] width 112 height 19
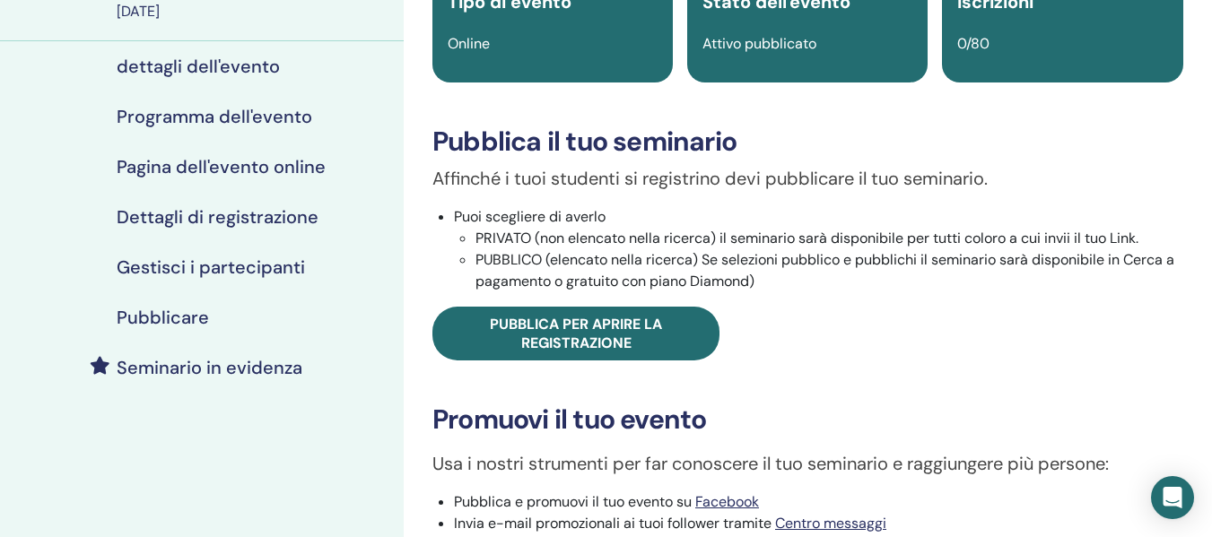
scroll to position [179, 0]
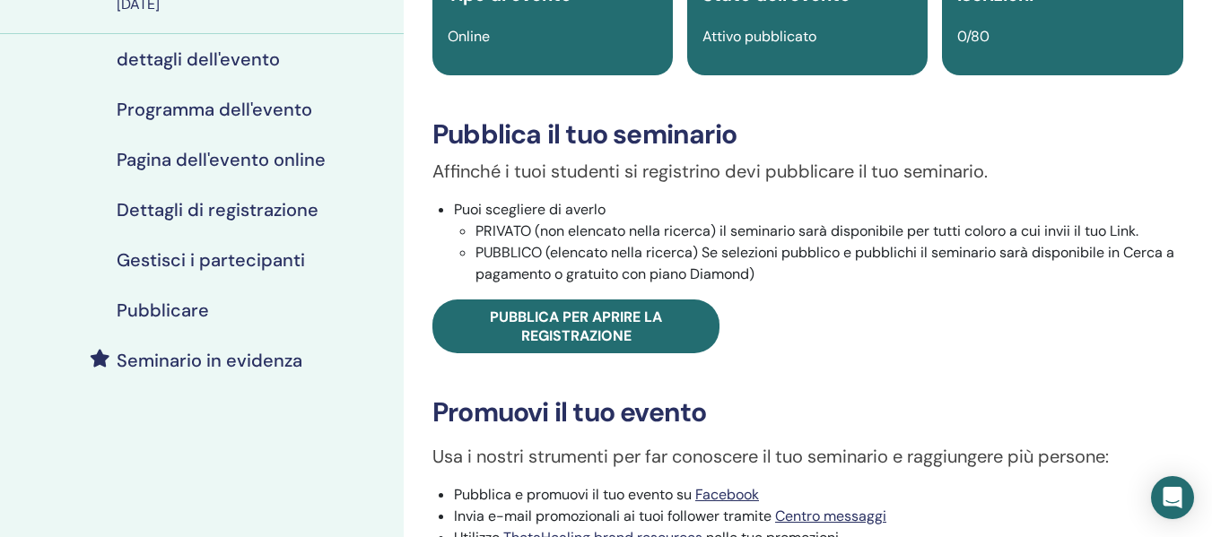
click at [625, 355] on div "Dig Deeper Tipo di evento Online Stato dell'evento Attivo pubblicato Iscrizioni…" at bounding box center [807, 322] width 787 height 802
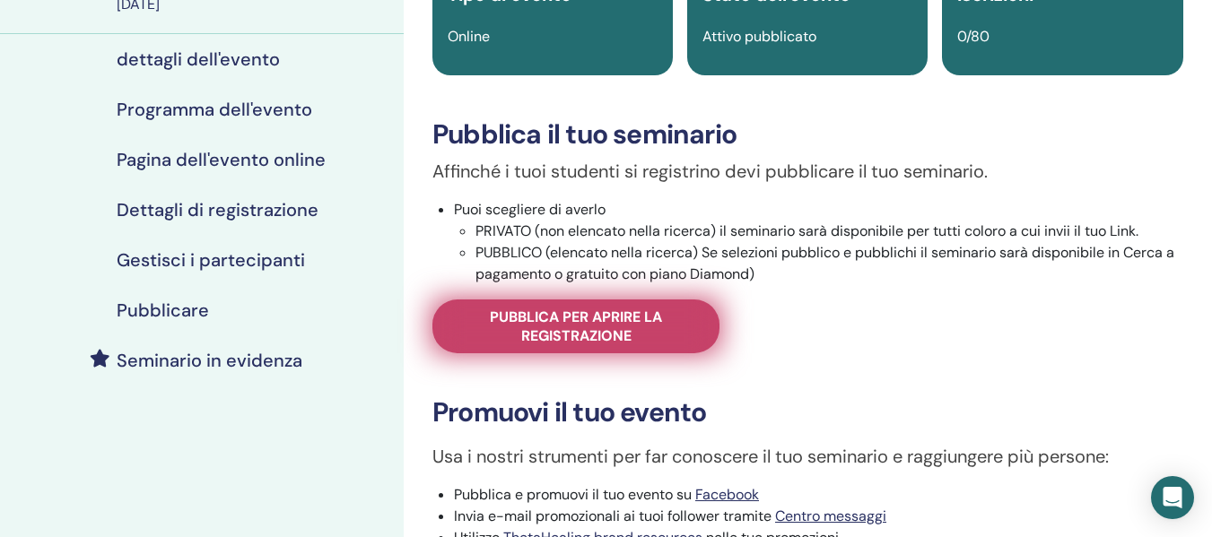
click at [628, 341] on span "Pubblica per aprire la registrazione" at bounding box center [576, 327] width 242 height 38
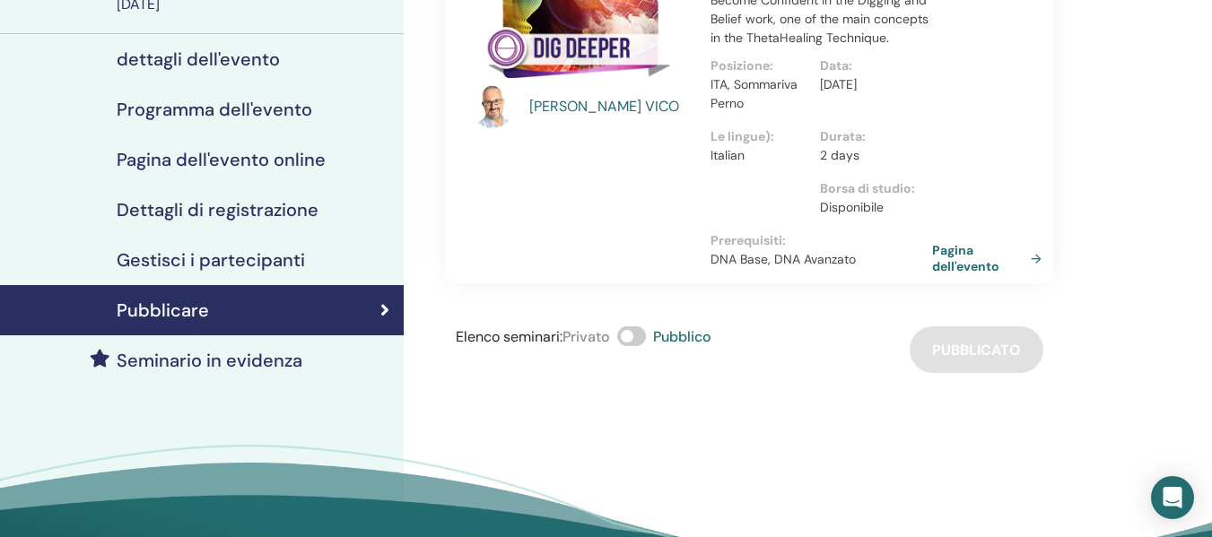
click at [985, 269] on link "Pagina dell'evento" at bounding box center [990, 258] width 117 height 32
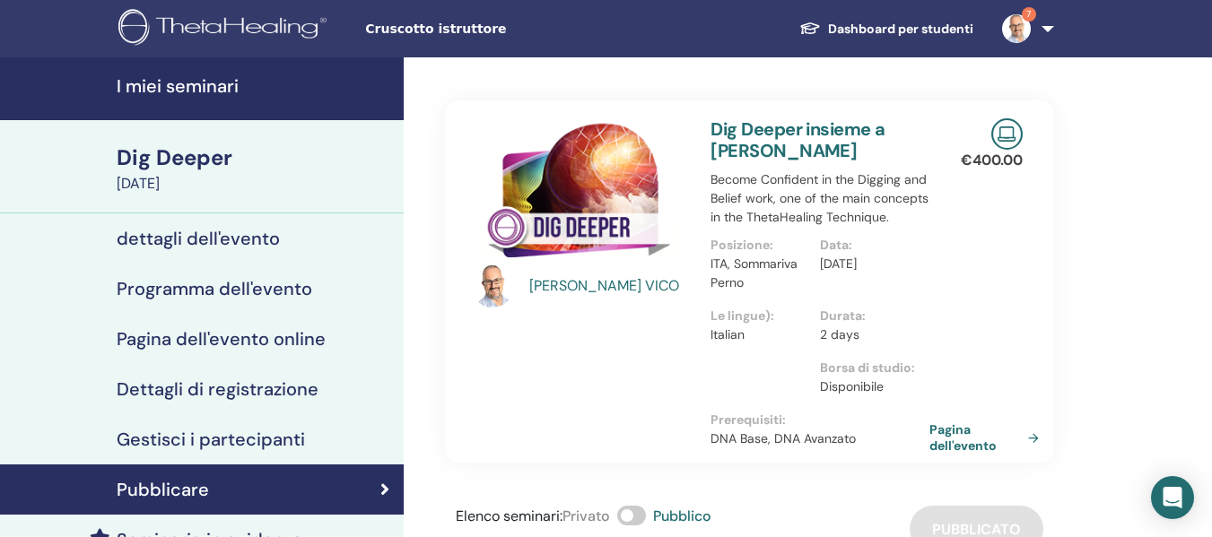
click at [191, 169] on div "Dig Deeper" at bounding box center [255, 158] width 276 height 30
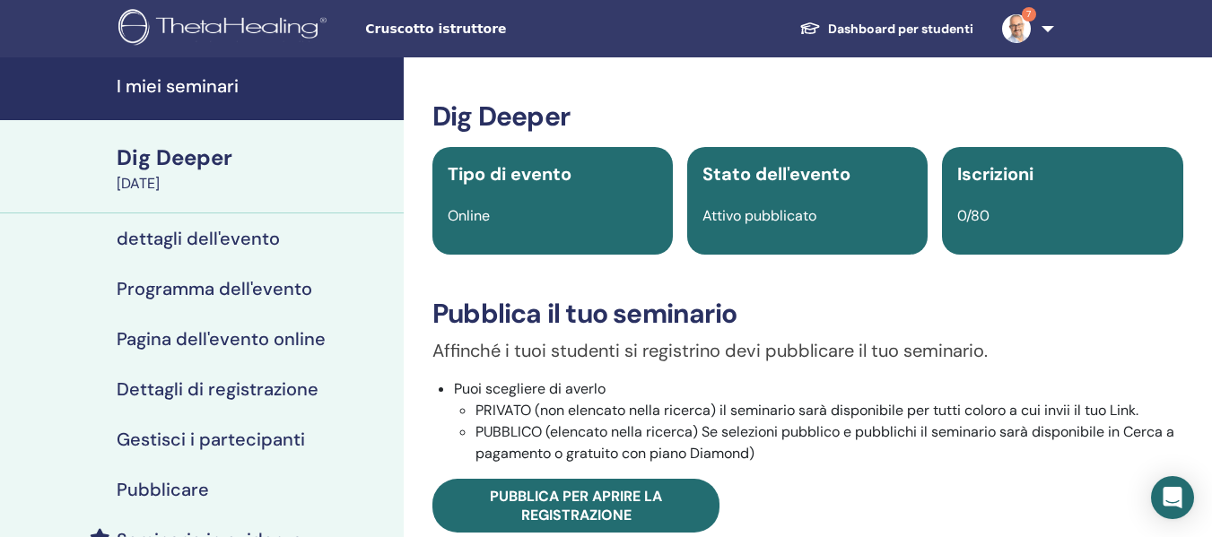
click at [206, 91] on h4 "I miei seminari" at bounding box center [255, 86] width 276 height 22
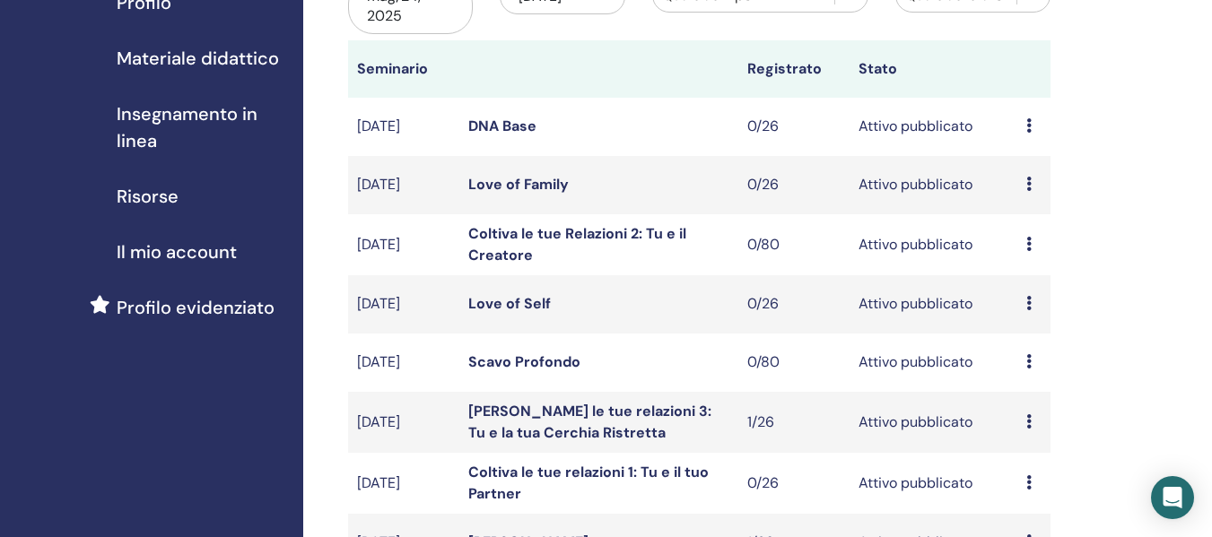
scroll to position [269, 0]
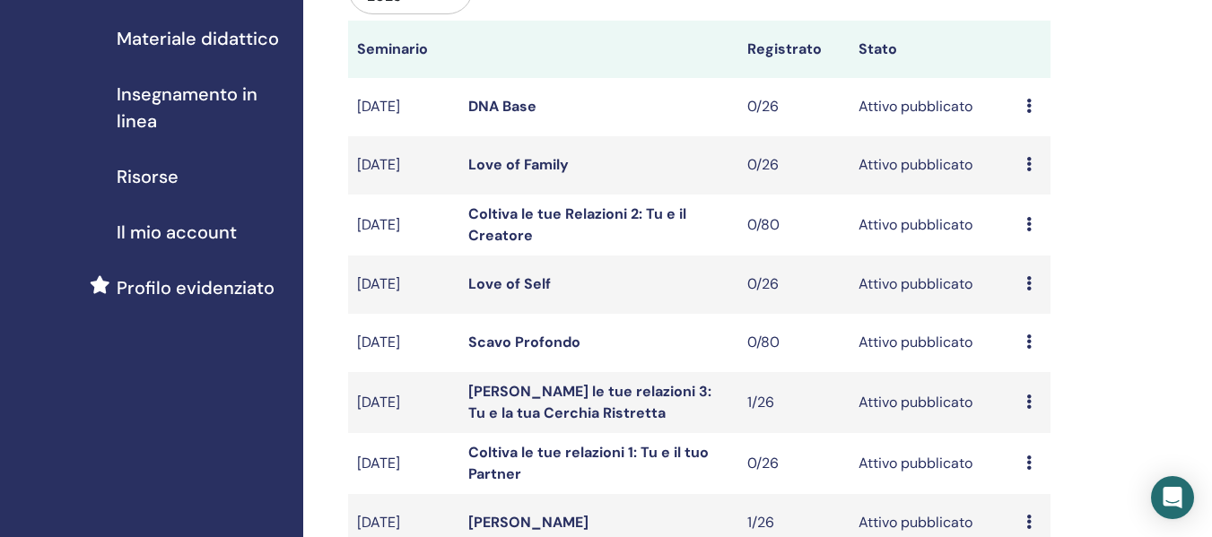
click at [1031, 340] on div "Anteprima Modificare Partecipanti Annulla" at bounding box center [1033, 343] width 15 height 22
click at [1027, 431] on p "Annulla" at bounding box center [1041, 436] width 81 height 22
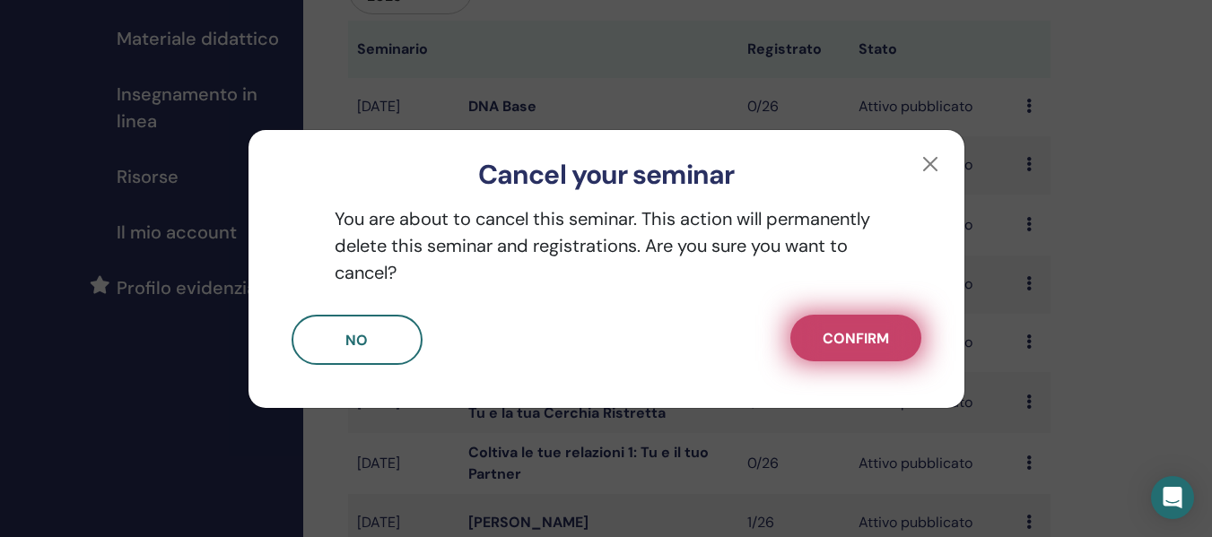
click at [856, 345] on span "Confirm" at bounding box center [855, 338] width 66 height 19
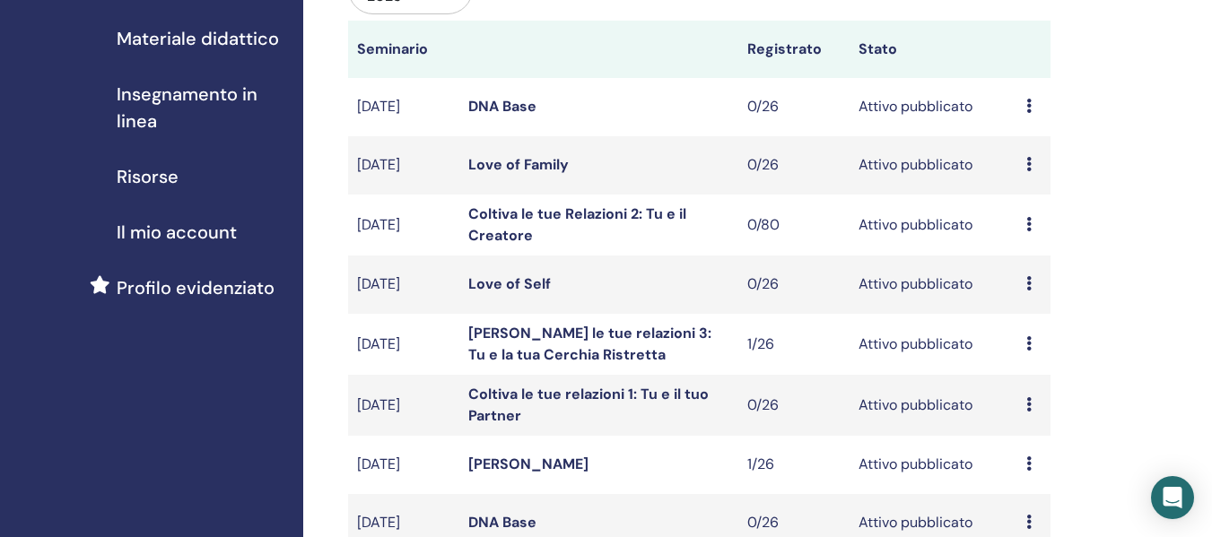
scroll to position [628, 0]
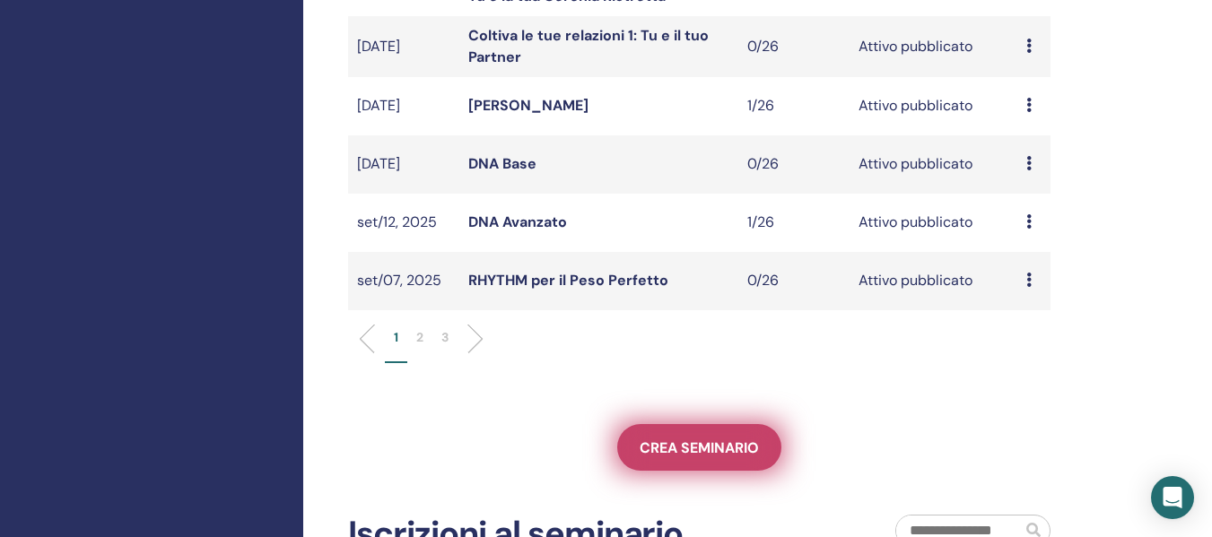
click at [711, 455] on span "Crea seminario" at bounding box center [698, 448] width 119 height 19
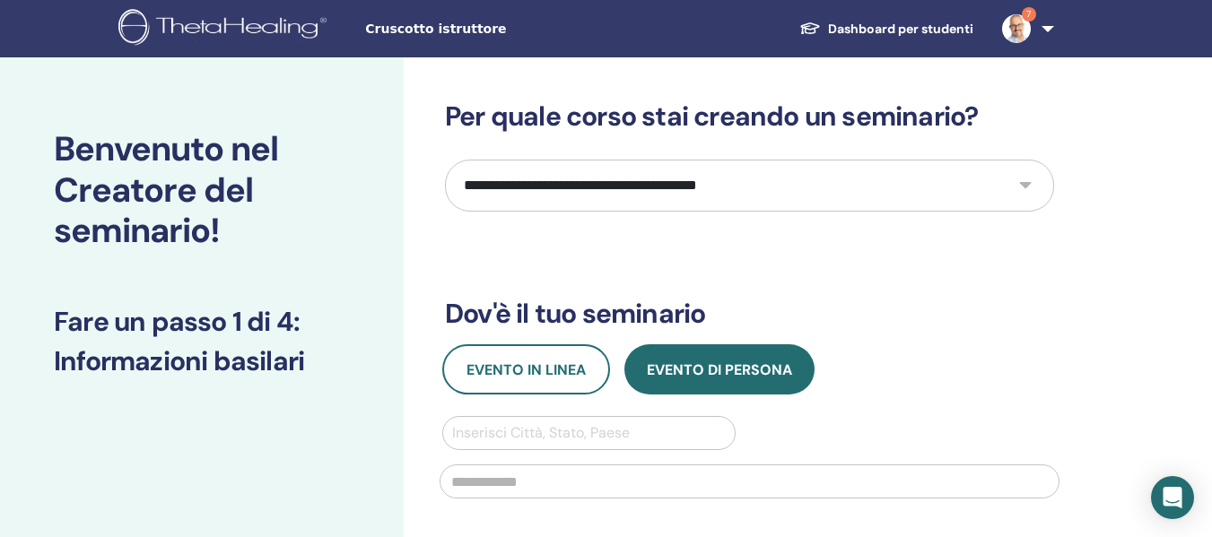
click at [561, 185] on select "**********" at bounding box center [749, 186] width 609 height 52
select select "**"
click at [445, 160] on select "**********" at bounding box center [749, 186] width 609 height 52
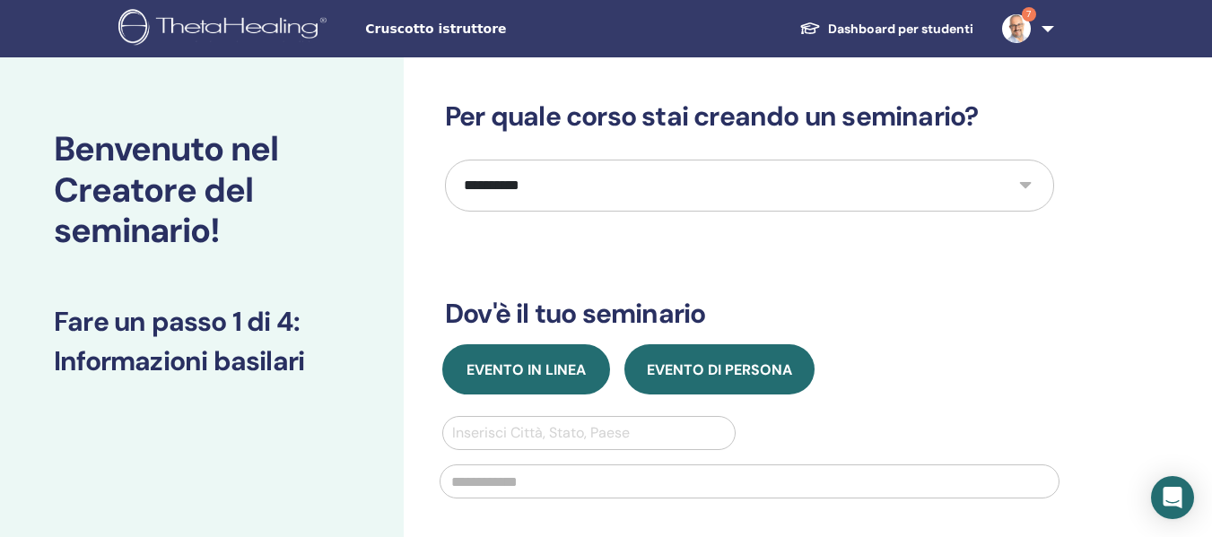
click at [545, 372] on span "Evento in linea" at bounding box center [525, 370] width 119 height 19
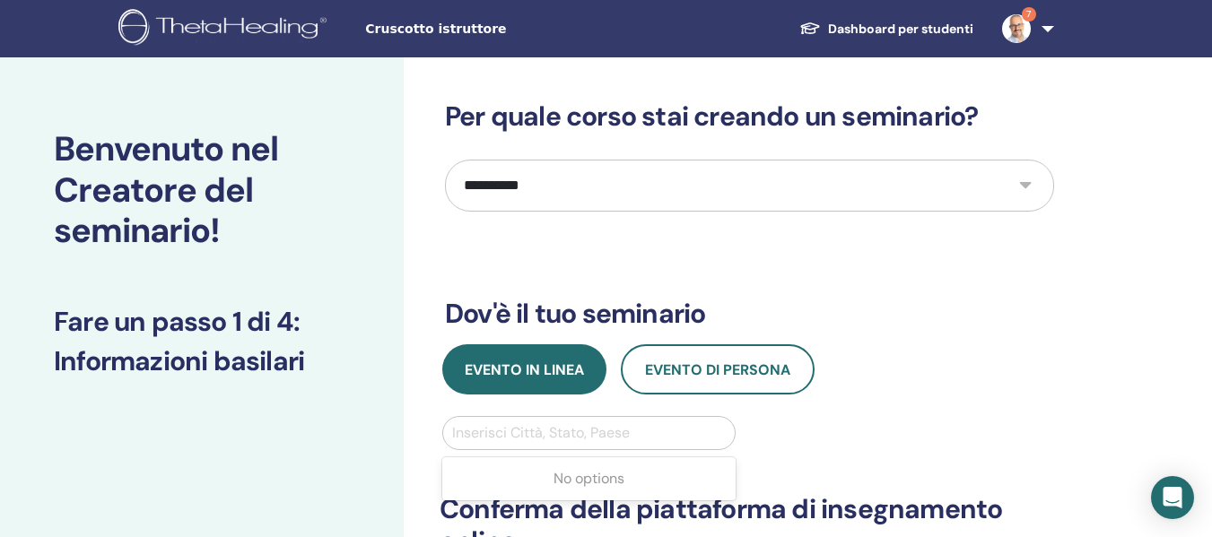
drag, startPoint x: 559, startPoint y: 433, endPoint x: 568, endPoint y: 413, distance: 21.7
click at [560, 432] on div at bounding box center [589, 433] width 274 height 25
type input "**********"
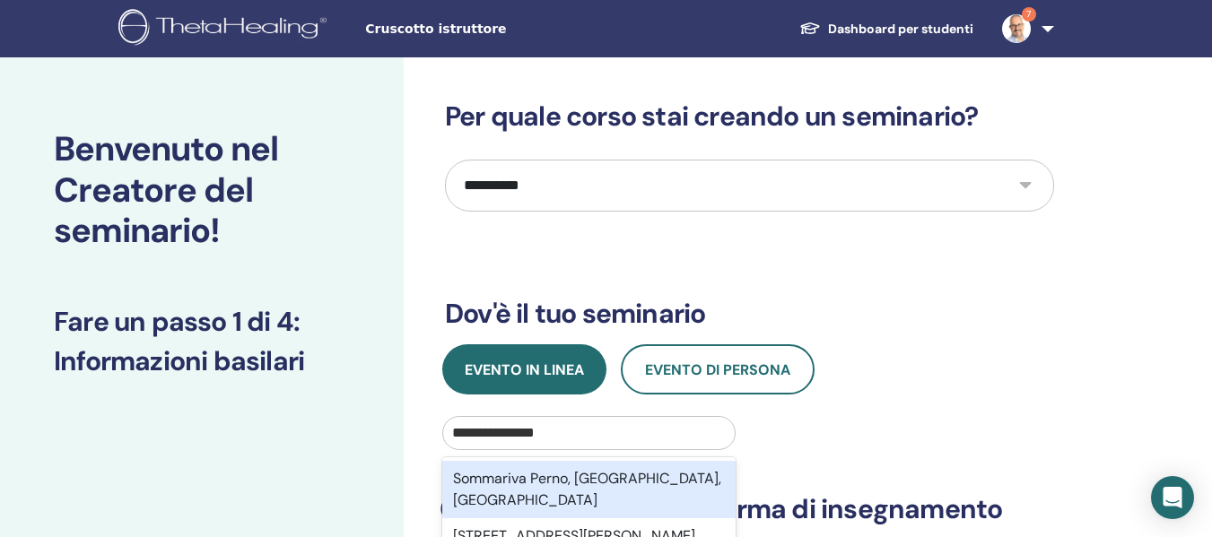
click at [572, 491] on div "Sommariva Perno, [GEOGRAPHIC_DATA], [GEOGRAPHIC_DATA]" at bounding box center [588, 489] width 293 height 57
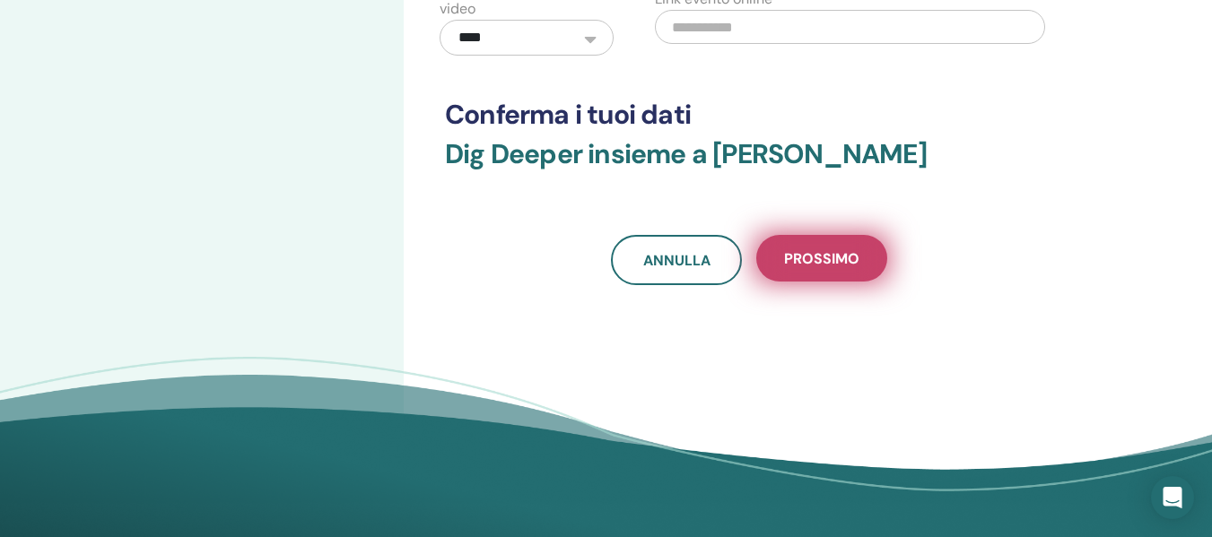
click at [827, 271] on button "Prossimo" at bounding box center [821, 258] width 131 height 47
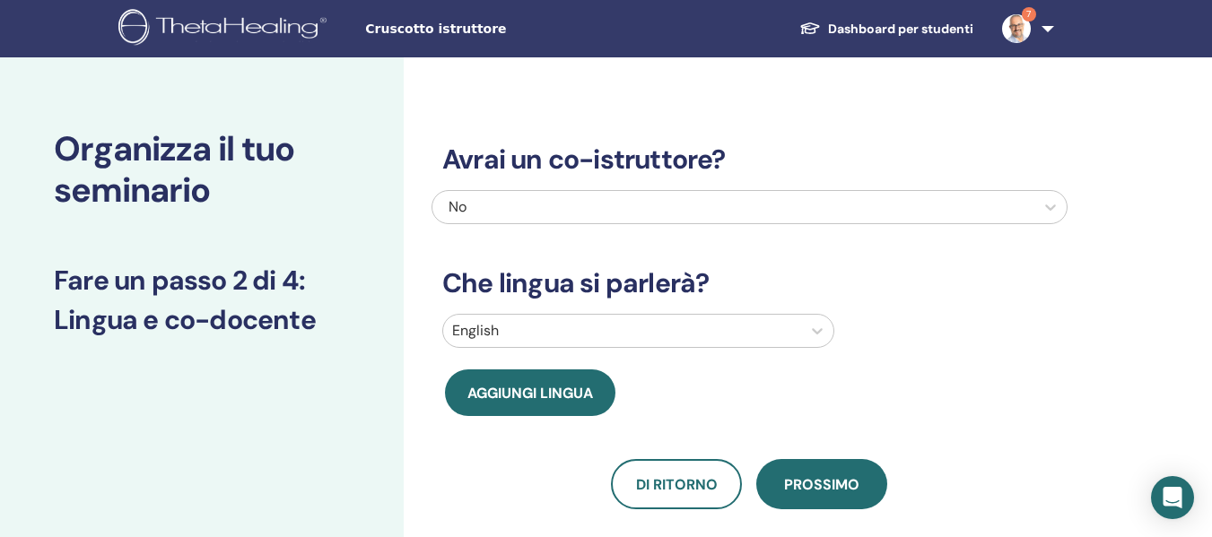
click at [535, 340] on div "English" at bounding box center [638, 331] width 392 height 34
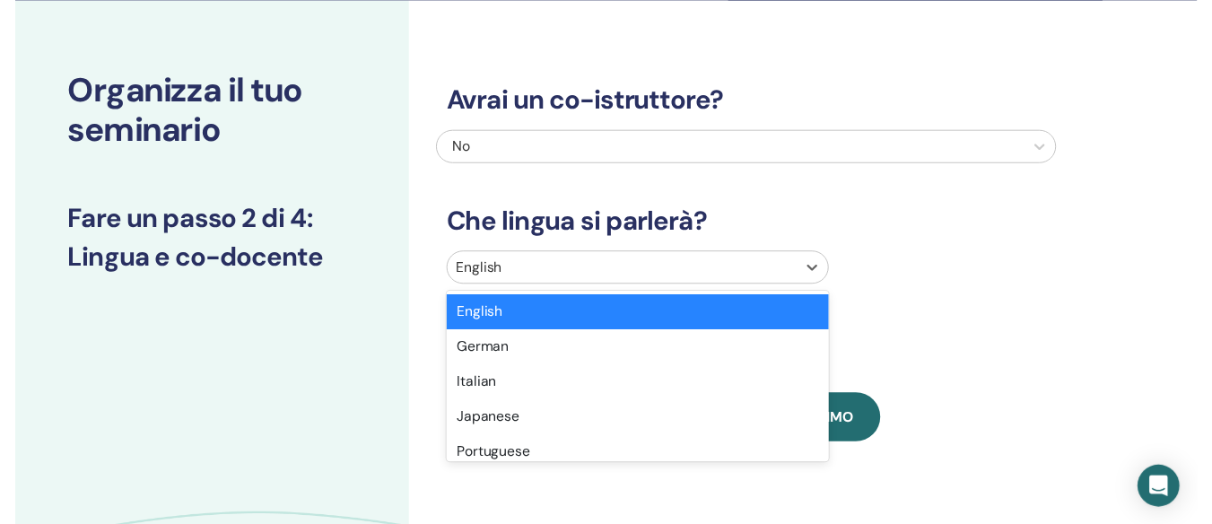
scroll to position [94, 0]
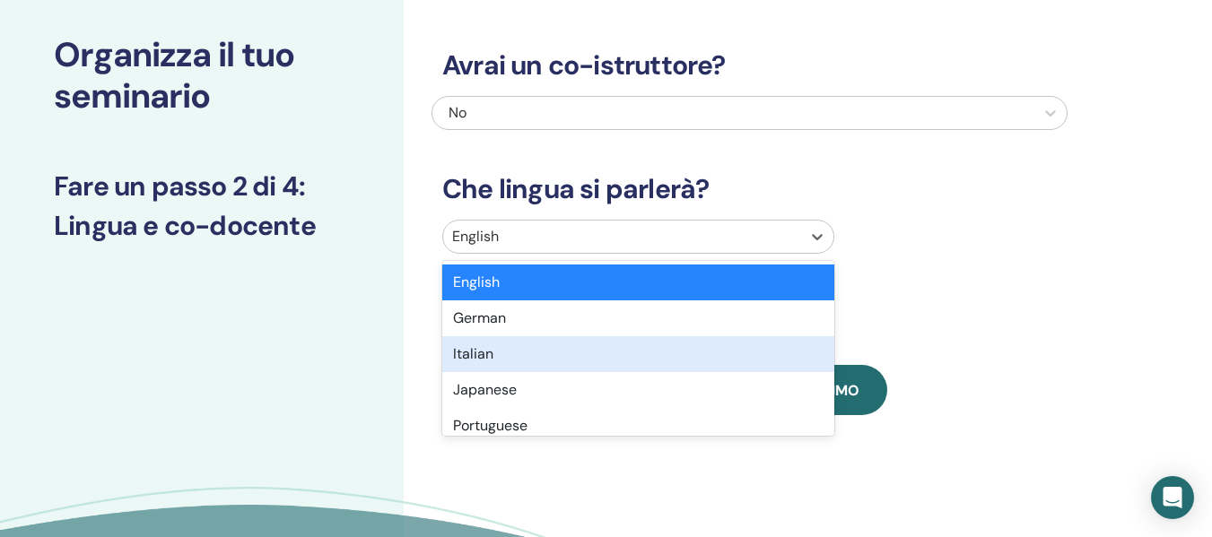
click at [517, 356] on div "Italian" at bounding box center [638, 354] width 392 height 36
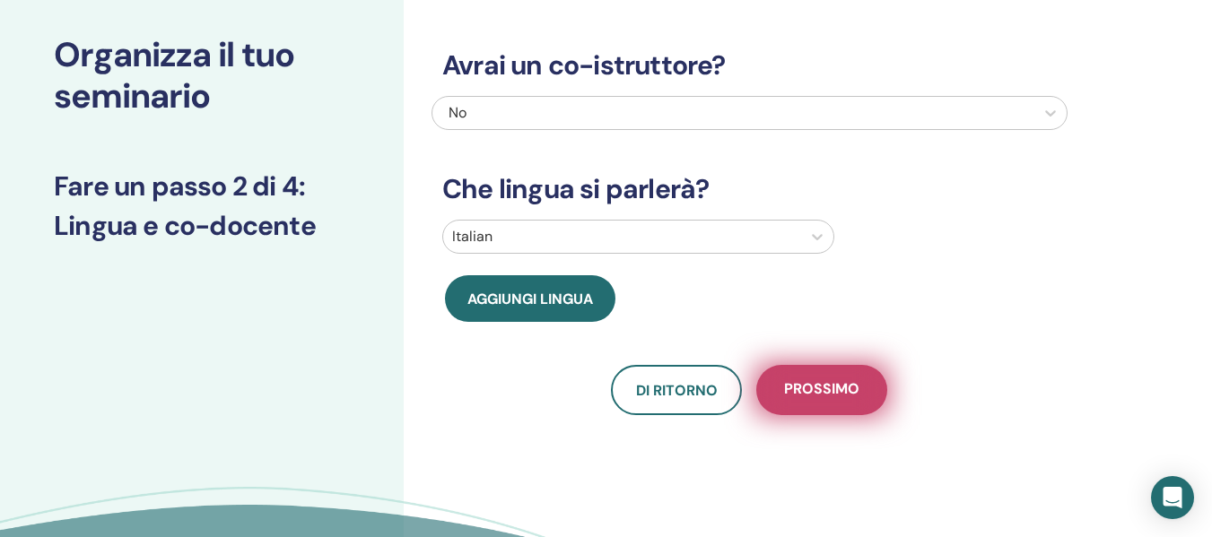
click at [815, 404] on button "Prossimo" at bounding box center [821, 390] width 131 height 50
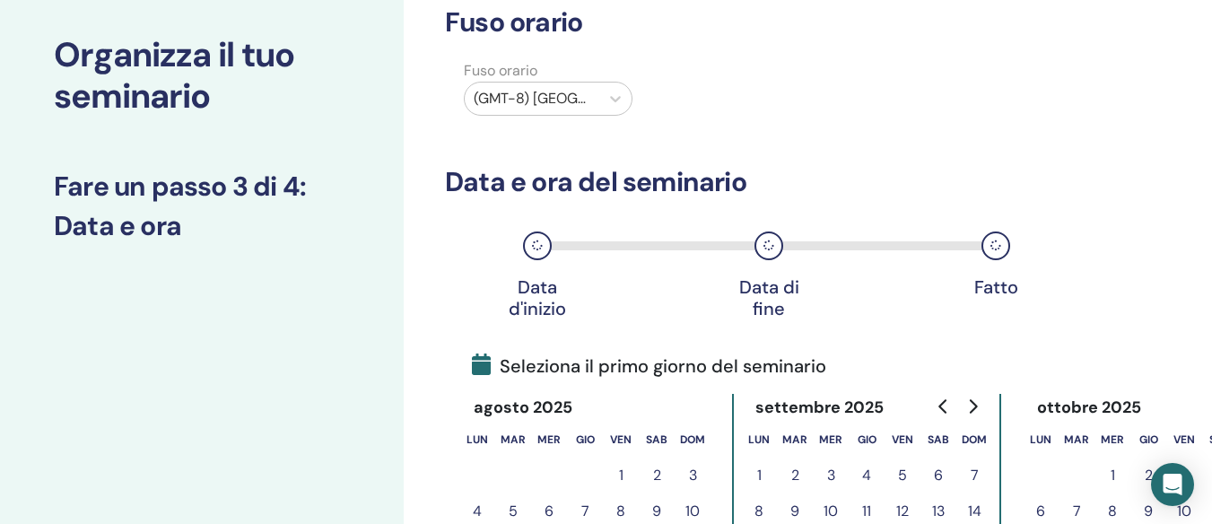
click at [561, 78] on label "Fuso orario" at bounding box center [548, 71] width 190 height 22
click at [570, 93] on div at bounding box center [532, 98] width 117 height 25
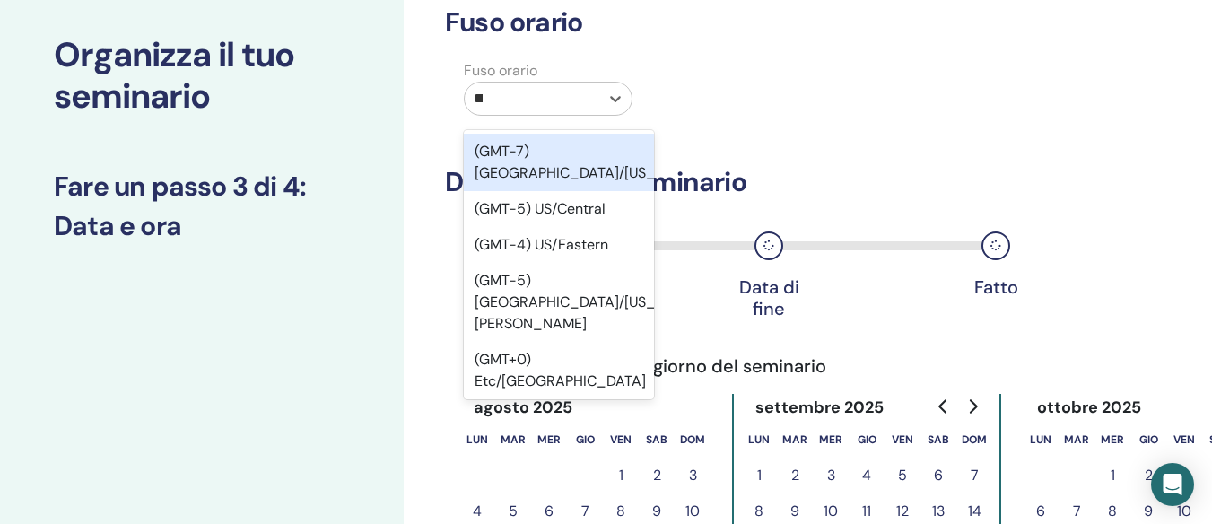
type input "****"
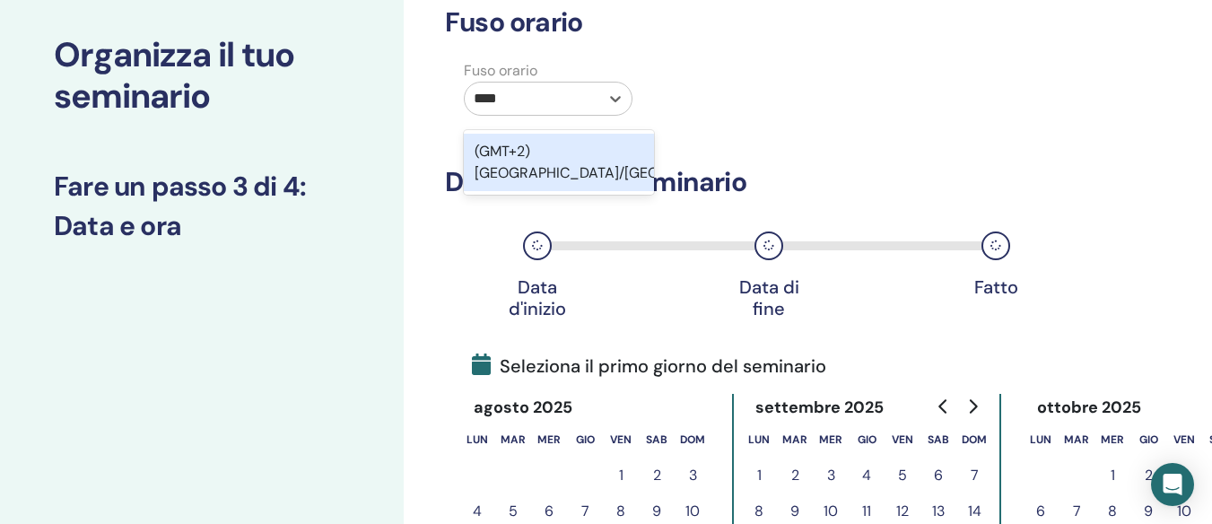
click at [630, 151] on div "(GMT+2) [GEOGRAPHIC_DATA]/[GEOGRAPHIC_DATA]" at bounding box center [559, 162] width 190 height 57
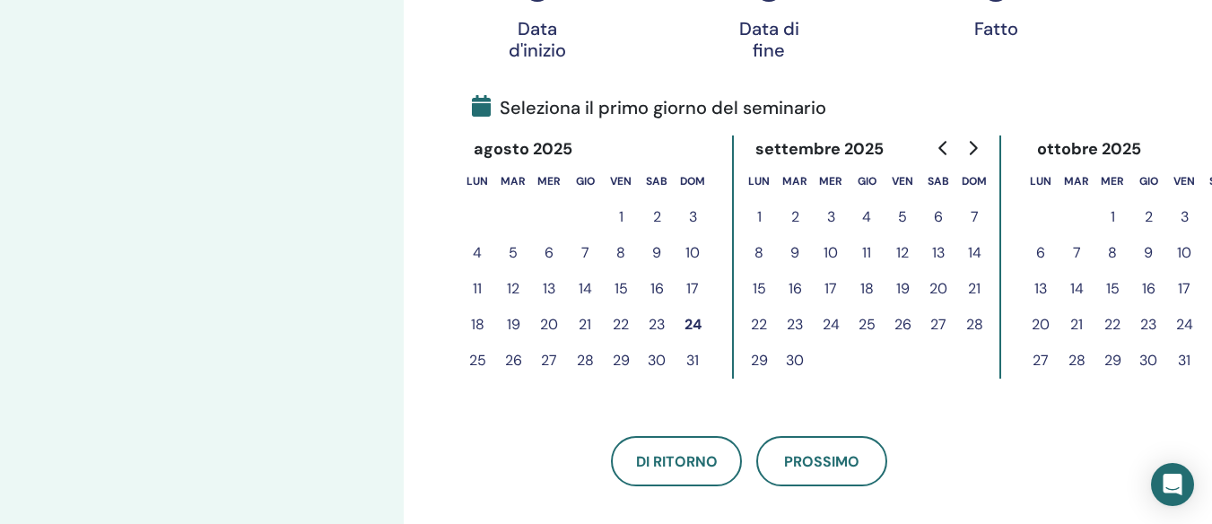
scroll to position [363, 0]
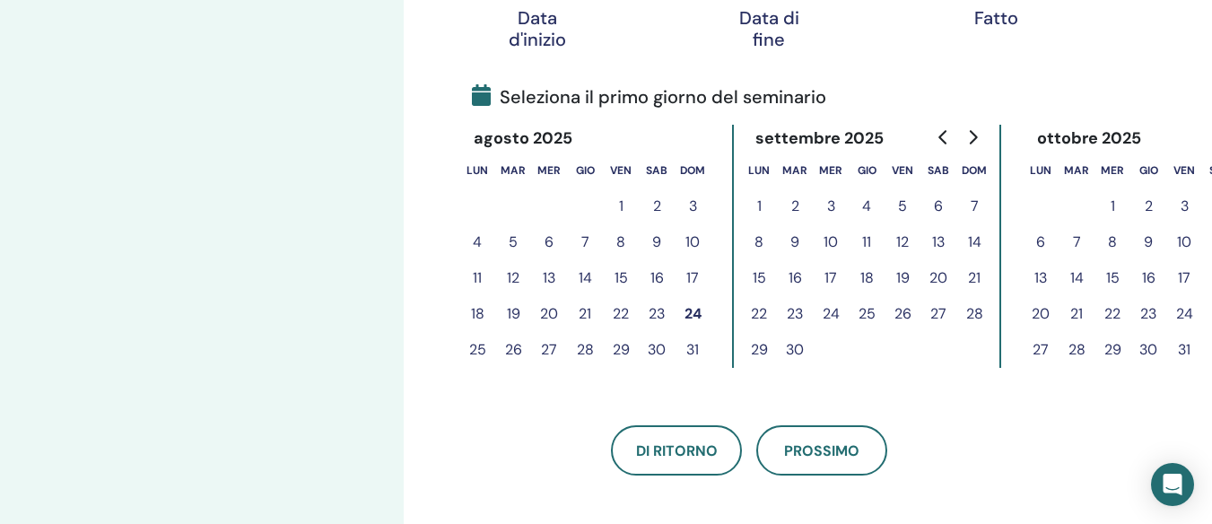
click at [975, 130] on icon "Go to next month" at bounding box center [972, 137] width 14 height 14
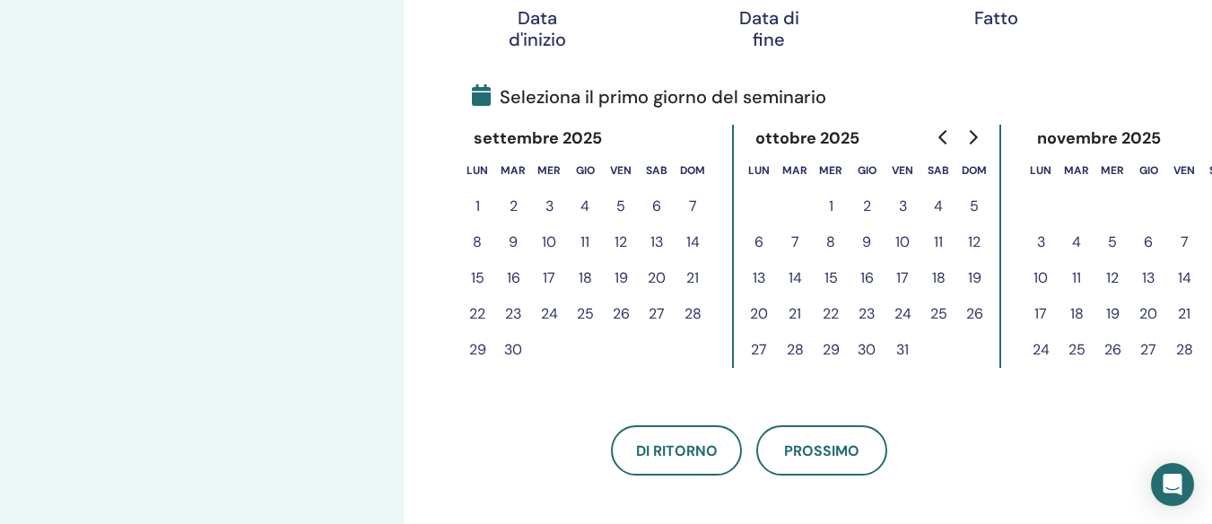
click at [936, 307] on button "25" at bounding box center [938, 314] width 36 height 36
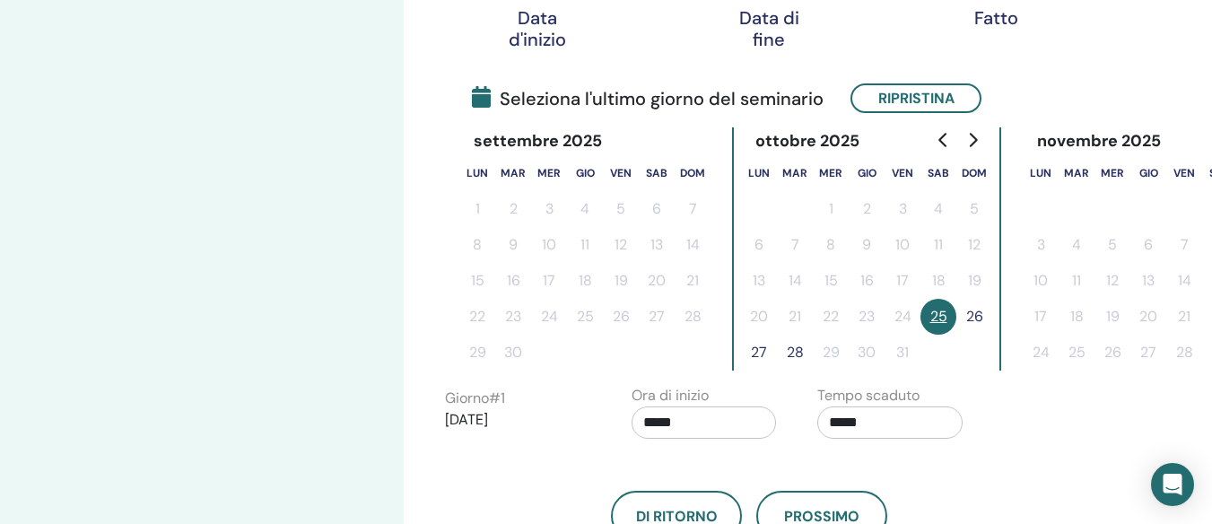
click at [967, 310] on button "26" at bounding box center [974, 317] width 36 height 36
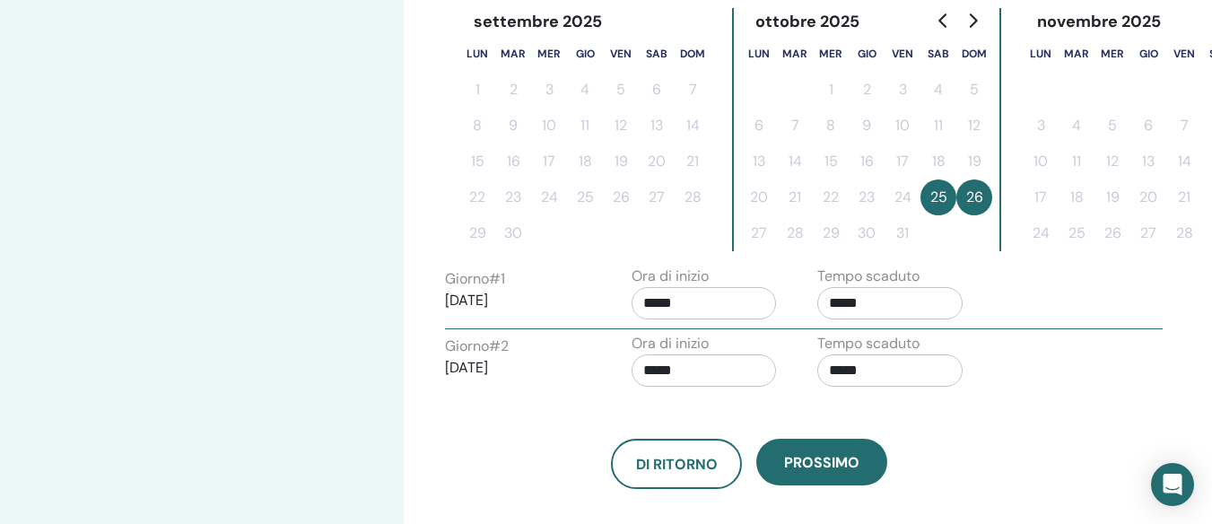
scroll to position [543, 0]
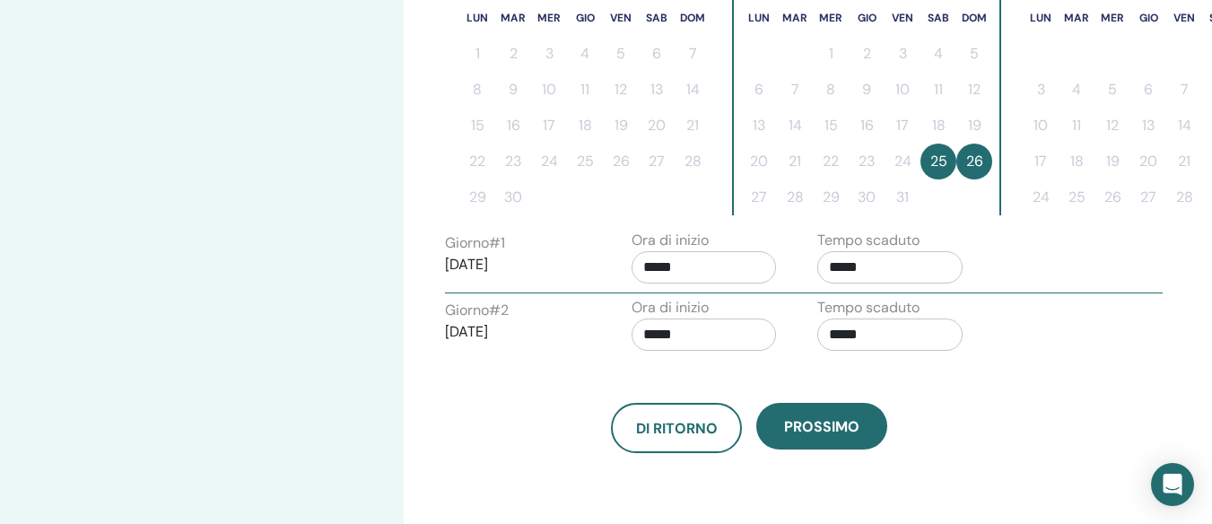
click at [700, 263] on input "*****" at bounding box center [703, 267] width 145 height 32
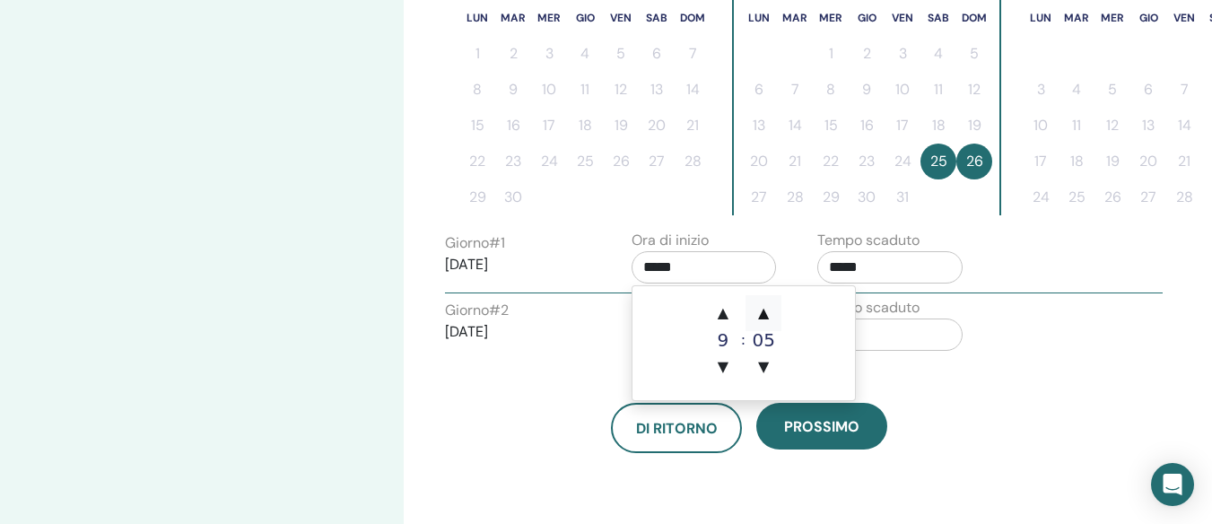
click at [761, 311] on span "▲" at bounding box center [763, 313] width 36 height 36
click at [761, 310] on span "▲" at bounding box center [763, 313] width 36 height 36
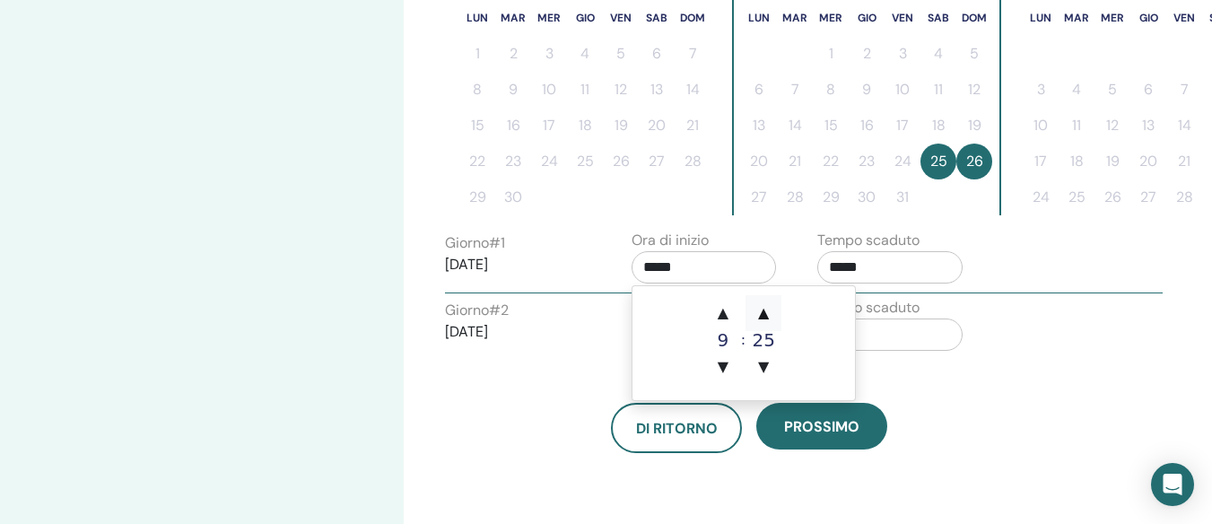
click at [761, 310] on span "▲" at bounding box center [763, 313] width 36 height 36
type input "*****"
click at [888, 265] on input "*****" at bounding box center [889, 267] width 145 height 32
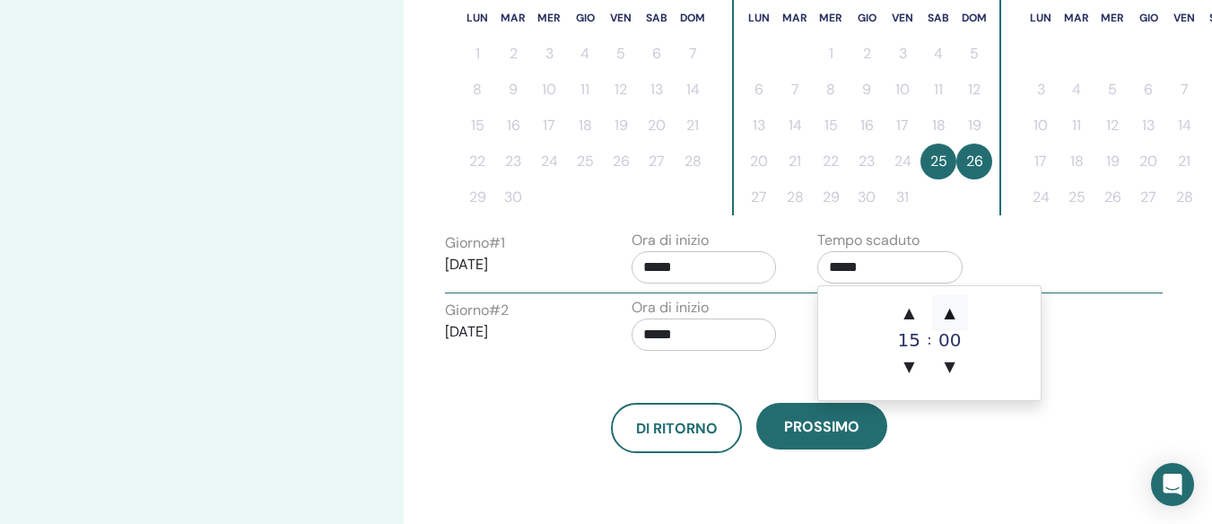
click at [951, 315] on span "▲" at bounding box center [950, 313] width 36 height 36
click at [950, 314] on span "▲" at bounding box center [950, 313] width 36 height 36
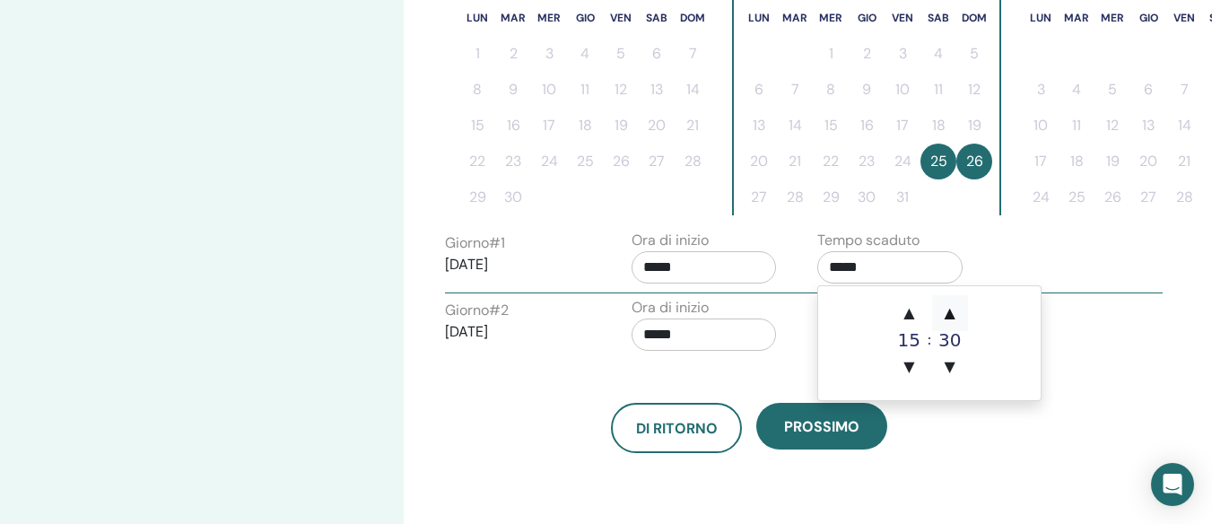
click at [950, 314] on span "▲" at bounding box center [950, 313] width 36 height 36
type input "*****"
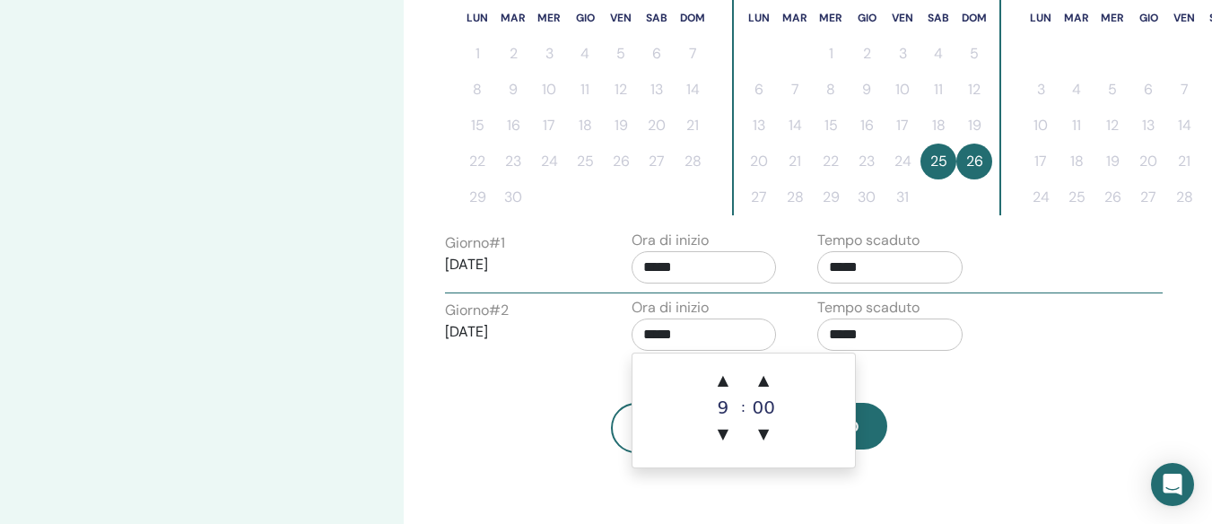
click at [726, 347] on input "*****" at bounding box center [703, 334] width 145 height 32
click at [767, 377] on span "▲" at bounding box center [763, 380] width 36 height 36
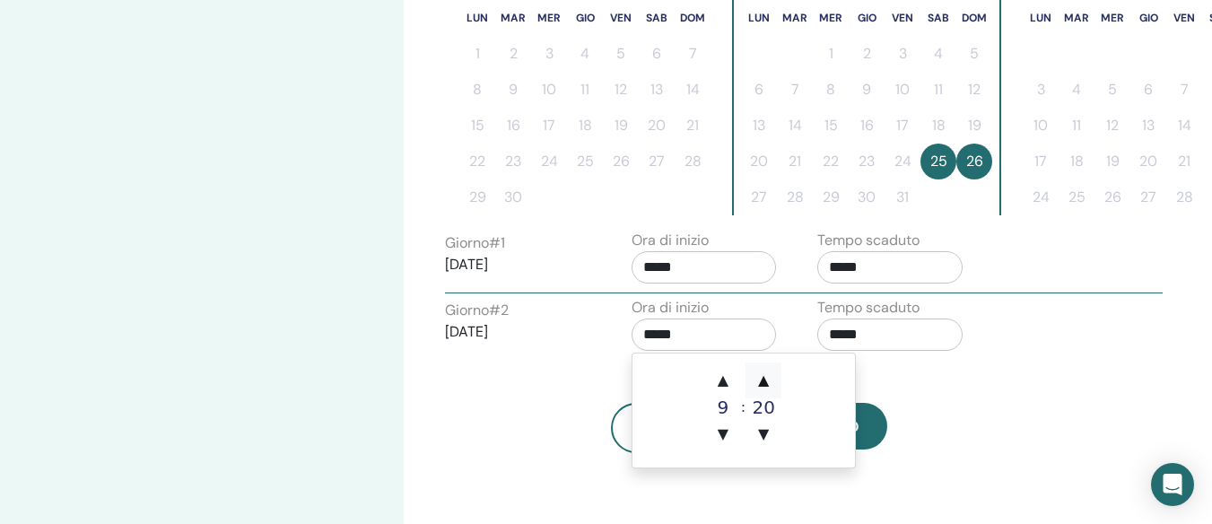
click at [767, 377] on span "▲" at bounding box center [763, 380] width 36 height 36
type input "*****"
click at [902, 334] on input "*****" at bounding box center [889, 334] width 145 height 32
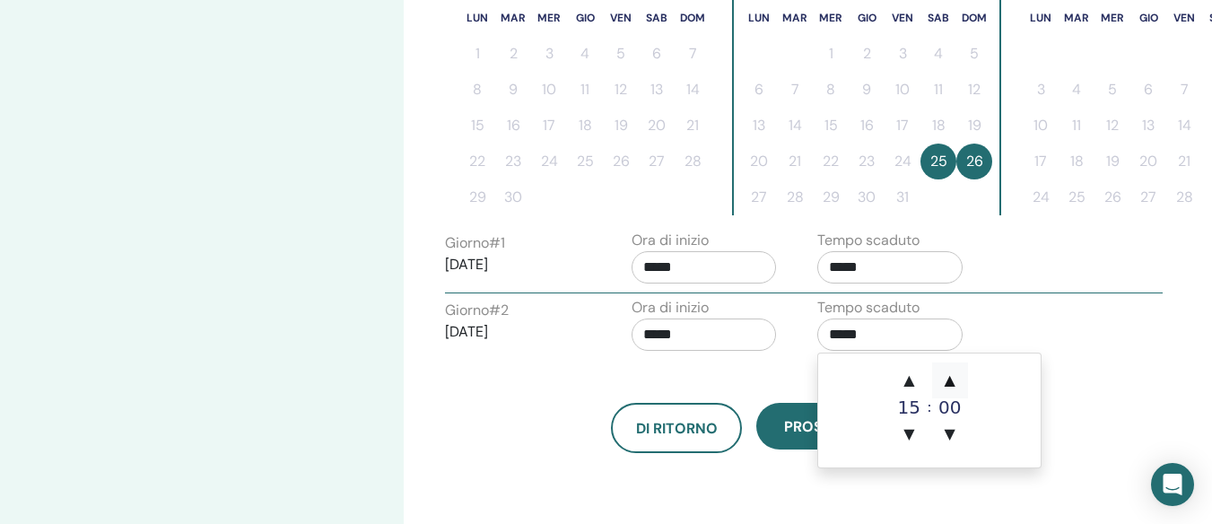
click at [953, 374] on span "▲" at bounding box center [950, 380] width 36 height 36
click at [955, 375] on span "▲" at bounding box center [950, 380] width 36 height 36
click at [954, 375] on span "▲" at bounding box center [950, 380] width 36 height 36
click at [953, 375] on span "▲" at bounding box center [950, 380] width 36 height 36
click at [951, 375] on span "▲" at bounding box center [950, 380] width 36 height 36
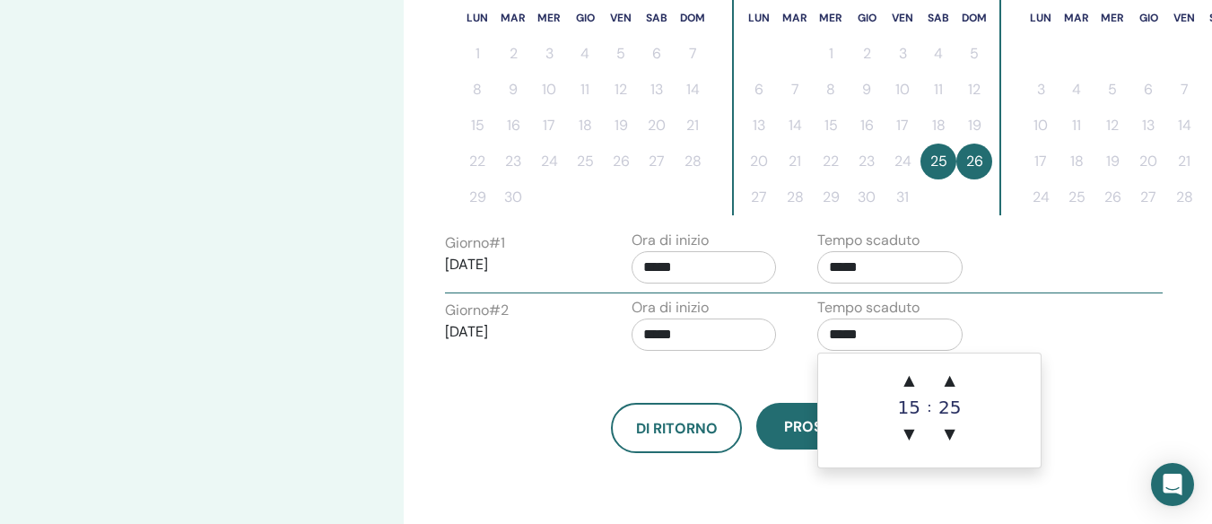
drag, startPoint x: 951, startPoint y: 375, endPoint x: 891, endPoint y: 394, distance: 63.0
click at [950, 375] on span "▲" at bounding box center [950, 380] width 36 height 36
type input "*****"
click at [789, 439] on button "Prossimo" at bounding box center [821, 426] width 131 height 47
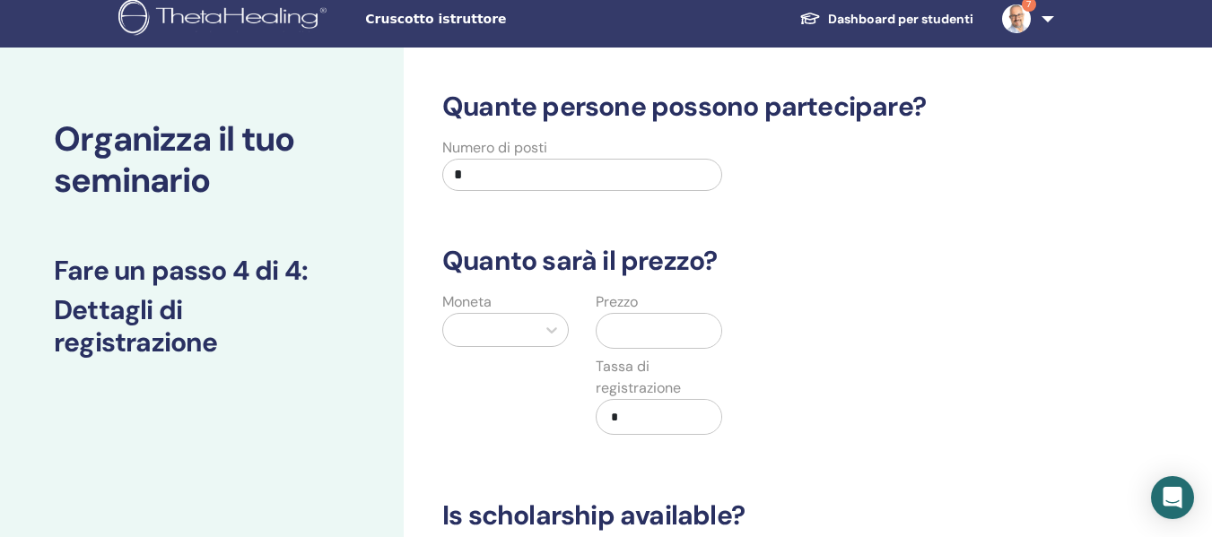
scroll to position [0, 0]
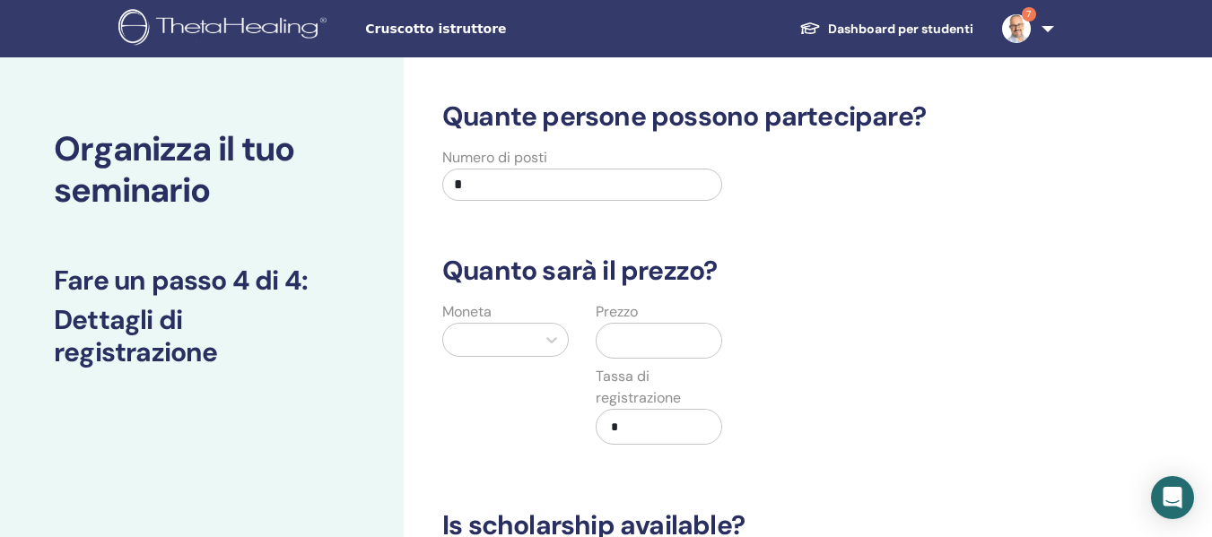
drag, startPoint x: 512, startPoint y: 187, endPoint x: 396, endPoint y: 184, distance: 115.7
type input "**"
click at [509, 346] on div "Moneta" at bounding box center [505, 383] width 153 height 165
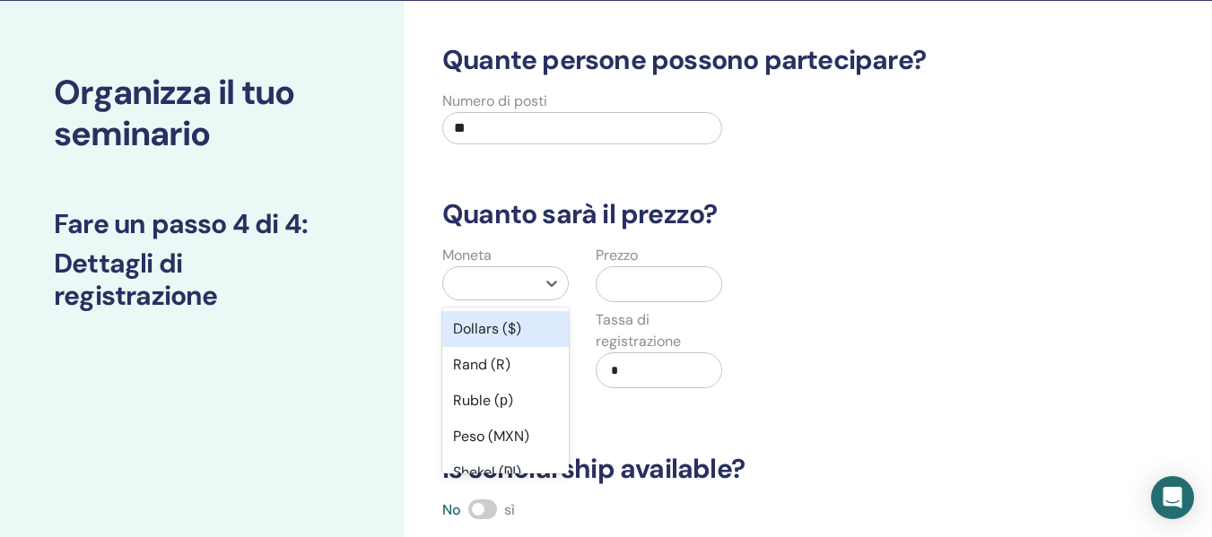
scroll to position [103, 0]
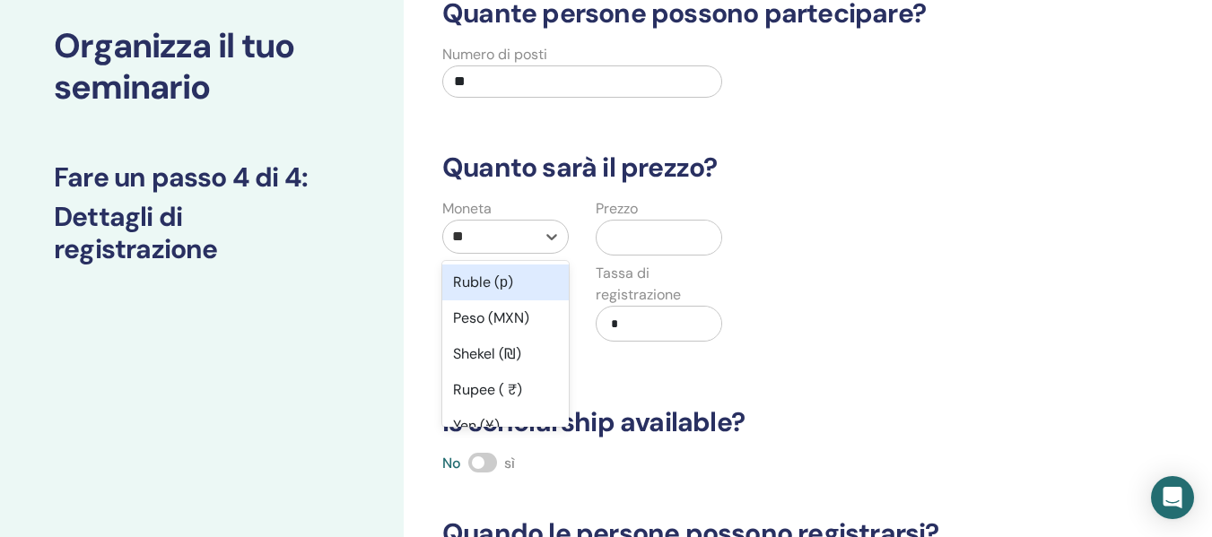
type input "***"
click at [476, 286] on div "Euro (€)" at bounding box center [505, 283] width 126 height 36
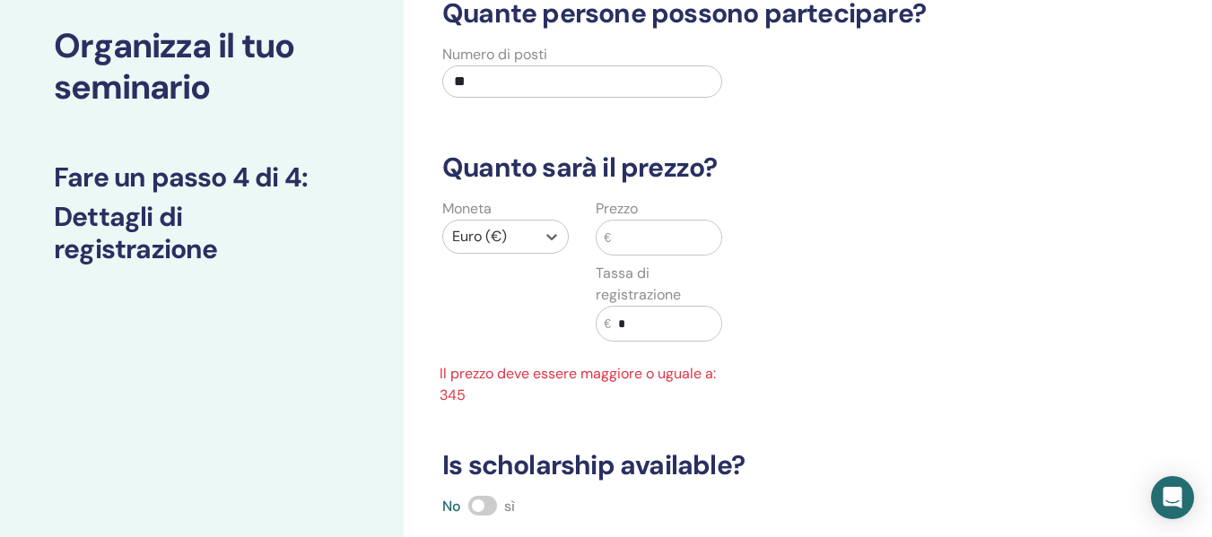
click at [639, 241] on input "text" at bounding box center [666, 238] width 110 height 34
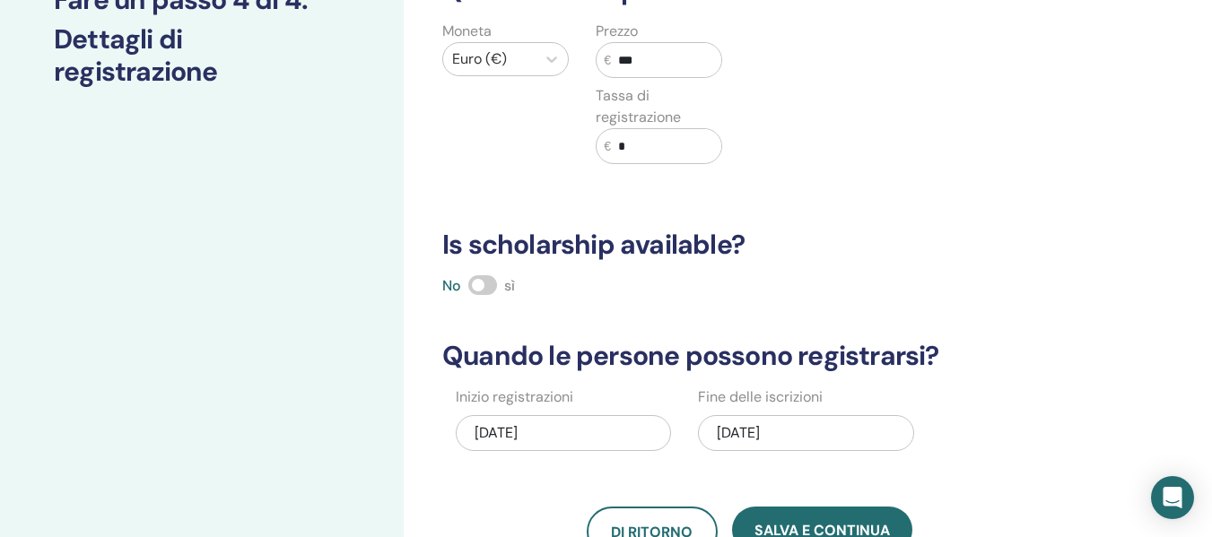
scroll to position [283, 0]
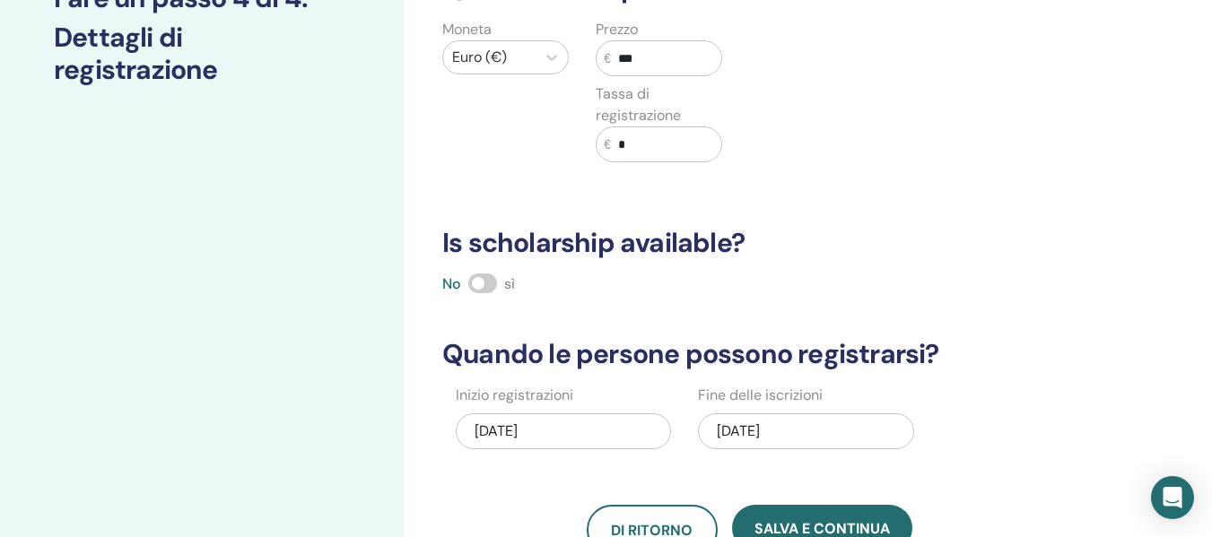
type input "***"
click at [483, 281] on span at bounding box center [482, 284] width 29 height 20
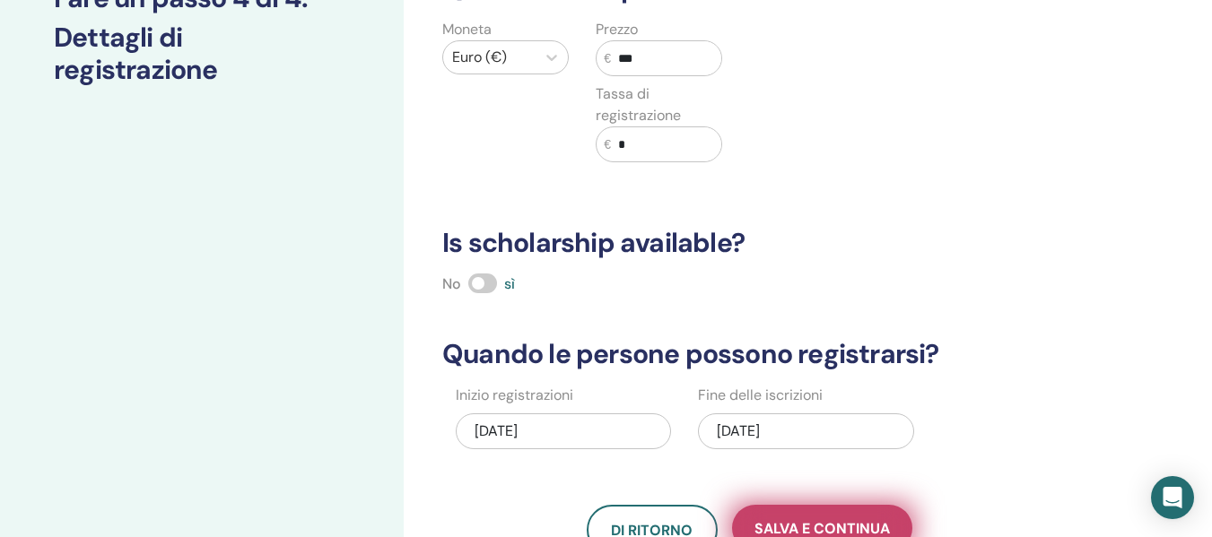
drag, startPoint x: 829, startPoint y: 529, endPoint x: 792, endPoint y: 516, distance: 39.2
click at [828, 528] on span "Salva e continua" at bounding box center [821, 528] width 135 height 19
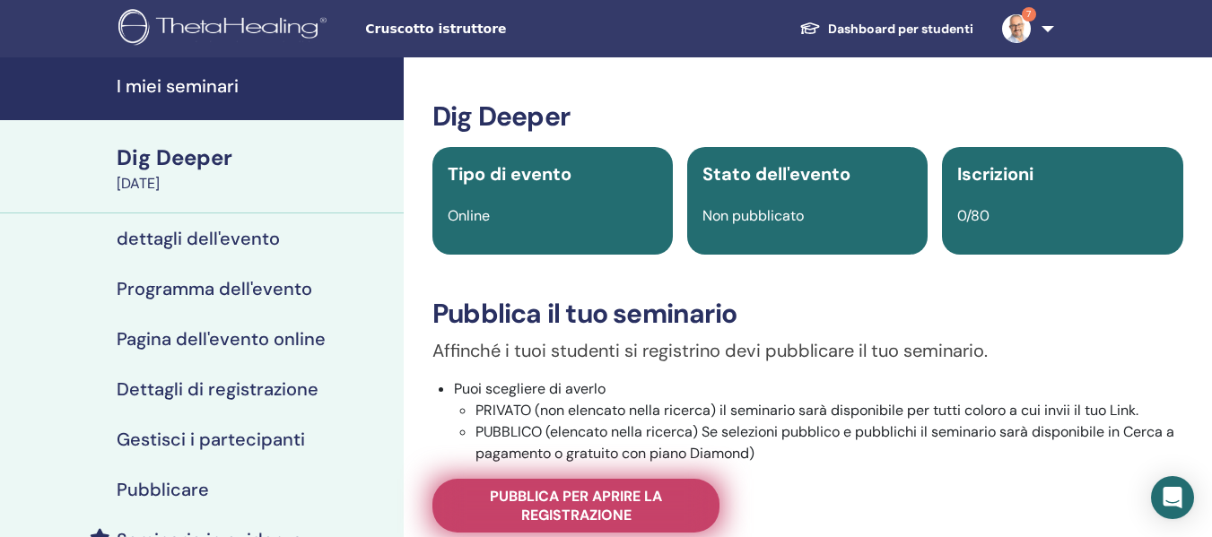
click at [618, 517] on span "Pubblica per aprire la registrazione" at bounding box center [576, 506] width 242 height 38
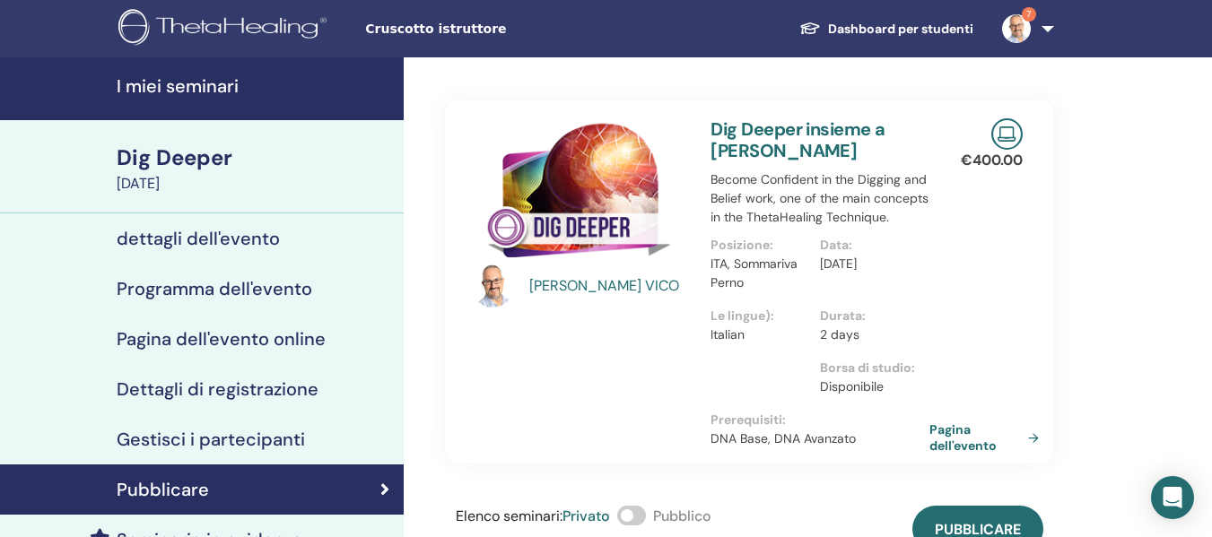
click at [645, 517] on span at bounding box center [631, 516] width 29 height 20
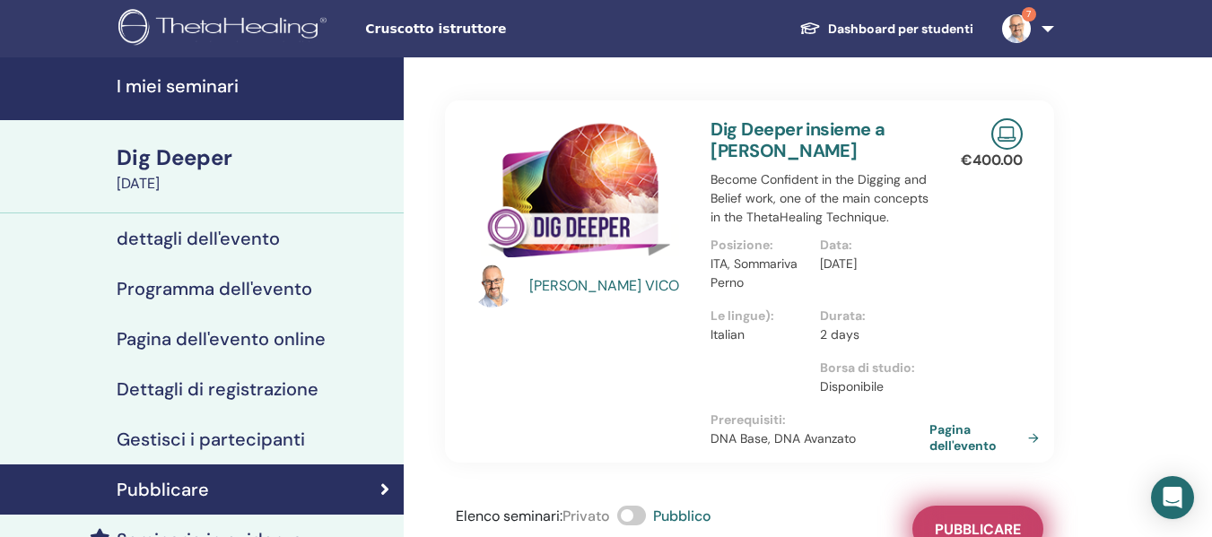
click at [959, 518] on button "Pubblicare" at bounding box center [977, 529] width 131 height 47
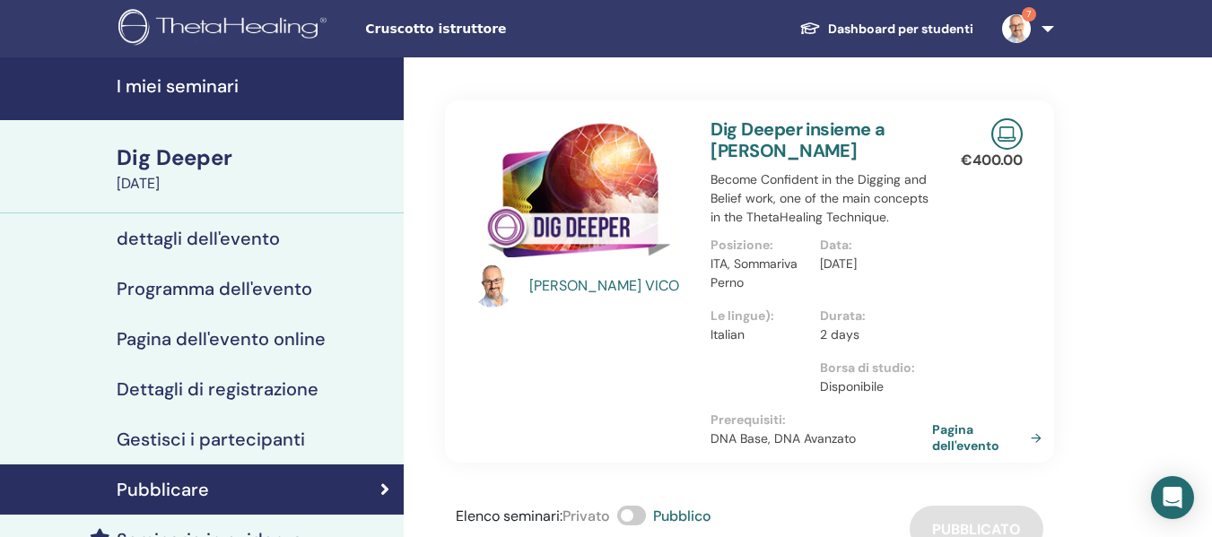
click at [956, 439] on link "Pagina dell'evento" at bounding box center [990, 438] width 117 height 32
click at [165, 76] on h4 "I miei seminari" at bounding box center [255, 86] width 276 height 22
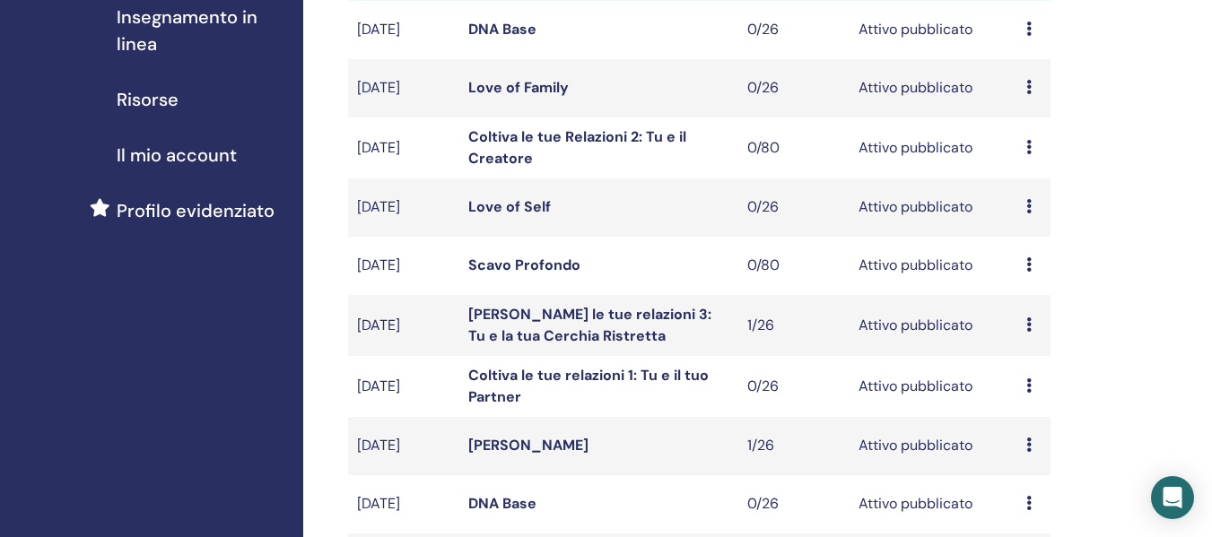
scroll to position [359, 0]
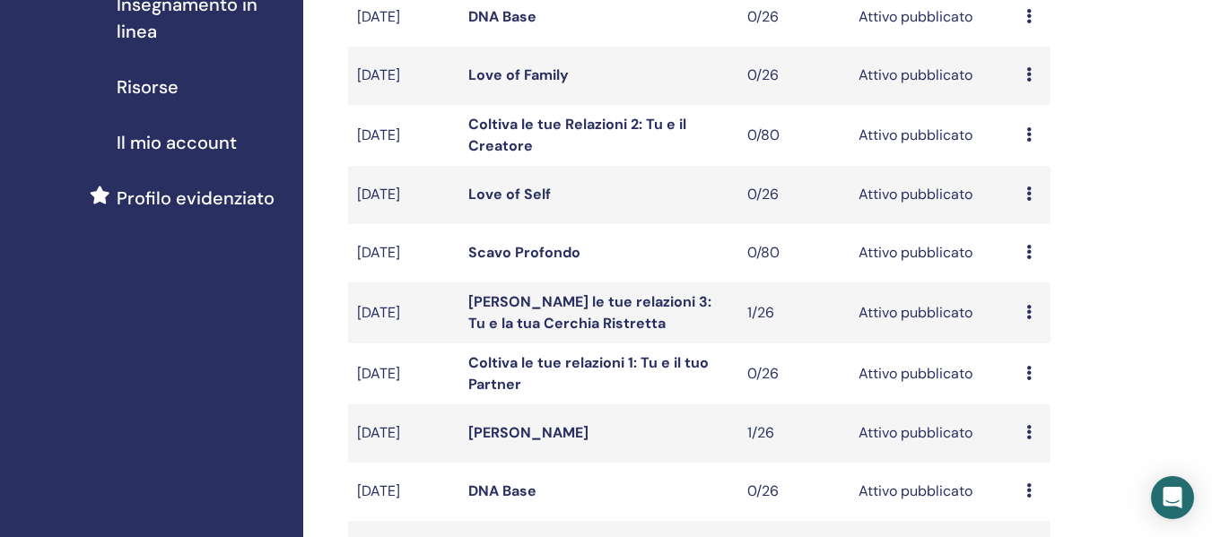
click at [517, 137] on link "Coltiva le tue Relazioni 2: Tu e il Creatore" at bounding box center [577, 135] width 218 height 40
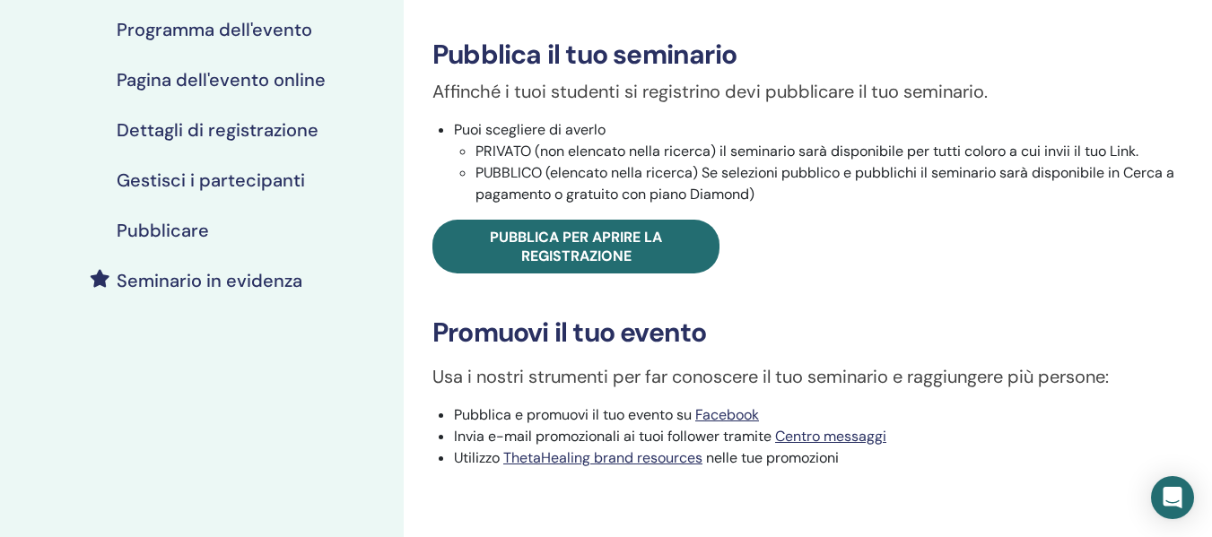
scroll to position [269, 0]
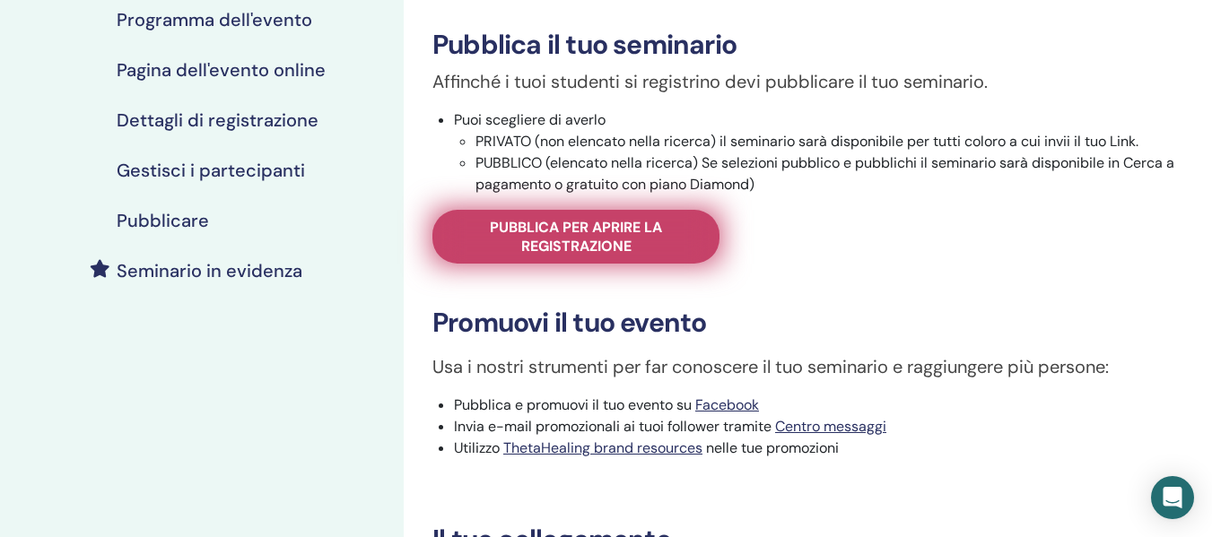
click at [587, 230] on span "Pubblica per aprire la registrazione" at bounding box center [576, 237] width 242 height 38
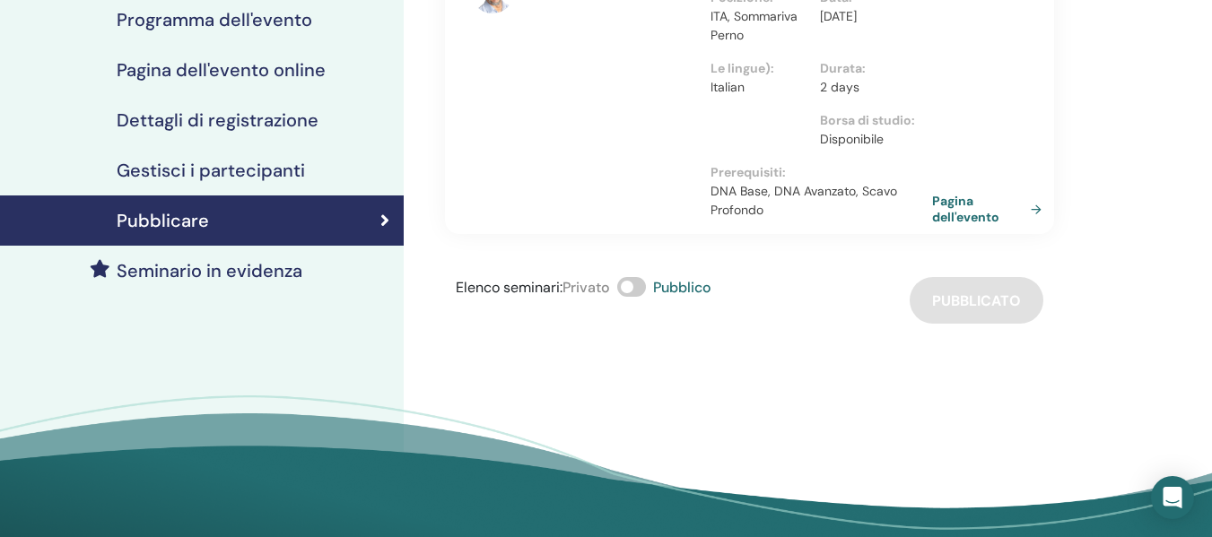
click at [978, 193] on link "Pagina dell'evento" at bounding box center [990, 209] width 117 height 32
